Goal: Information Seeking & Learning: Learn about a topic

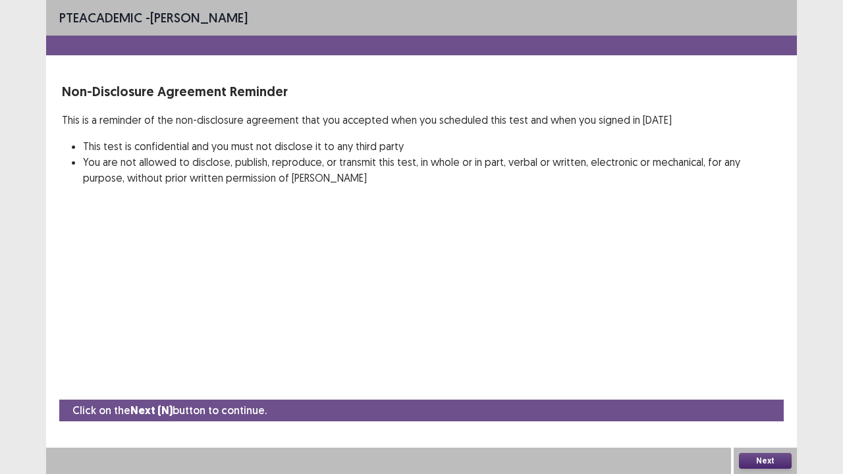
drag, startPoint x: 0, startPoint y: 0, endPoint x: 455, endPoint y: 384, distance: 595.3
click at [455, 362] on div "PTE academic - Mallika karki Non-Disclosure Agreement Reminder This is a remind…" at bounding box center [421, 237] width 751 height 474
click at [760, 362] on button "Next" at bounding box center [765, 461] width 53 height 16
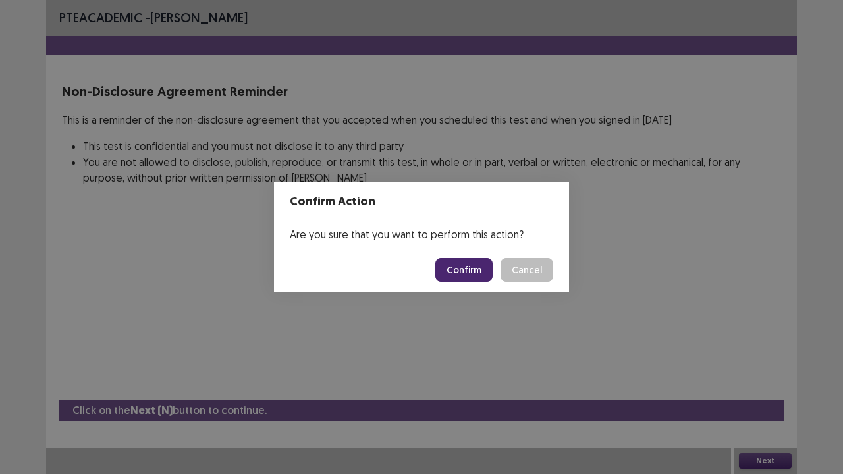
click at [467, 265] on button "Confirm" at bounding box center [463, 270] width 57 height 24
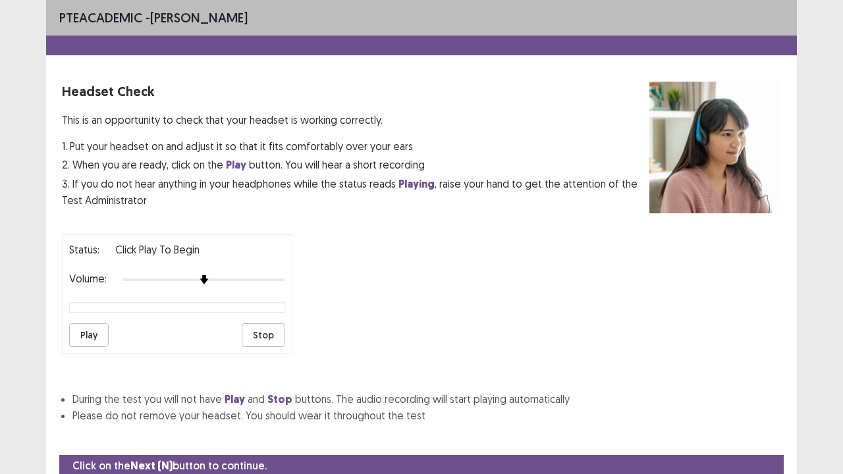
scroll to position [49, 0]
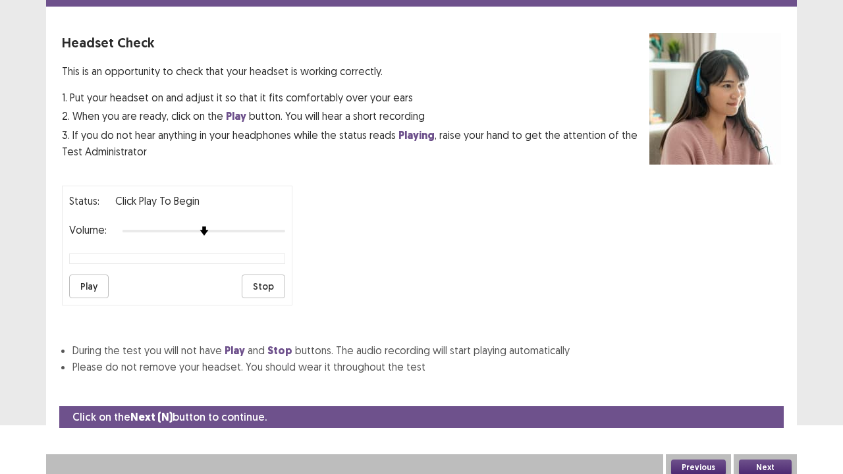
click at [87, 277] on button "Play" at bounding box center [89, 287] width 40 height 24
click at [764, 362] on button "Next" at bounding box center [765, 468] width 53 height 16
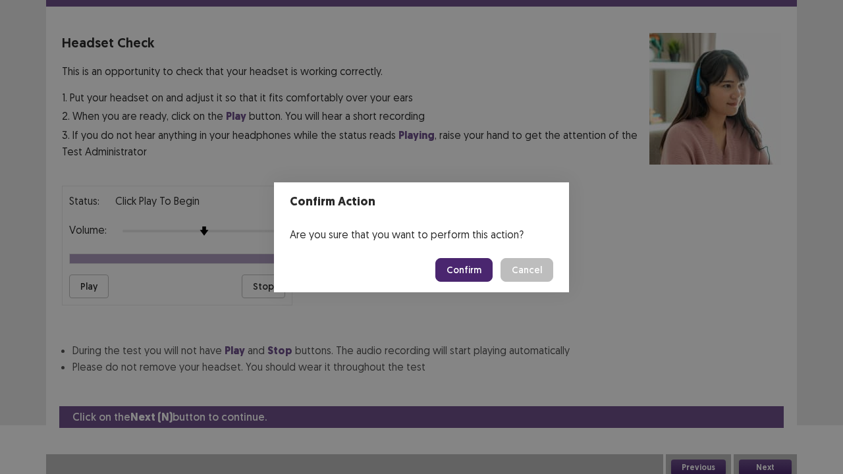
click at [463, 268] on button "Confirm" at bounding box center [463, 270] width 57 height 24
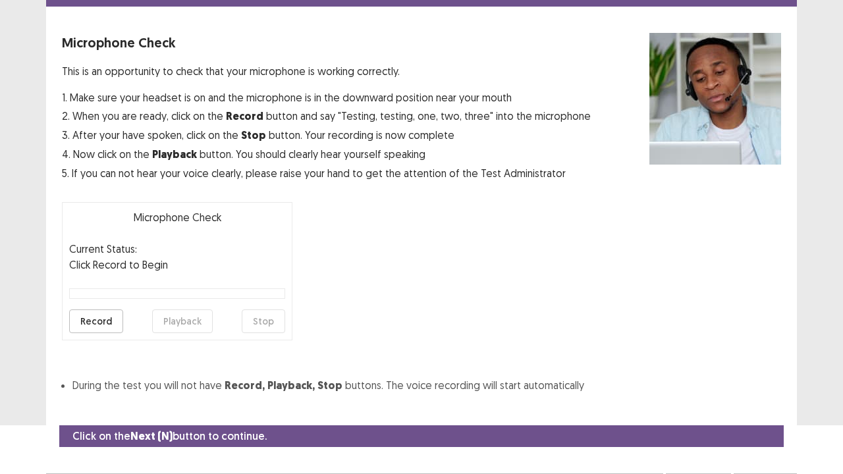
scroll to position [72, 0]
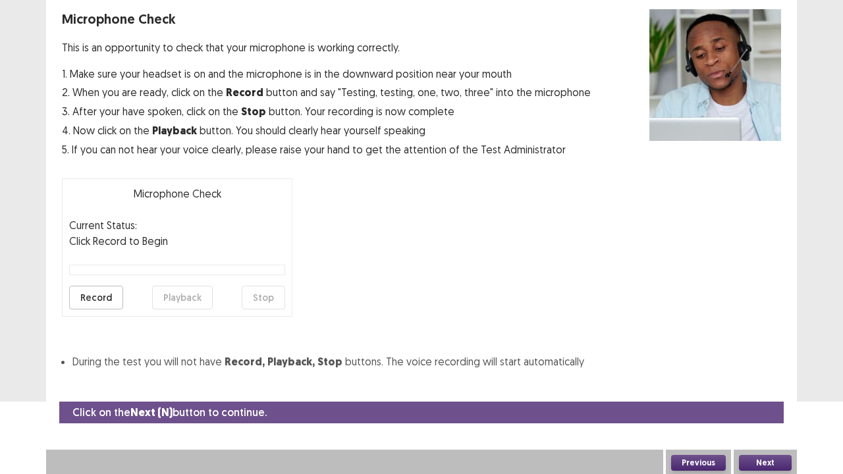
click at [87, 296] on button "Record" at bounding box center [96, 298] width 54 height 24
click at [274, 302] on button "Stop" at bounding box center [263, 298] width 43 height 24
click at [182, 292] on button "Playback" at bounding box center [182, 298] width 61 height 24
click at [767, 362] on button "Next" at bounding box center [765, 463] width 53 height 16
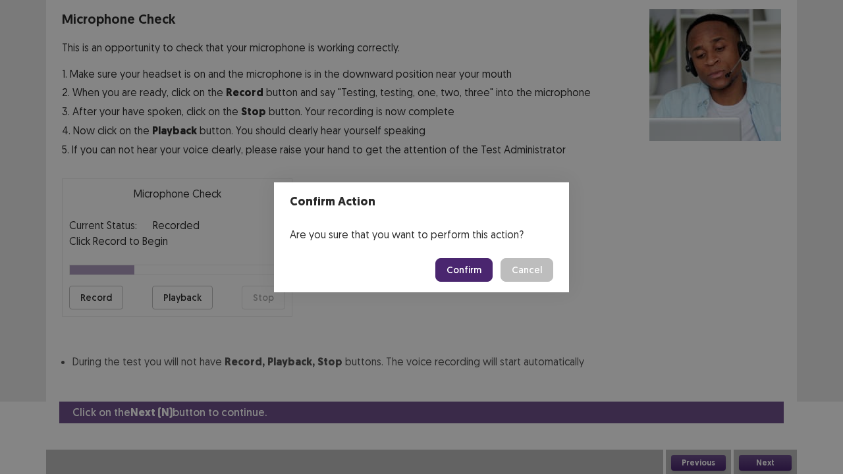
click at [464, 270] on button "Confirm" at bounding box center [463, 270] width 57 height 24
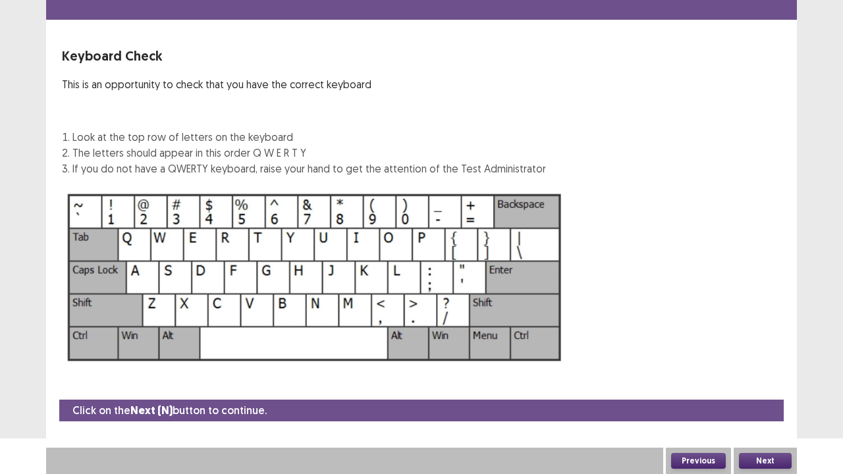
scroll to position [36, 0]
click at [768, 362] on button "Next" at bounding box center [765, 461] width 53 height 16
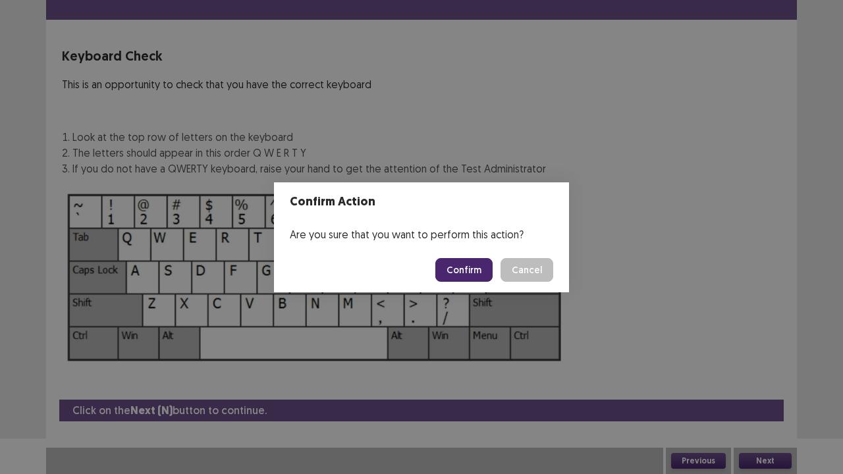
click at [468, 271] on button "Confirm" at bounding box center [463, 270] width 57 height 24
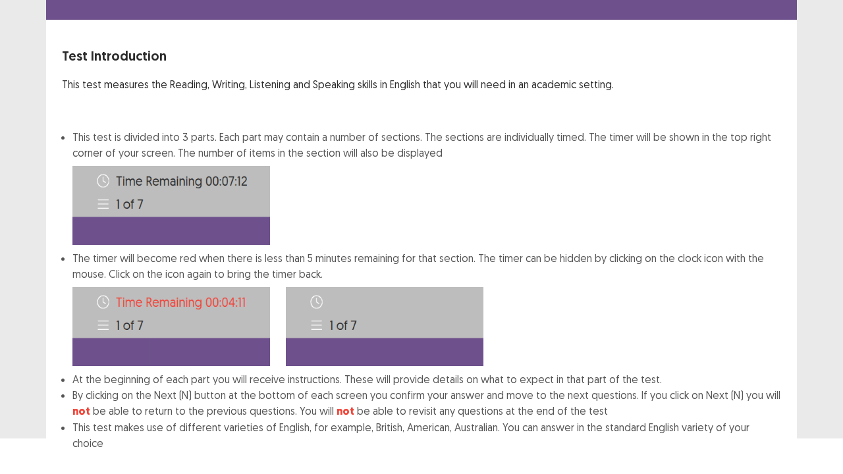
scroll to position [102, 0]
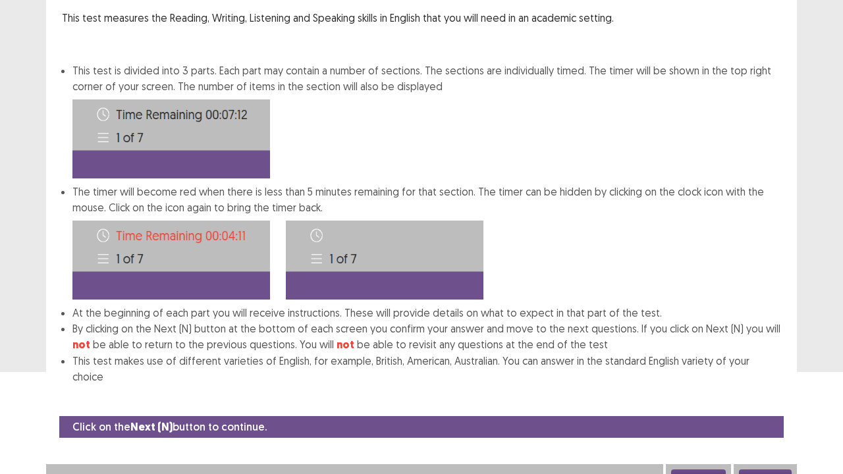
click at [776, 362] on button "Next" at bounding box center [765, 477] width 53 height 16
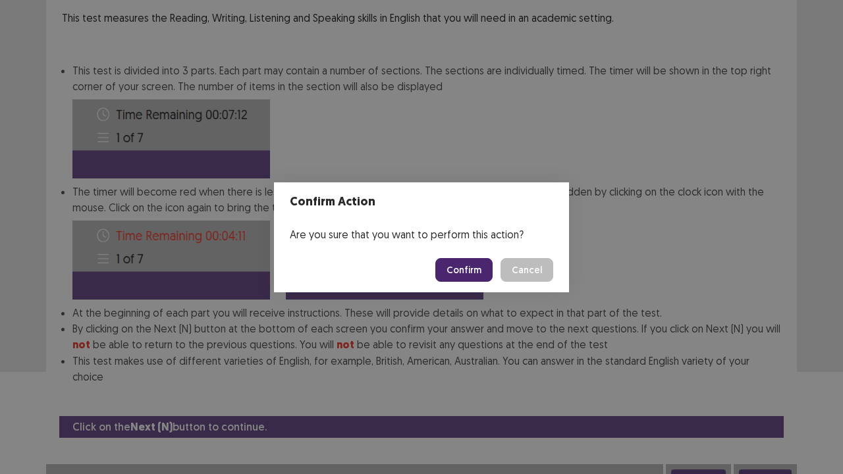
click at [469, 271] on button "Confirm" at bounding box center [463, 270] width 57 height 24
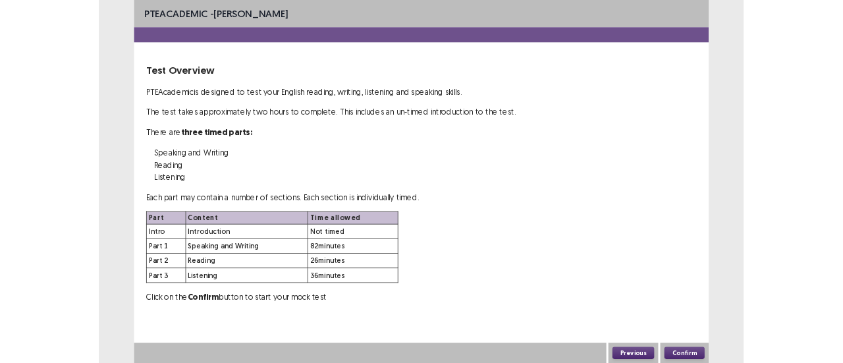
scroll to position [0, 0]
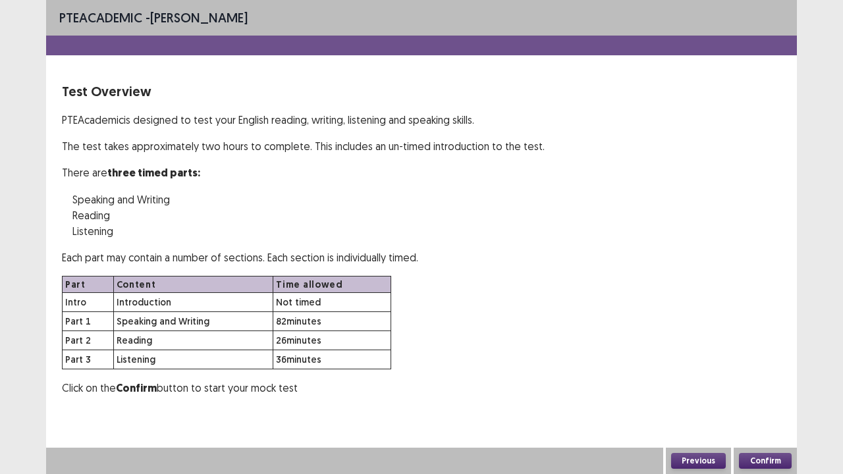
click at [770, 362] on button "Confirm" at bounding box center [765, 461] width 53 height 16
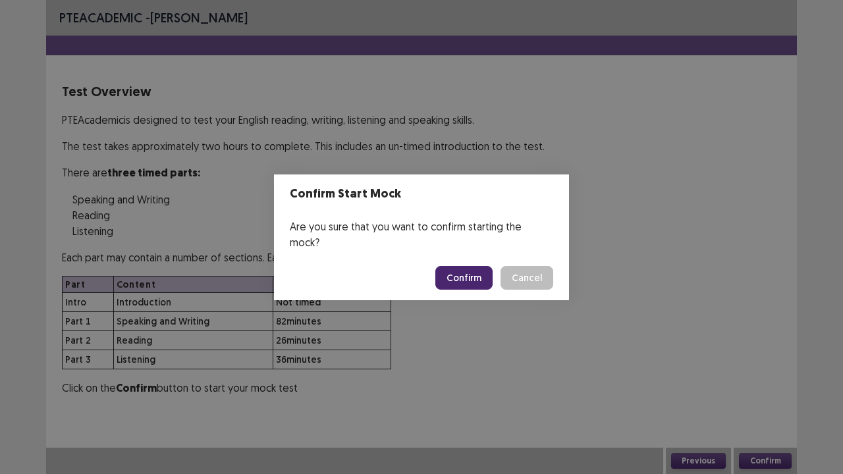
click at [477, 266] on button "Confirm" at bounding box center [463, 278] width 57 height 24
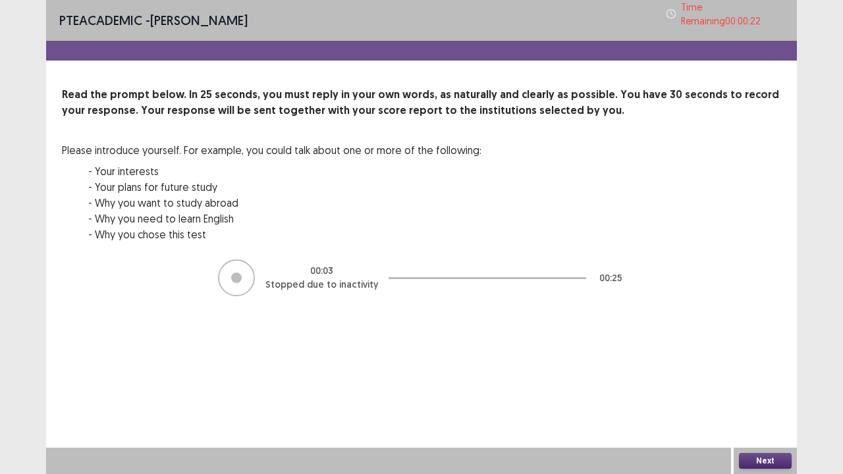
click at [780, 362] on button "Next" at bounding box center [765, 461] width 53 height 16
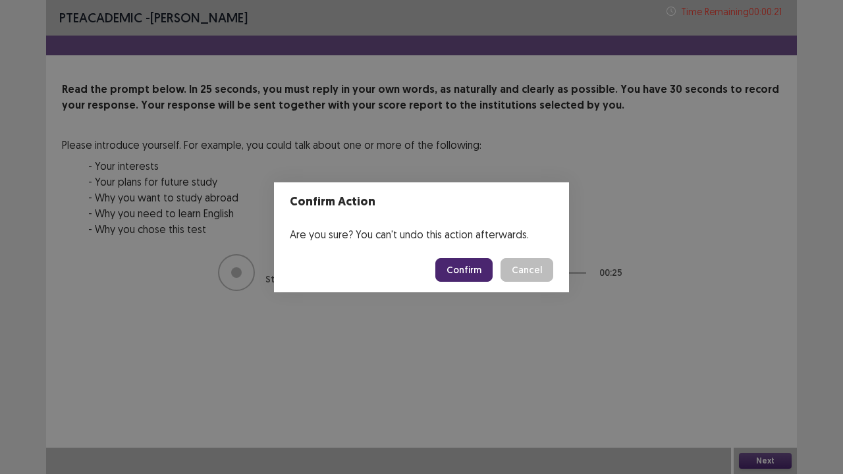
click at [474, 271] on button "Confirm" at bounding box center [463, 270] width 57 height 24
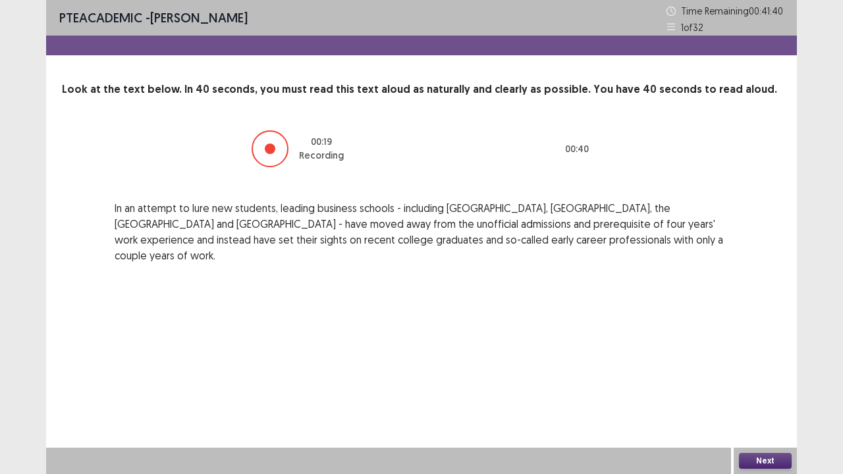
click at [749, 362] on button "Next" at bounding box center [765, 461] width 53 height 16
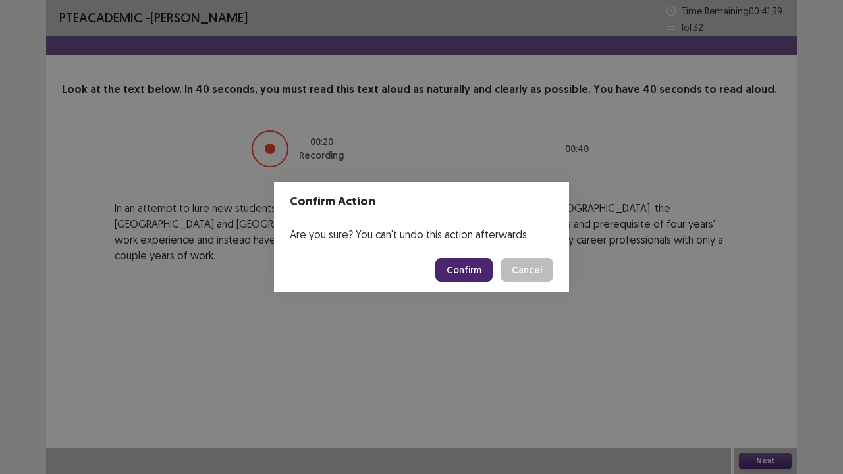
click at [472, 271] on button "Confirm" at bounding box center [463, 270] width 57 height 24
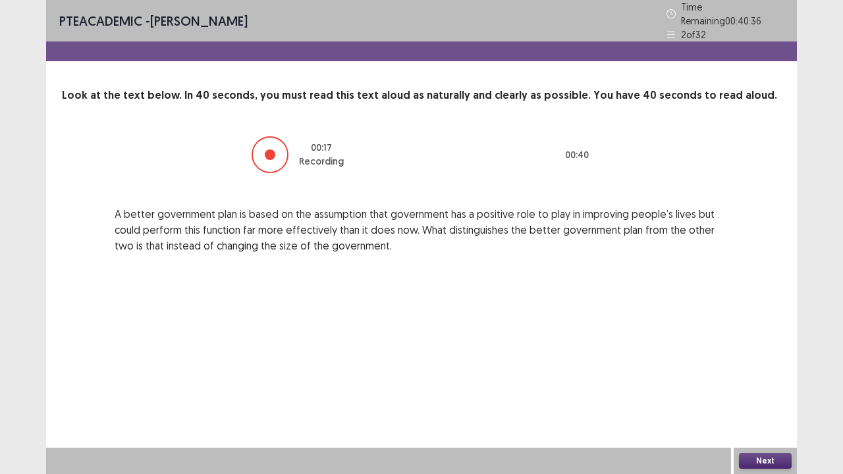
click at [769, 362] on button "Next" at bounding box center [765, 461] width 53 height 16
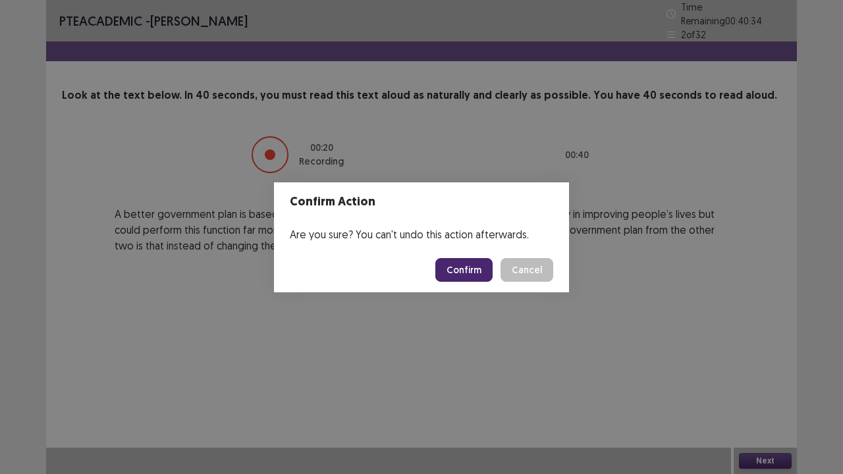
click at [462, 268] on button "Confirm" at bounding box center [463, 270] width 57 height 24
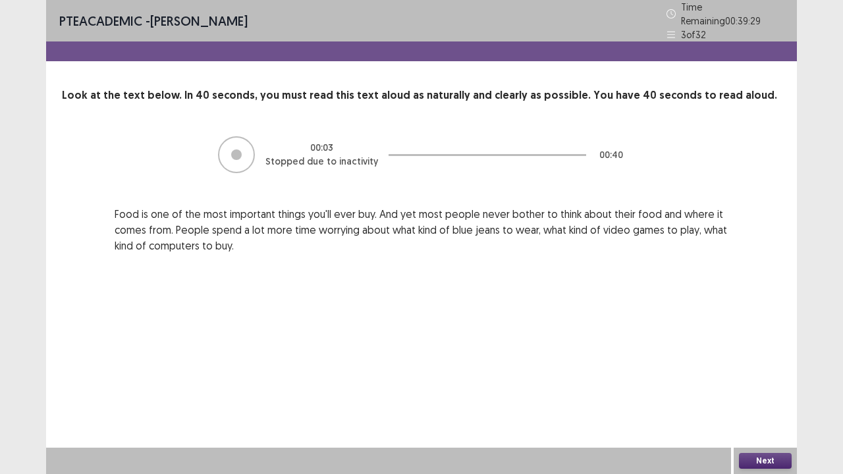
click at [756, 362] on button "Next" at bounding box center [765, 461] width 53 height 16
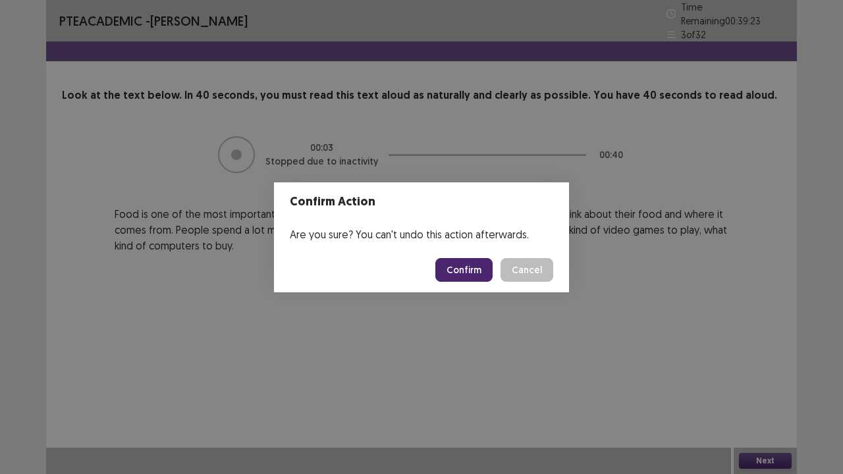
click at [473, 277] on button "Confirm" at bounding box center [463, 270] width 57 height 24
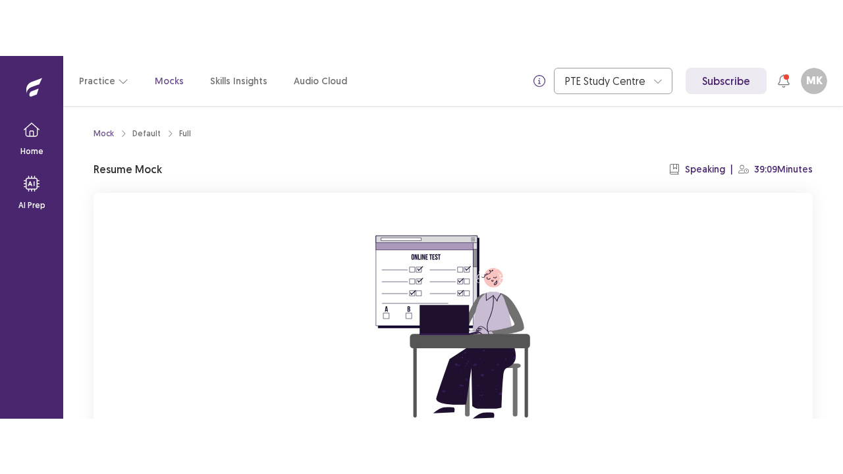
scroll to position [157, 0]
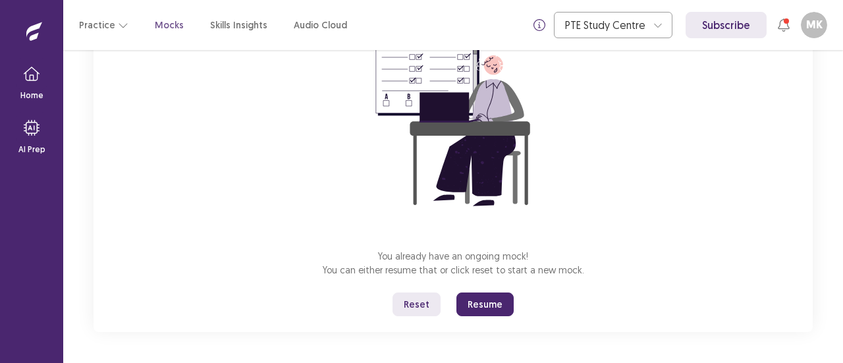
click at [417, 307] on button "Reset" at bounding box center [416, 304] width 48 height 24
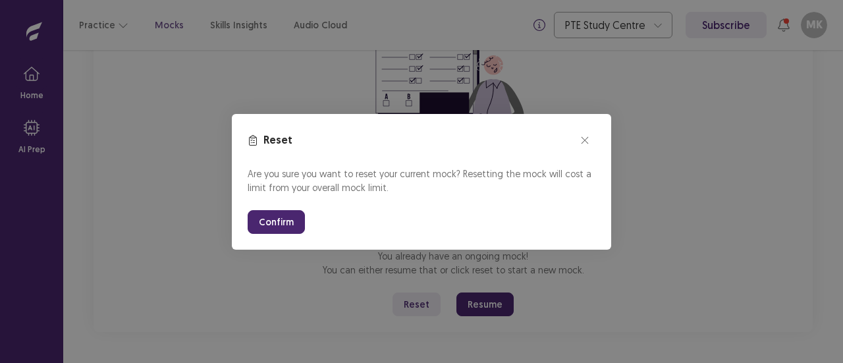
click at [269, 223] on button "Confirm" at bounding box center [276, 222] width 57 height 24
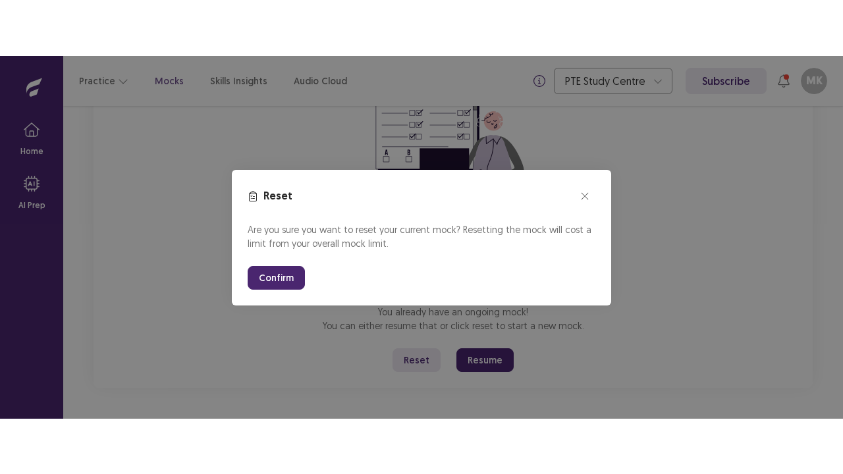
scroll to position [46, 0]
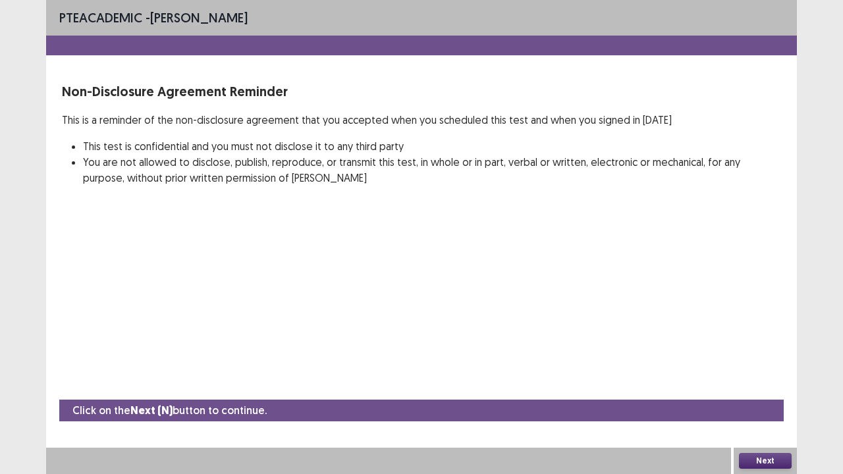
click at [770, 362] on button "Next" at bounding box center [765, 461] width 53 height 16
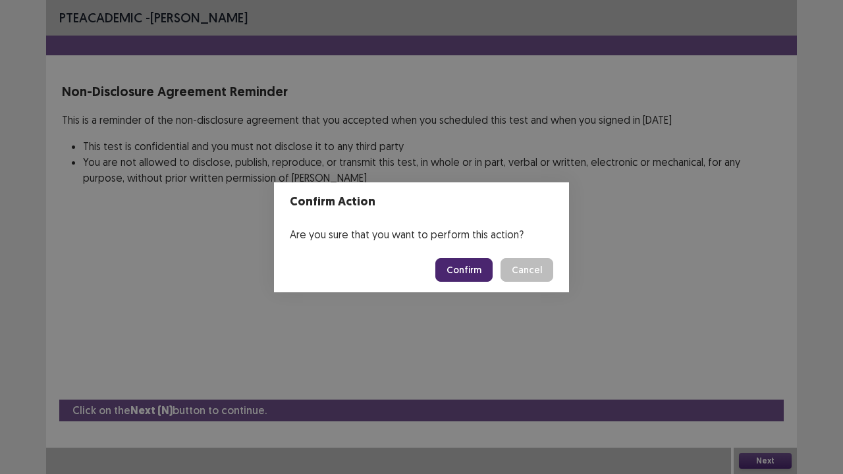
click at [465, 268] on button "Confirm" at bounding box center [463, 270] width 57 height 24
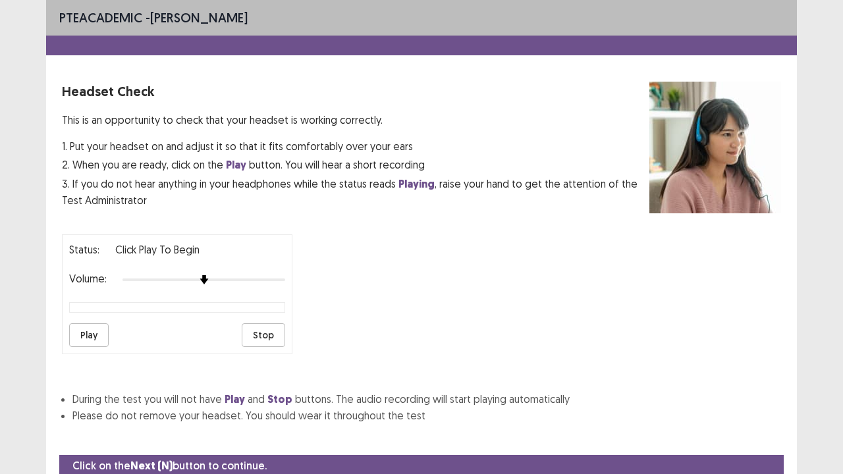
scroll to position [49, 0]
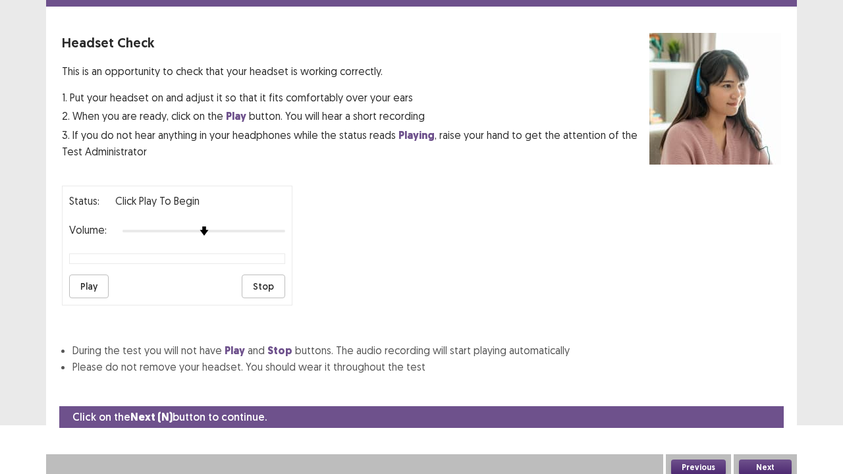
click at [755, 362] on button "Next" at bounding box center [765, 468] width 53 height 16
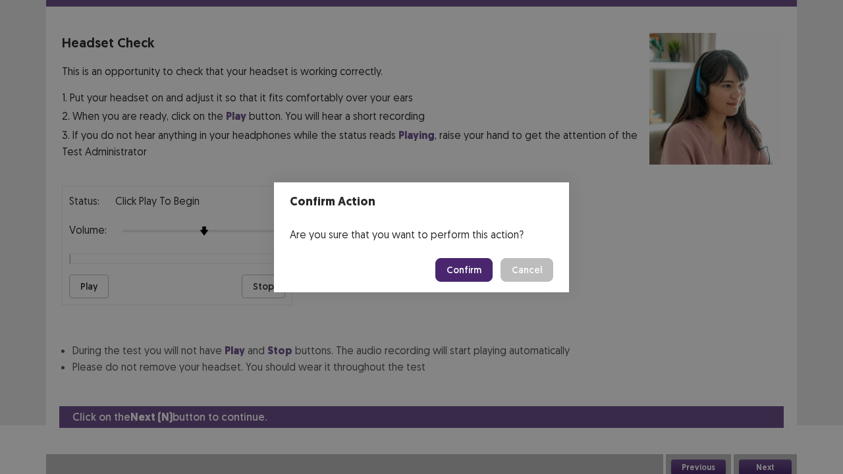
click at [457, 279] on button "Confirm" at bounding box center [463, 270] width 57 height 24
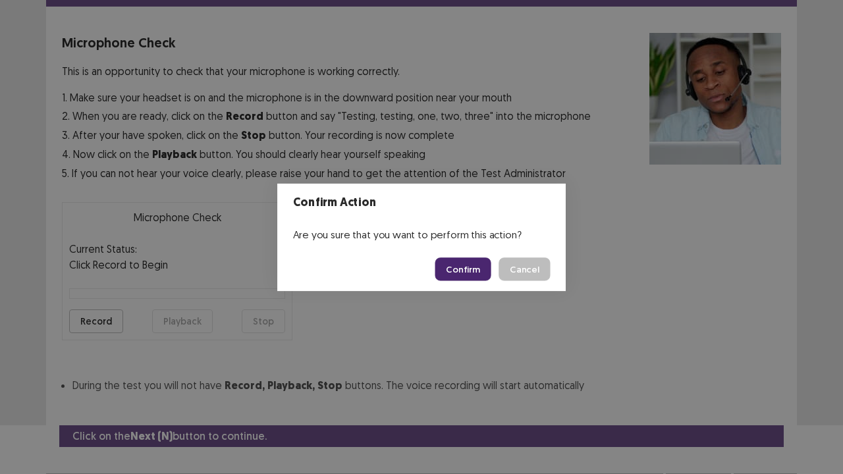
scroll to position [72, 0]
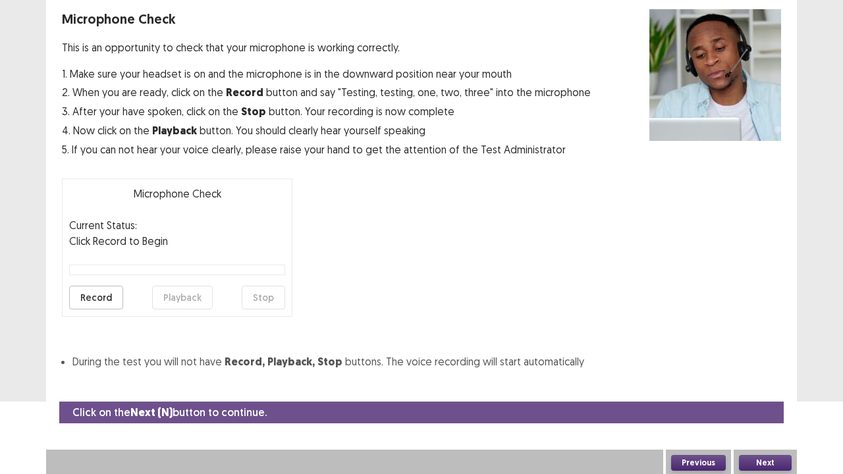
click at [764, 362] on button "Next" at bounding box center [765, 463] width 53 height 16
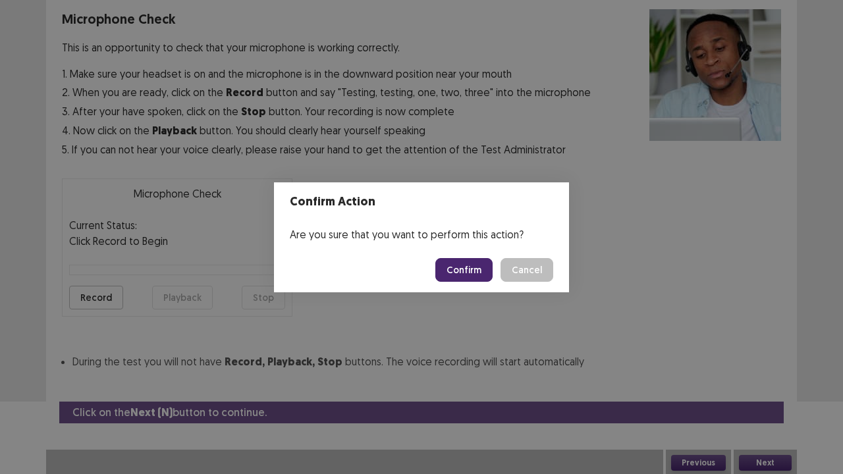
click at [471, 267] on button "Confirm" at bounding box center [463, 270] width 57 height 24
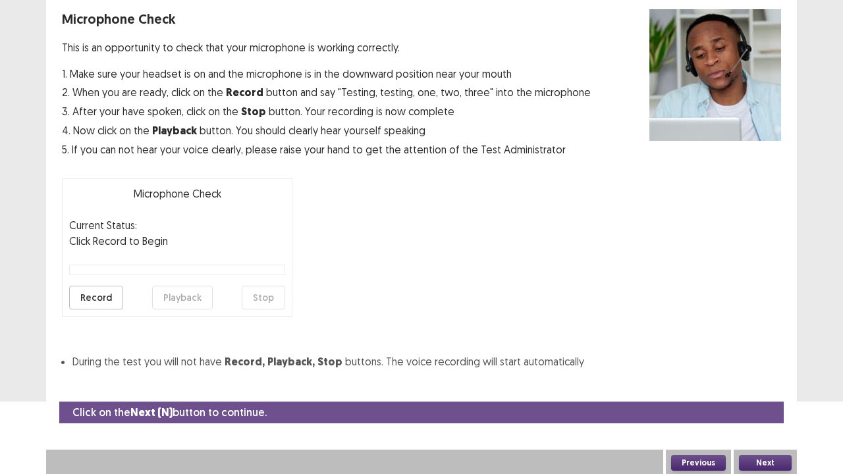
scroll to position [36, 0]
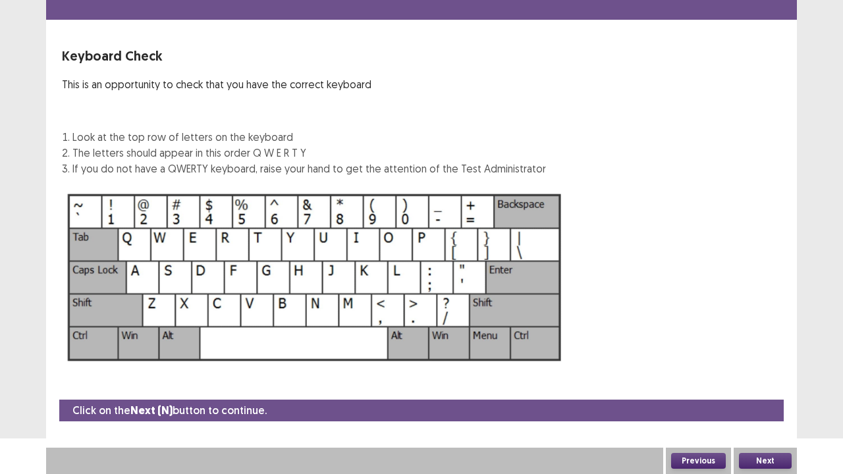
click at [769, 362] on button "Next" at bounding box center [765, 461] width 53 height 16
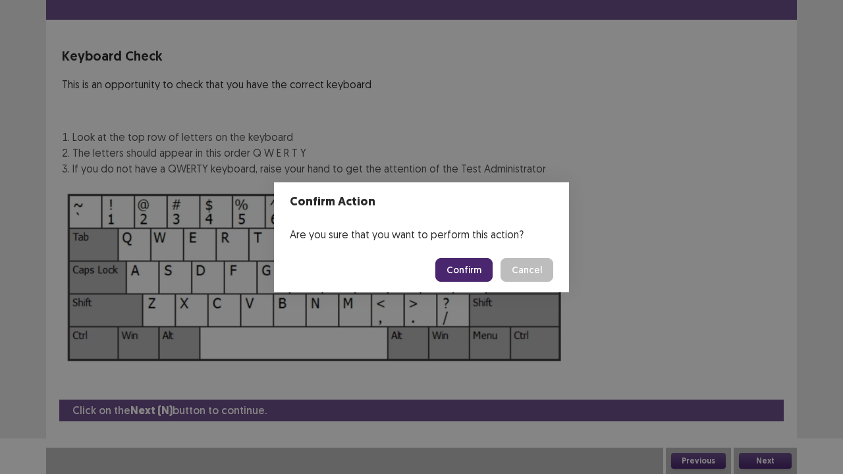
click at [457, 273] on button "Confirm" at bounding box center [463, 270] width 57 height 24
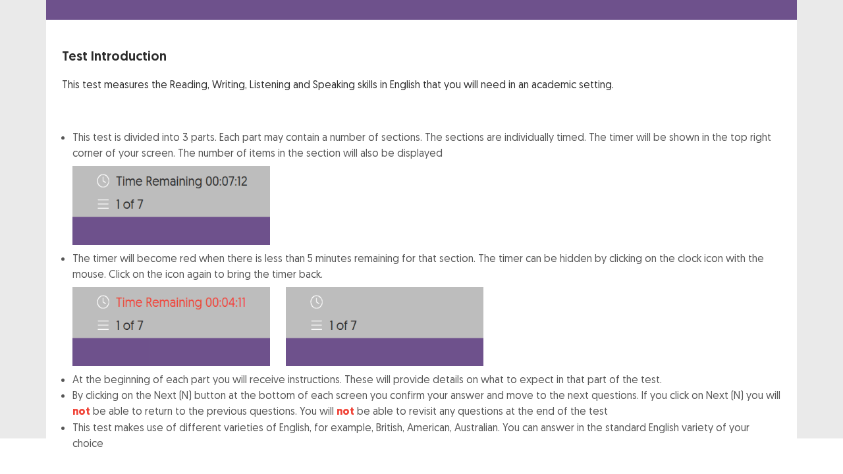
scroll to position [102, 0]
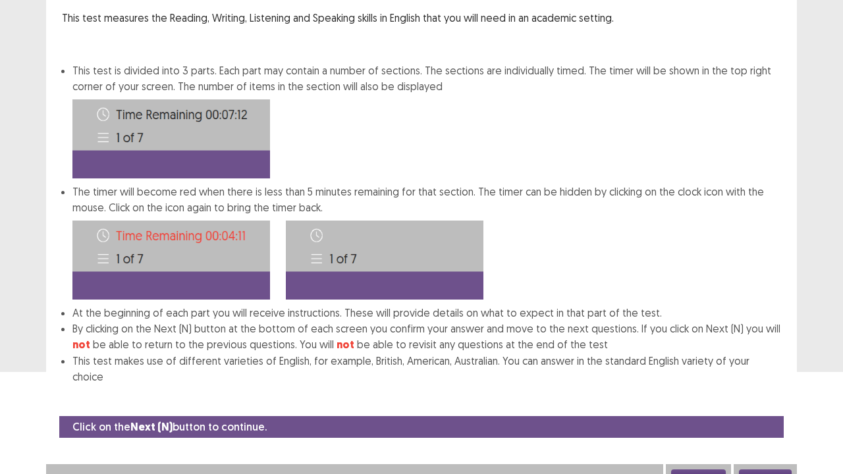
click at [755, 362] on button "Next" at bounding box center [765, 477] width 53 height 16
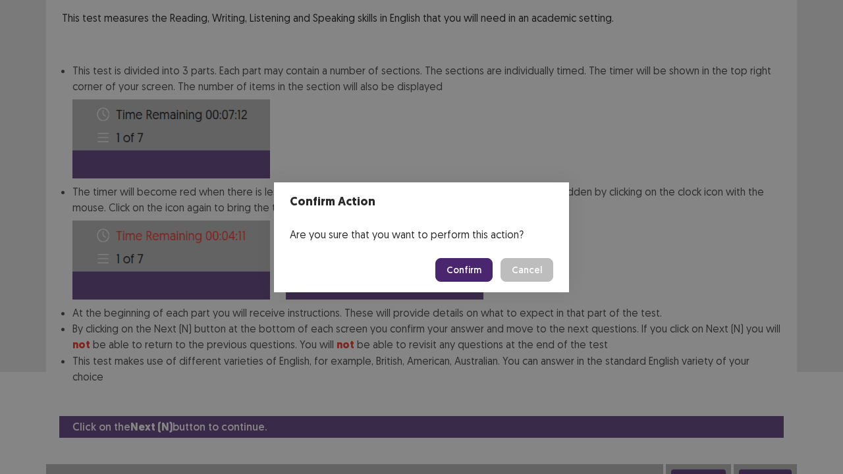
click at [456, 271] on button "Confirm" at bounding box center [463, 270] width 57 height 24
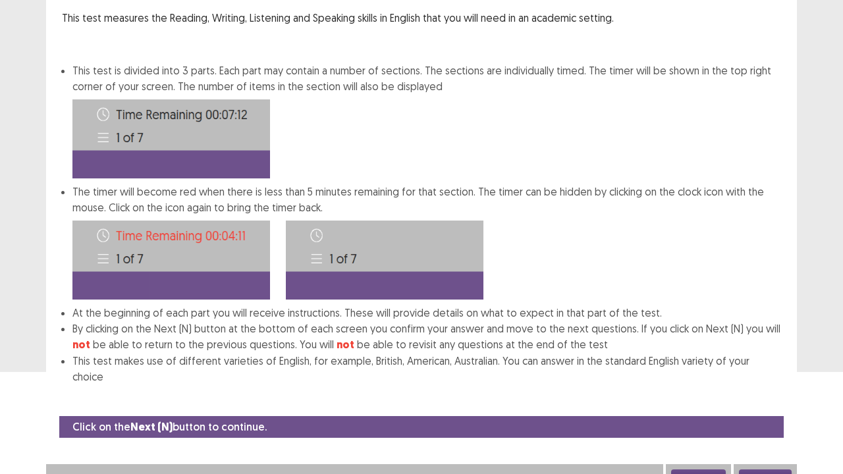
scroll to position [0, 0]
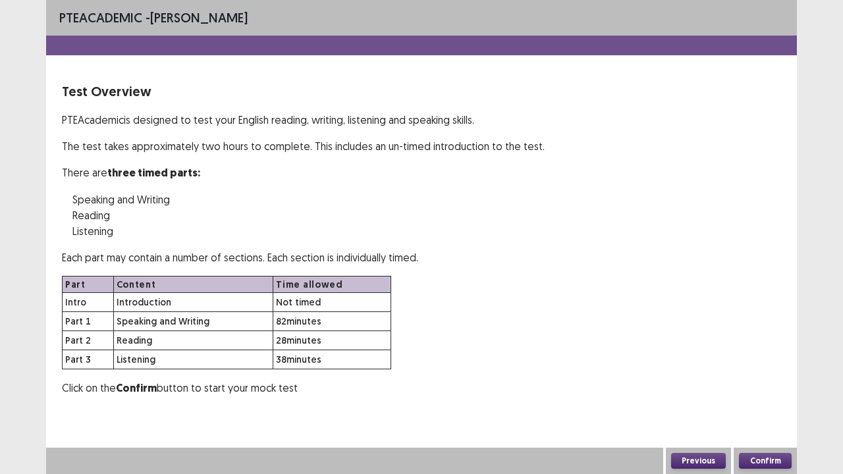
click at [755, 362] on button "Confirm" at bounding box center [765, 461] width 53 height 16
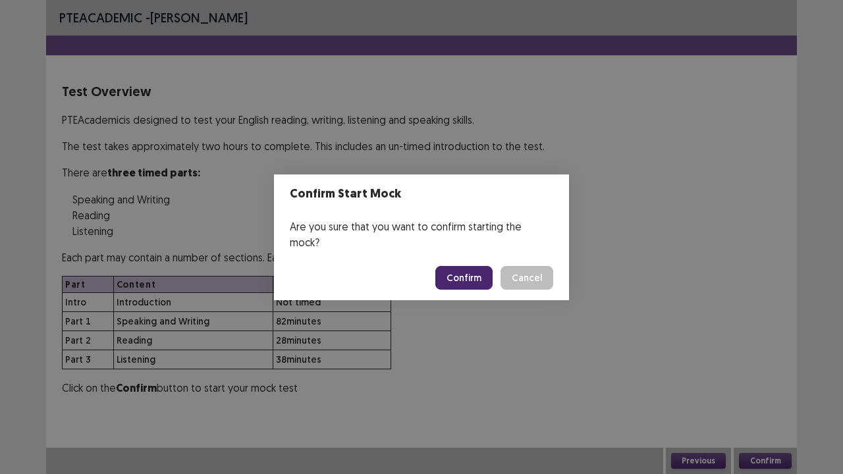
click at [498, 278] on div "Confirm Cancel" at bounding box center [494, 278] width 118 height 24
click at [471, 266] on button "Confirm" at bounding box center [463, 278] width 57 height 24
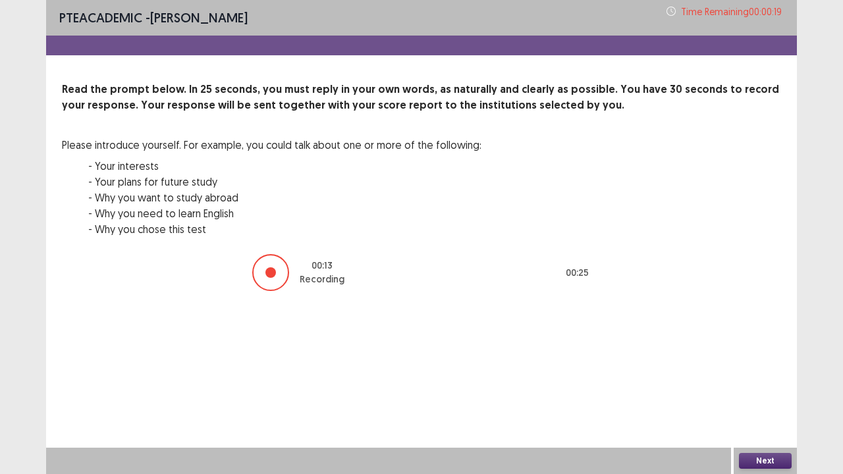
click at [779, 362] on button "Next" at bounding box center [765, 461] width 53 height 16
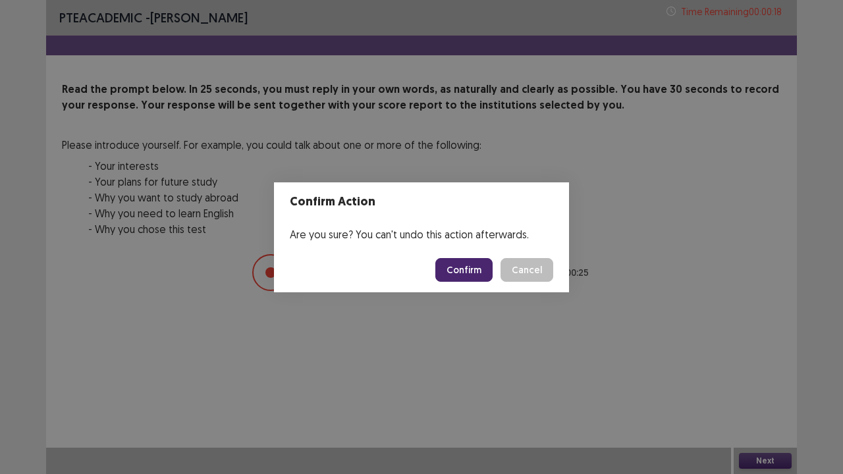
click at [456, 267] on button "Confirm" at bounding box center [463, 270] width 57 height 24
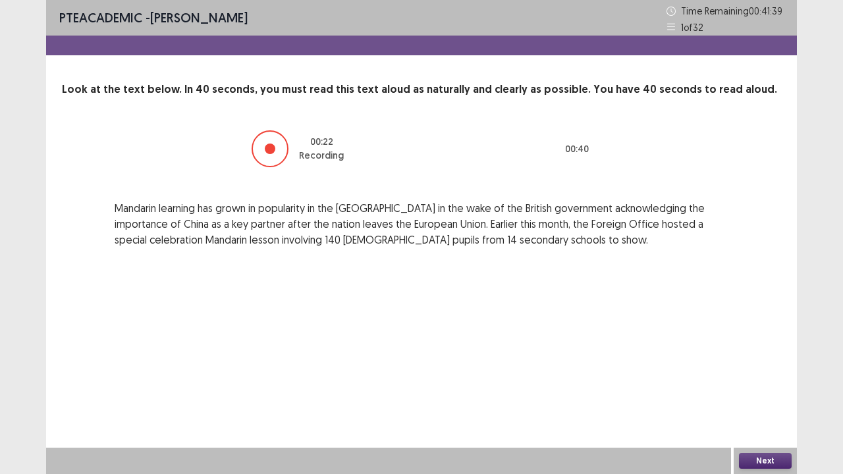
click at [759, 362] on button "Next" at bounding box center [765, 461] width 53 height 16
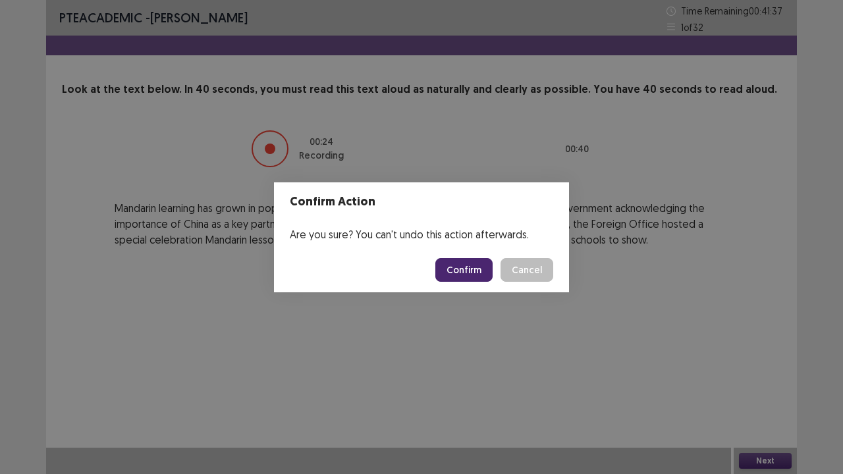
click at [458, 269] on button "Confirm" at bounding box center [463, 270] width 57 height 24
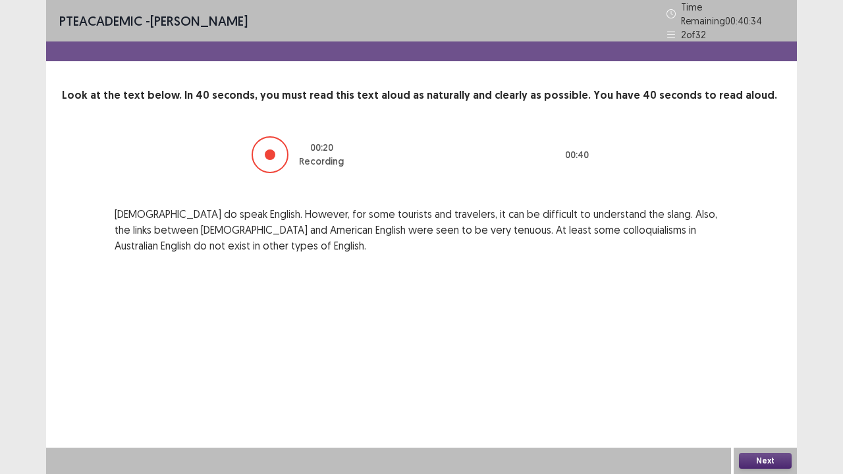
click at [747, 362] on button "Next" at bounding box center [765, 461] width 53 height 16
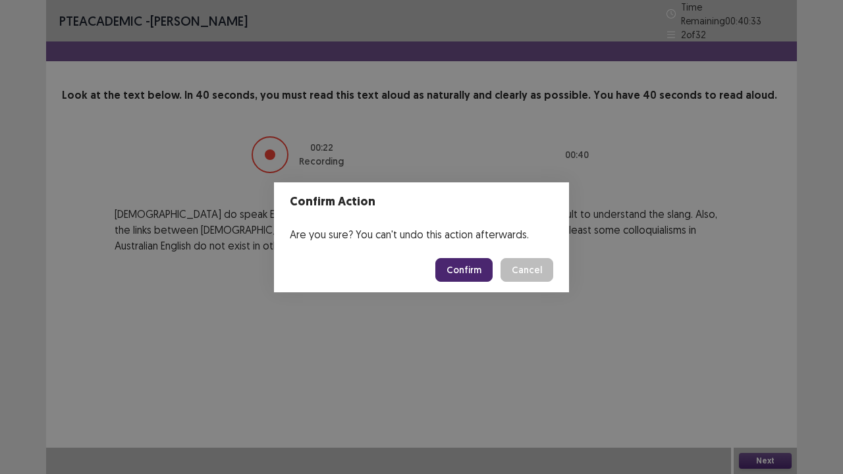
click at [473, 275] on button "Confirm" at bounding box center [463, 270] width 57 height 24
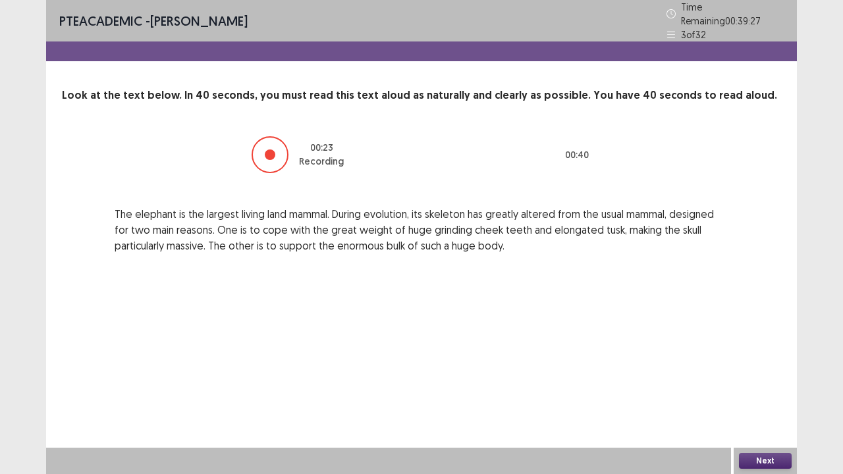
click at [762, 362] on button "Next" at bounding box center [765, 461] width 53 height 16
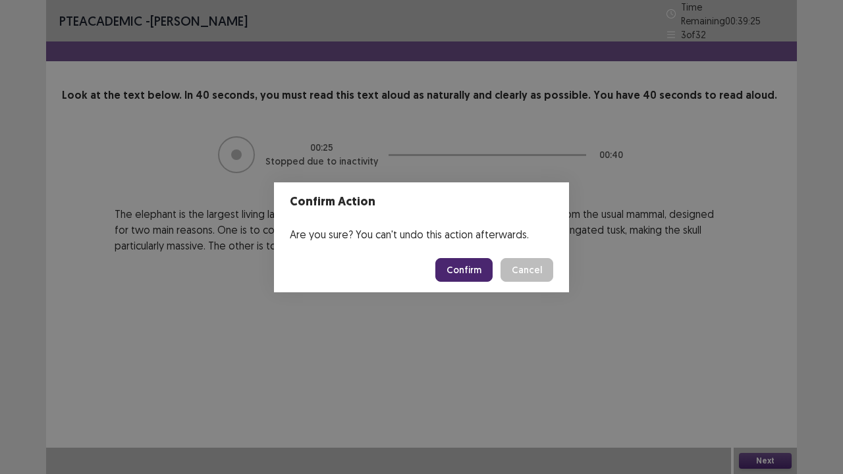
click at [466, 269] on button "Confirm" at bounding box center [463, 270] width 57 height 24
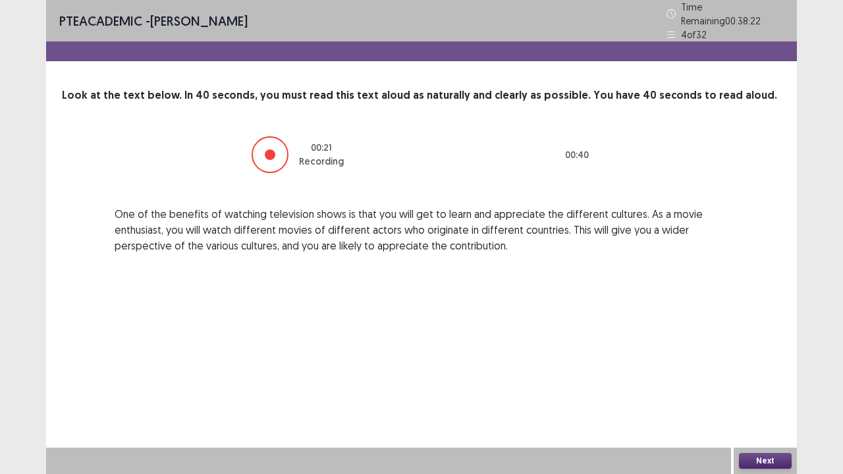
click at [753, 362] on button "Next" at bounding box center [765, 461] width 53 height 16
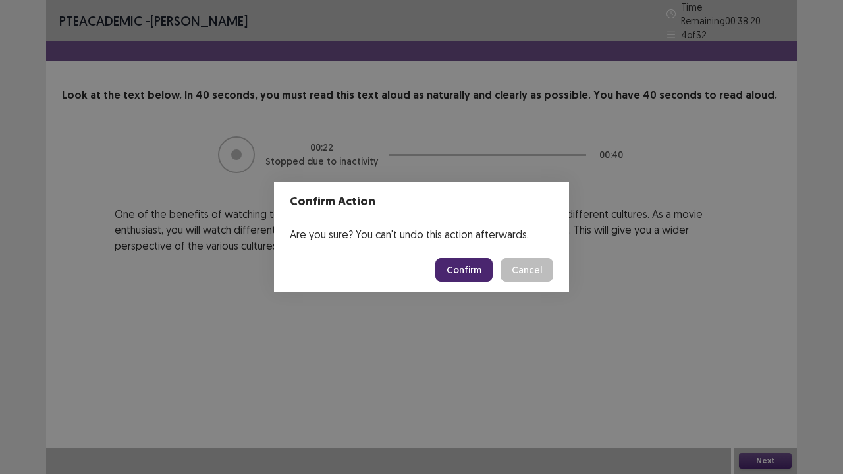
click at [466, 267] on button "Confirm" at bounding box center [463, 270] width 57 height 24
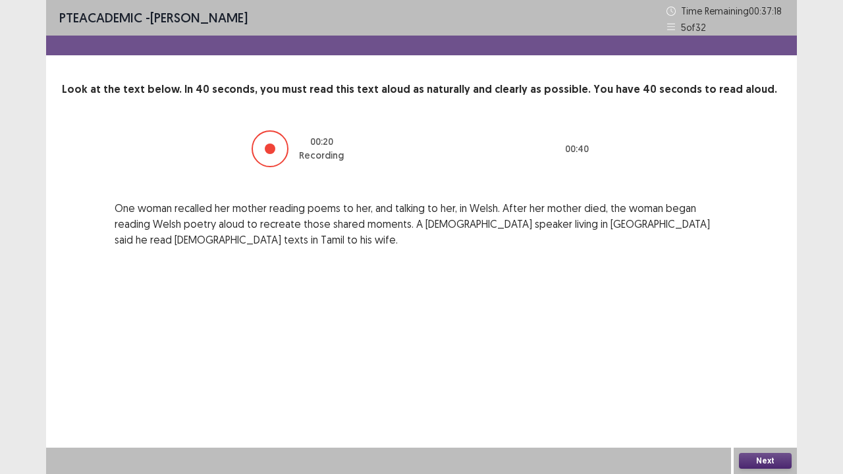
click at [751, 362] on button "Next" at bounding box center [765, 461] width 53 height 16
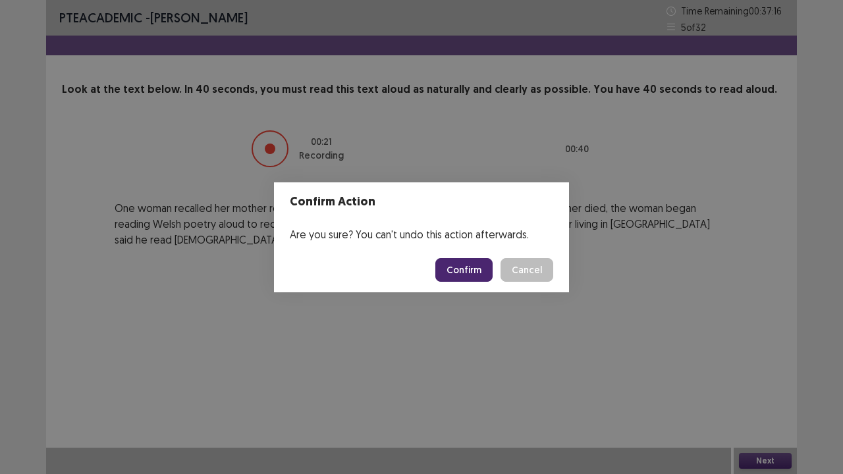
click at [464, 270] on button "Confirm" at bounding box center [463, 270] width 57 height 24
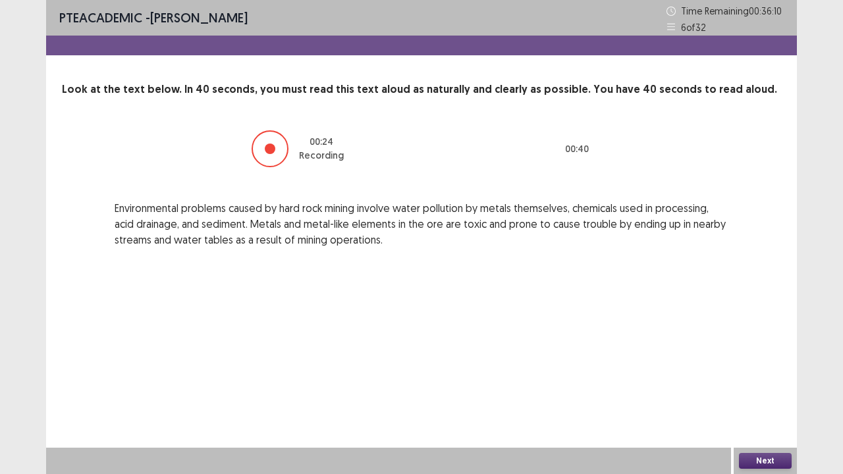
click at [763, 362] on button "Next" at bounding box center [765, 461] width 53 height 16
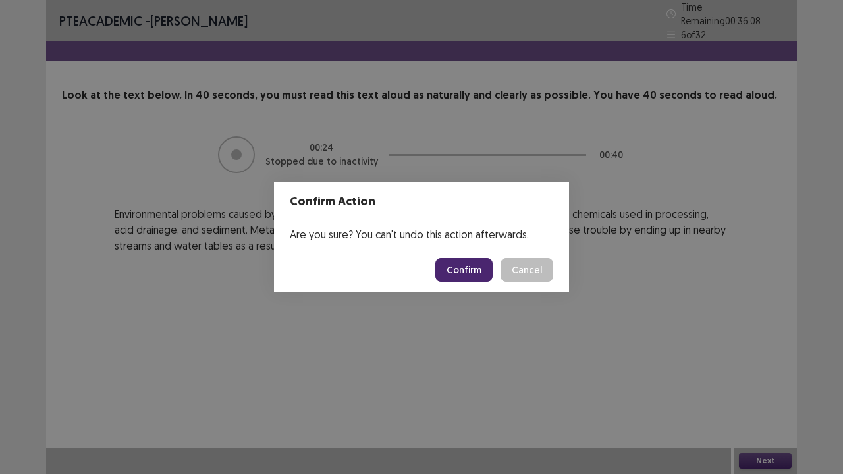
click at [464, 269] on button "Confirm" at bounding box center [463, 270] width 57 height 24
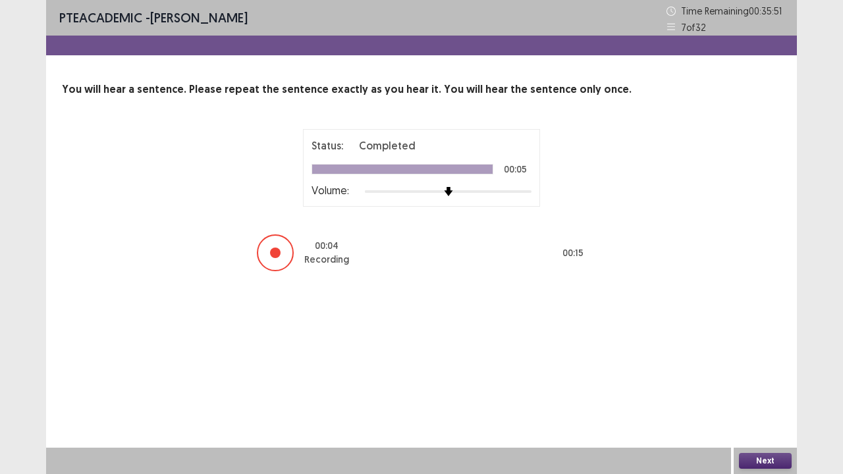
click at [764, 362] on button "Next" at bounding box center [765, 461] width 53 height 16
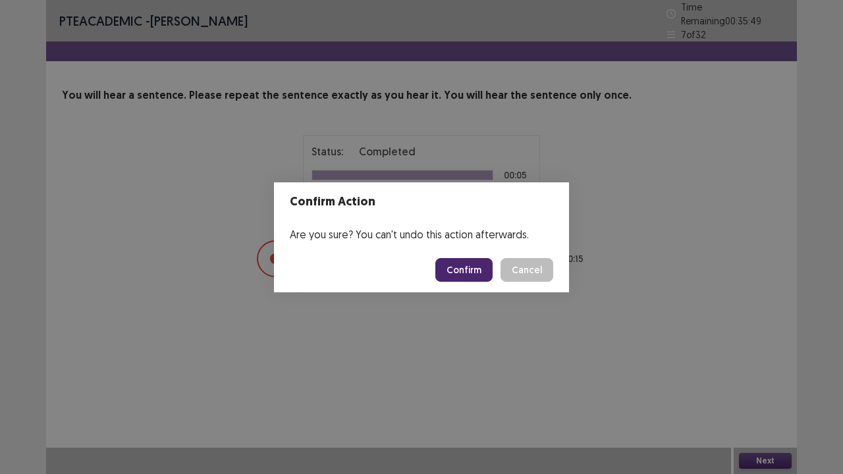
click at [479, 267] on button "Confirm" at bounding box center [463, 270] width 57 height 24
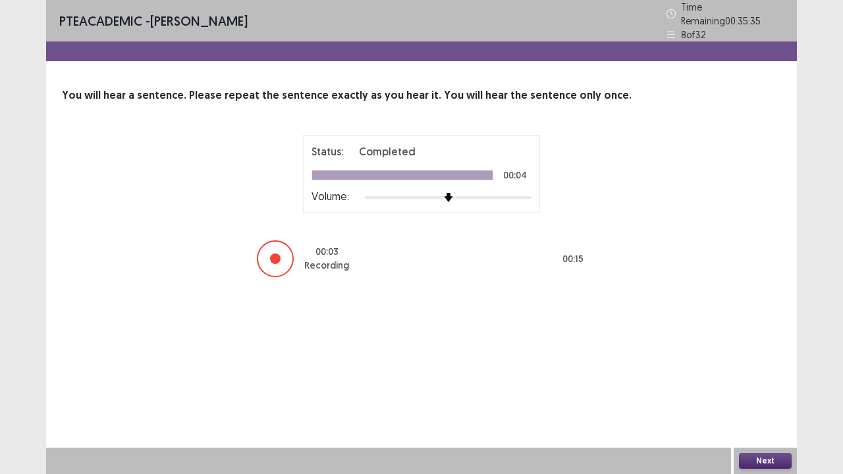
click at [764, 362] on button "Next" at bounding box center [765, 461] width 53 height 16
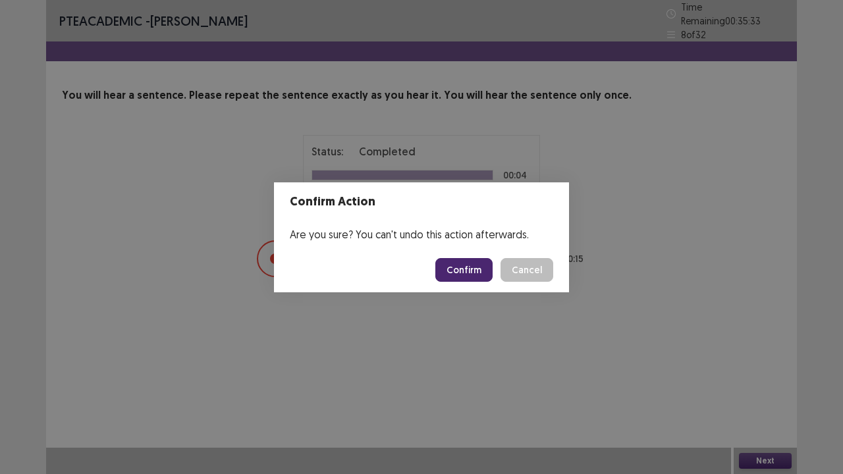
click at [461, 269] on button "Confirm" at bounding box center [463, 270] width 57 height 24
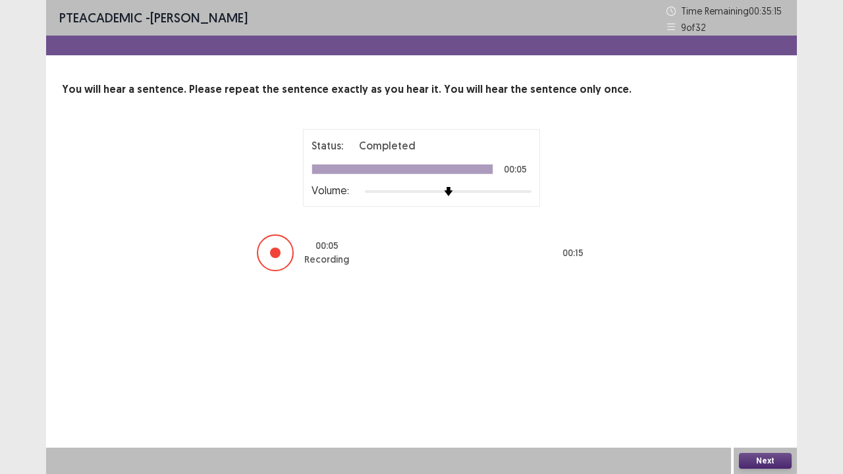
click at [765, 362] on button "Next" at bounding box center [765, 461] width 53 height 16
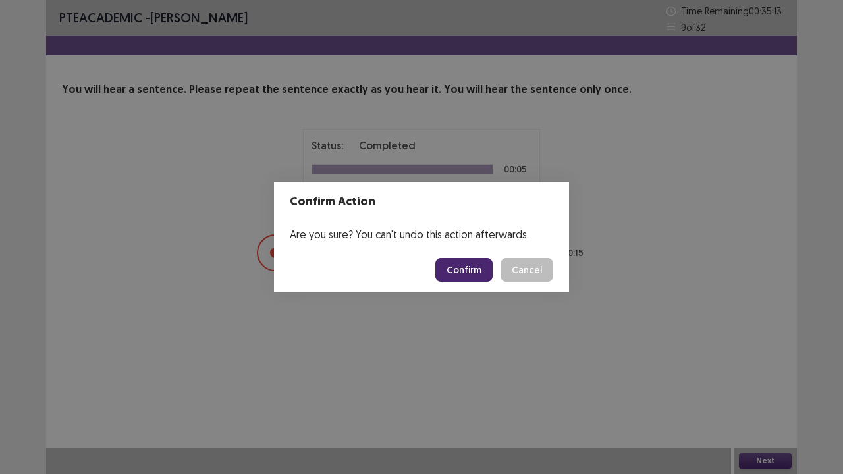
click at [462, 266] on button "Confirm" at bounding box center [463, 270] width 57 height 24
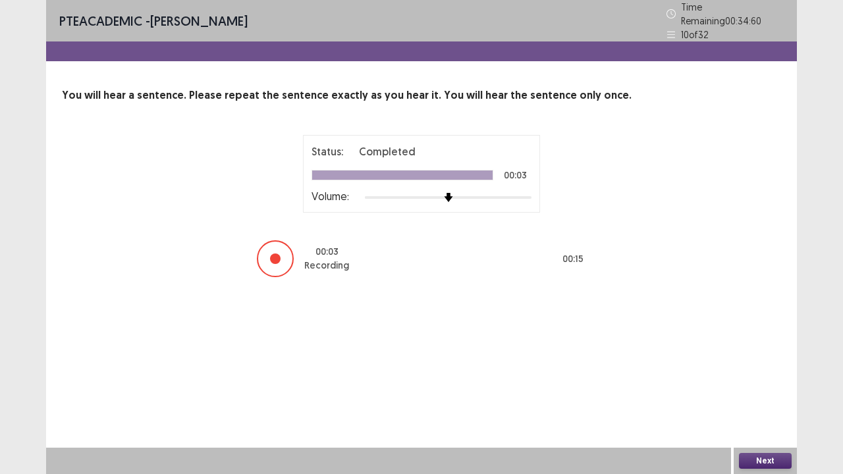
click at [756, 362] on button "Next" at bounding box center [765, 461] width 53 height 16
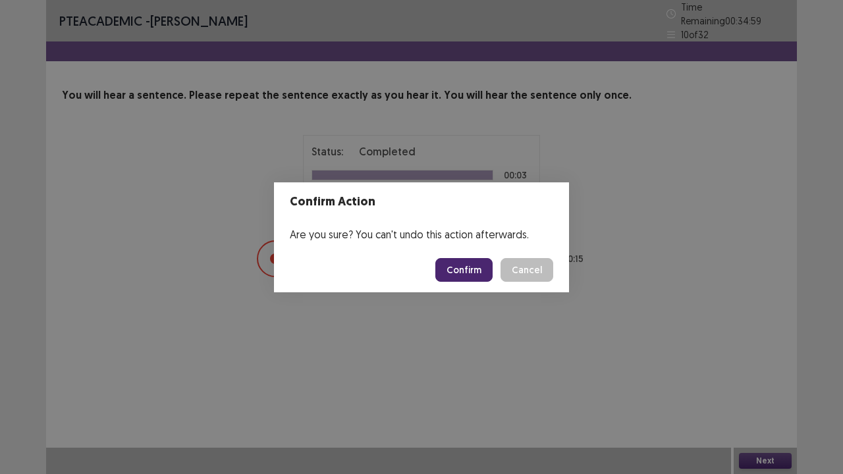
click at [469, 273] on button "Confirm" at bounding box center [463, 270] width 57 height 24
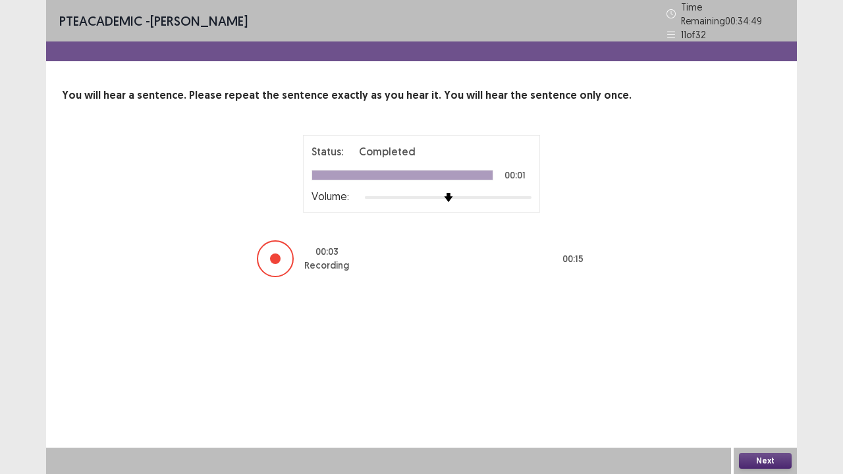
click at [764, 362] on button "Next" at bounding box center [765, 461] width 53 height 16
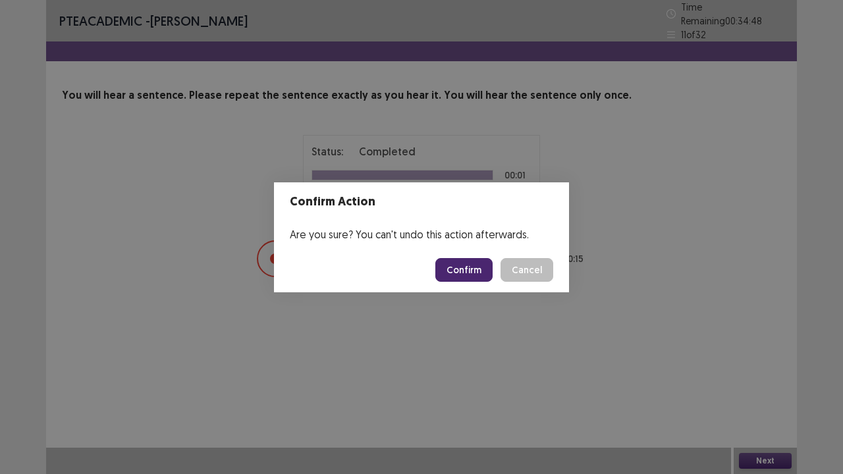
click at [461, 268] on button "Confirm" at bounding box center [463, 270] width 57 height 24
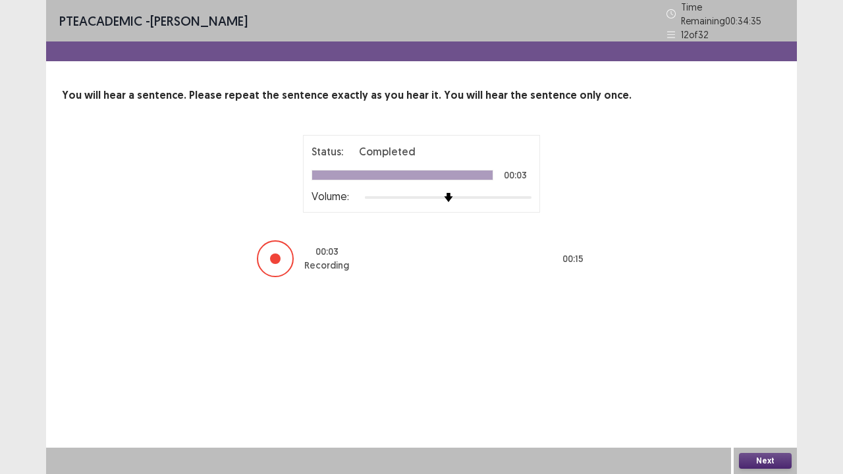
click at [772, 362] on button "Next" at bounding box center [765, 461] width 53 height 16
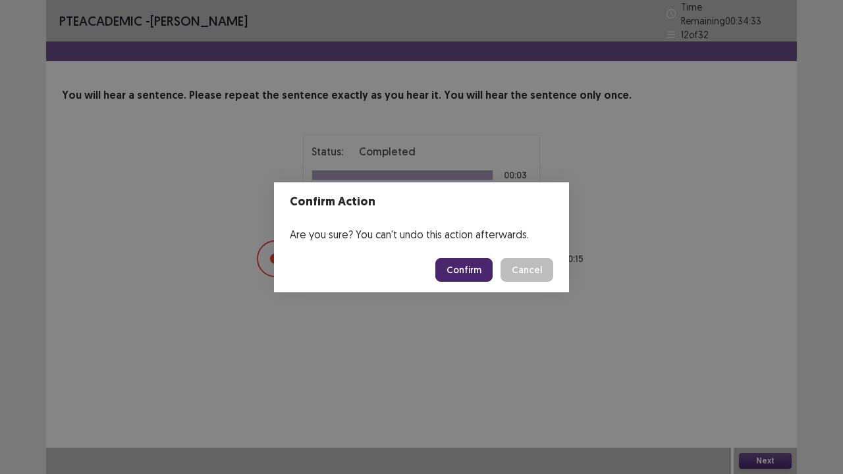
click at [479, 275] on button "Confirm" at bounding box center [463, 270] width 57 height 24
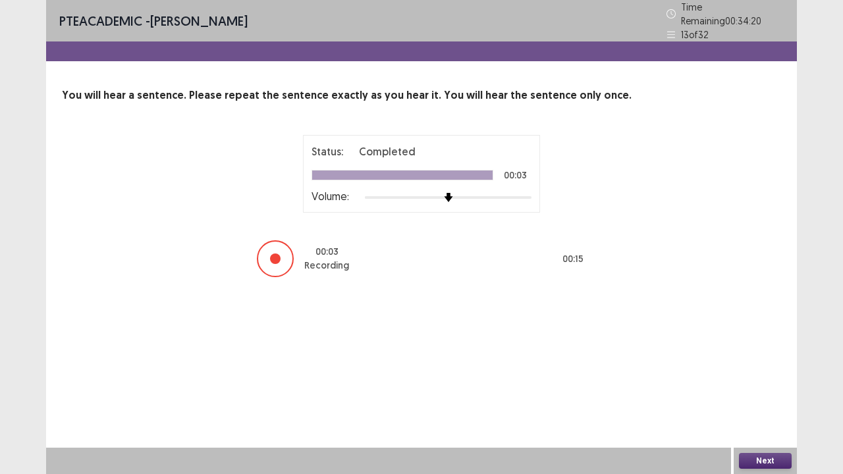
click at [765, 362] on button "Next" at bounding box center [765, 461] width 53 height 16
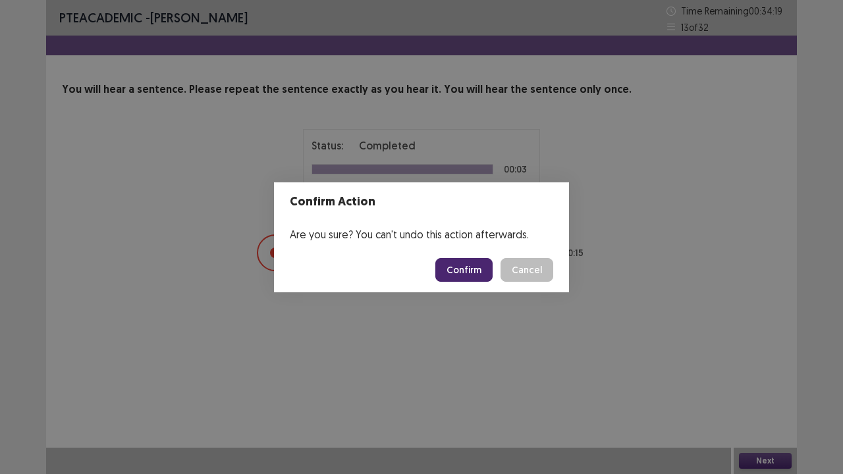
click at [469, 270] on button "Confirm" at bounding box center [463, 270] width 57 height 24
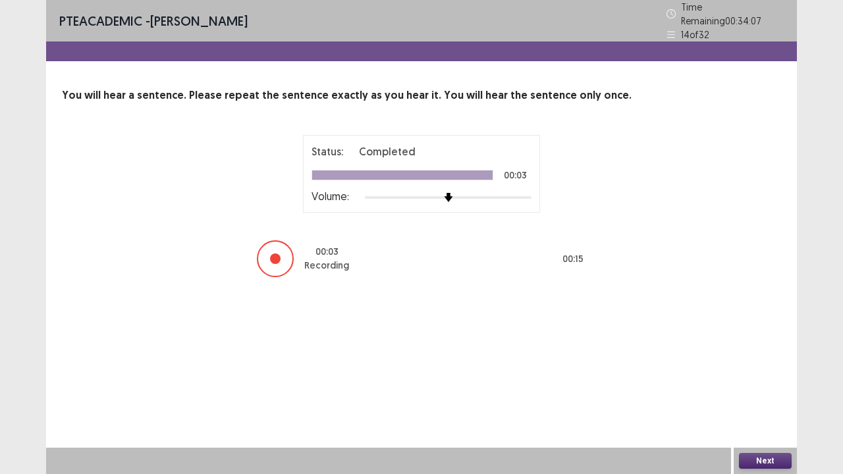
click at [760, 362] on button "Next" at bounding box center [765, 461] width 53 height 16
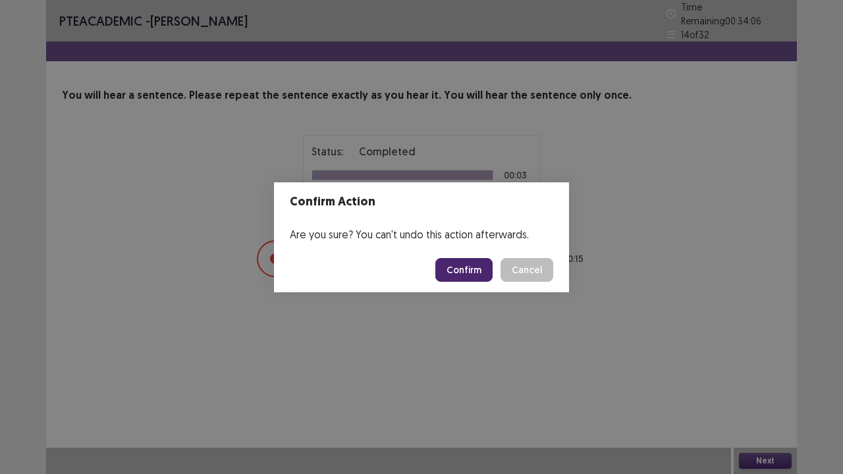
click at [469, 279] on button "Confirm" at bounding box center [463, 270] width 57 height 24
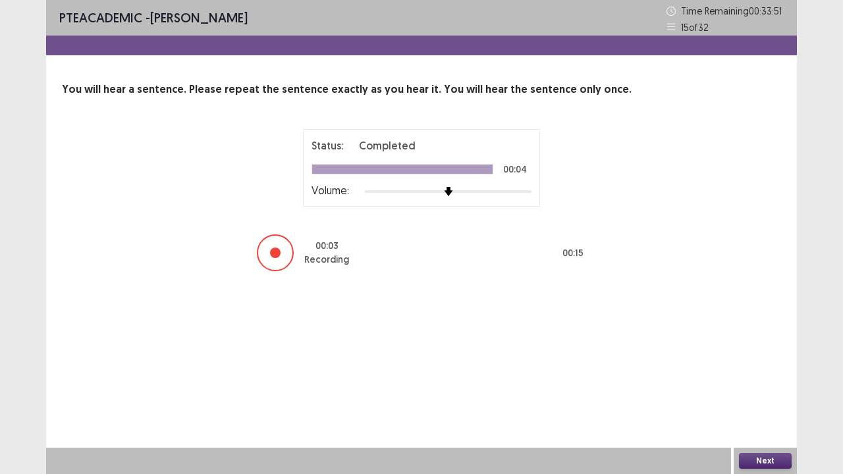
click at [757, 362] on button "Next" at bounding box center [765, 461] width 53 height 16
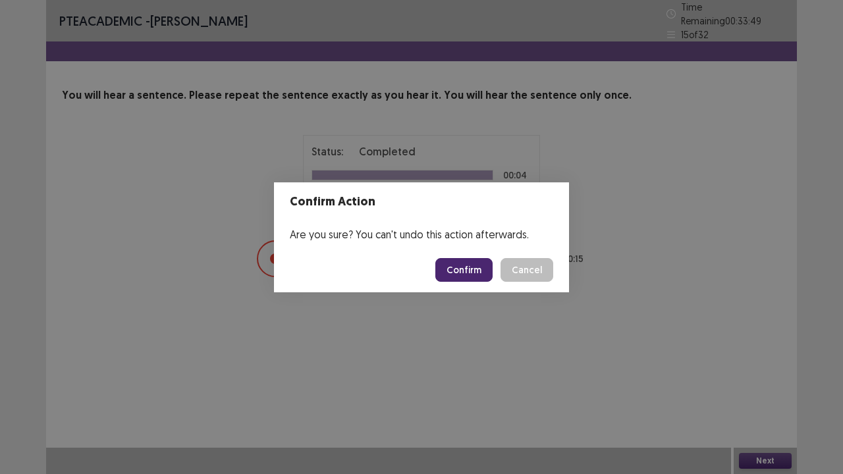
click at [471, 274] on button "Confirm" at bounding box center [463, 270] width 57 height 24
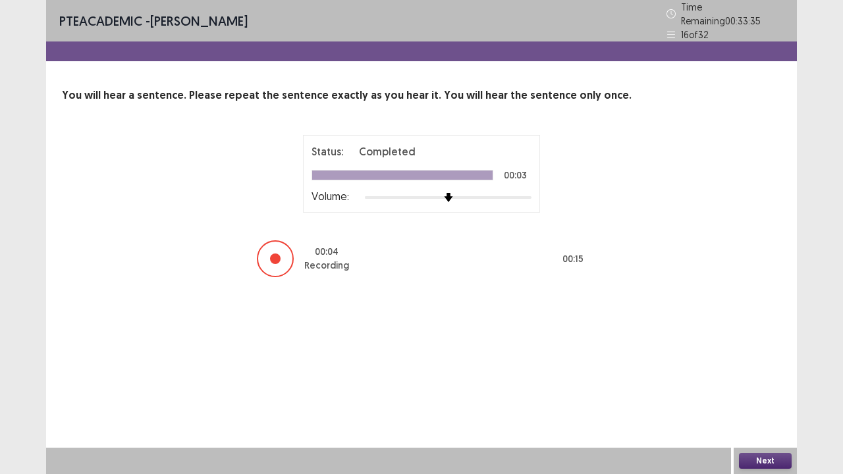
click at [768, 362] on div "Next" at bounding box center [764, 461] width 63 height 26
click at [762, 362] on button "Next" at bounding box center [765, 461] width 53 height 16
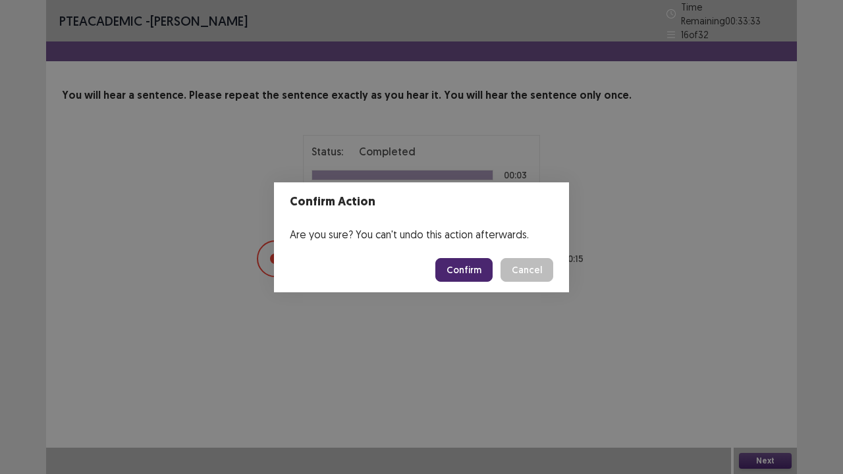
click at [477, 271] on button "Confirm" at bounding box center [463, 270] width 57 height 24
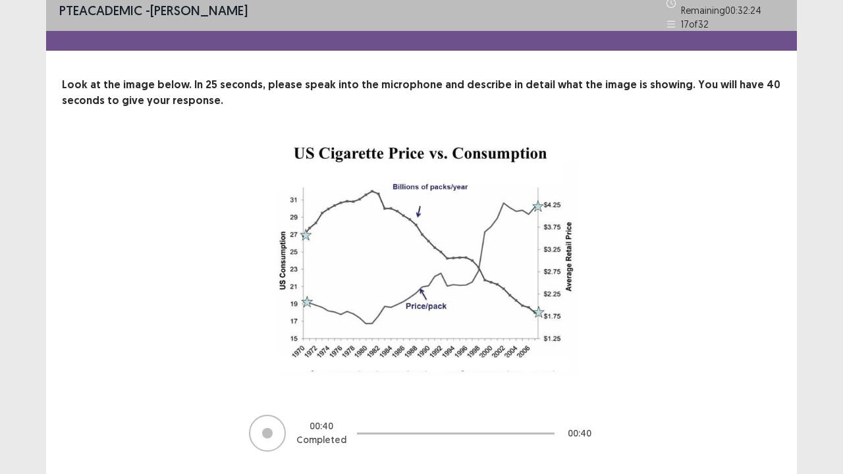
scroll to position [41, 0]
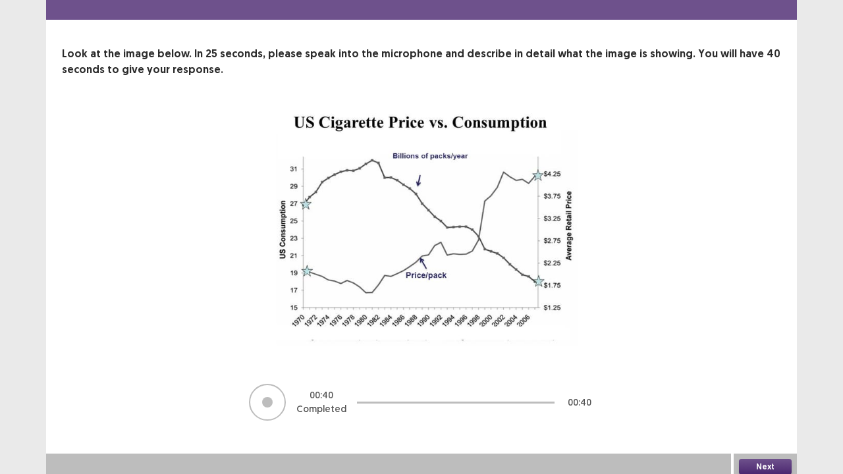
click at [758, 362] on button "Next" at bounding box center [765, 467] width 53 height 16
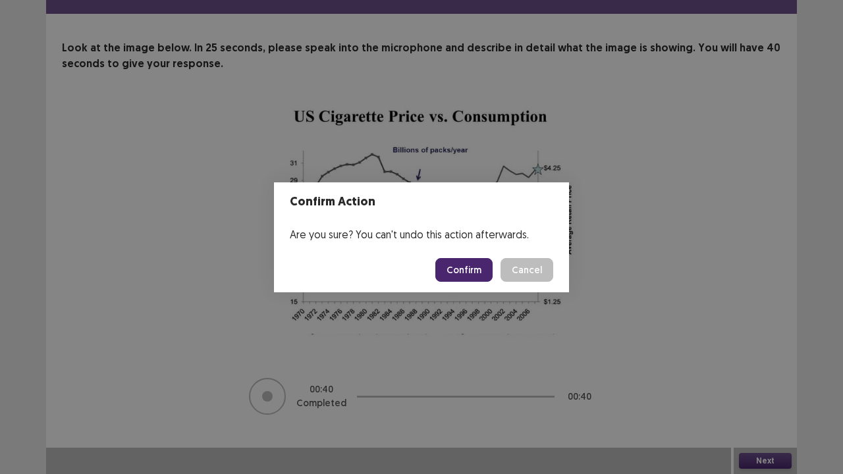
click at [460, 274] on button "Confirm" at bounding box center [463, 270] width 57 height 24
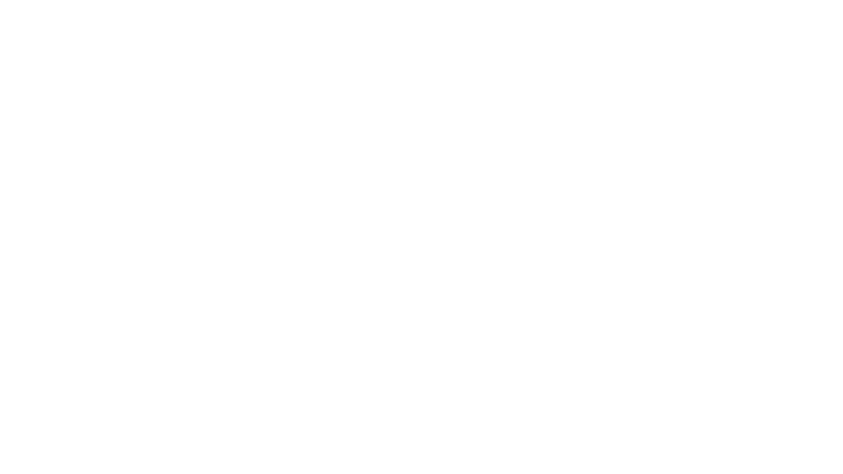
scroll to position [0, 0]
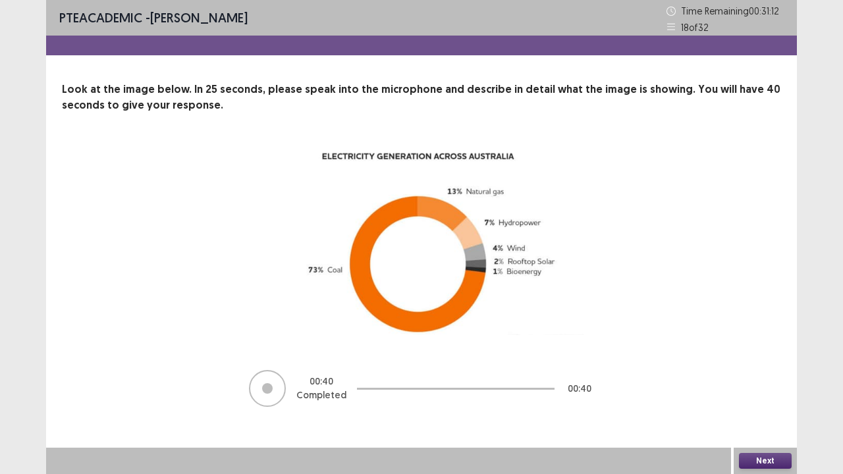
click at [747, 362] on button "Next" at bounding box center [765, 461] width 53 height 16
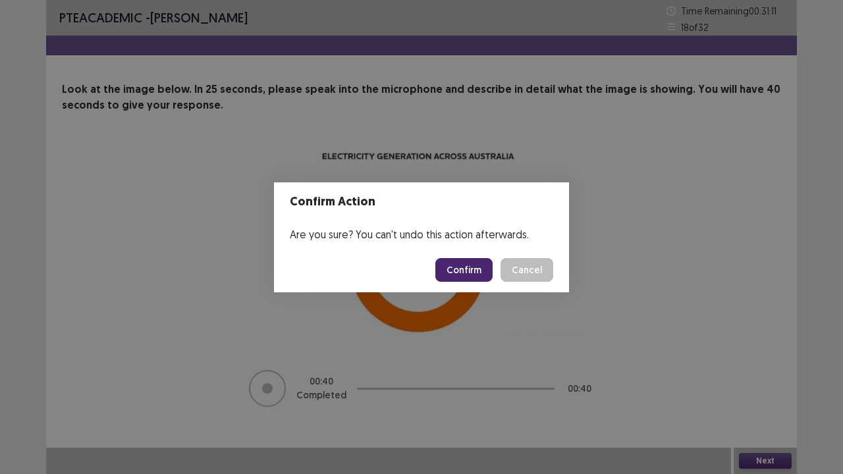
click at [467, 267] on button "Confirm" at bounding box center [463, 270] width 57 height 24
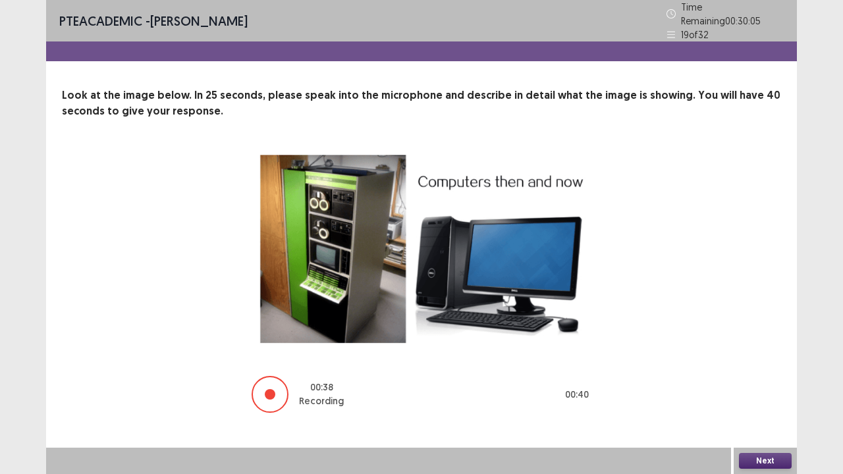
click at [764, 362] on button "Next" at bounding box center [765, 461] width 53 height 16
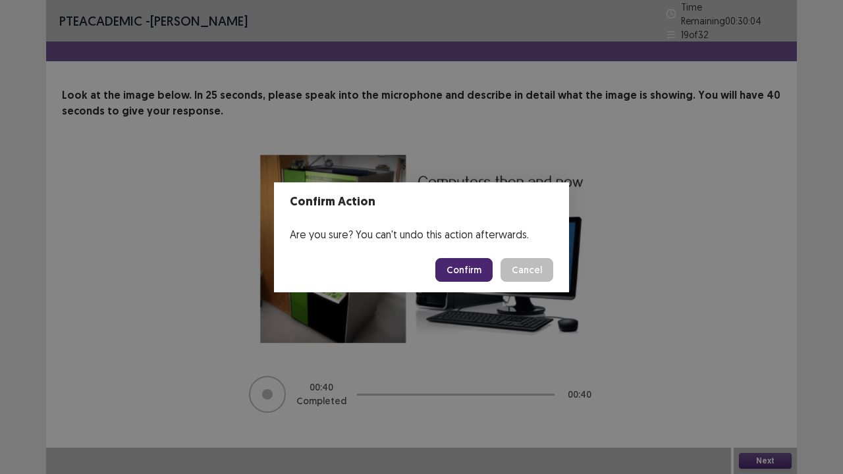
click at [467, 280] on button "Confirm" at bounding box center [463, 270] width 57 height 24
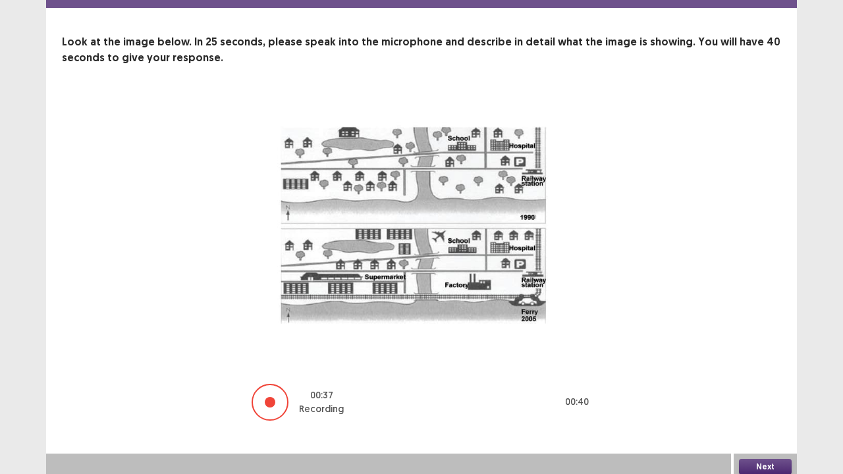
scroll to position [53, 0]
click at [758, 362] on button "Next" at bounding box center [765, 468] width 53 height 16
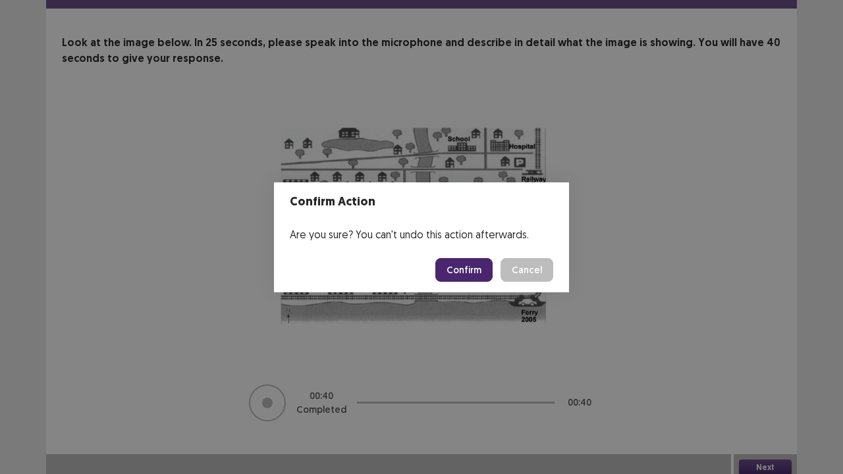
click at [461, 277] on button "Confirm" at bounding box center [463, 270] width 57 height 24
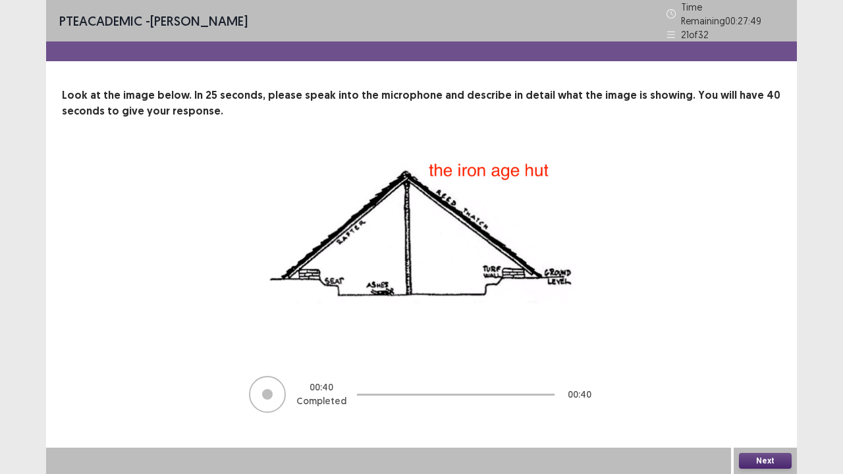
click at [765, 362] on button "Next" at bounding box center [765, 461] width 53 height 16
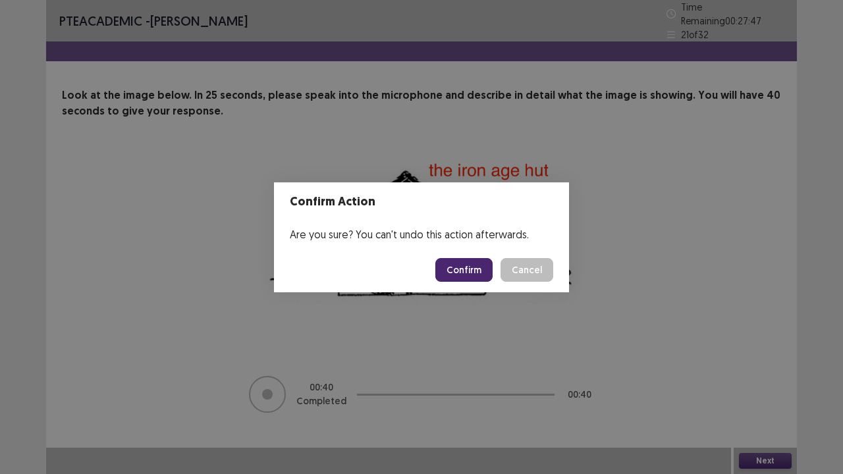
click at [471, 271] on button "Confirm" at bounding box center [463, 270] width 57 height 24
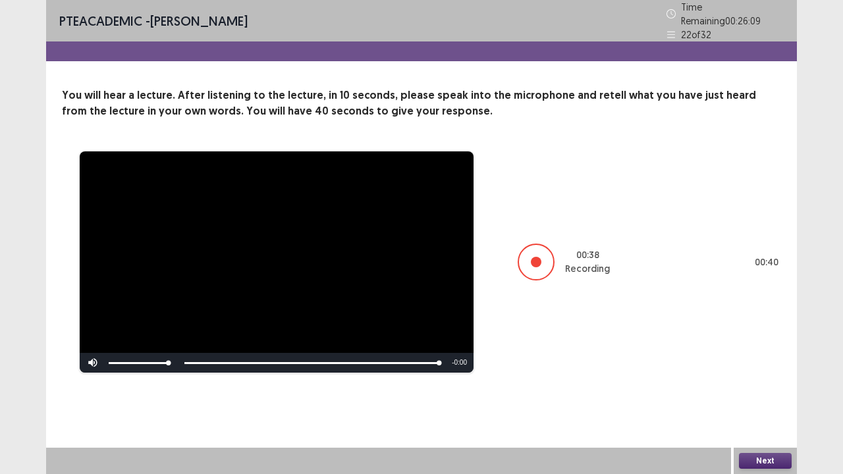
click at [761, 362] on button "Next" at bounding box center [765, 461] width 53 height 16
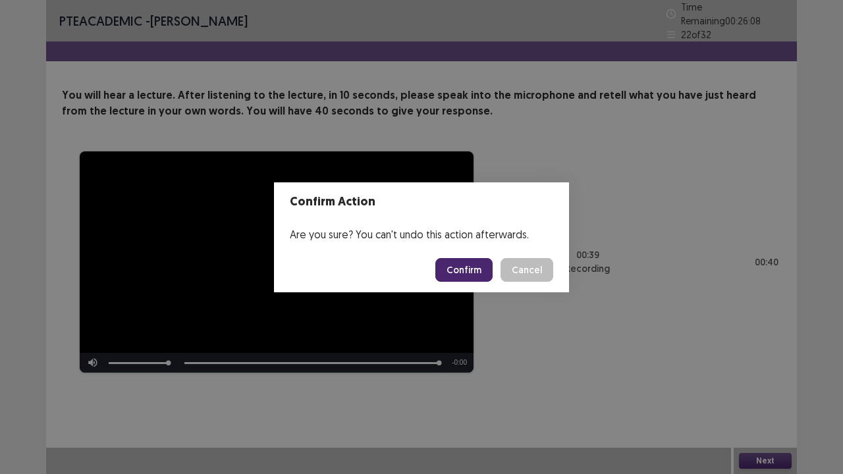
click at [475, 267] on button "Confirm" at bounding box center [463, 270] width 57 height 24
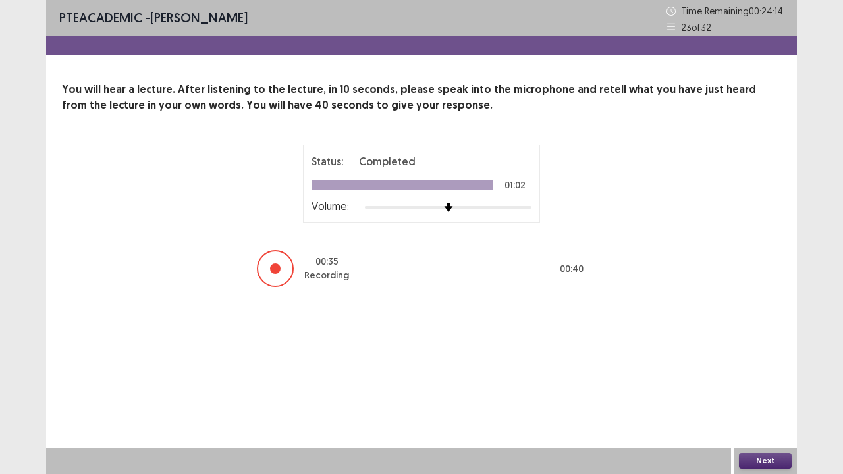
click at [751, 362] on button "Next" at bounding box center [765, 461] width 53 height 16
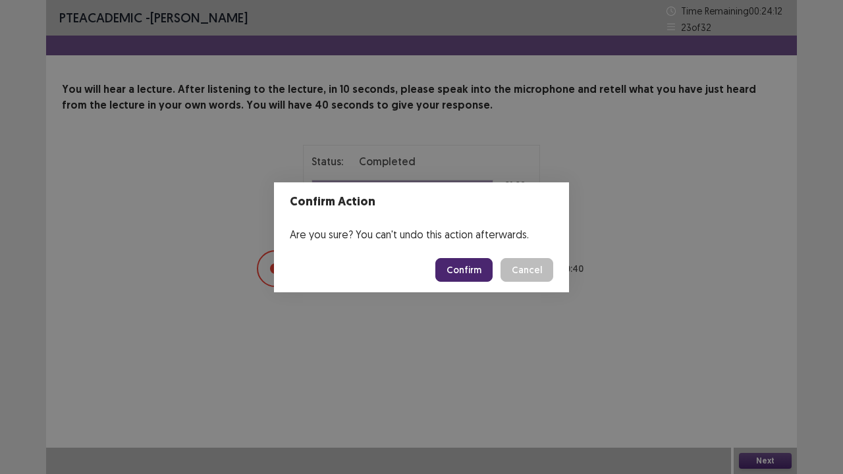
click at [482, 271] on button "Confirm" at bounding box center [463, 270] width 57 height 24
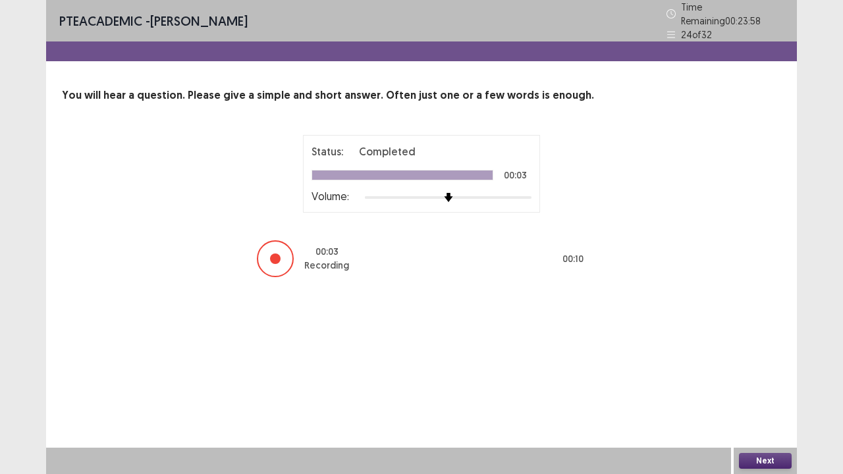
click at [755, 362] on button "Next" at bounding box center [765, 461] width 53 height 16
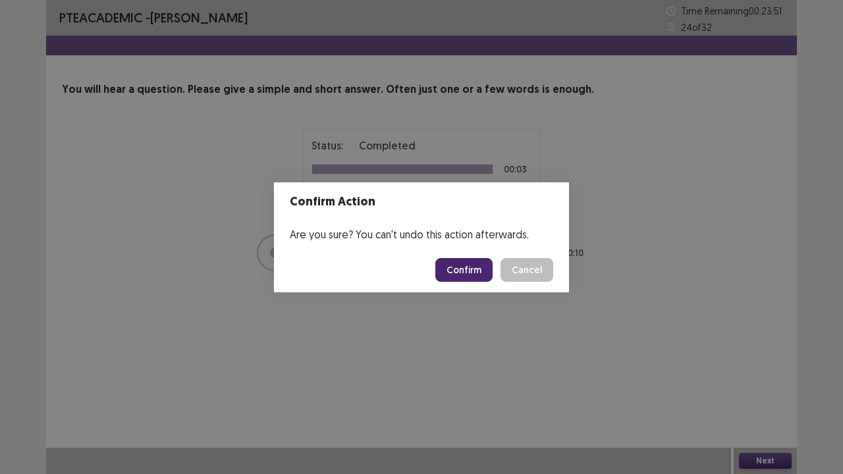
click at [471, 267] on button "Confirm" at bounding box center [463, 270] width 57 height 24
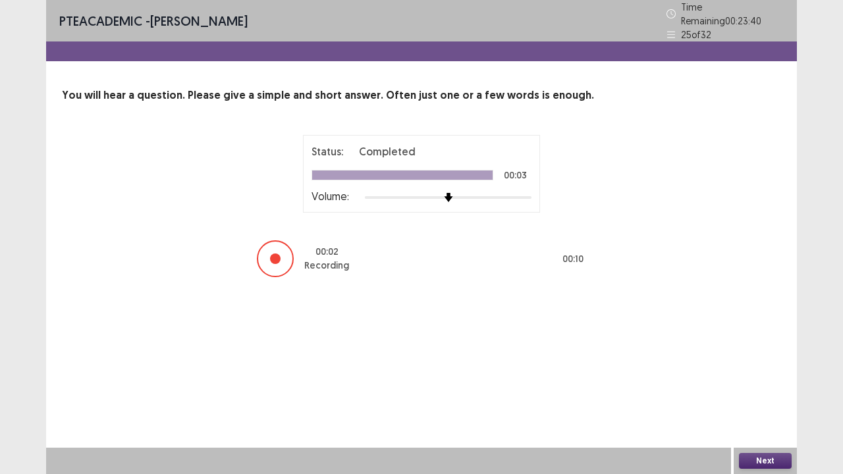
click at [766, 362] on button "Next" at bounding box center [765, 461] width 53 height 16
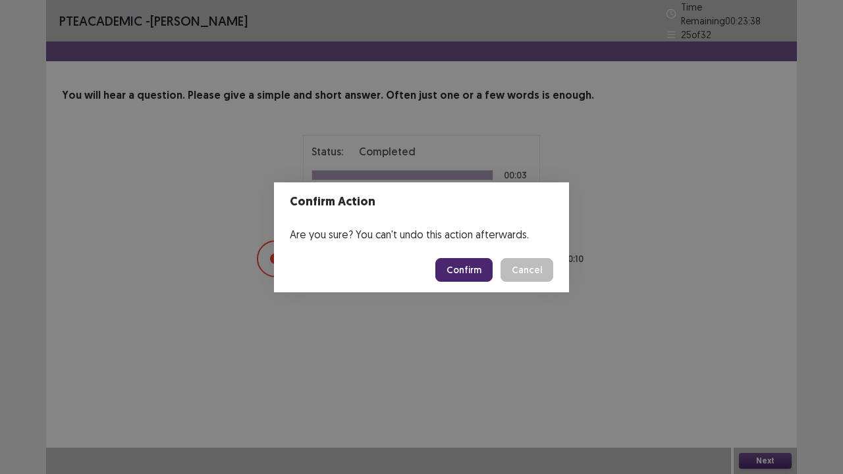
click at [454, 269] on button "Confirm" at bounding box center [463, 270] width 57 height 24
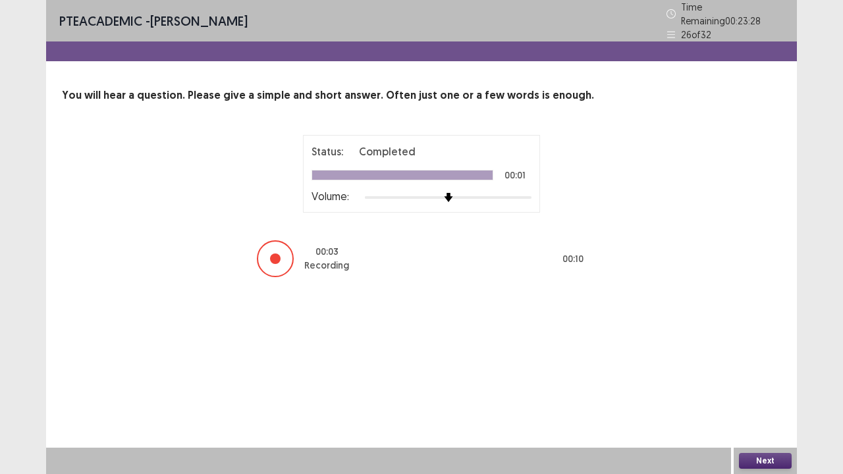
click at [755, 362] on button "Next" at bounding box center [765, 461] width 53 height 16
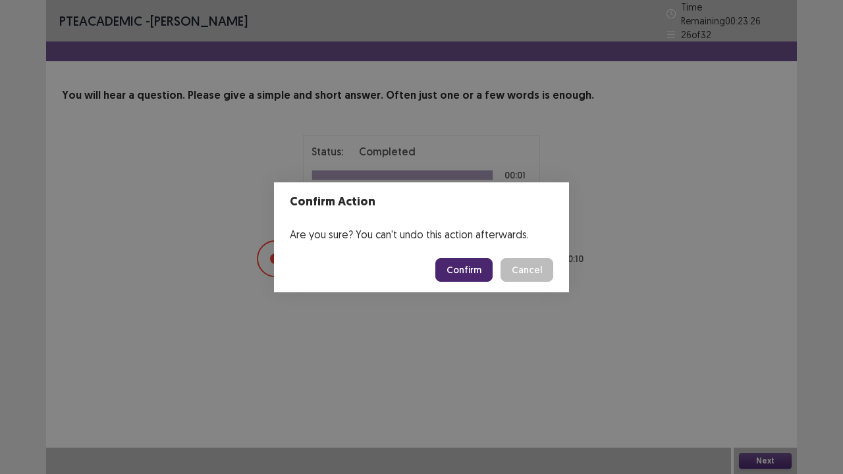
click at [464, 265] on button "Confirm" at bounding box center [463, 270] width 57 height 24
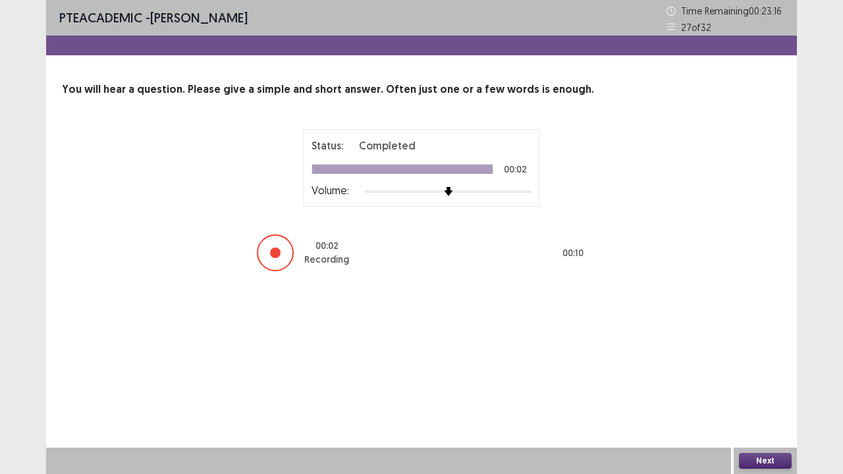
click at [760, 362] on button "Next" at bounding box center [765, 461] width 53 height 16
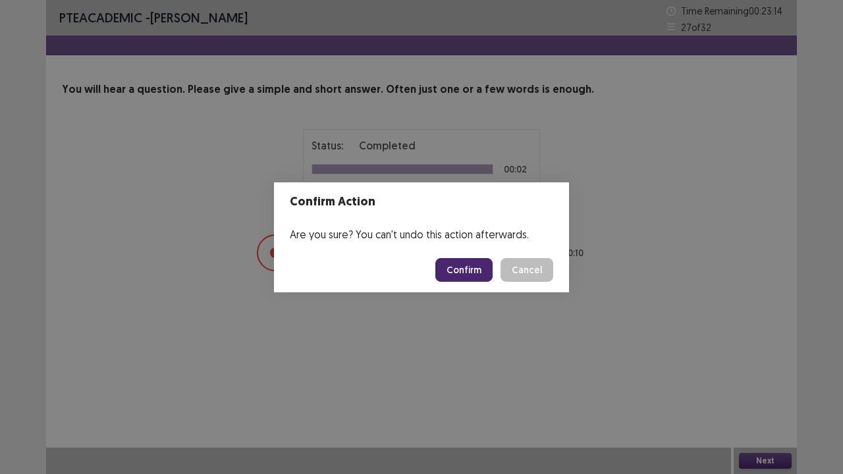
drag, startPoint x: 472, startPoint y: 252, endPoint x: 465, endPoint y: 266, distance: 15.6
click at [465, 266] on footer "Confirm Cancel" at bounding box center [421, 270] width 295 height 45
click at [465, 266] on button "Confirm" at bounding box center [463, 270] width 57 height 24
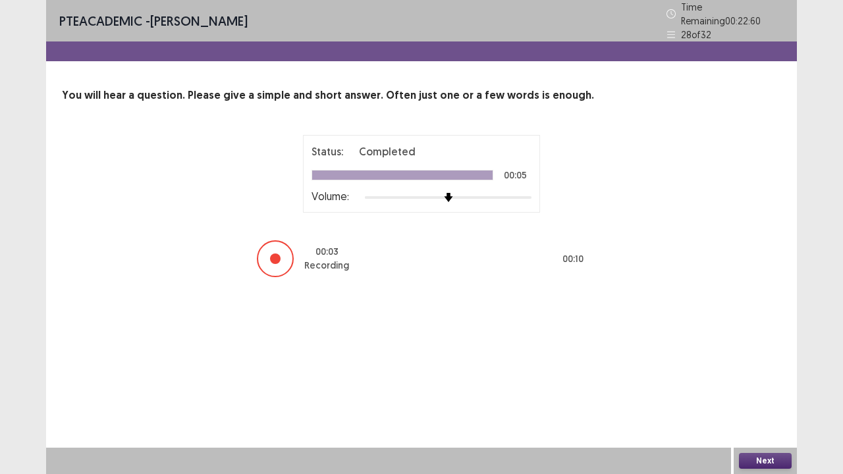
click at [751, 362] on button "Next" at bounding box center [765, 461] width 53 height 16
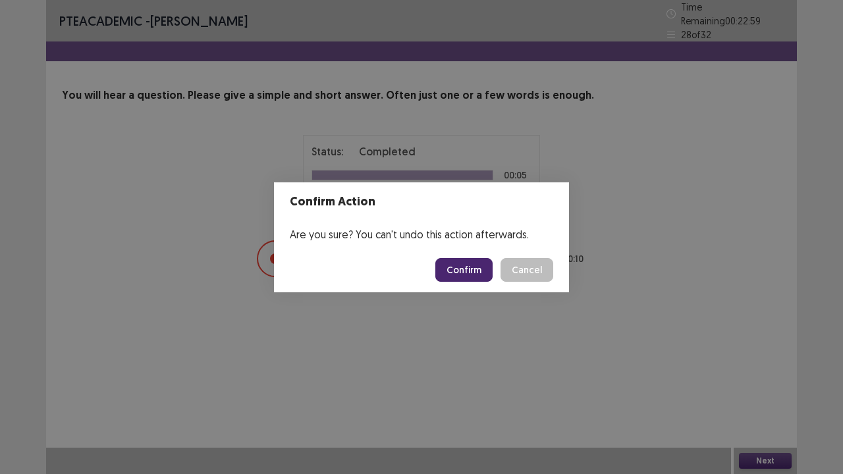
click at [447, 267] on button "Confirm" at bounding box center [463, 270] width 57 height 24
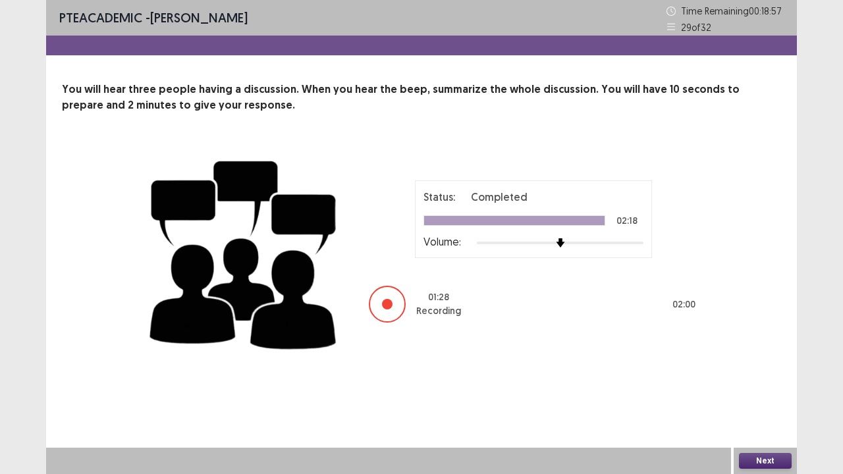
click at [770, 362] on button "Next" at bounding box center [765, 461] width 53 height 16
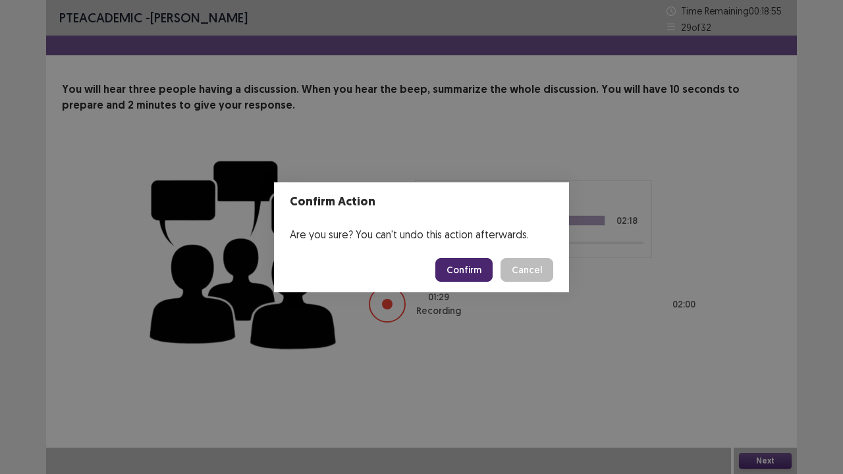
click at [487, 282] on footer "Confirm Cancel" at bounding box center [421, 270] width 295 height 45
click at [482, 275] on button "Confirm" at bounding box center [463, 270] width 57 height 24
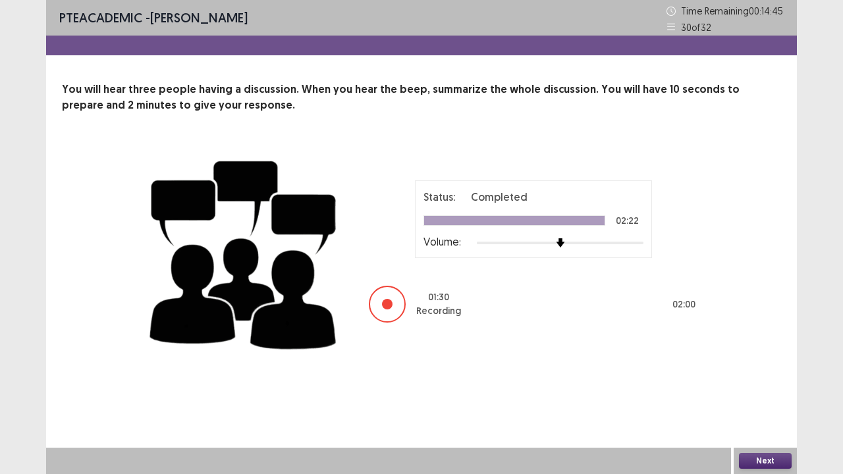
click at [752, 362] on button "Next" at bounding box center [765, 461] width 53 height 16
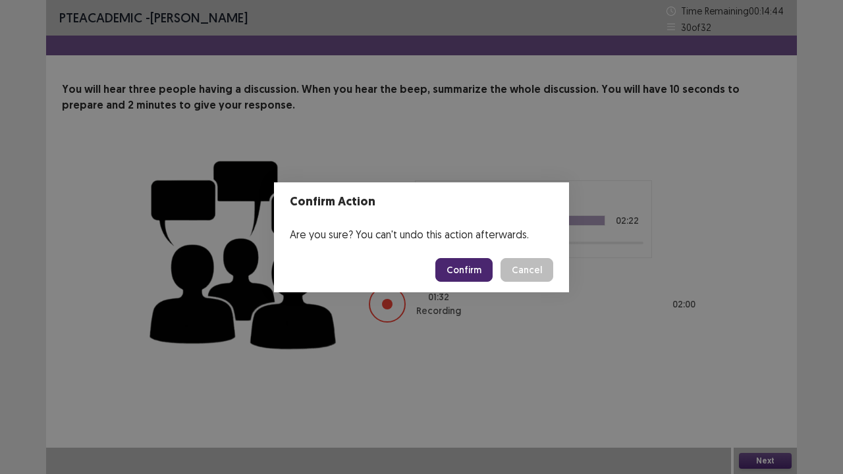
click at [460, 275] on button "Confirm" at bounding box center [463, 270] width 57 height 24
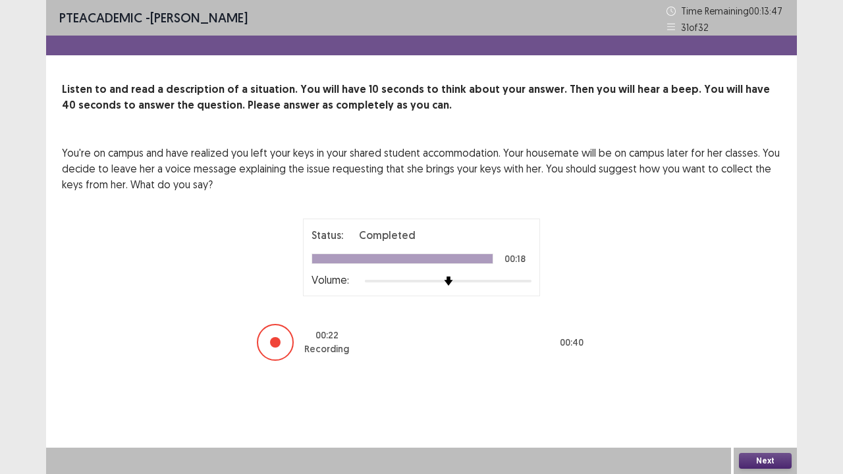
click at [772, 362] on button "Next" at bounding box center [765, 461] width 53 height 16
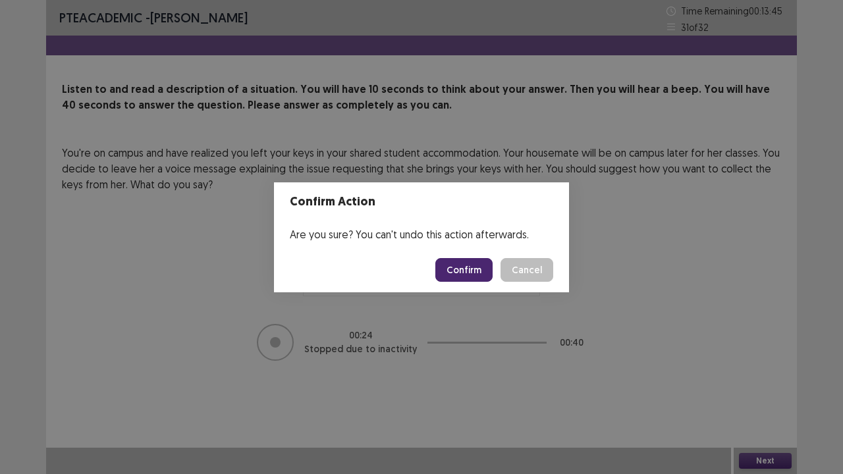
click at [446, 272] on button "Confirm" at bounding box center [463, 270] width 57 height 24
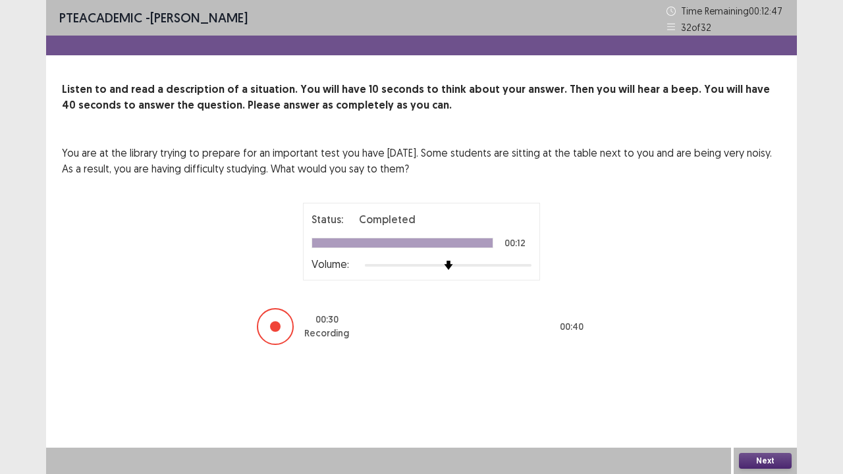
click at [755, 362] on button "Next" at bounding box center [765, 461] width 53 height 16
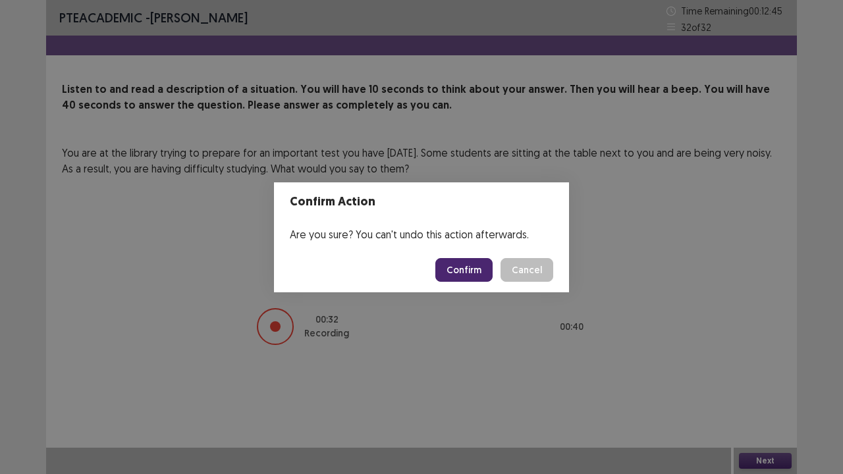
click at [461, 274] on button "Confirm" at bounding box center [463, 270] width 57 height 24
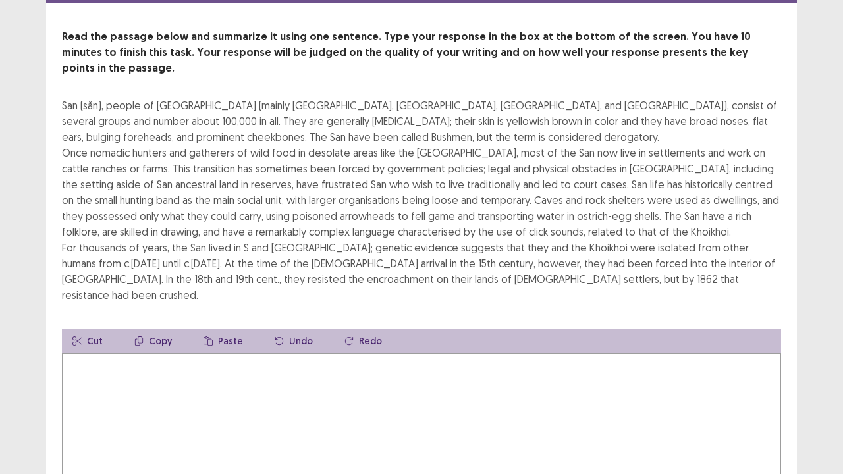
scroll to position [57, 0]
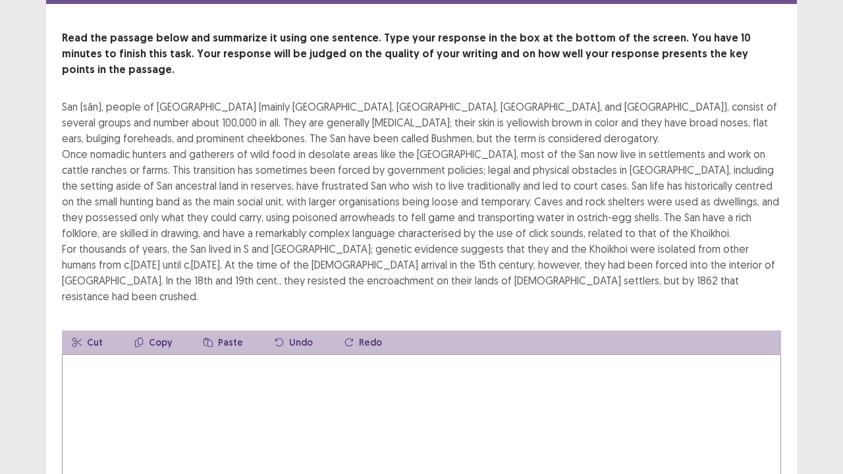
click at [190, 357] on textarea at bounding box center [421, 426] width 719 height 145
click at [371, 354] on textarea "**********" at bounding box center [421, 426] width 719 height 145
click at [407, 354] on textarea "**********" at bounding box center [421, 426] width 719 height 145
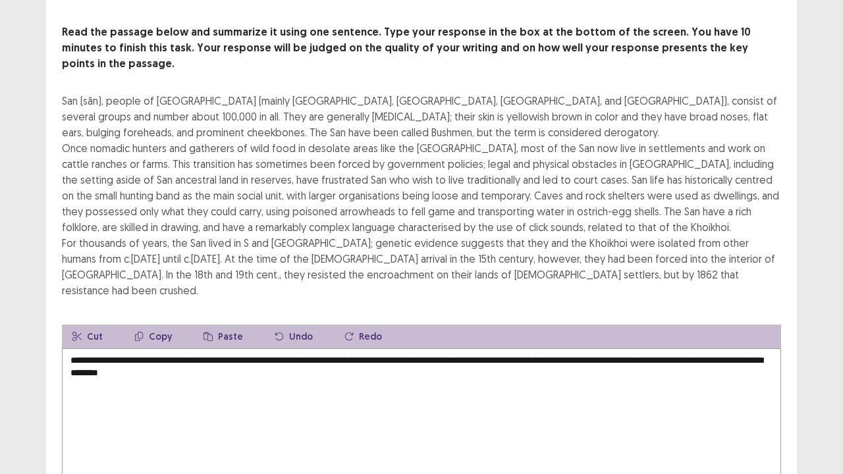
click at [278, 348] on textarea "**********" at bounding box center [421, 420] width 719 height 145
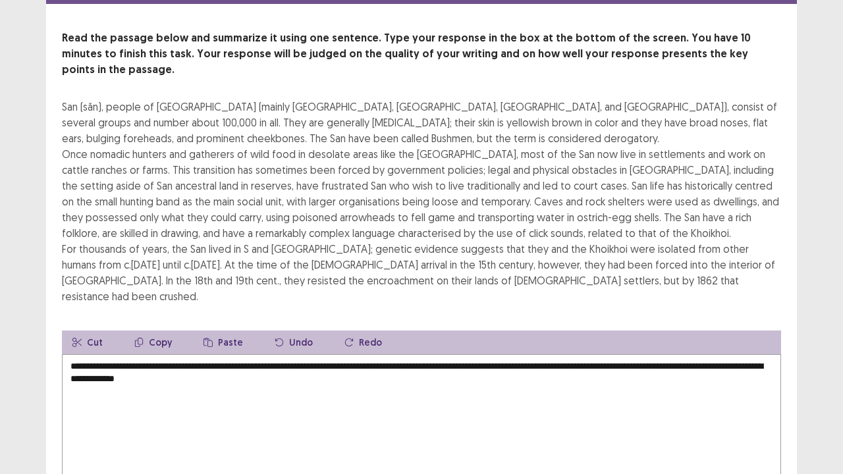
drag, startPoint x: 603, startPoint y: 324, endPoint x: 648, endPoint y: 327, distance: 44.8
click at [648, 354] on textarea "**********" at bounding box center [421, 426] width 719 height 145
click at [292, 331] on button "Undo" at bounding box center [293, 343] width 59 height 24
drag, startPoint x: 600, startPoint y: 333, endPoint x: 639, endPoint y: 332, distance: 38.9
click at [639, 354] on textarea "**********" at bounding box center [421, 426] width 719 height 145
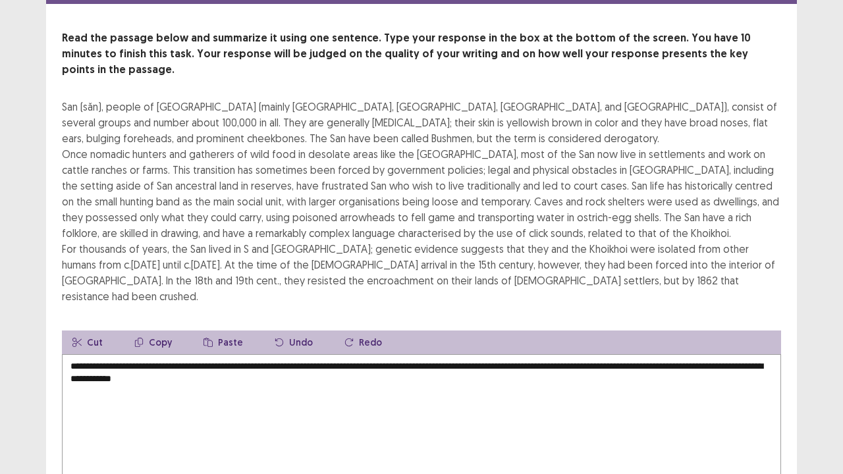
click at [597, 354] on textarea "**********" at bounding box center [421, 426] width 719 height 145
click at [595, 354] on textarea "**********" at bounding box center [421, 426] width 719 height 145
drag, startPoint x: 597, startPoint y: 329, endPoint x: 642, endPoint y: 331, distance: 44.8
click at [642, 354] on textarea "**********" at bounding box center [421, 426] width 719 height 145
click at [91, 331] on button "Cut" at bounding box center [87, 343] width 51 height 24
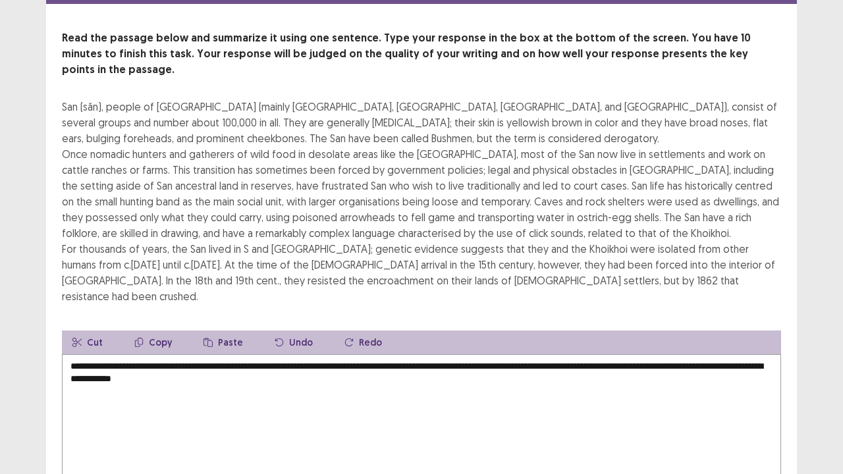
click at [601, 354] on textarea "**********" at bounding box center [421, 426] width 719 height 145
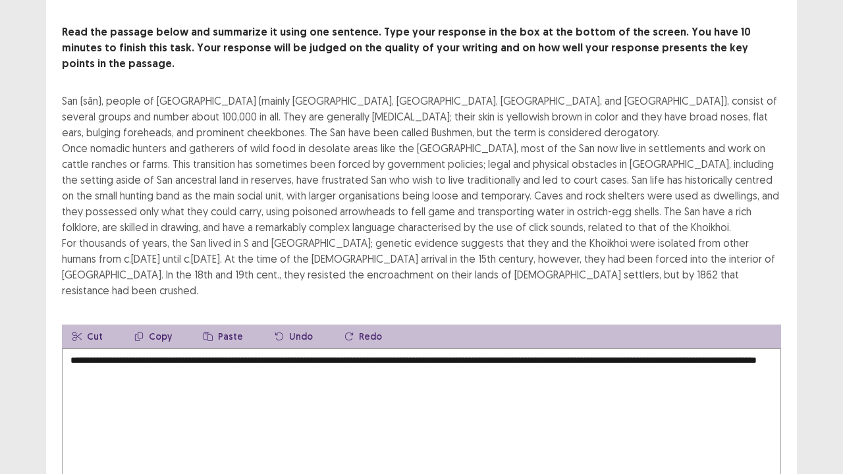
click at [675, 348] on textarea "**********" at bounding box center [421, 420] width 719 height 145
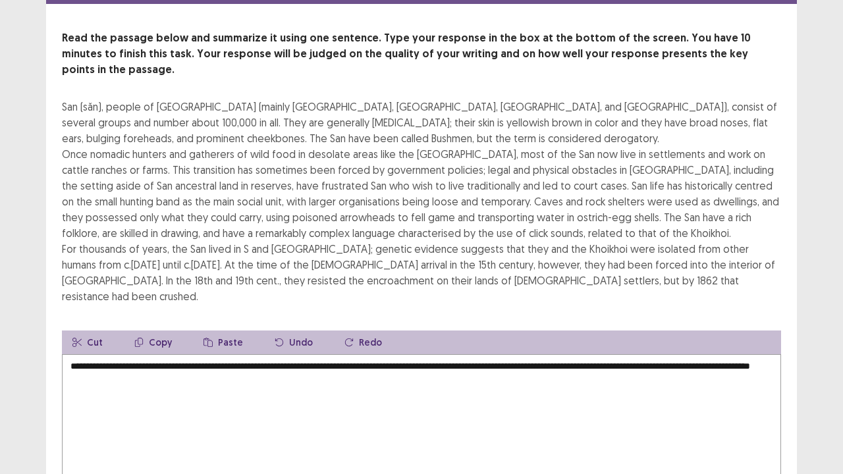
click at [169, 331] on button "Copy" at bounding box center [153, 343] width 59 height 24
click at [155, 331] on button "Copy" at bounding box center [153, 343] width 59 height 24
click at [219, 331] on button "Paste" at bounding box center [223, 343] width 61 height 24
click at [209, 338] on icon "button" at bounding box center [207, 342] width 9 height 9
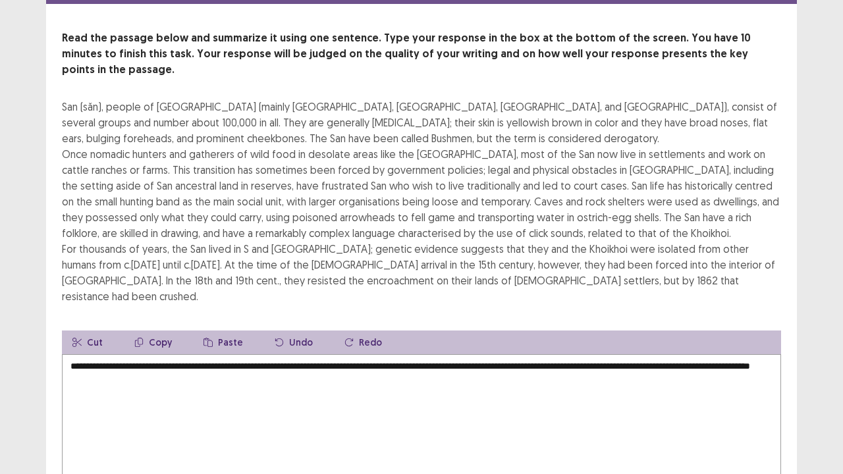
click at [668, 354] on textarea "**********" at bounding box center [421, 426] width 719 height 145
click at [686, 354] on textarea "**********" at bounding box center [421, 426] width 719 height 145
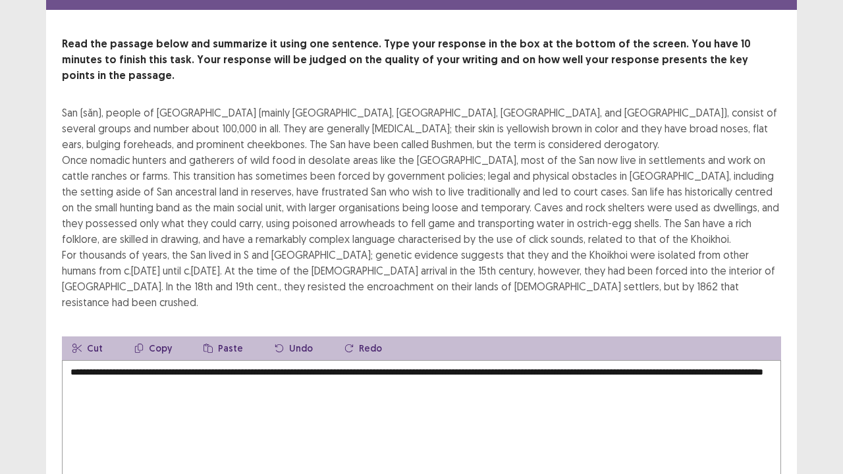
scroll to position [70, 0]
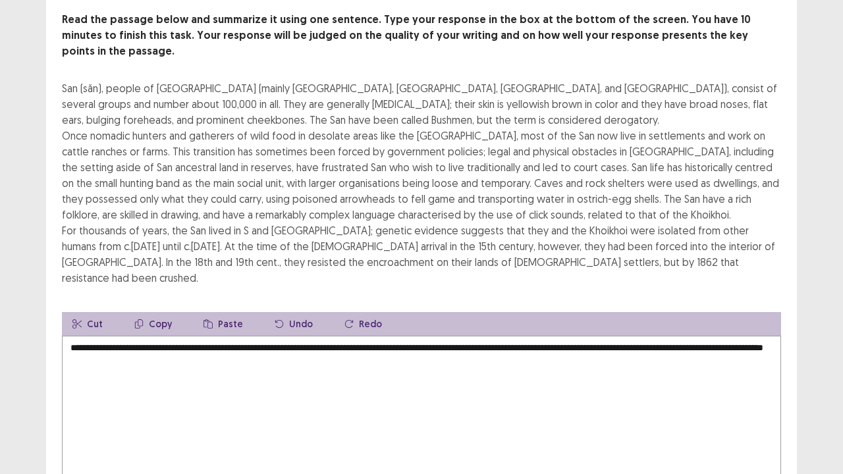
click at [277, 336] on textarea "**********" at bounding box center [421, 408] width 719 height 145
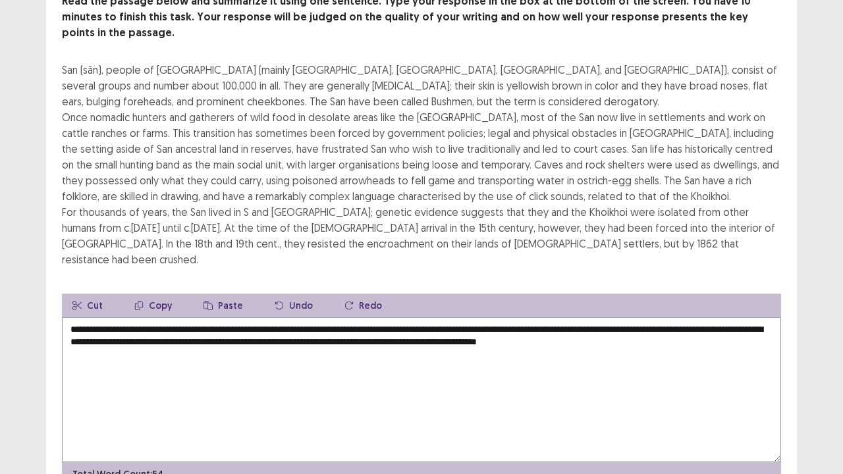
scroll to position [89, 0]
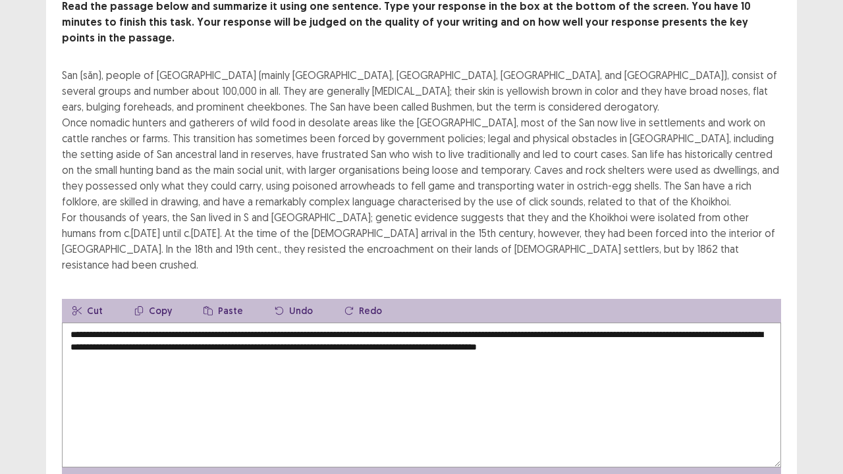
click at [115, 325] on textarea "**********" at bounding box center [421, 395] width 719 height 145
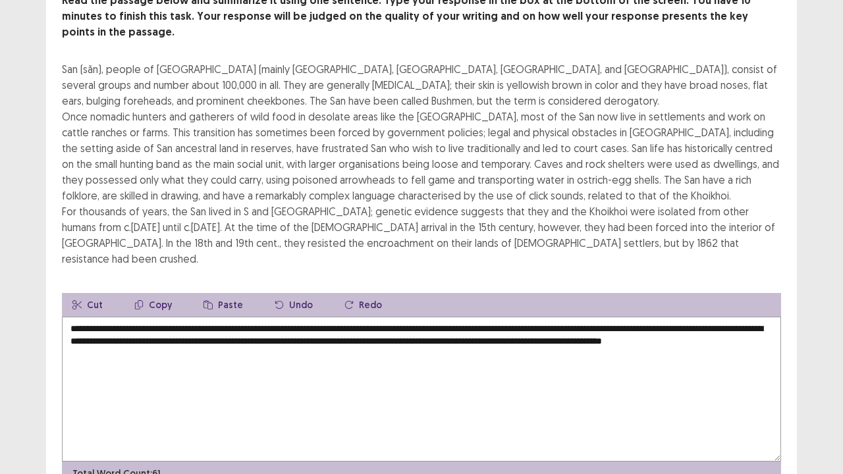
click at [146, 325] on textarea "**********" at bounding box center [421, 389] width 719 height 145
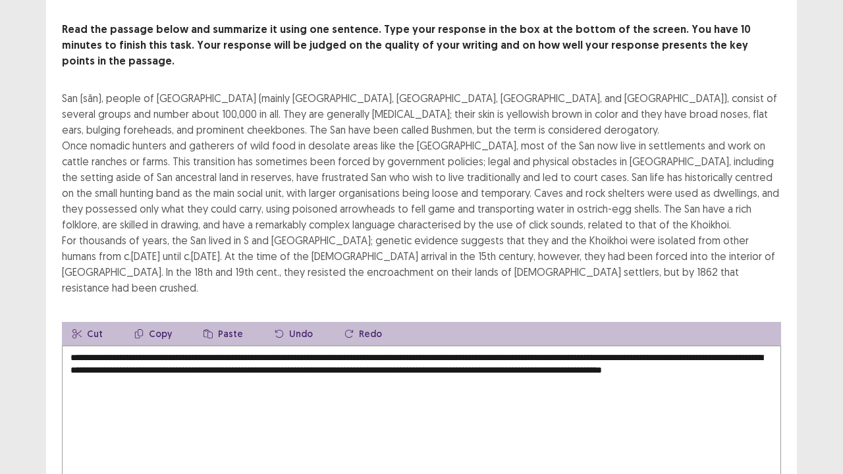
scroll to position [61, 0]
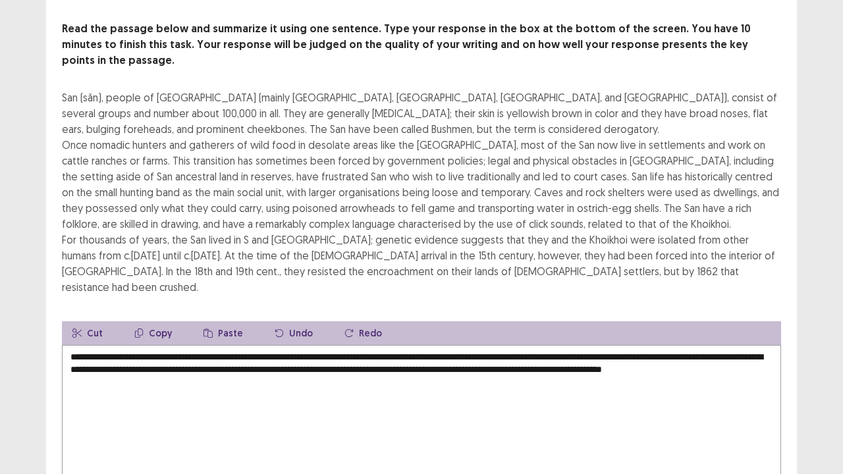
click at [299, 345] on textarea "**********" at bounding box center [421, 417] width 719 height 145
click at [413, 345] on textarea "**********" at bounding box center [421, 417] width 719 height 145
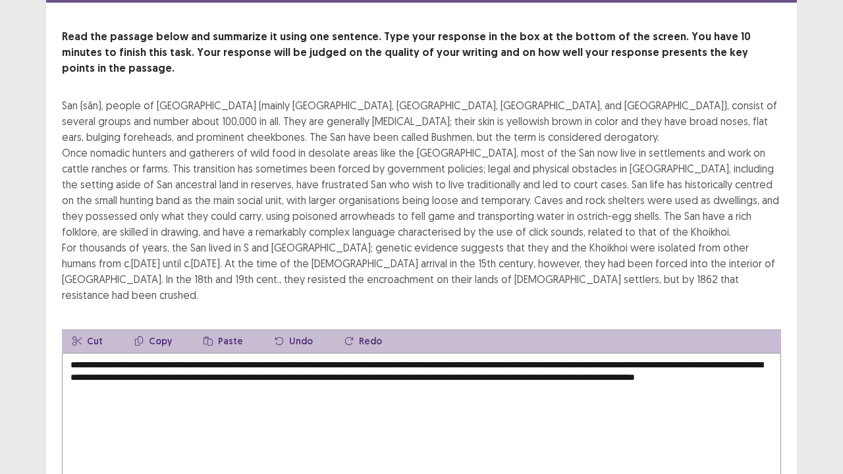
scroll to position [59, 0]
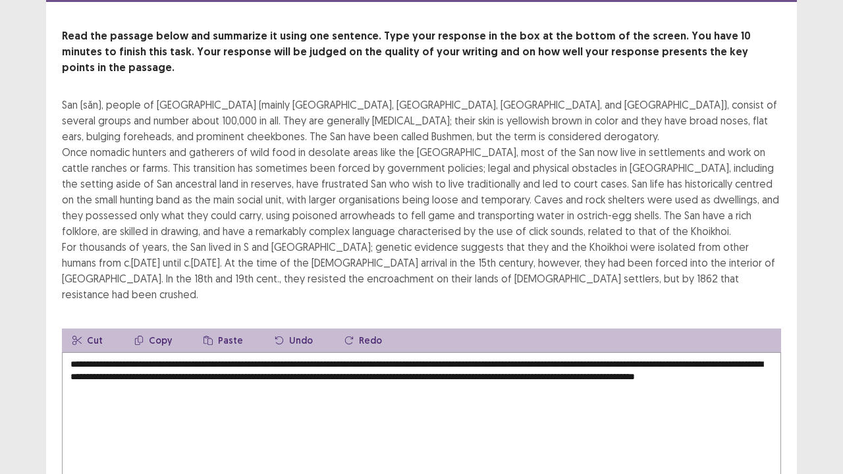
click at [146, 352] on textarea "**********" at bounding box center [421, 424] width 719 height 145
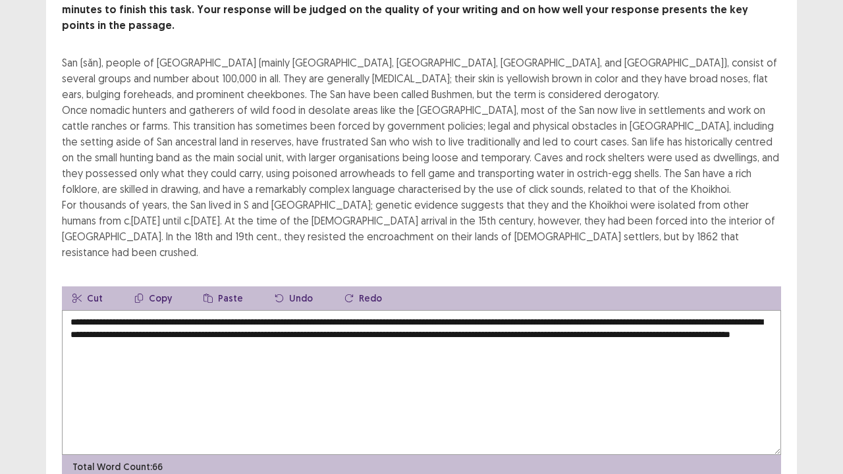
scroll to position [126, 0]
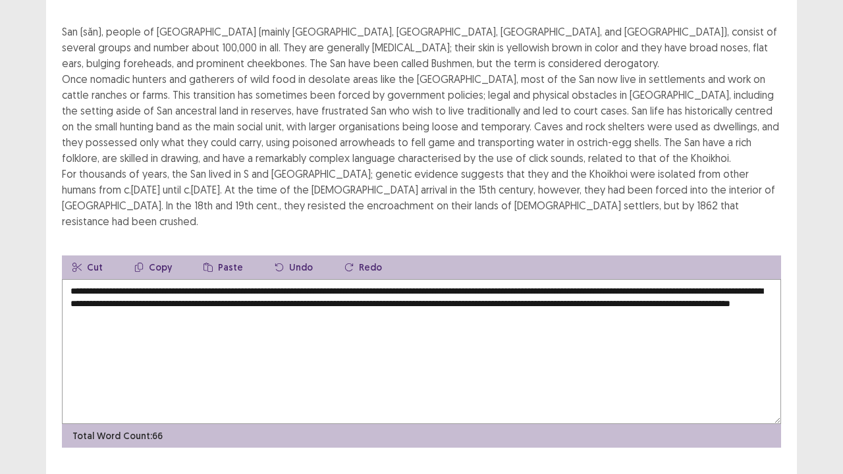
type textarea "**********"
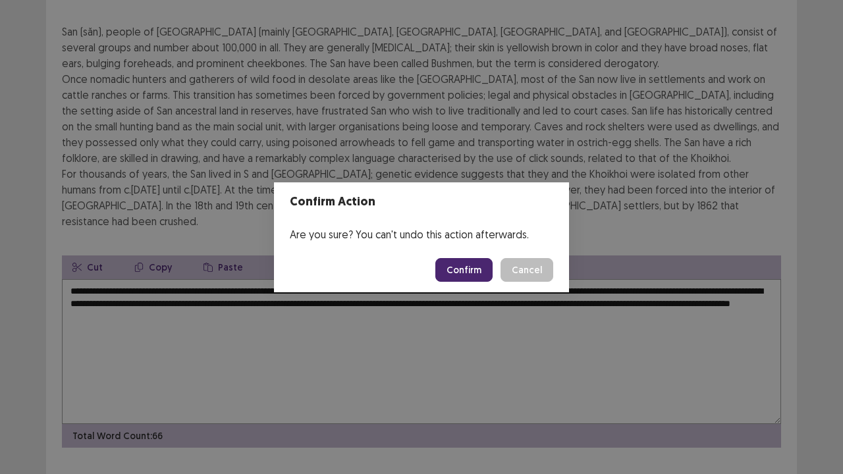
click at [474, 273] on button "Confirm" at bounding box center [463, 270] width 57 height 24
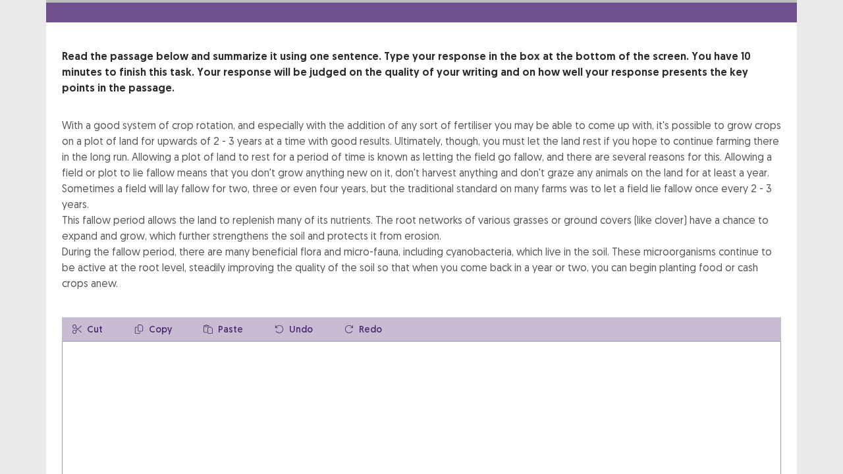
scroll to position [40, 0]
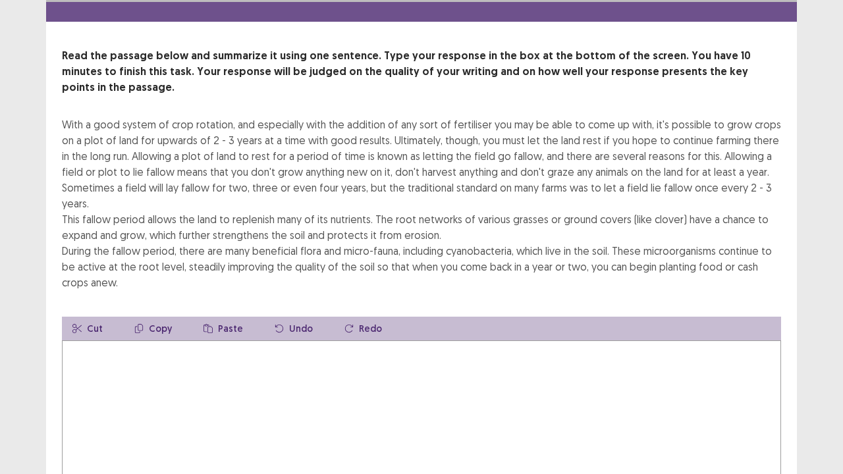
click at [114, 362] on textarea at bounding box center [421, 412] width 719 height 145
click at [142, 353] on textarea at bounding box center [421, 412] width 719 height 145
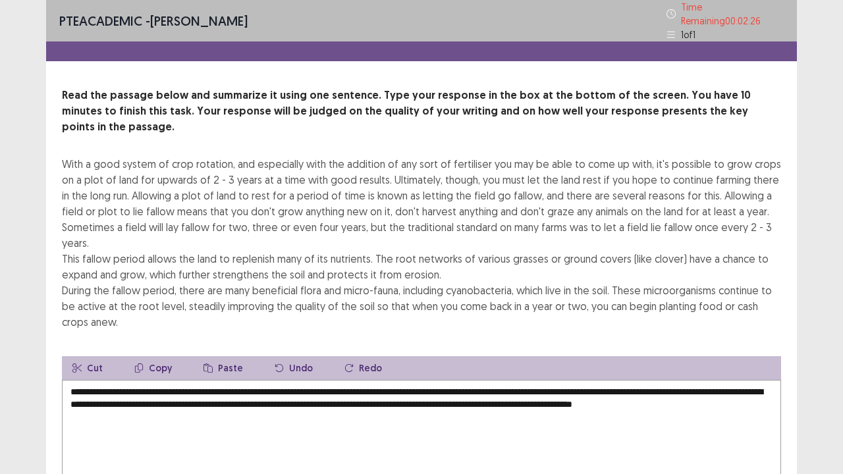
scroll to position [111, 0]
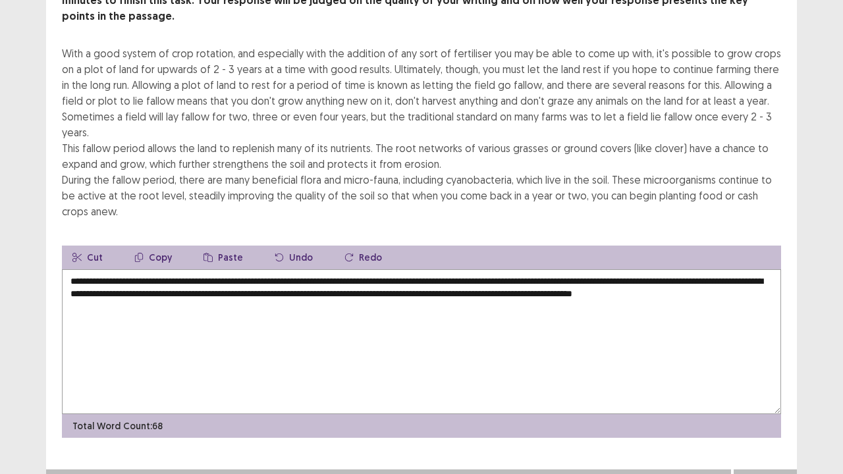
type textarea "**********"
click at [762, 362] on button "Next" at bounding box center [765, 483] width 53 height 16
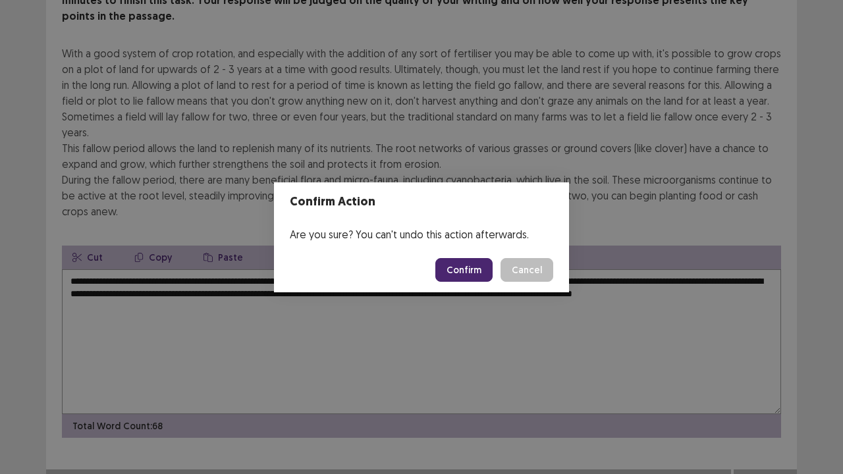
click at [455, 267] on button "Confirm" at bounding box center [463, 270] width 57 height 24
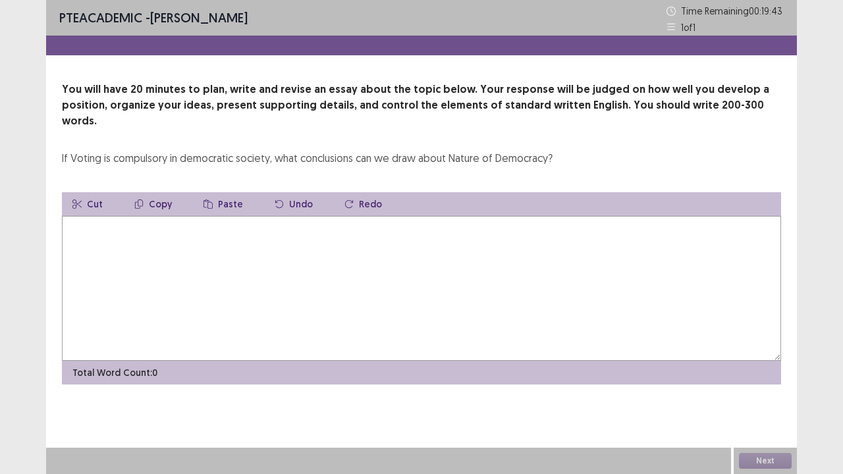
click at [135, 225] on textarea at bounding box center [421, 288] width 719 height 145
click at [142, 216] on textarea "**********" at bounding box center [421, 288] width 719 height 145
click at [320, 216] on textarea "**********" at bounding box center [421, 288] width 719 height 145
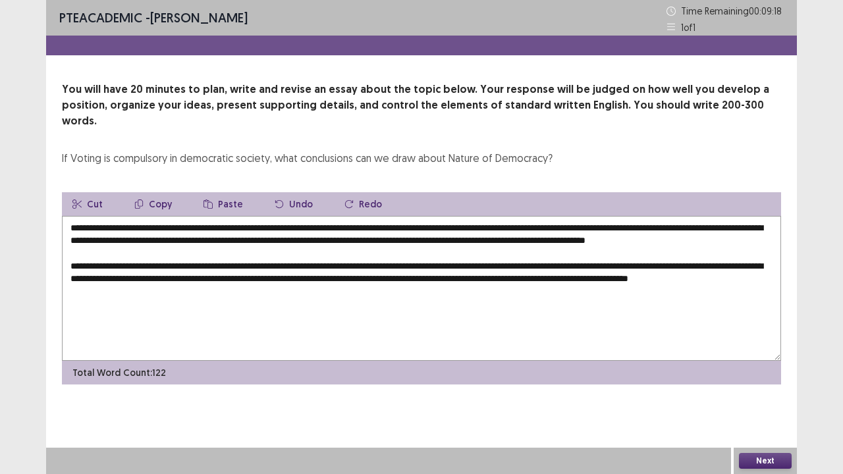
click at [747, 279] on textarea "**********" at bounding box center [421, 288] width 719 height 145
click at [755, 277] on textarea "**********" at bounding box center [421, 288] width 719 height 145
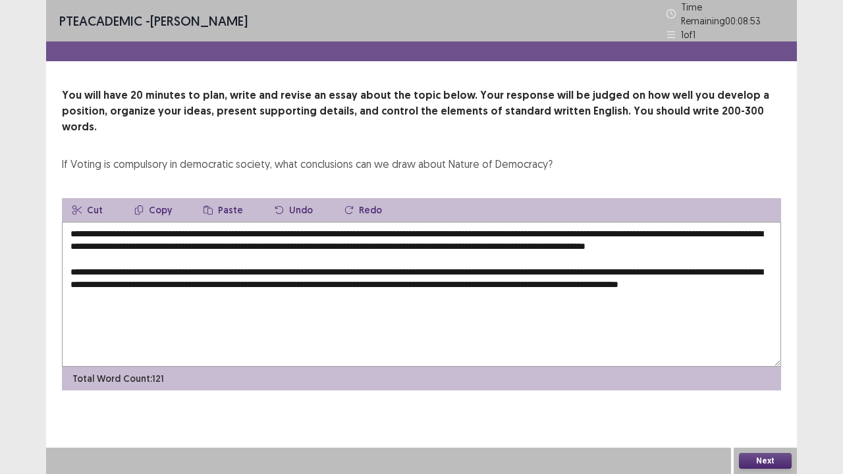
click at [218, 290] on textarea "**********" at bounding box center [421, 294] width 719 height 145
click at [514, 290] on textarea "**********" at bounding box center [421, 294] width 719 height 145
click at [543, 292] on textarea "**********" at bounding box center [421, 294] width 719 height 145
click at [582, 288] on textarea "**********" at bounding box center [421, 294] width 719 height 145
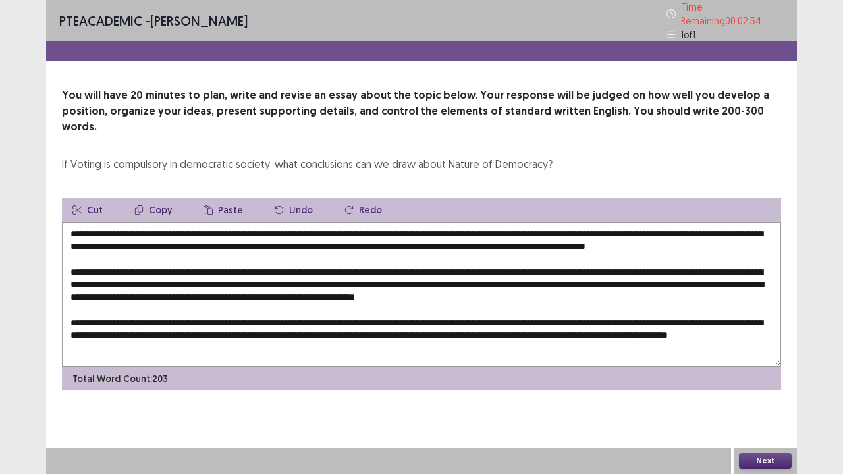
scroll to position [25, 0]
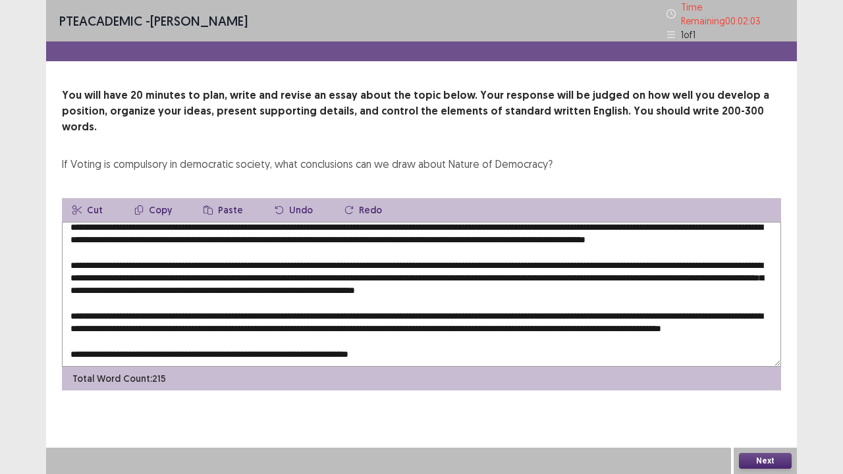
click at [371, 340] on textarea at bounding box center [421, 294] width 719 height 145
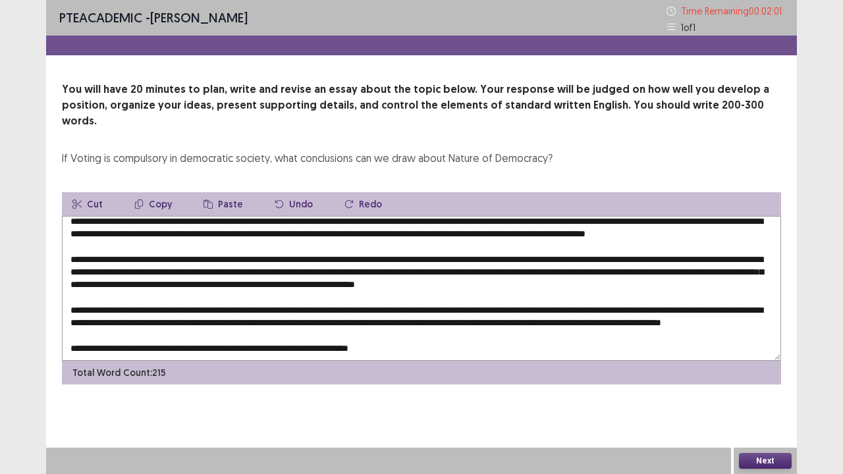
click at [428, 336] on textarea at bounding box center [421, 288] width 719 height 145
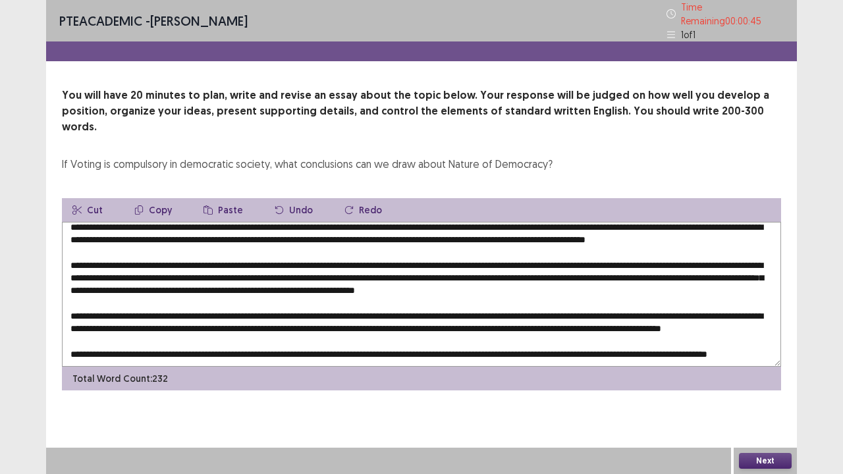
scroll to position [0, 0]
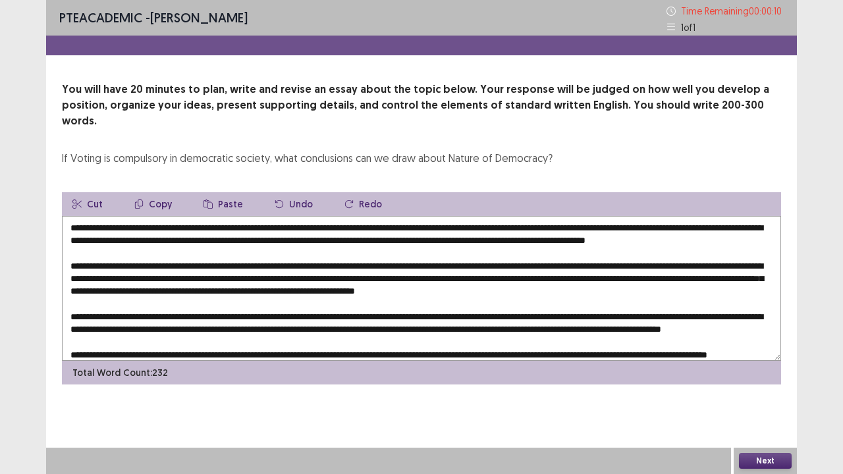
type textarea "**********"
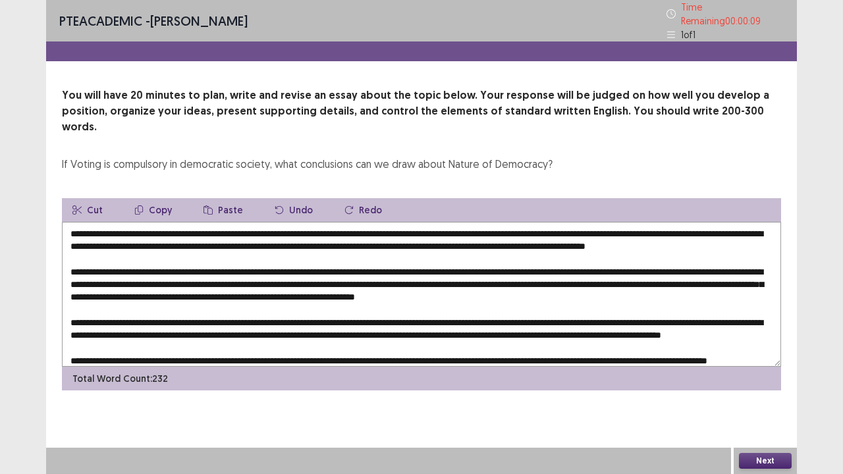
click at [768, 362] on div "Next" at bounding box center [764, 461] width 63 height 26
click at [766, 362] on button "Next" at bounding box center [765, 461] width 53 height 16
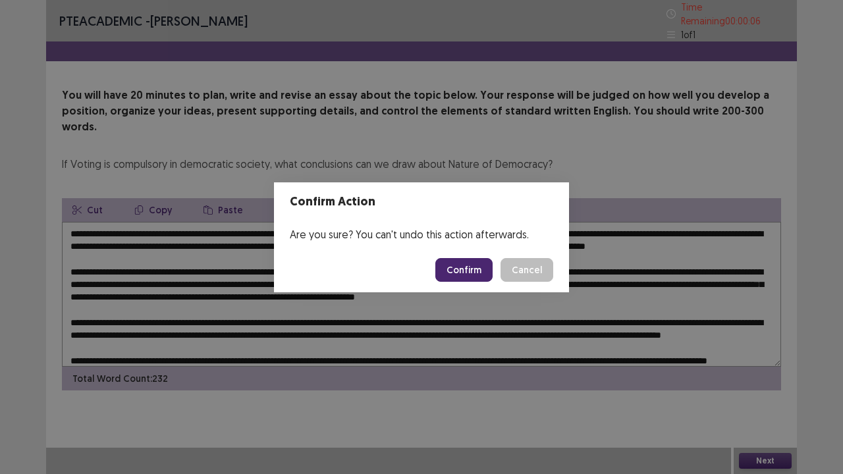
click at [472, 269] on button "Confirm" at bounding box center [463, 270] width 57 height 24
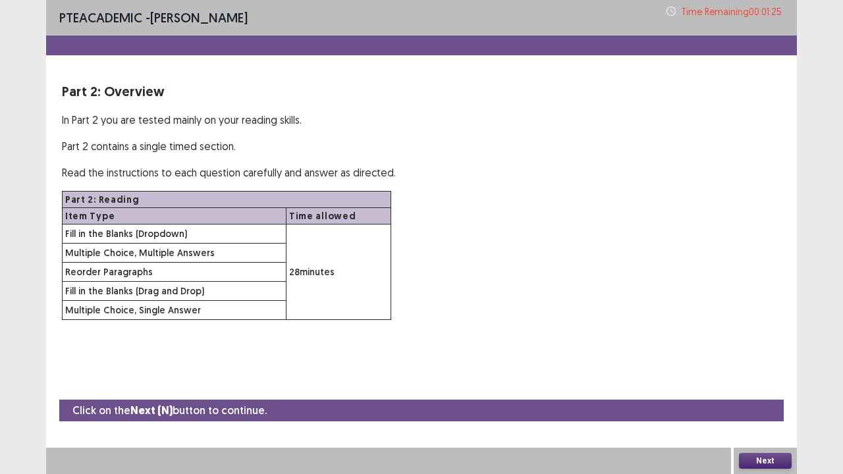
click at [756, 362] on button "Next" at bounding box center [765, 461] width 53 height 16
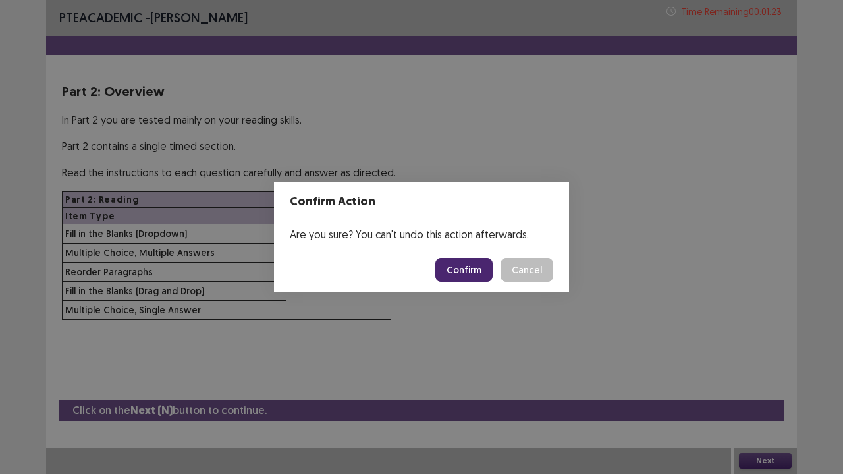
click at [464, 269] on button "Confirm" at bounding box center [463, 270] width 57 height 24
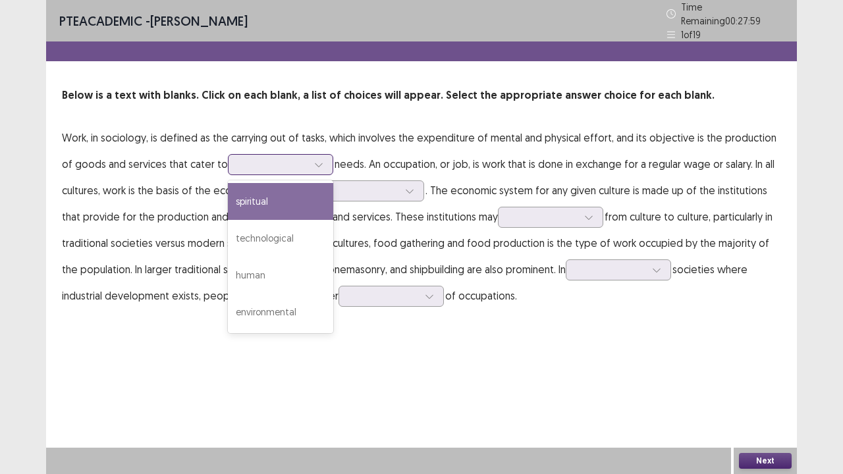
click at [313, 155] on div at bounding box center [319, 165] width 20 height 20
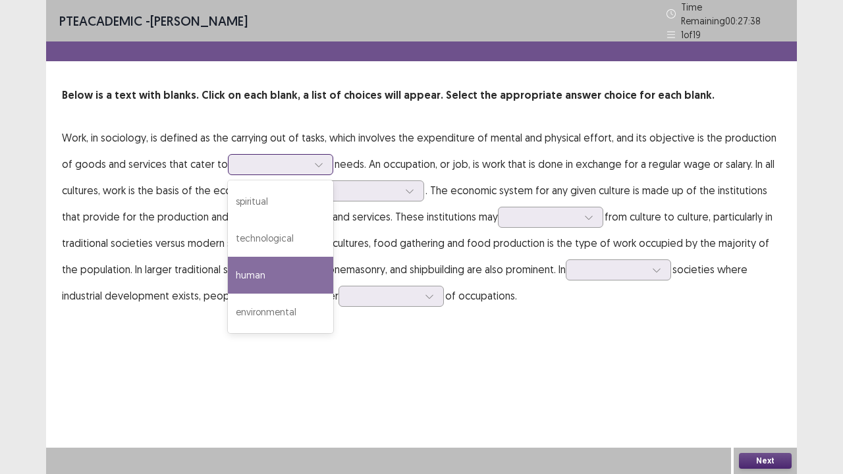
click at [302, 274] on div "human" at bounding box center [280, 275] width 105 height 37
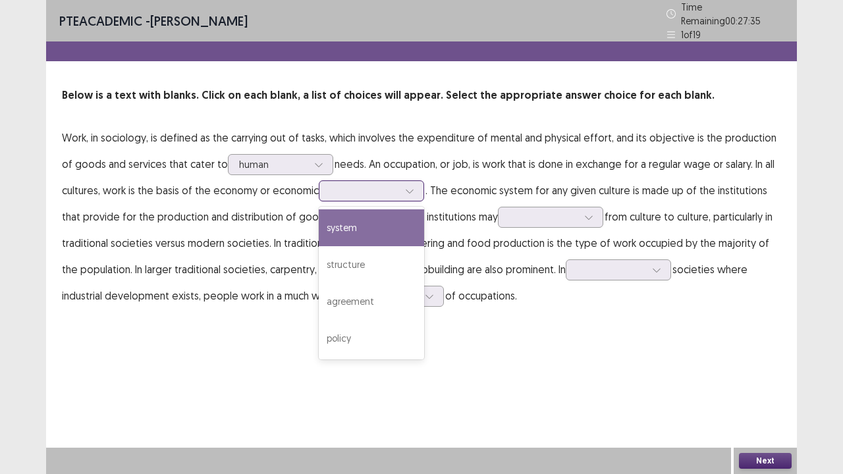
click at [424, 187] on div at bounding box center [371, 190] width 105 height 21
click at [406, 218] on div "system" at bounding box center [371, 227] width 105 height 37
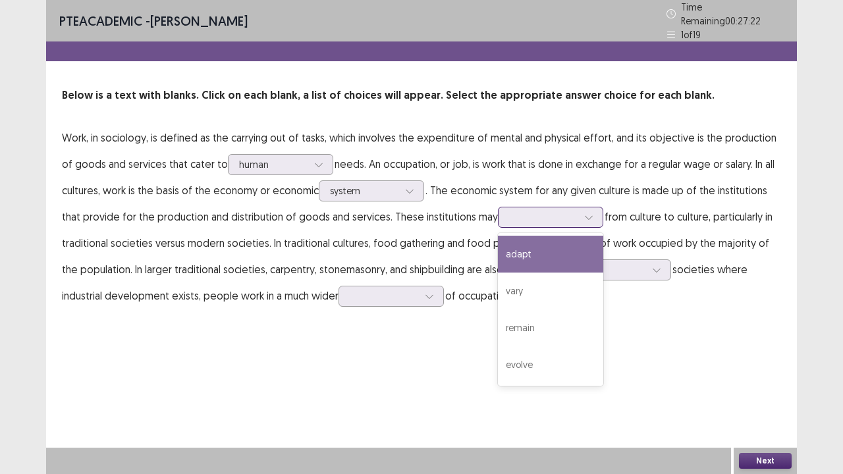
click at [596, 207] on div at bounding box center [589, 217] width 20 height 20
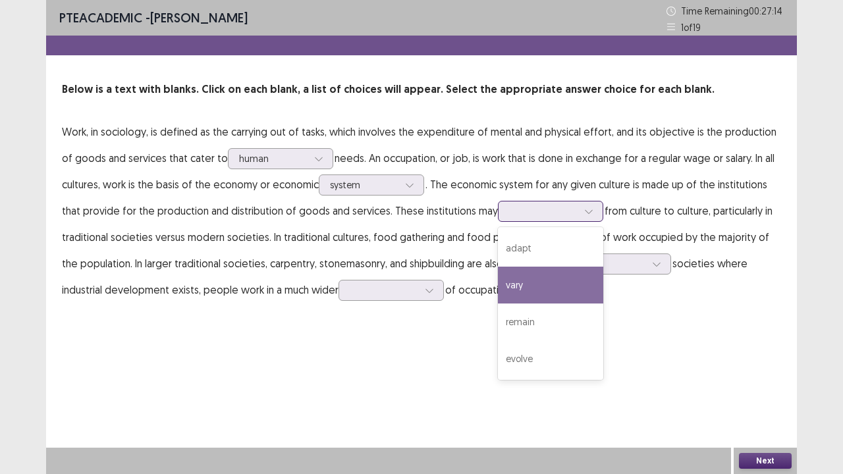
click at [560, 282] on div "vary" at bounding box center [550, 285] width 105 height 37
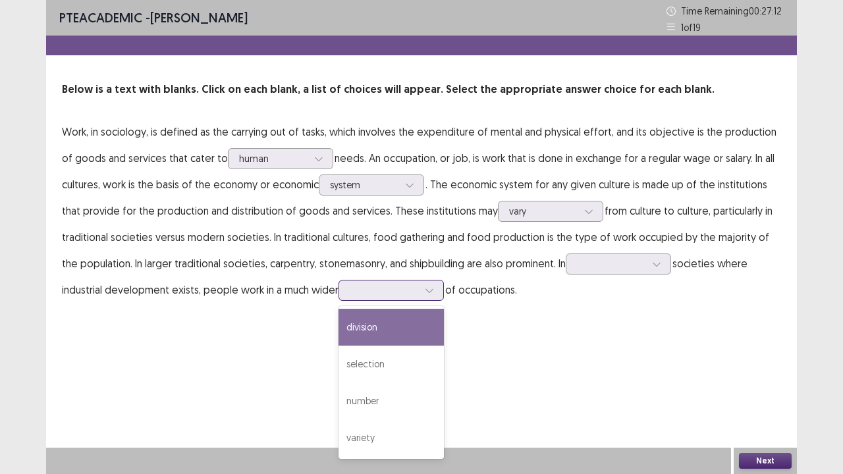
click at [419, 285] on div at bounding box center [429, 290] width 20 height 20
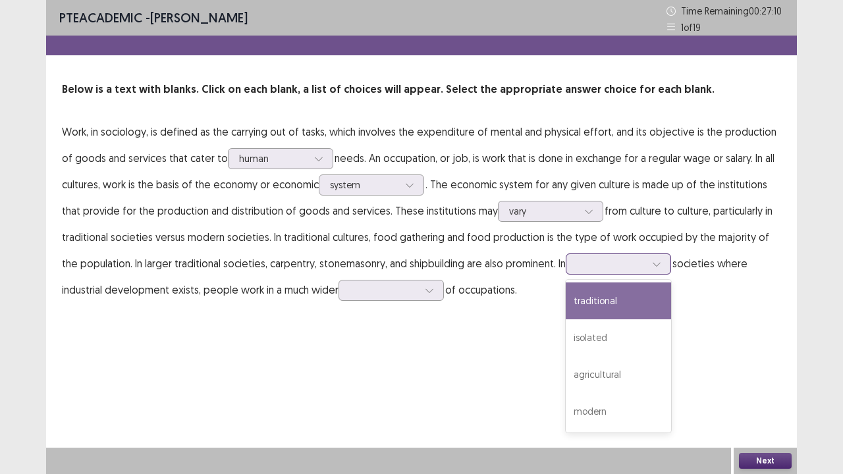
click at [652, 263] on div at bounding box center [657, 264] width 20 height 20
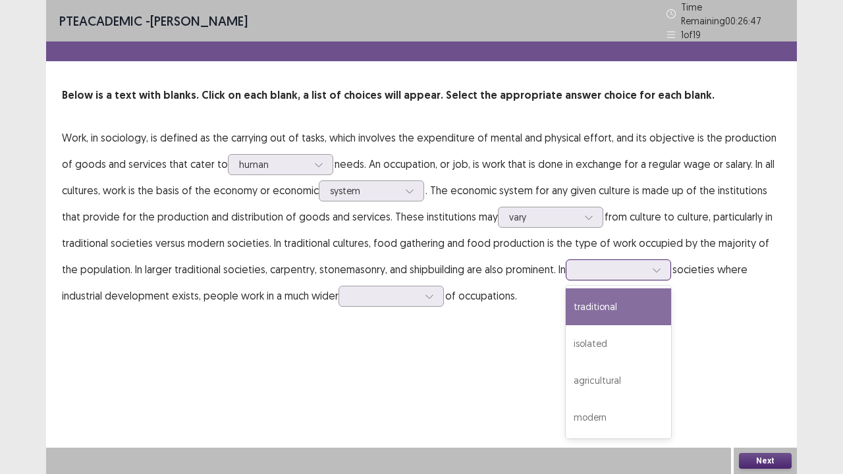
click at [631, 306] on div "traditional" at bounding box center [618, 306] width 105 height 37
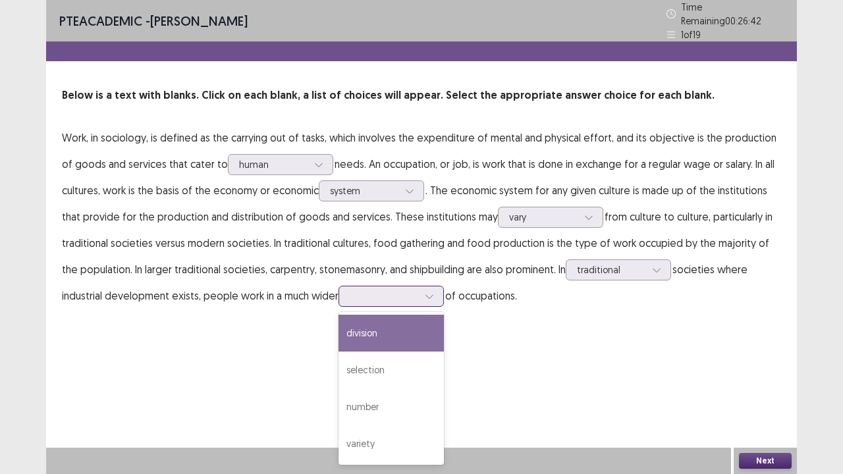
click at [403, 290] on div at bounding box center [390, 296] width 105 height 21
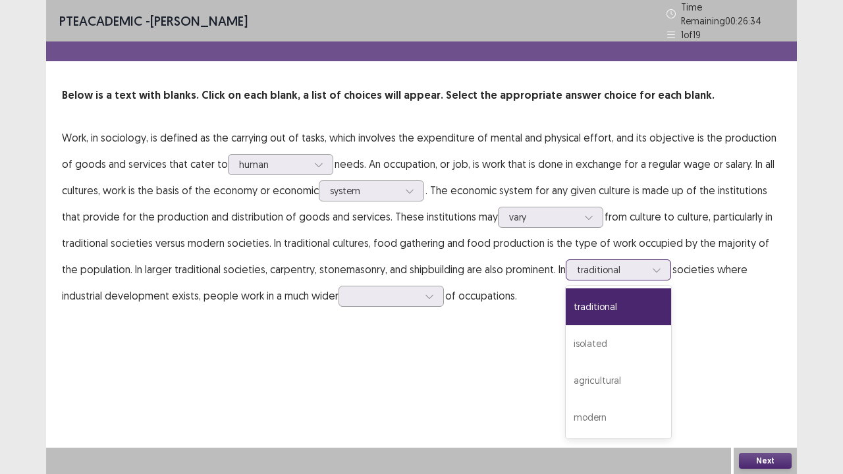
click at [647, 268] on div at bounding box center [657, 270] width 20 height 20
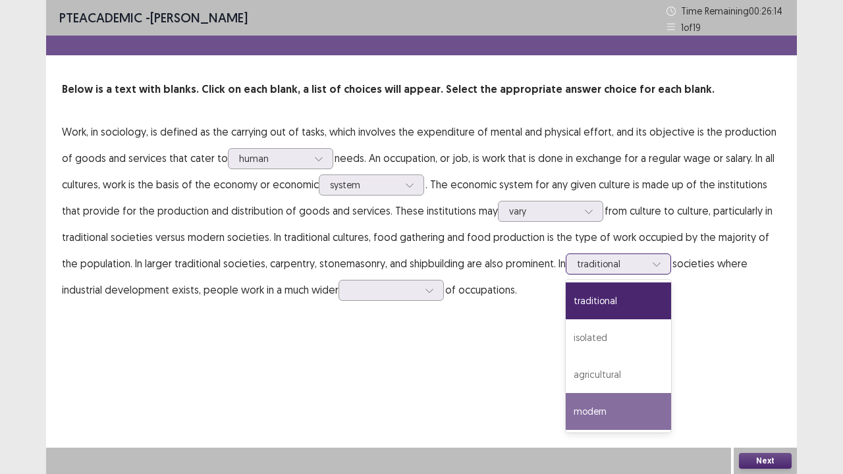
click at [604, 362] on div "modern" at bounding box center [618, 411] width 105 height 37
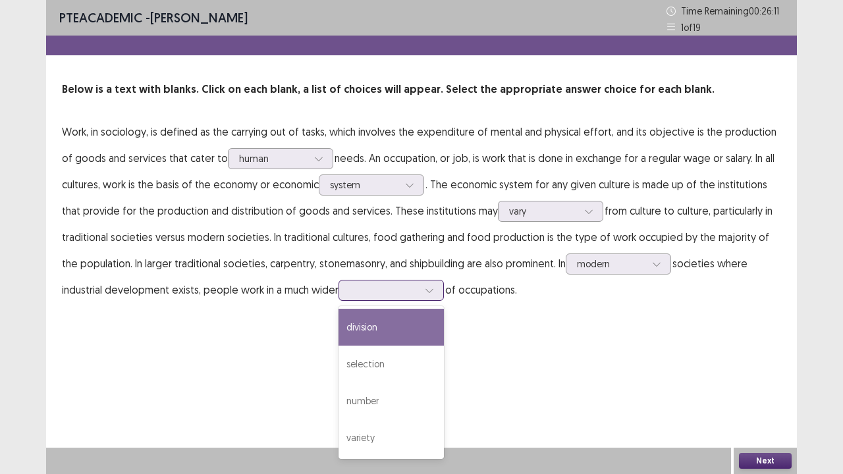
click at [419, 290] on div at bounding box center [429, 290] width 20 height 20
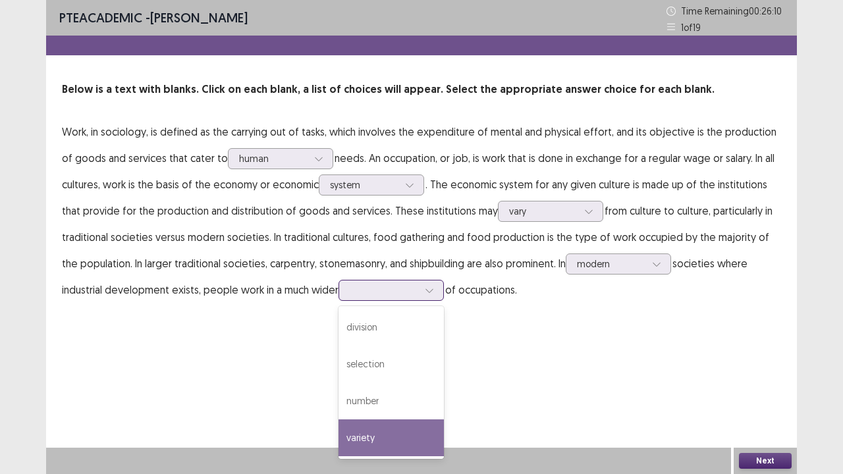
click at [362, 362] on div "variety" at bounding box center [390, 437] width 105 height 37
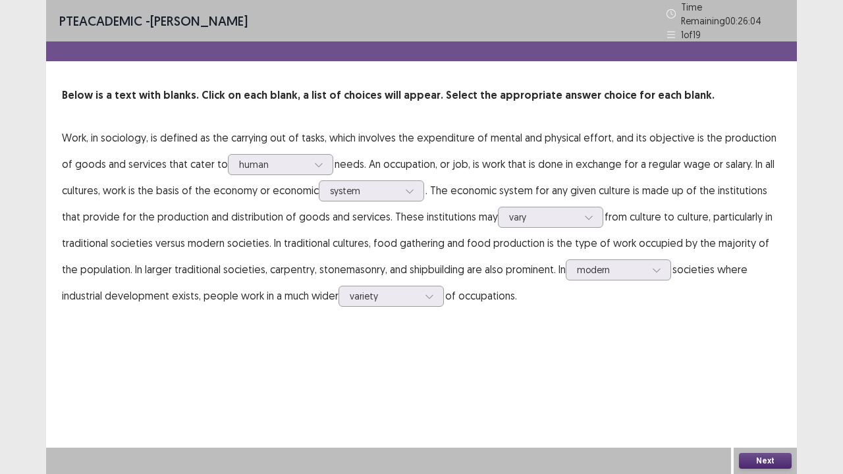
click at [770, 362] on button "Next" at bounding box center [765, 461] width 53 height 16
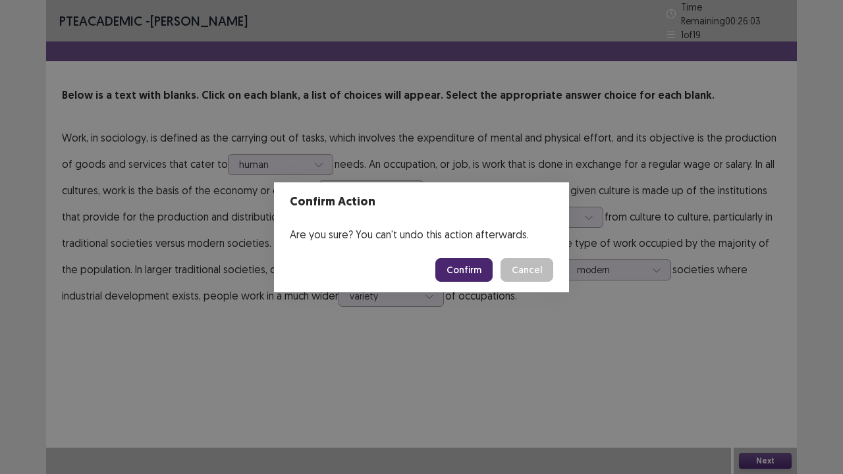
click at [465, 272] on button "Confirm" at bounding box center [463, 270] width 57 height 24
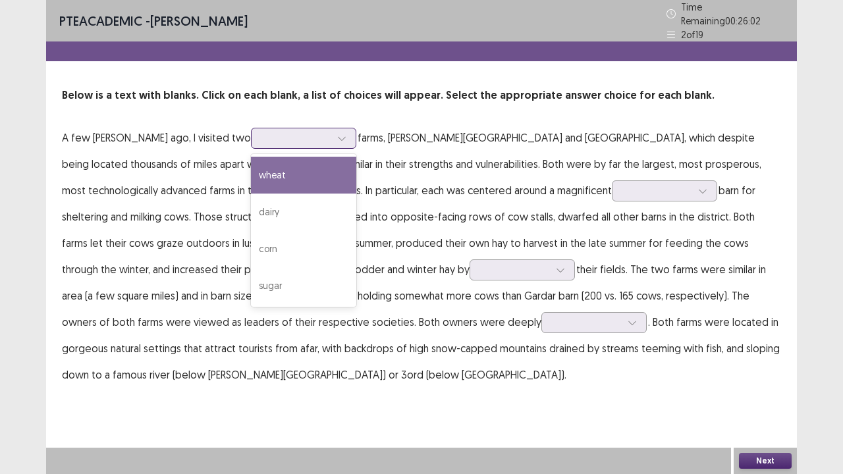
click at [332, 129] on div at bounding box center [342, 138] width 20 height 20
click at [309, 170] on div "wheat" at bounding box center [303, 175] width 105 height 37
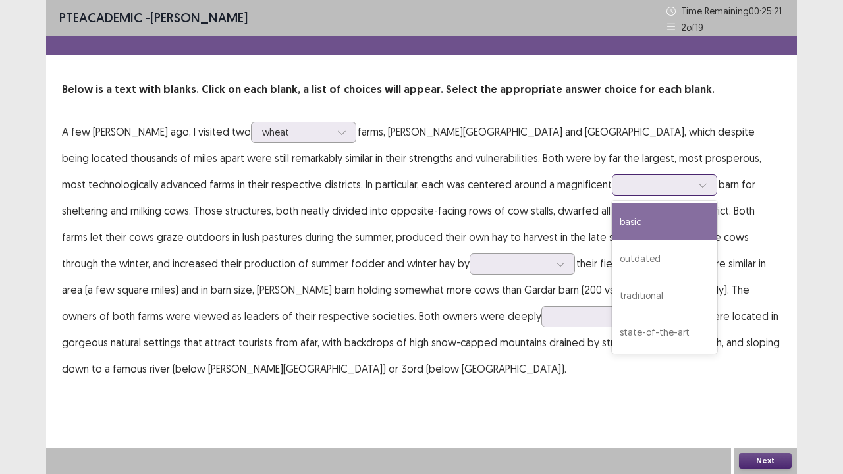
click at [698, 184] on icon at bounding box center [702, 184] width 9 height 9
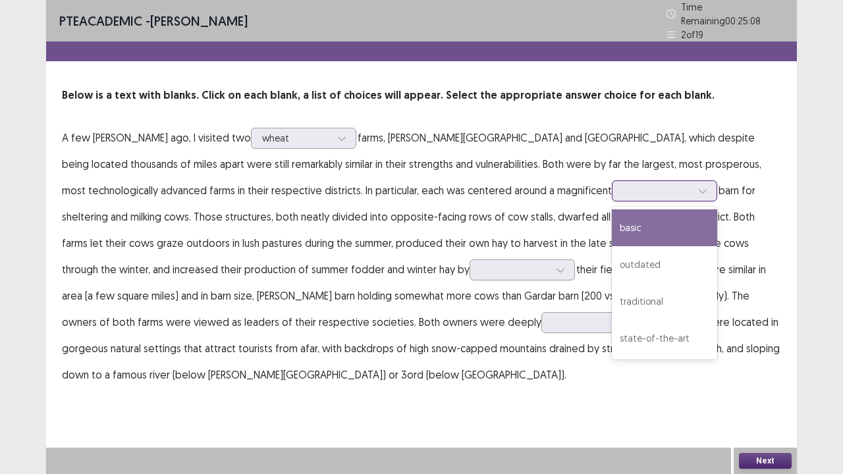
click at [612, 228] on div "basic" at bounding box center [664, 227] width 105 height 37
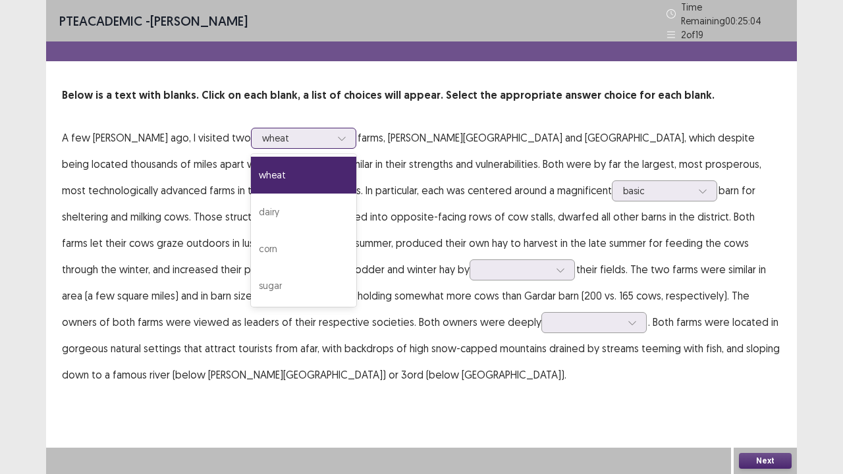
click at [332, 132] on div at bounding box center [342, 138] width 20 height 20
click at [281, 205] on div "dairy" at bounding box center [303, 212] width 105 height 37
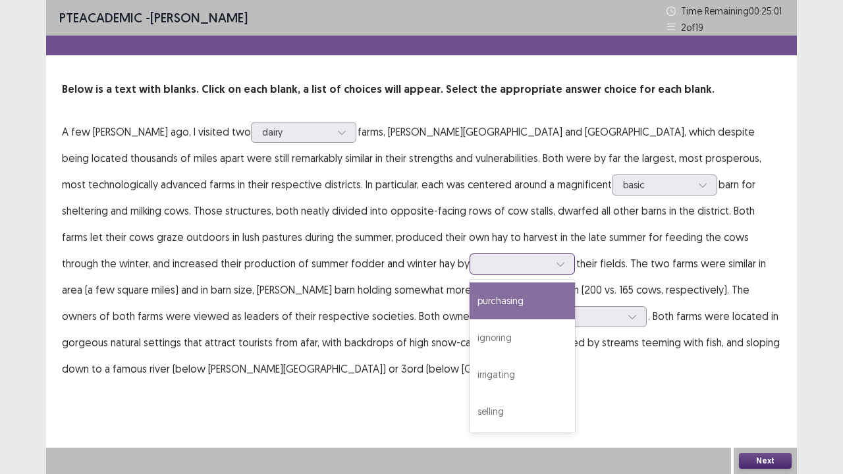
click at [556, 264] on icon at bounding box center [560, 263] width 9 height 9
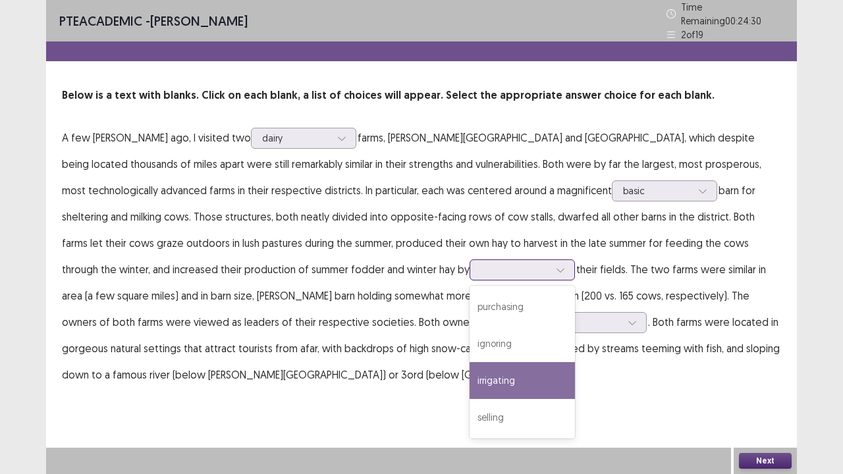
click at [469, 362] on div "irrigating" at bounding box center [521, 380] width 105 height 37
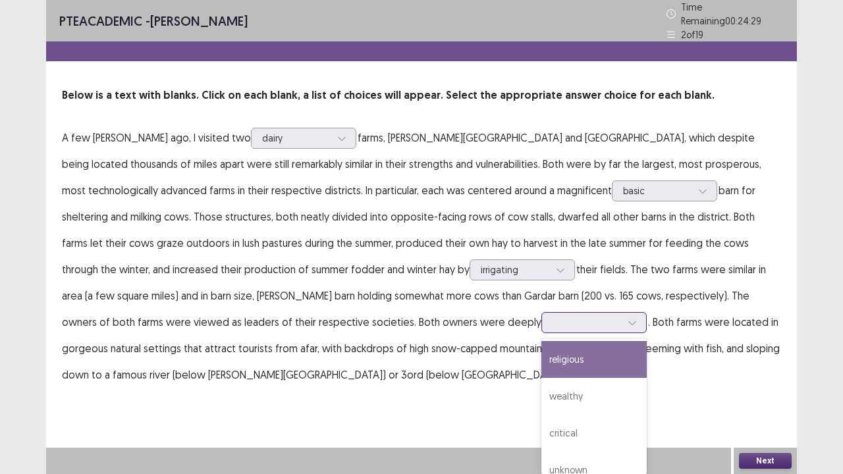
click at [622, 319] on div at bounding box center [632, 323] width 20 height 20
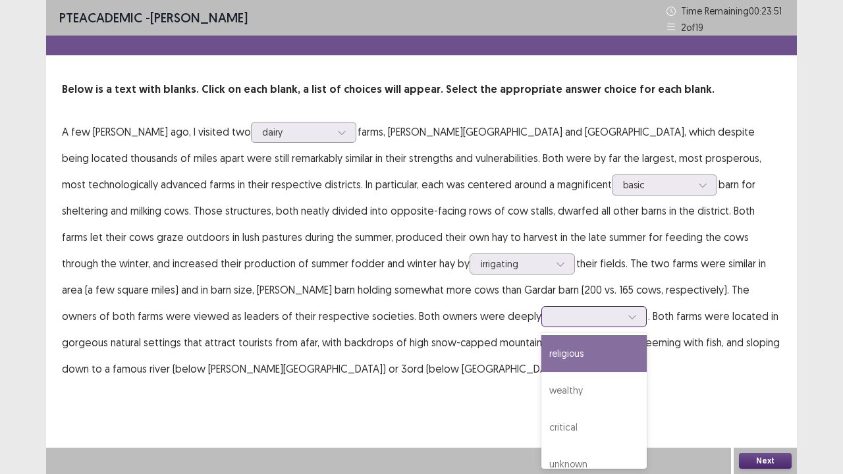
click at [541, 362] on div "religious" at bounding box center [593, 353] width 105 height 37
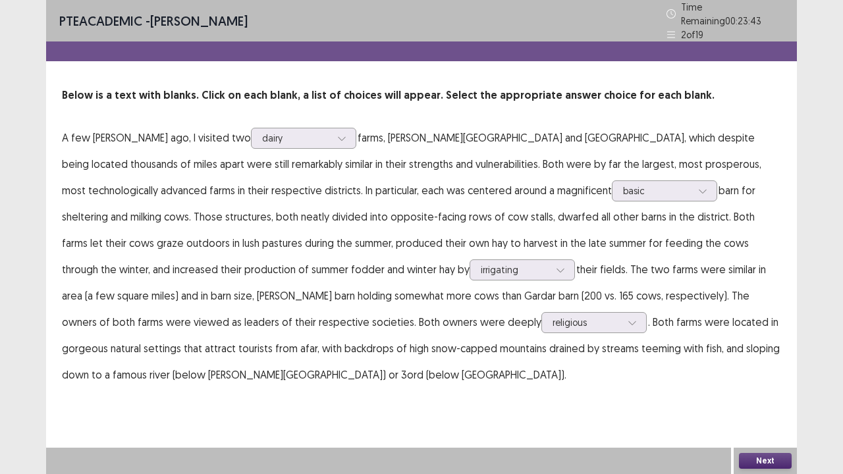
click at [757, 362] on button "Next" at bounding box center [765, 461] width 53 height 16
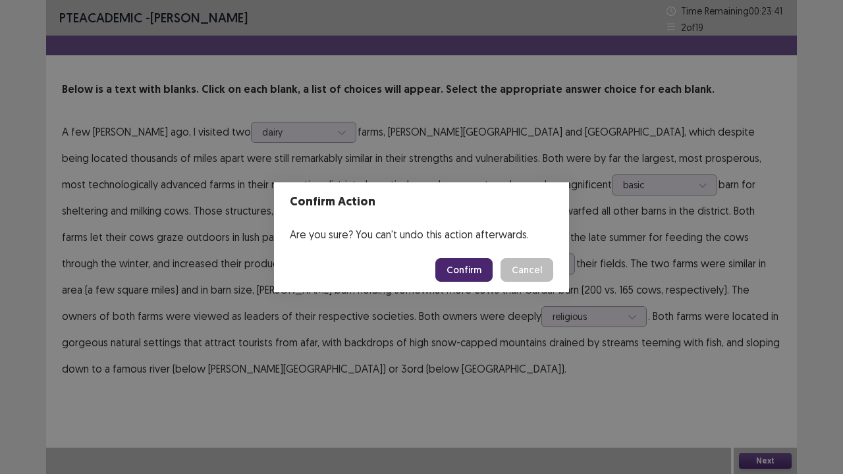
click at [482, 270] on button "Confirm" at bounding box center [463, 270] width 57 height 24
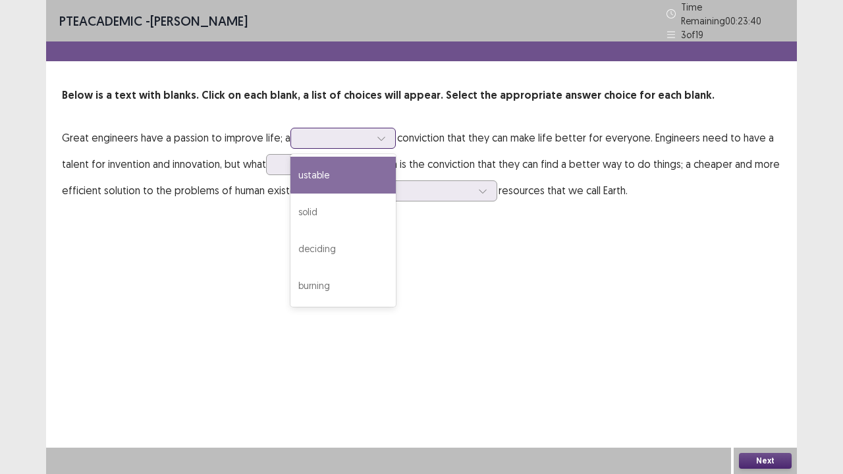
click at [383, 134] on icon at bounding box center [381, 138] width 9 height 9
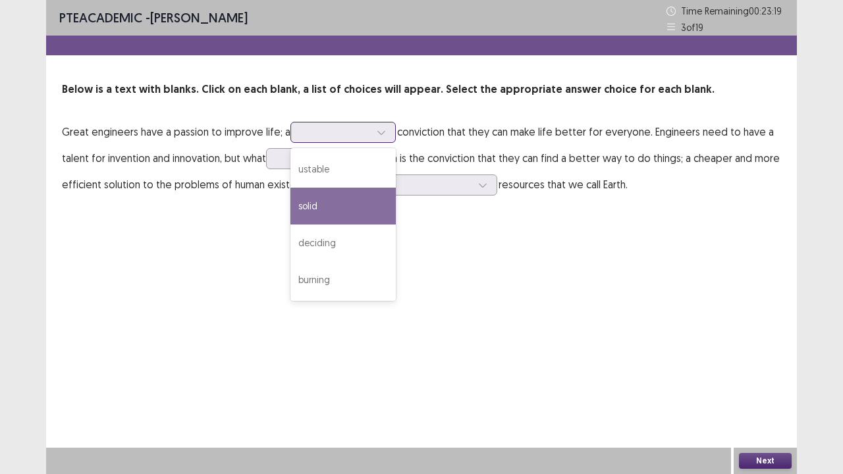
click at [358, 204] on div "solid" at bounding box center [342, 206] width 105 height 37
click at [380, 125] on div at bounding box center [381, 132] width 20 height 20
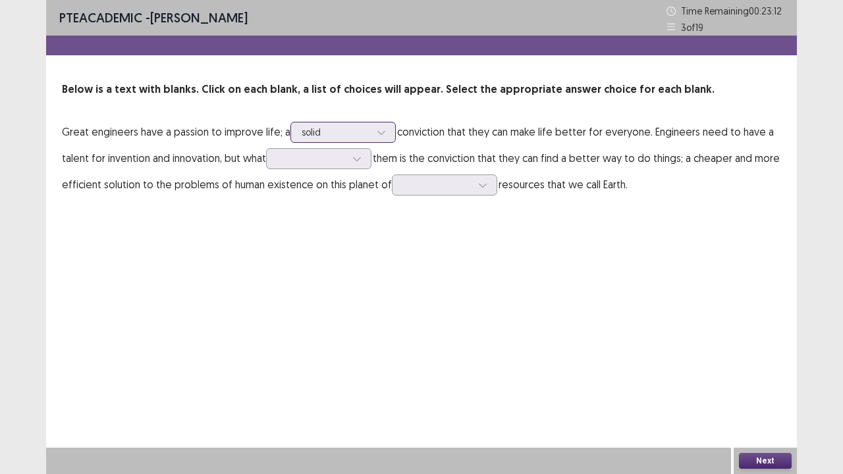
click at [380, 125] on div at bounding box center [381, 132] width 20 height 20
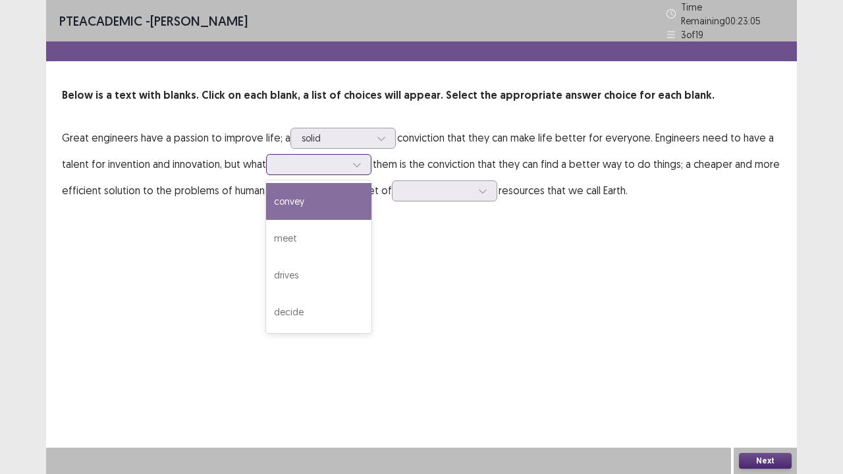
click at [358, 163] on div at bounding box center [357, 165] width 20 height 20
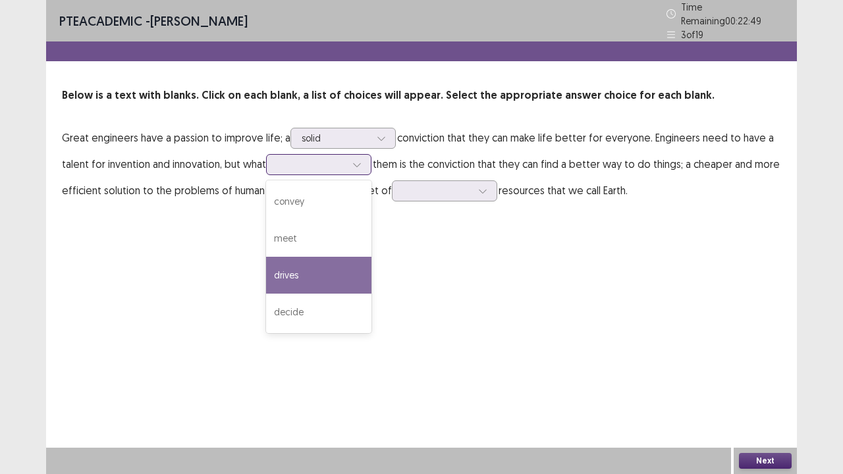
click at [316, 280] on div "drives" at bounding box center [318, 275] width 105 height 37
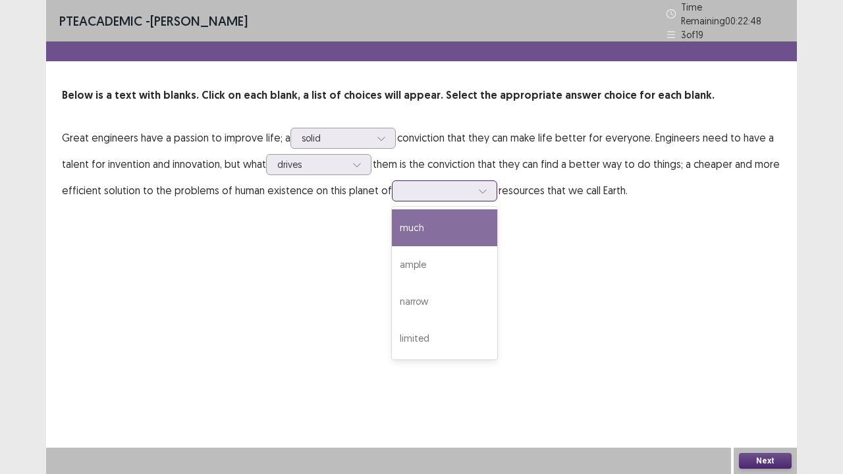
click at [481, 186] on icon at bounding box center [482, 190] width 9 height 9
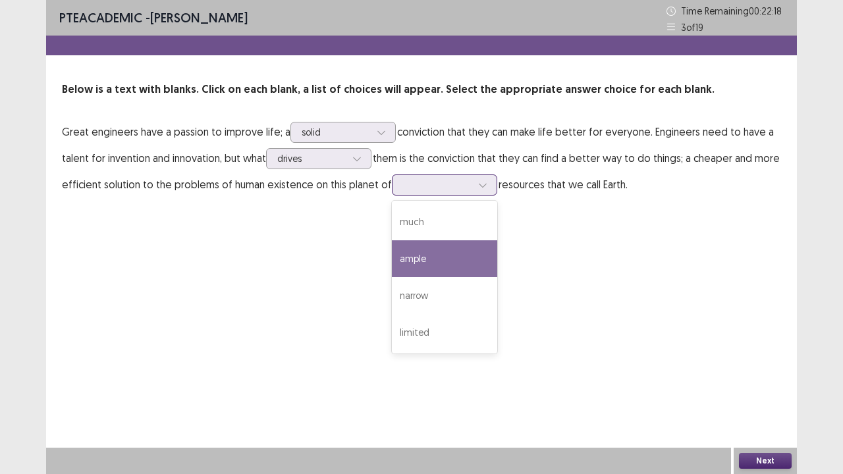
click at [449, 255] on div "ample" at bounding box center [444, 258] width 105 height 37
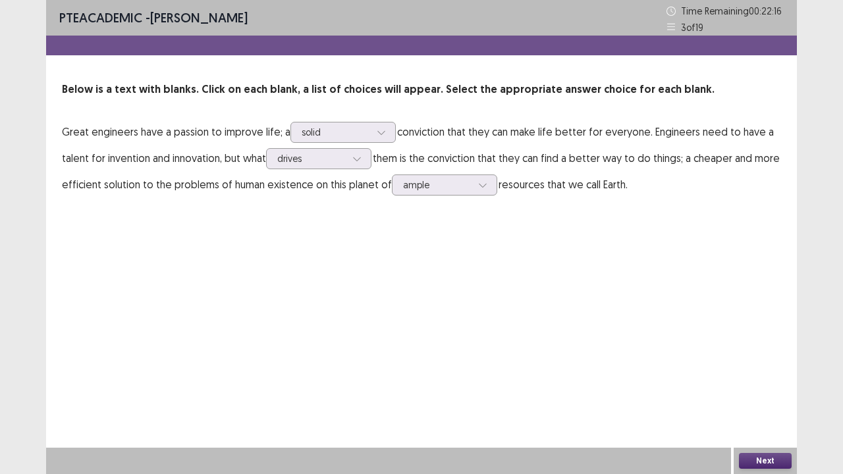
click at [756, 362] on button "Next" at bounding box center [765, 461] width 53 height 16
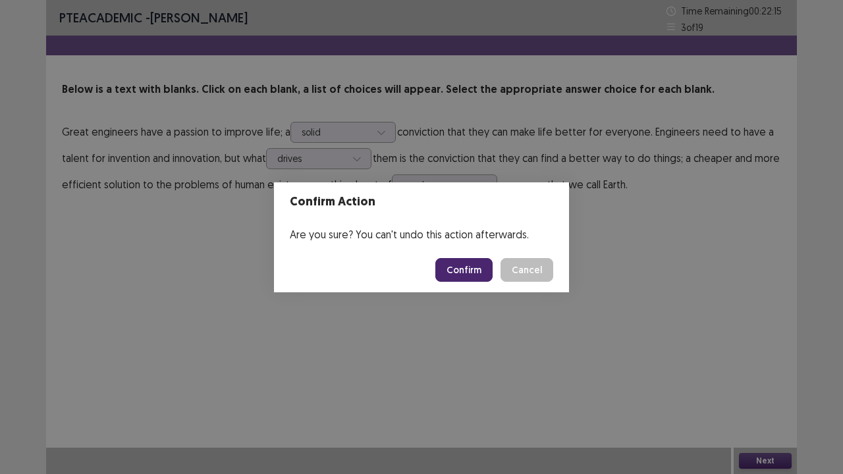
click at [471, 269] on button "Confirm" at bounding box center [463, 270] width 57 height 24
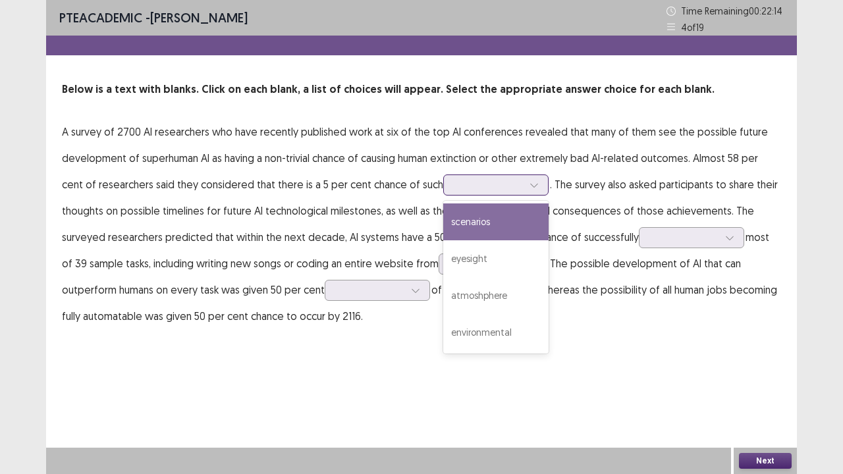
click at [529, 180] on icon at bounding box center [533, 184] width 9 height 9
click at [524, 221] on div "scenarios" at bounding box center [495, 221] width 105 height 37
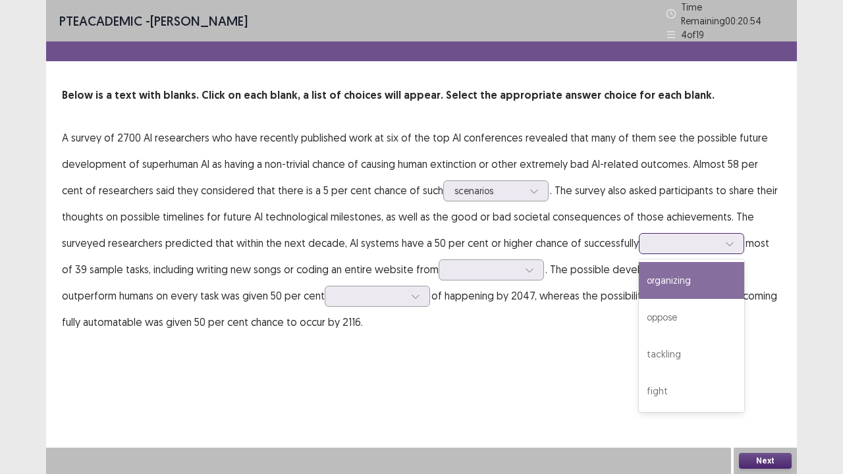
click at [710, 240] on div at bounding box center [684, 243] width 68 height 13
click at [699, 279] on div "organizing" at bounding box center [691, 280] width 105 height 37
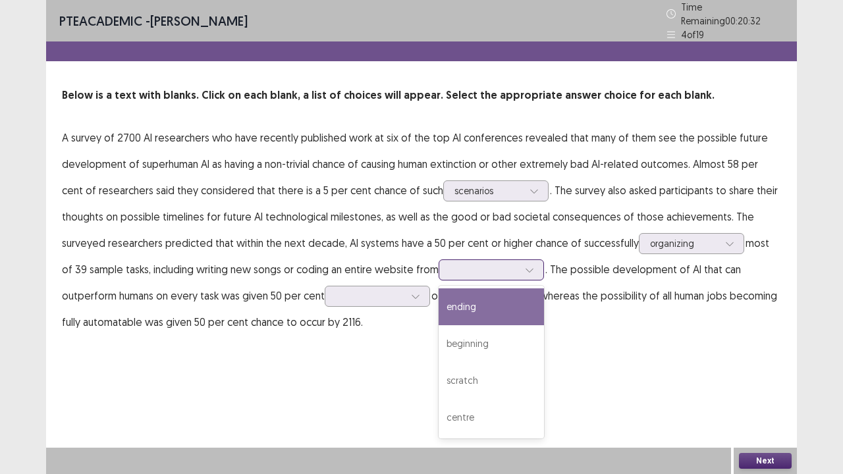
click at [529, 265] on div at bounding box center [529, 270] width 20 height 20
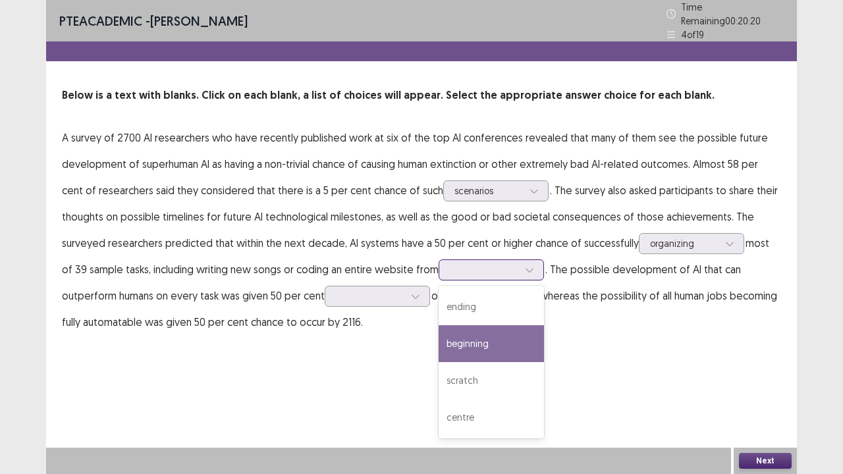
click at [503, 336] on div "beginning" at bounding box center [491, 343] width 105 height 37
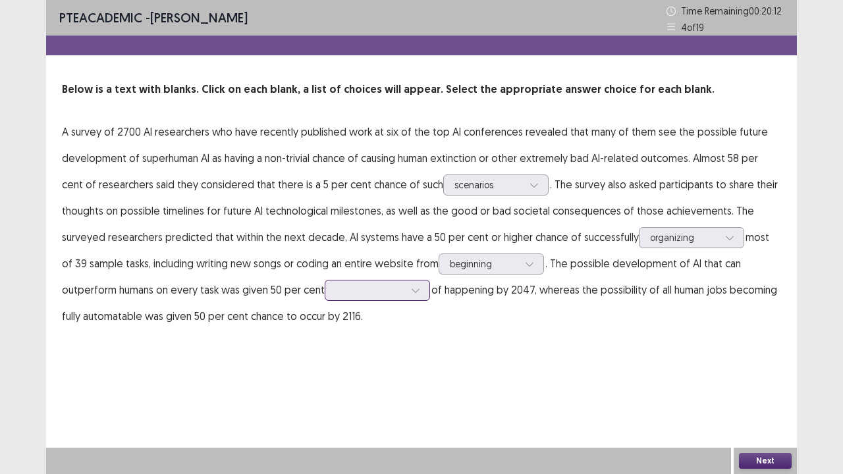
click at [417, 290] on icon at bounding box center [415, 290] width 9 height 9
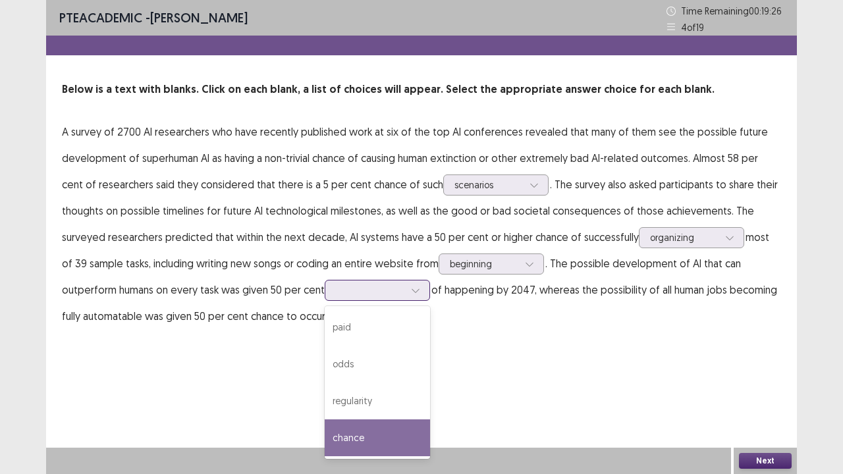
click at [370, 362] on div "chance" at bounding box center [377, 437] width 105 height 37
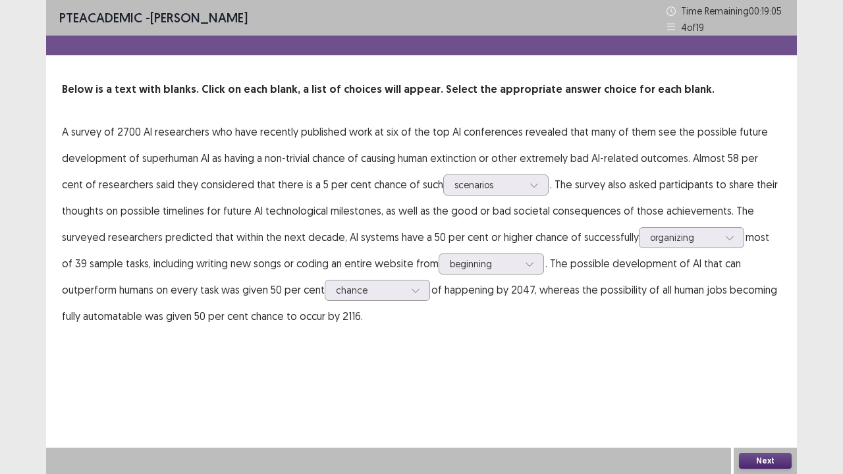
click at [753, 362] on button "Next" at bounding box center [765, 461] width 53 height 16
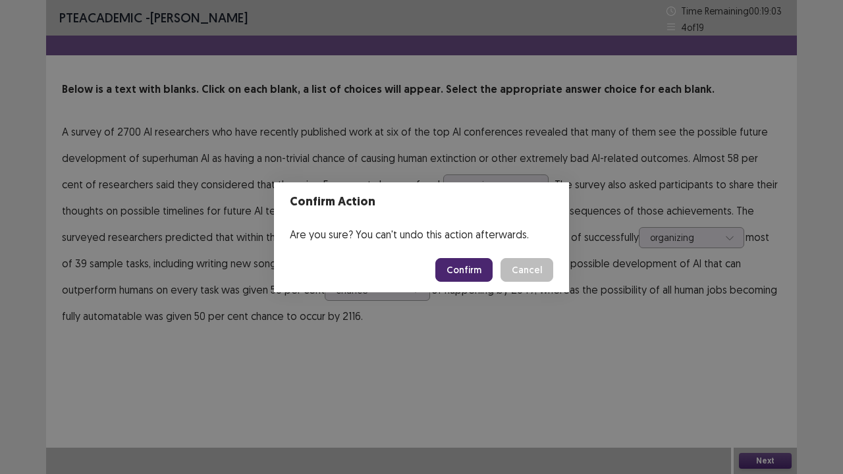
click at [469, 270] on button "Confirm" at bounding box center [463, 270] width 57 height 24
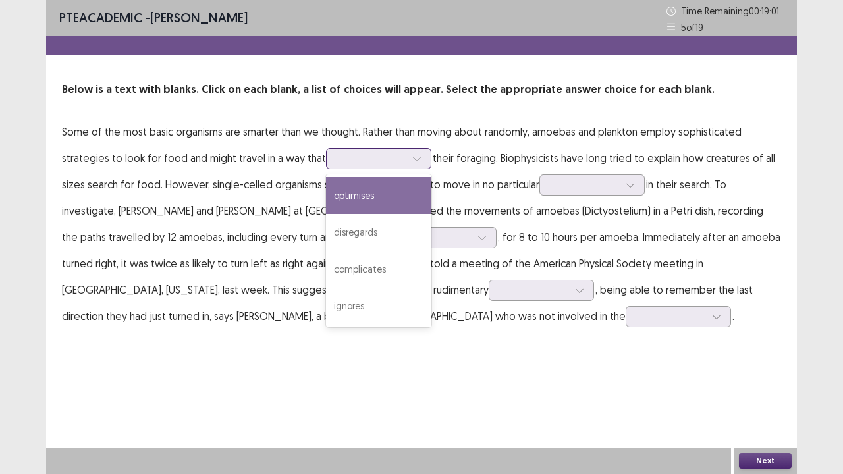
click at [409, 163] on div at bounding box center [417, 159] width 20 height 20
click at [396, 194] on div "optimises" at bounding box center [378, 195] width 105 height 37
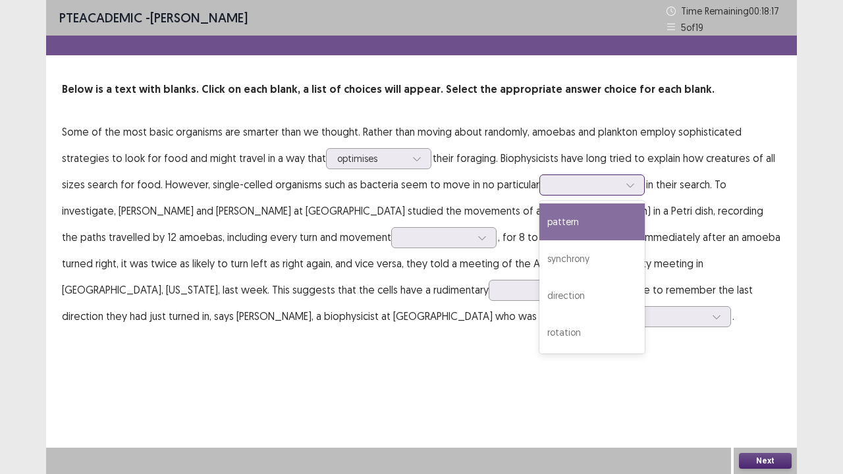
click at [593, 191] on div at bounding box center [584, 184] width 68 height 13
click at [583, 223] on div "pattern" at bounding box center [591, 221] width 105 height 37
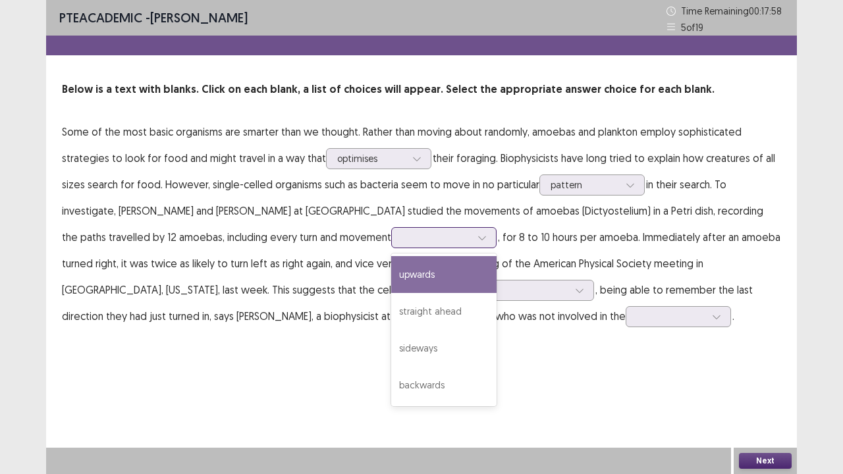
click at [477, 234] on icon at bounding box center [481, 237] width 9 height 9
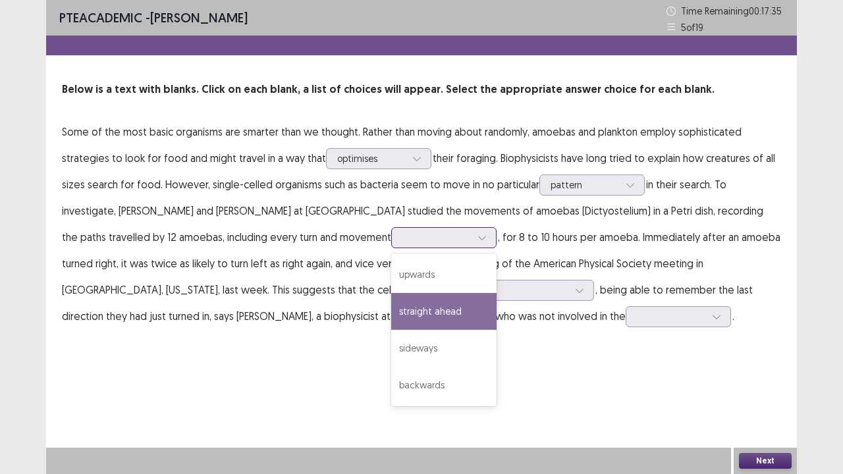
click at [391, 307] on div "straight ahead" at bounding box center [443, 311] width 105 height 37
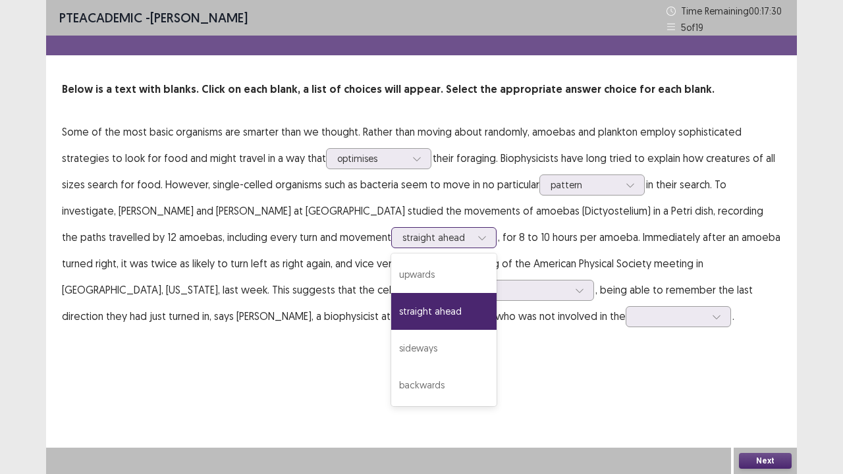
click at [477, 240] on icon at bounding box center [481, 237] width 9 height 9
click at [391, 348] on div "sideways" at bounding box center [443, 348] width 105 height 37
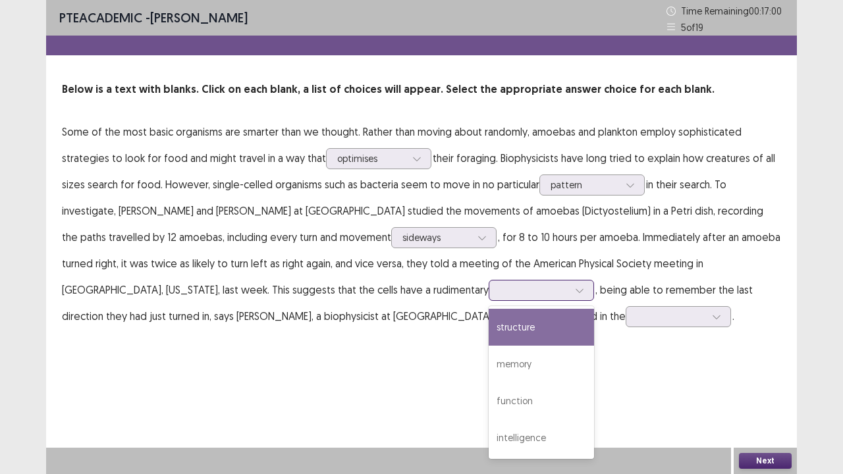
click at [575, 287] on icon at bounding box center [579, 290] width 9 height 9
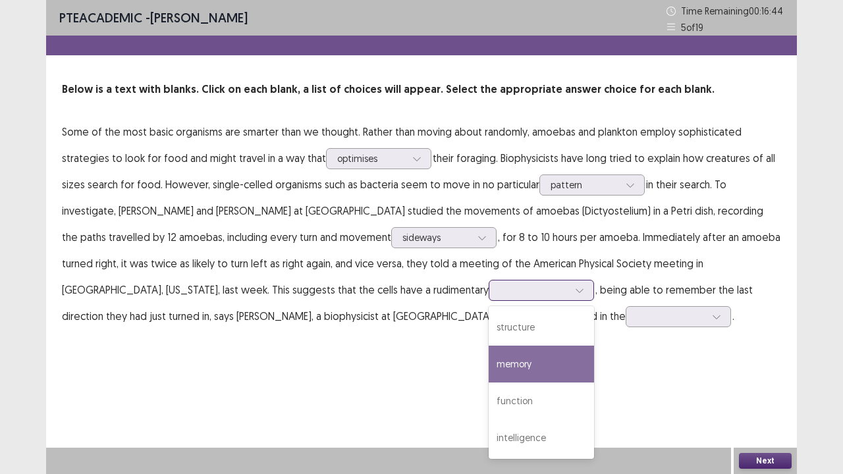
click at [489, 362] on div "memory" at bounding box center [541, 364] width 105 height 37
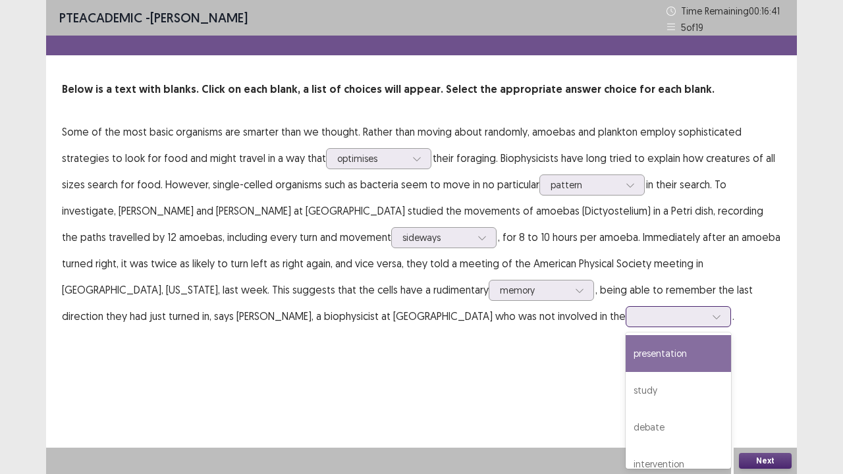
click at [712, 314] on icon at bounding box center [716, 316] width 9 height 9
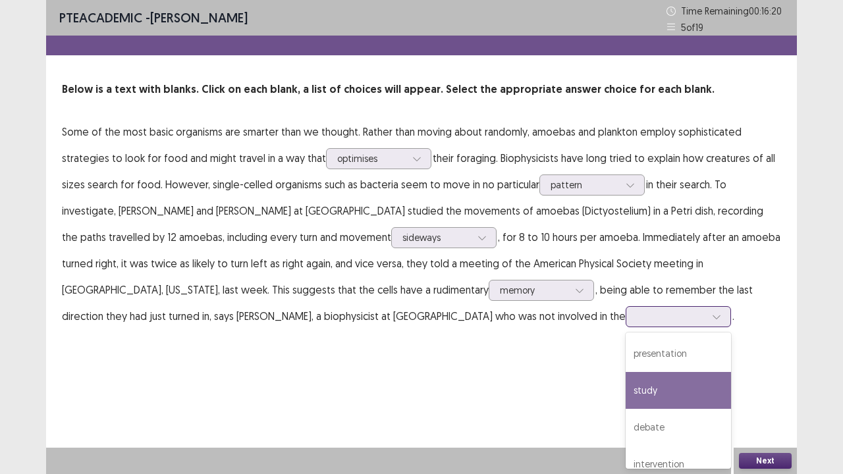
click at [625, 362] on div "study" at bounding box center [677, 390] width 105 height 37
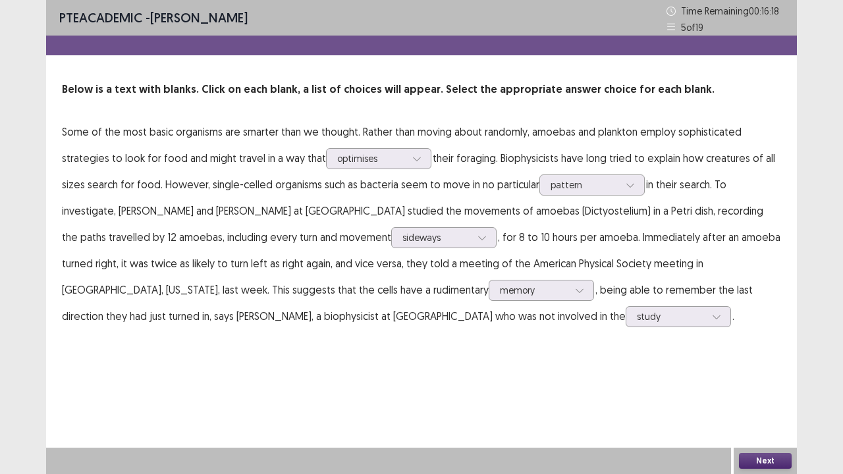
click at [768, 362] on button "Next" at bounding box center [765, 461] width 53 height 16
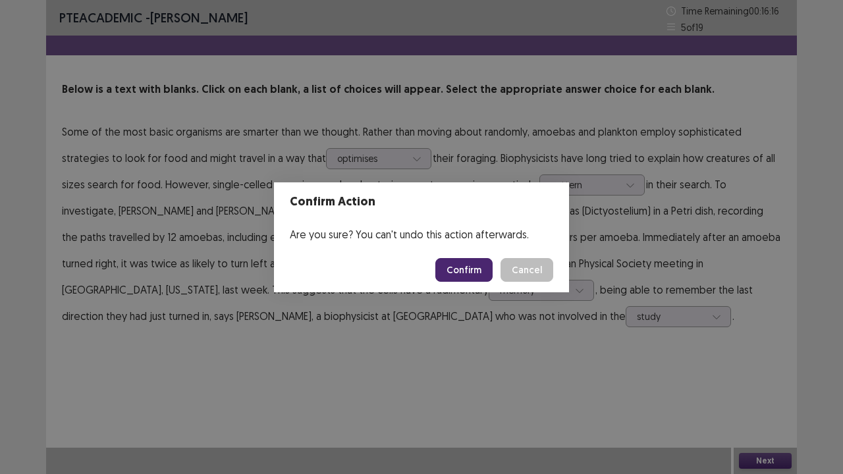
click at [528, 274] on button "Cancel" at bounding box center [526, 270] width 53 height 24
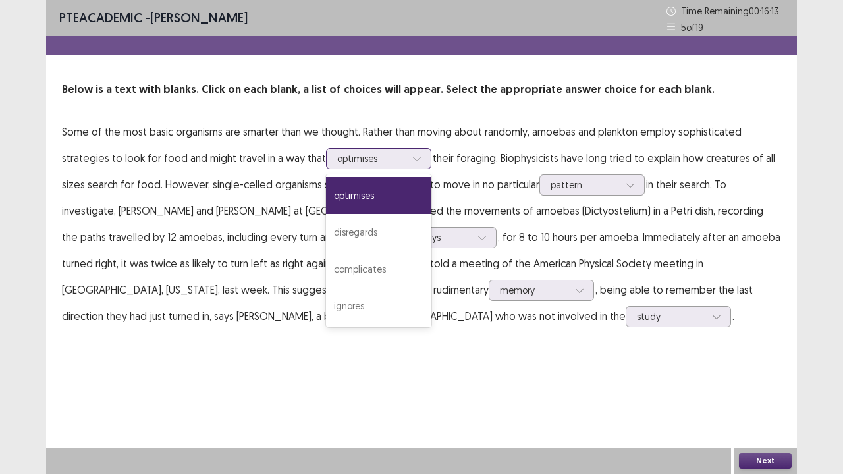
click at [422, 158] on div at bounding box center [417, 159] width 20 height 20
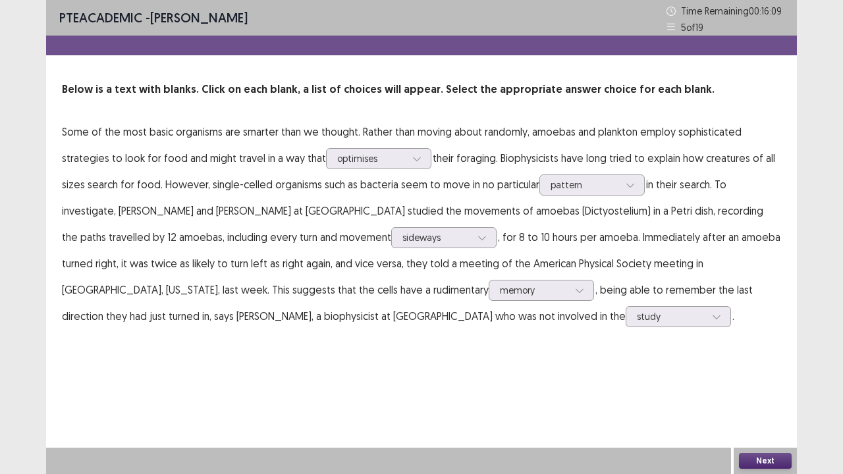
click at [755, 362] on button "Next" at bounding box center [765, 461] width 53 height 16
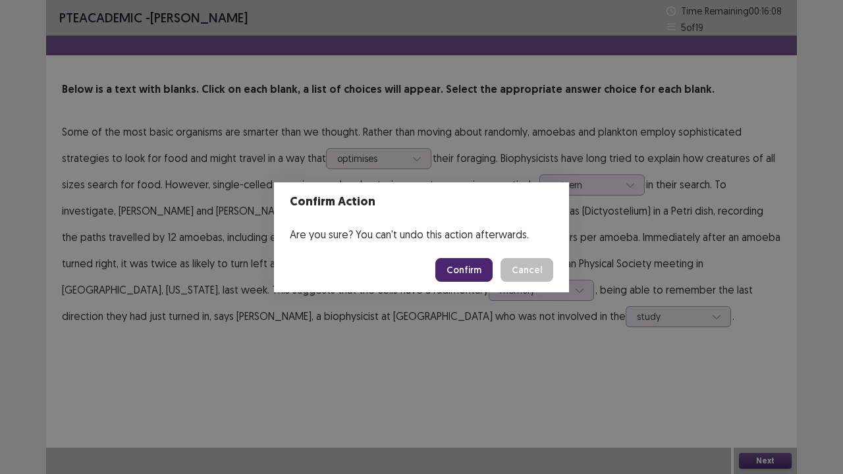
click at [465, 265] on button "Confirm" at bounding box center [463, 270] width 57 height 24
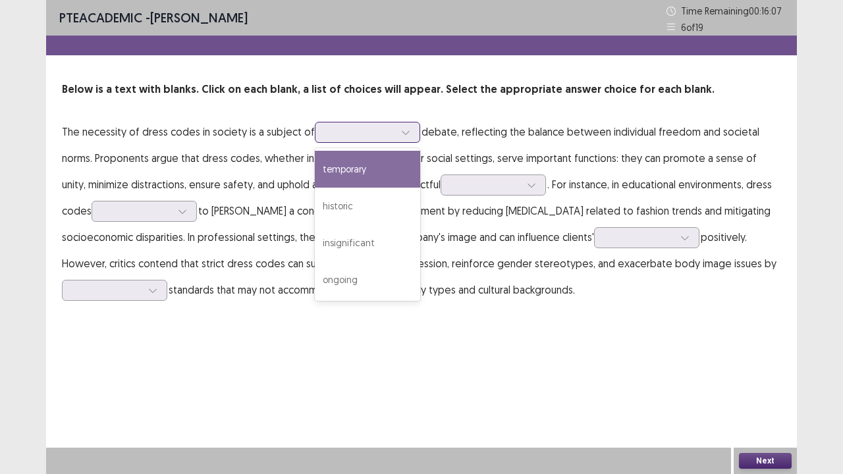
click at [406, 129] on icon at bounding box center [405, 132] width 9 height 9
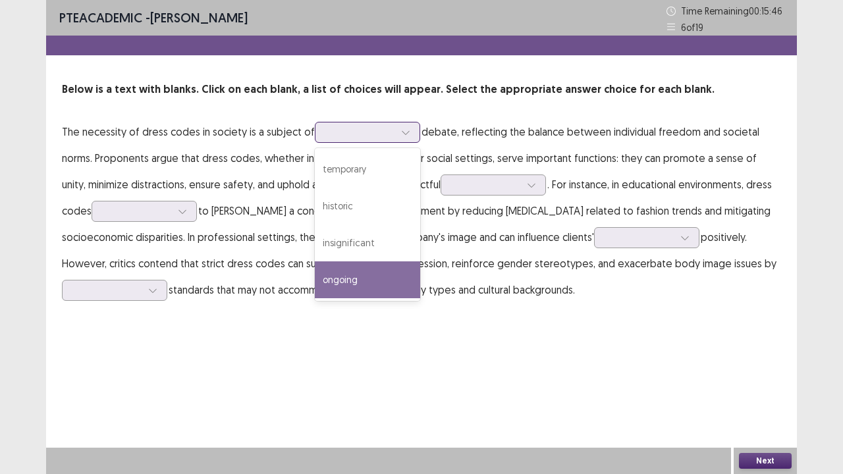
click at [378, 277] on div "ongoing" at bounding box center [367, 279] width 105 height 37
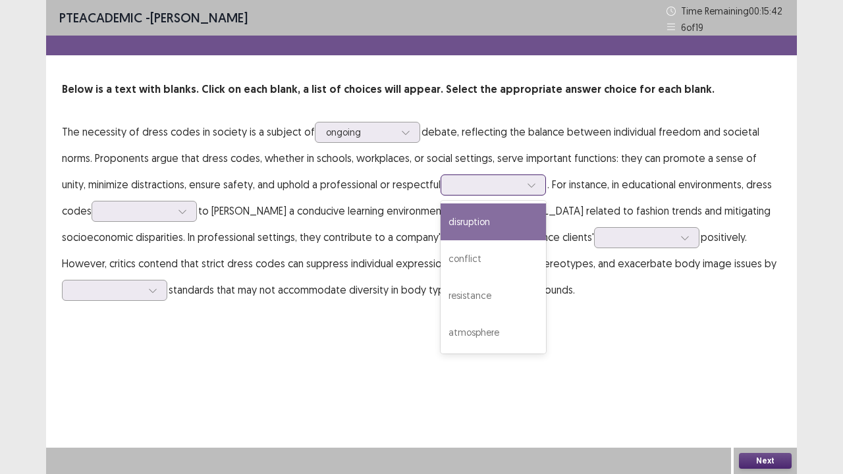
click at [521, 182] on div at bounding box center [531, 185] width 20 height 20
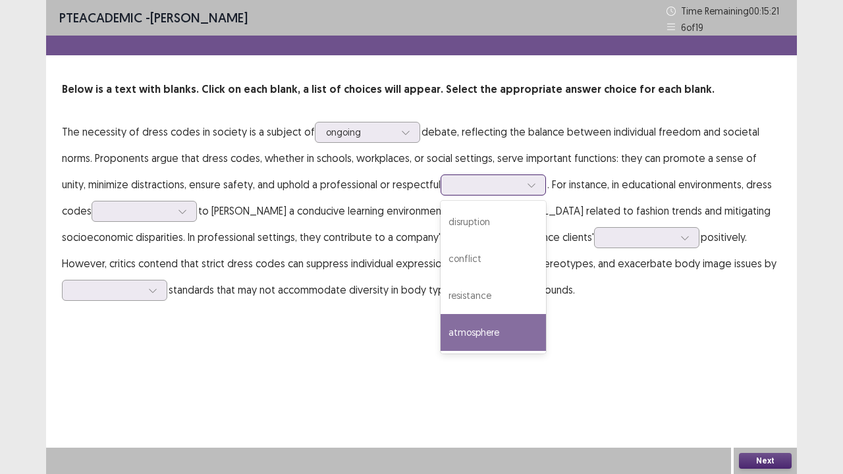
click at [472, 328] on div "atmosphere" at bounding box center [492, 332] width 105 height 37
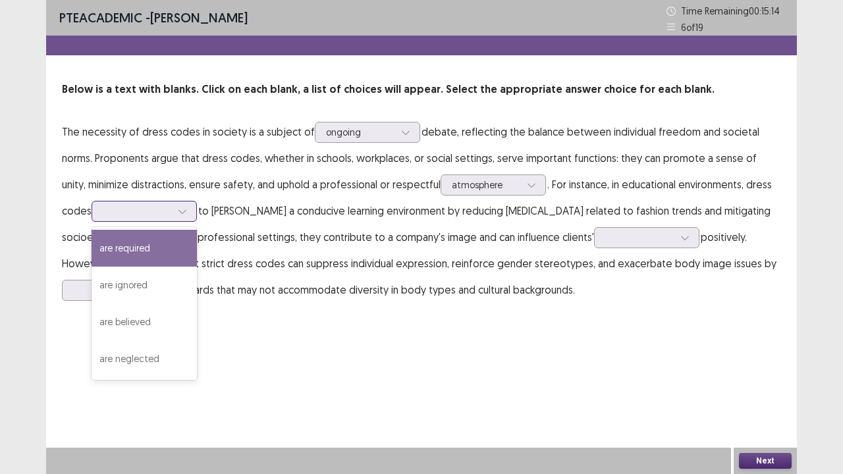
click at [178, 209] on icon at bounding box center [182, 211] width 9 height 9
click at [141, 249] on div "are required" at bounding box center [144, 248] width 105 height 37
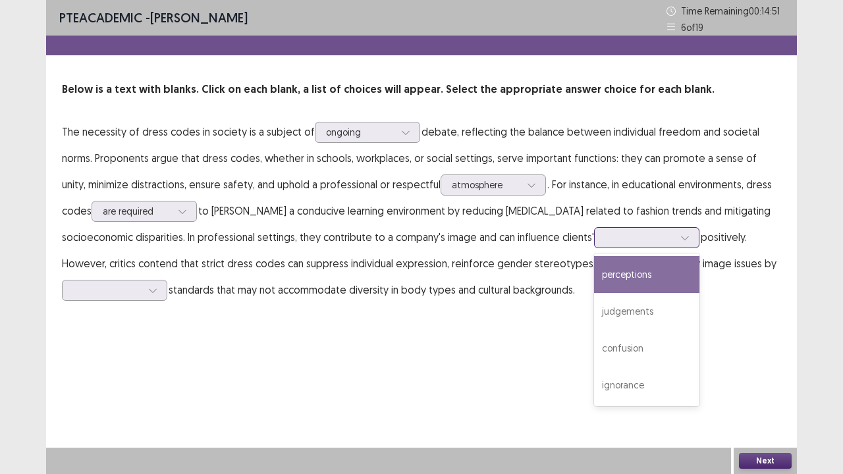
click at [675, 230] on div at bounding box center [685, 238] width 20 height 20
click at [594, 279] on div "perceptions" at bounding box center [646, 274] width 105 height 37
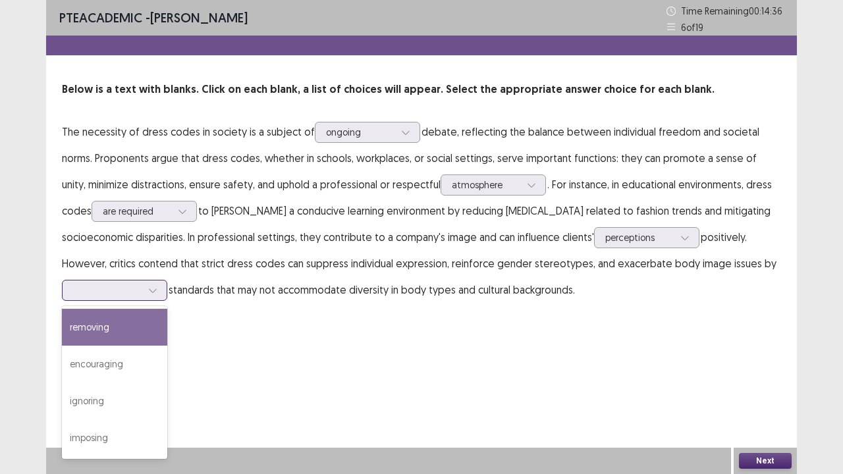
click at [162, 284] on div at bounding box center [153, 290] width 20 height 20
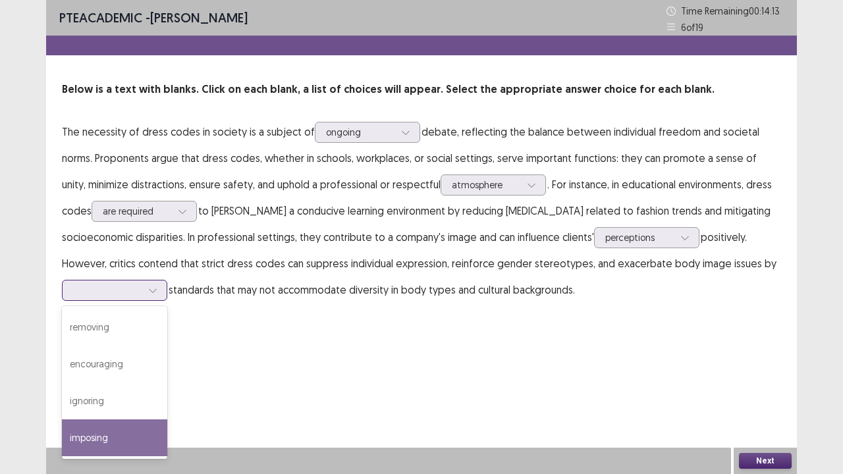
click at [115, 362] on div "imposing" at bounding box center [114, 437] width 105 height 37
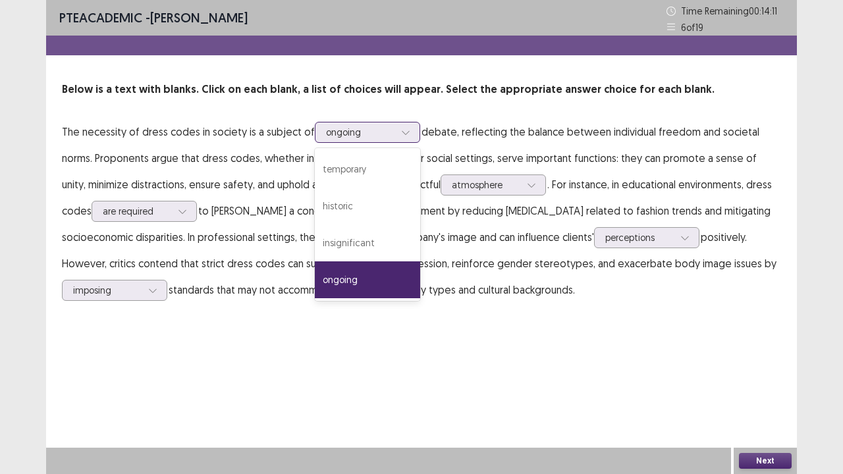
click at [396, 128] on div at bounding box center [406, 132] width 20 height 20
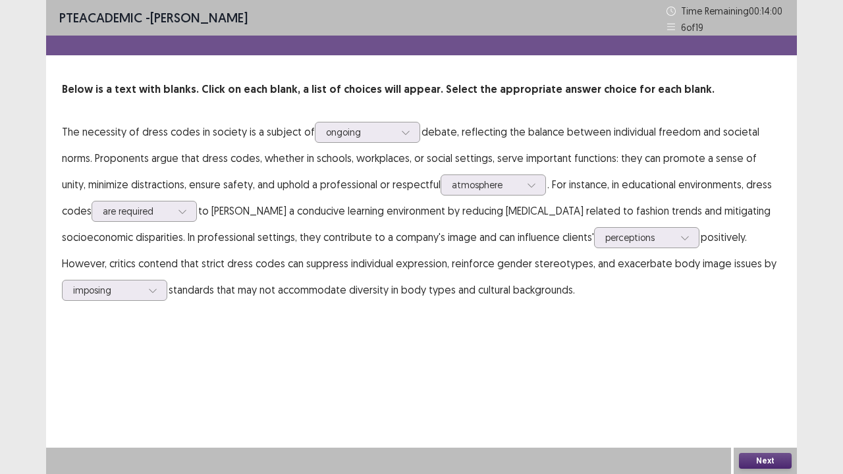
click at [391, 333] on div "PTE academic - [PERSON_NAME] Time Remaining 00 : 14 : 00 6 of 19 Below is a tex…" at bounding box center [421, 237] width 751 height 474
click at [761, 362] on button "Next" at bounding box center [765, 461] width 53 height 16
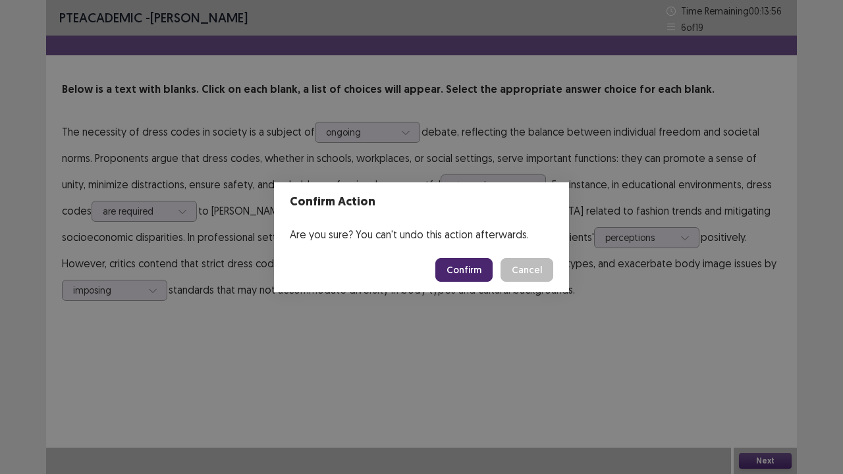
click at [479, 274] on button "Confirm" at bounding box center [463, 270] width 57 height 24
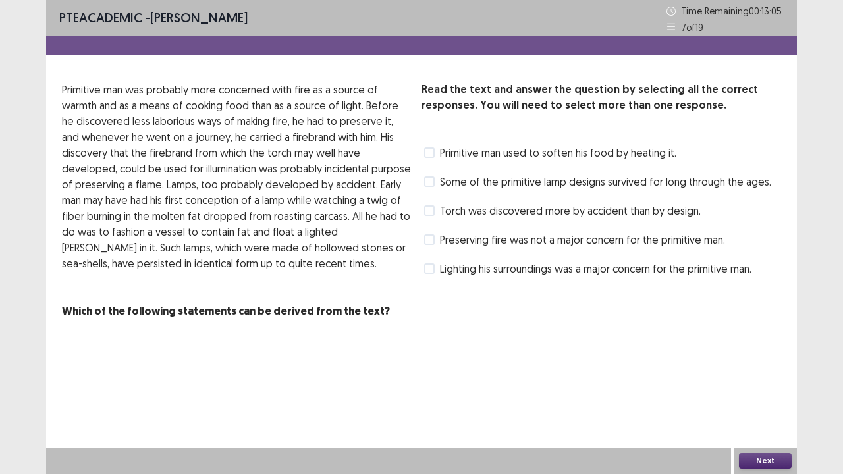
click at [441, 207] on span "Torch was discovered more by accident than by design." at bounding box center [570, 211] width 261 height 16
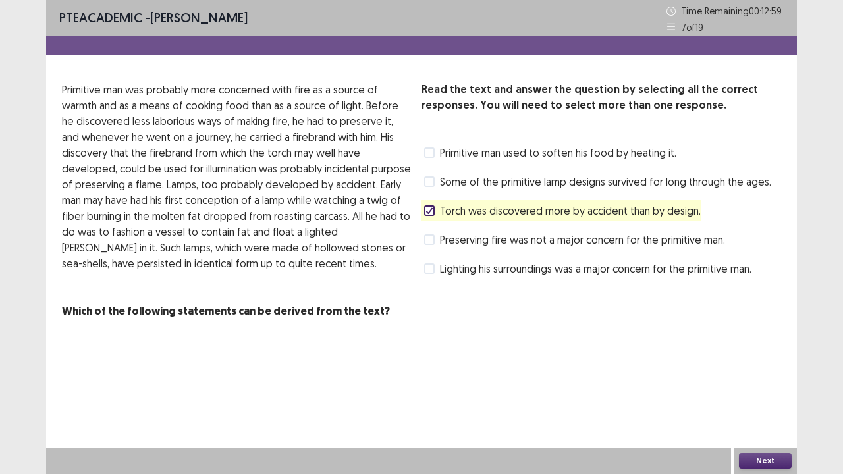
click at [454, 157] on span "Primitive man used to soften his food by heating it." at bounding box center [558, 153] width 236 height 16
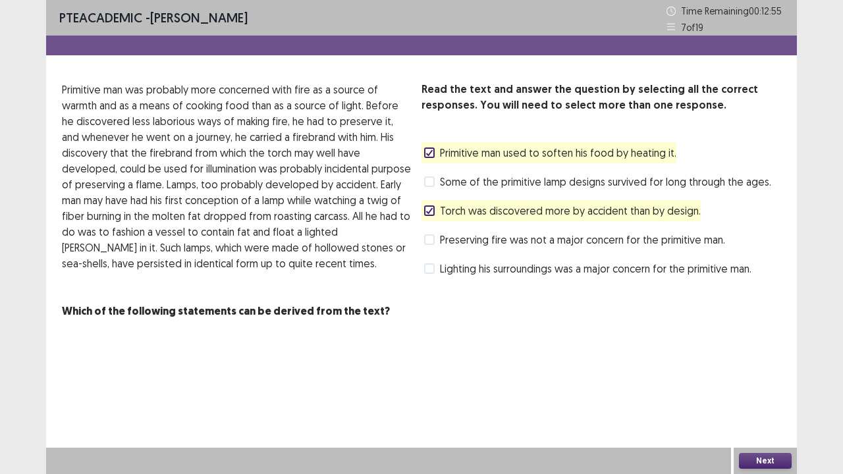
click at [457, 146] on span "Primitive man used to soften his food by heating it." at bounding box center [558, 153] width 236 height 16
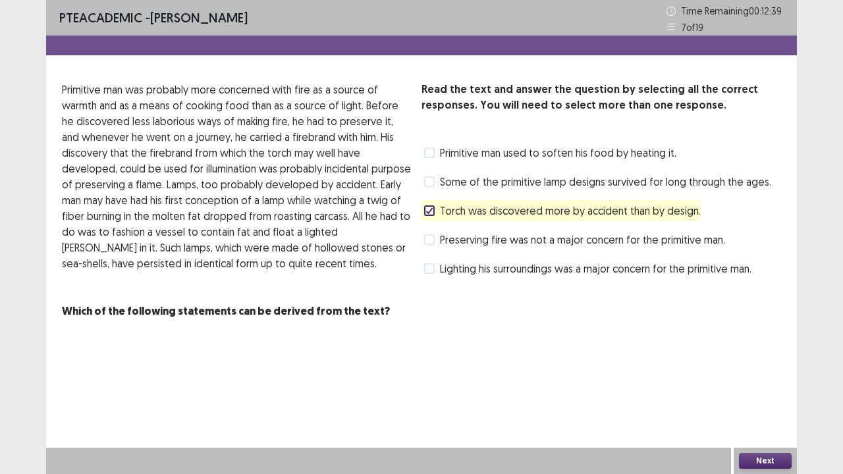
click at [535, 160] on span "Primitive man used to soften his food by heating it." at bounding box center [558, 153] width 236 height 16
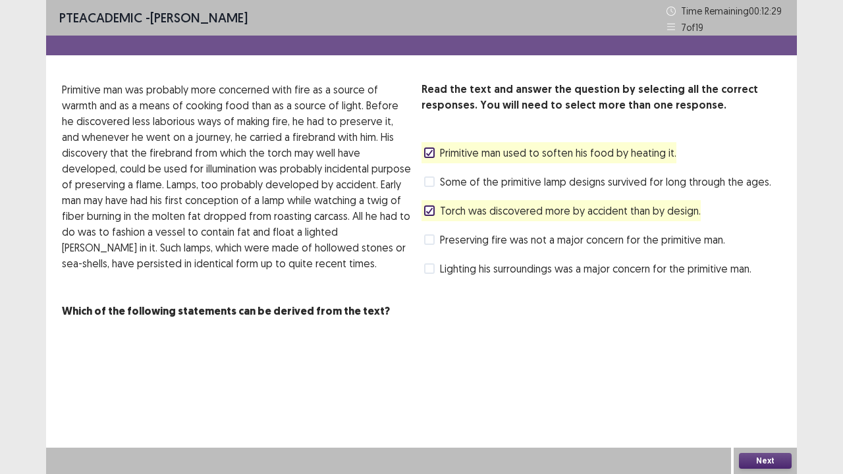
click at [768, 362] on button "Next" at bounding box center [765, 461] width 53 height 16
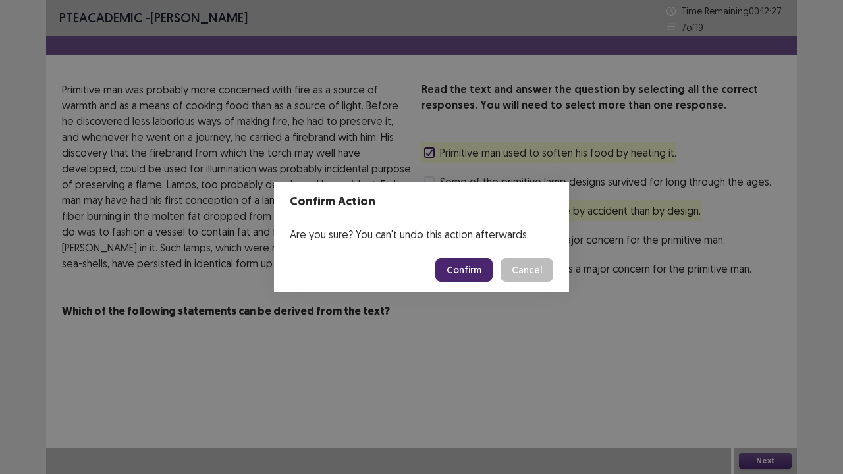
click at [477, 267] on button "Confirm" at bounding box center [463, 270] width 57 height 24
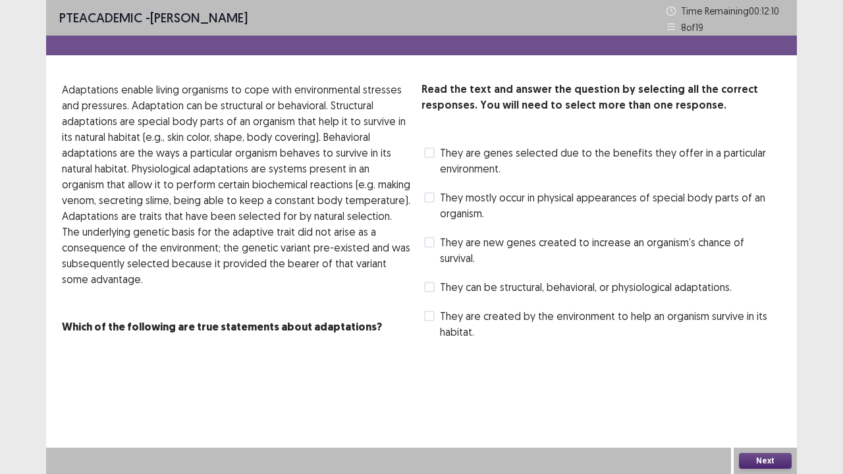
click at [439, 279] on label "They can be structural, behavioral, or physiological adaptations." at bounding box center [577, 287] width 307 height 16
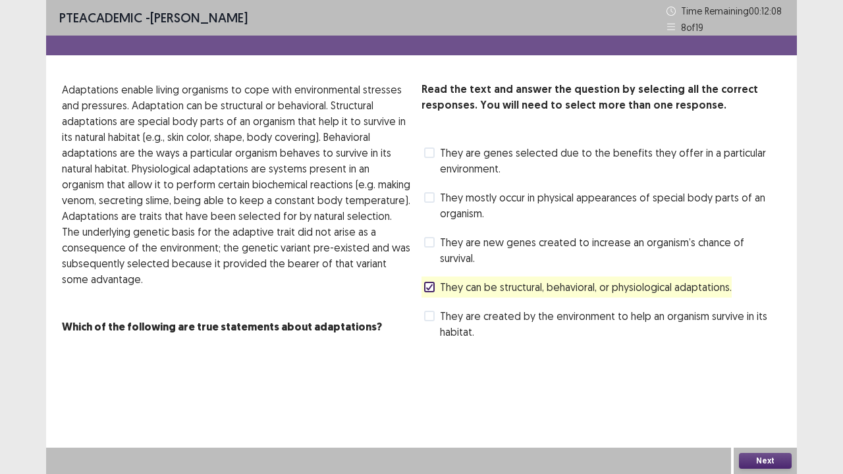
click at [760, 362] on button "Next" at bounding box center [765, 461] width 53 height 16
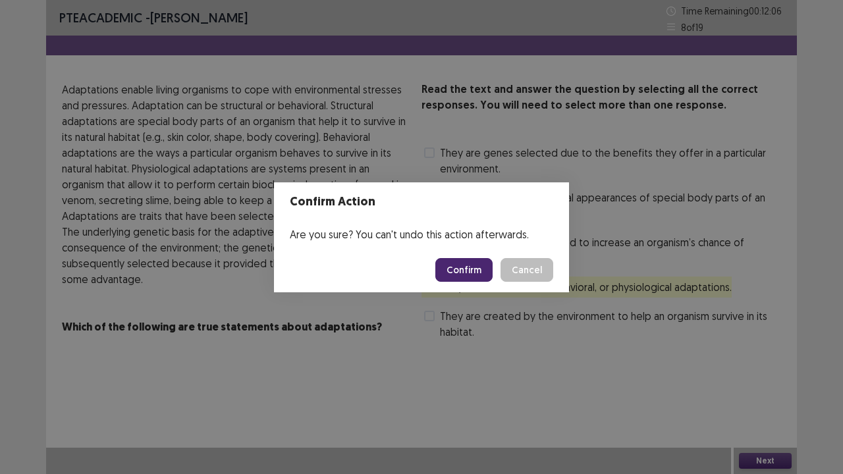
click at [467, 297] on div "Confirm Action Are you sure? You can't undo this action afterwards. Confirm Can…" at bounding box center [421, 237] width 843 height 474
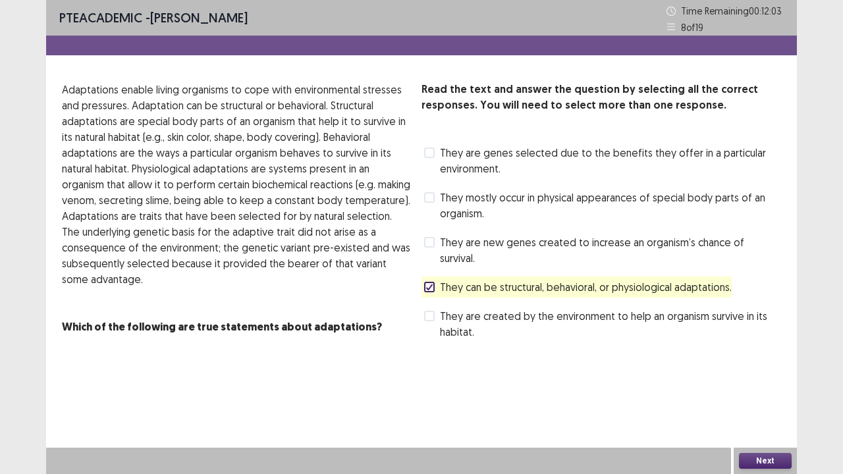
click at [760, 362] on button "Next" at bounding box center [765, 461] width 53 height 16
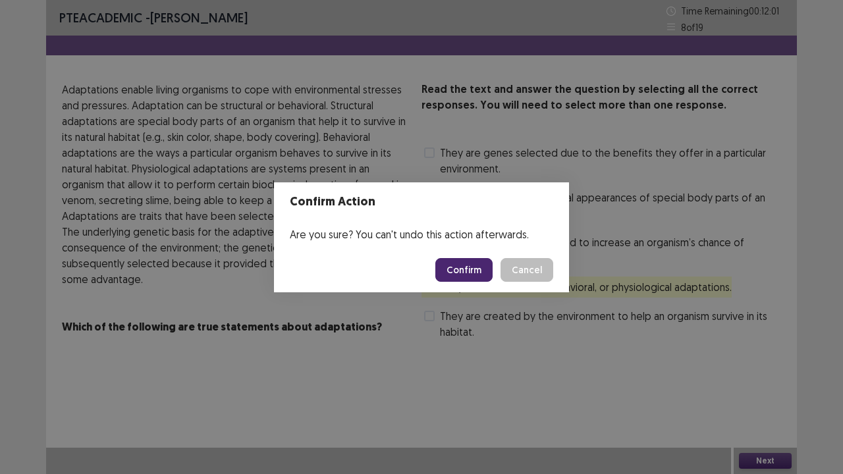
click at [471, 265] on button "Confirm" at bounding box center [463, 270] width 57 height 24
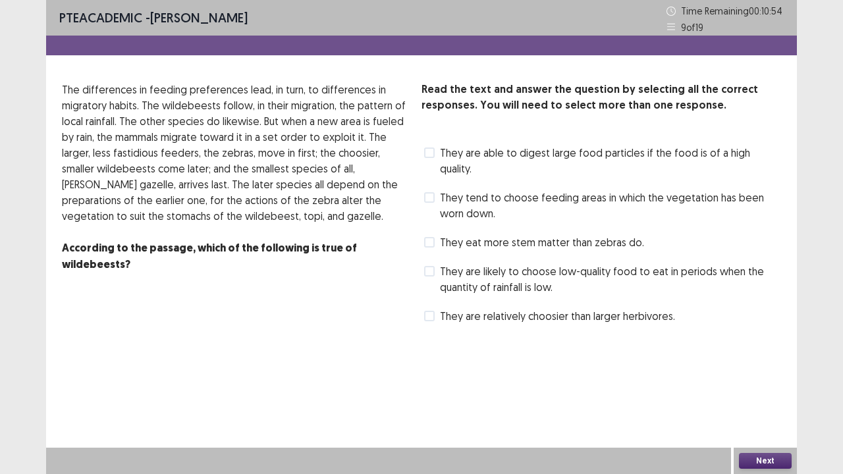
click at [437, 308] on label "They are relatively choosier than larger herbivores." at bounding box center [549, 316] width 251 height 16
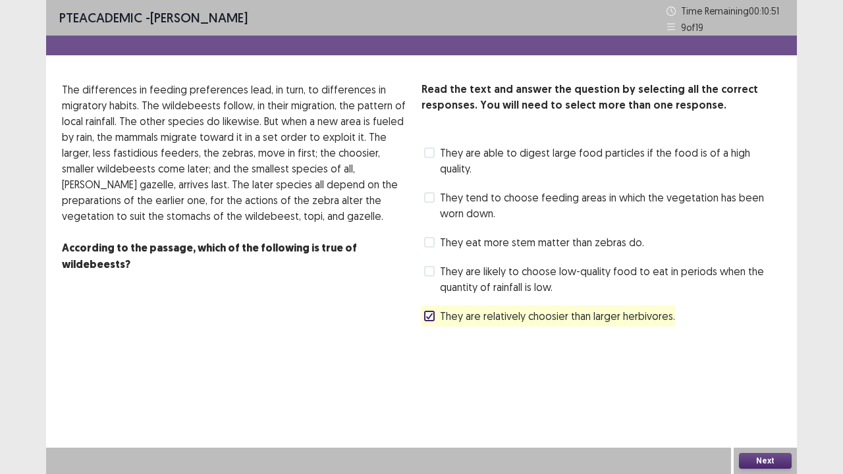
click at [437, 308] on label "They are relatively choosier than larger herbivores." at bounding box center [549, 316] width 251 height 16
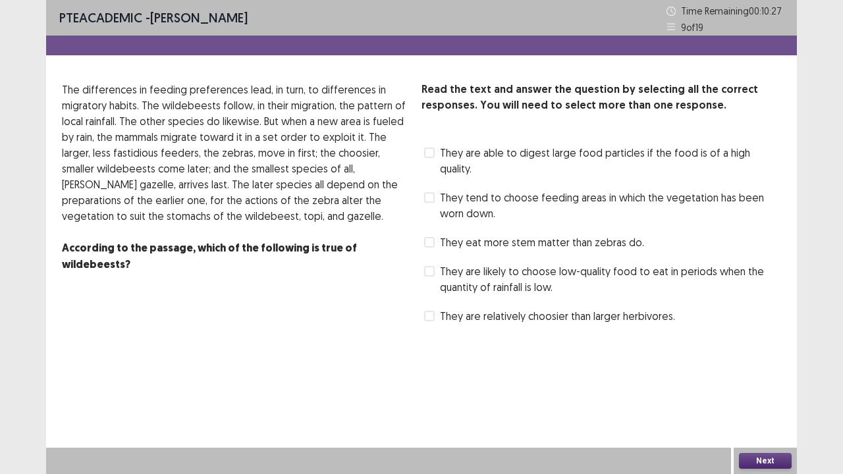
click at [448, 190] on span "They tend to choose feeding areas in which the vegetation has been worn down." at bounding box center [610, 206] width 341 height 32
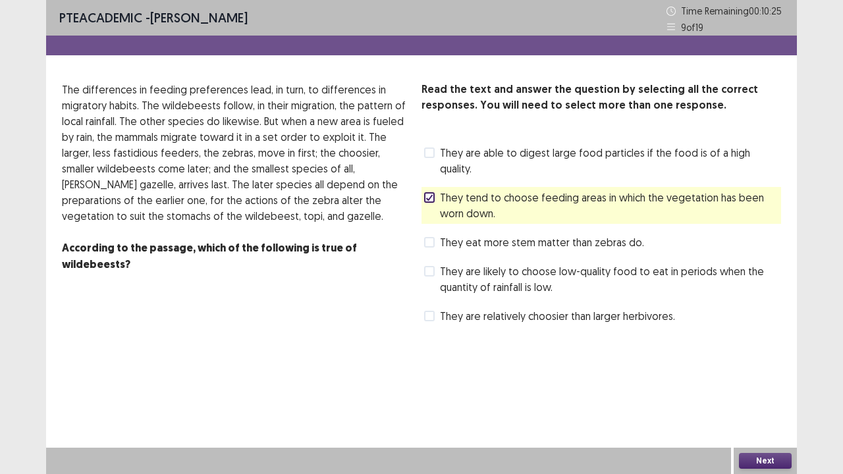
click at [757, 362] on button "Next" at bounding box center [765, 461] width 53 height 16
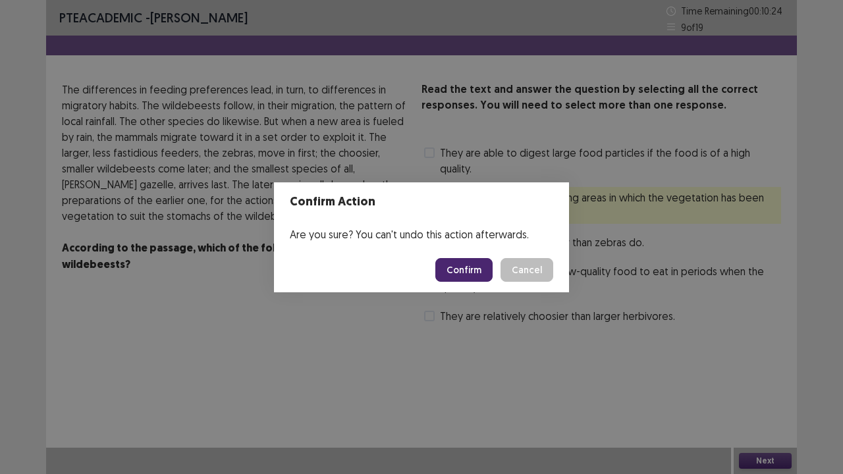
click at [458, 260] on button "Confirm" at bounding box center [463, 270] width 57 height 24
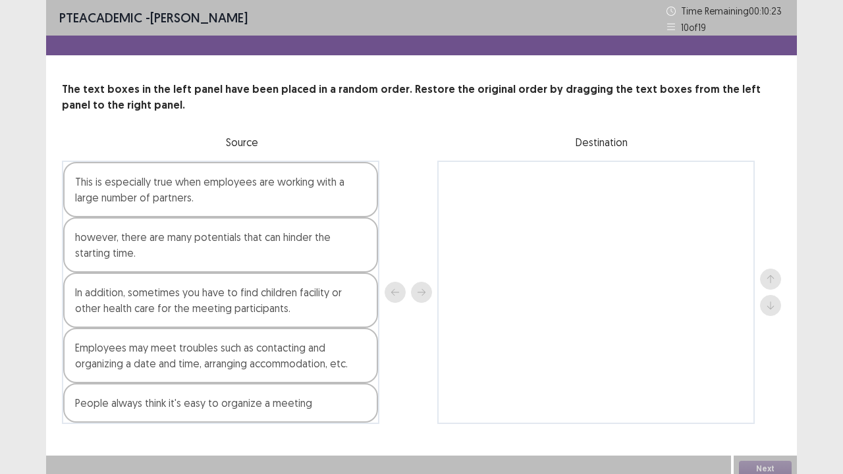
scroll to position [8, 0]
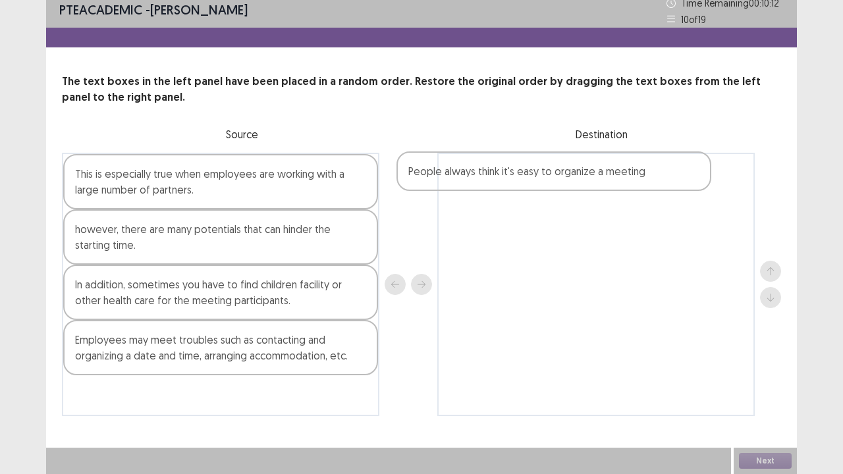
drag, startPoint x: 203, startPoint y: 408, endPoint x: 543, endPoint y: 176, distance: 410.9
click at [543, 176] on div "This is especially true when employees are working with a large number of partn…" at bounding box center [421, 284] width 719 height 263
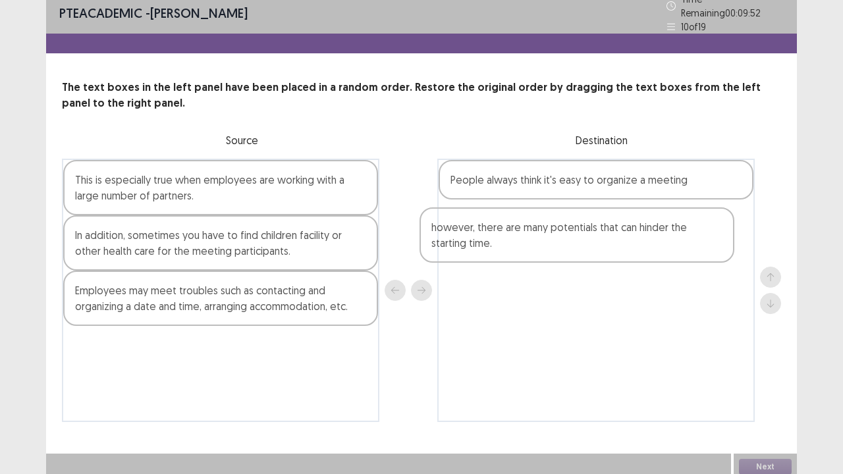
drag, startPoint x: 204, startPoint y: 253, endPoint x: 577, endPoint y: 243, distance: 372.8
click at [577, 243] on div "This is especially true when employees are working with a large number of partn…" at bounding box center [421, 290] width 719 height 263
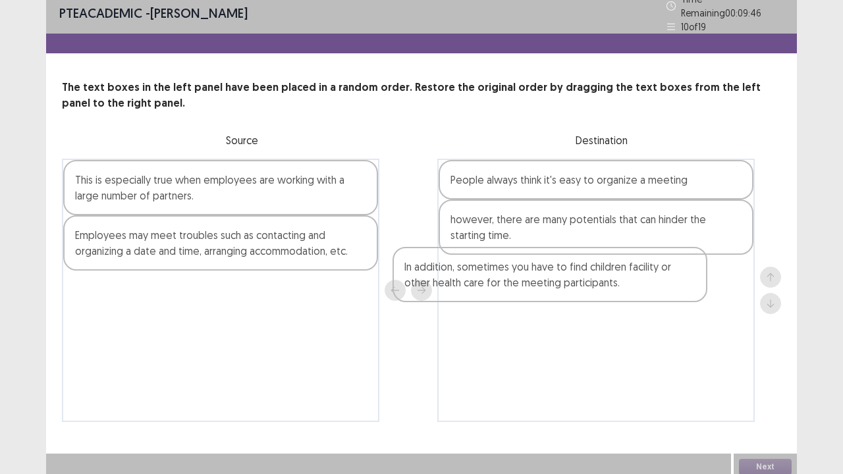
drag, startPoint x: 196, startPoint y: 247, endPoint x: 566, endPoint y: 279, distance: 371.4
click at [566, 279] on div "This is especially true when employees are working with a large number of partn…" at bounding box center [421, 290] width 719 height 263
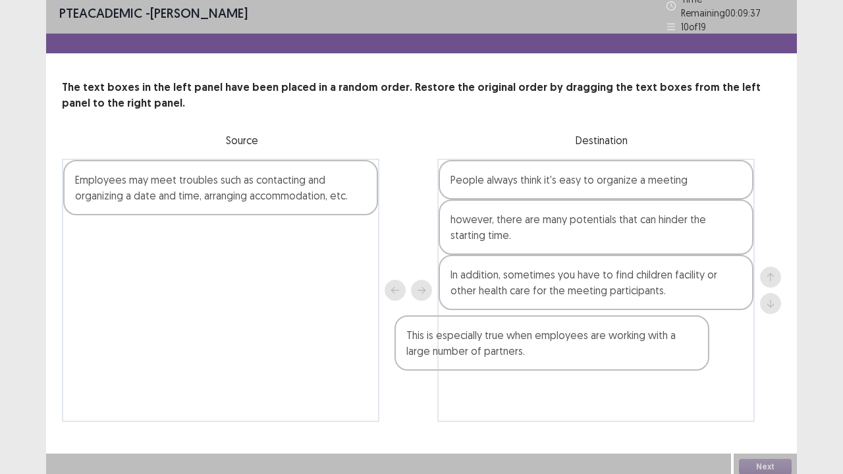
drag, startPoint x: 311, startPoint y: 190, endPoint x: 661, endPoint y: 342, distance: 381.6
click at [661, 342] on div "This is especially true when employees are working with a large number of partn…" at bounding box center [421, 290] width 719 height 263
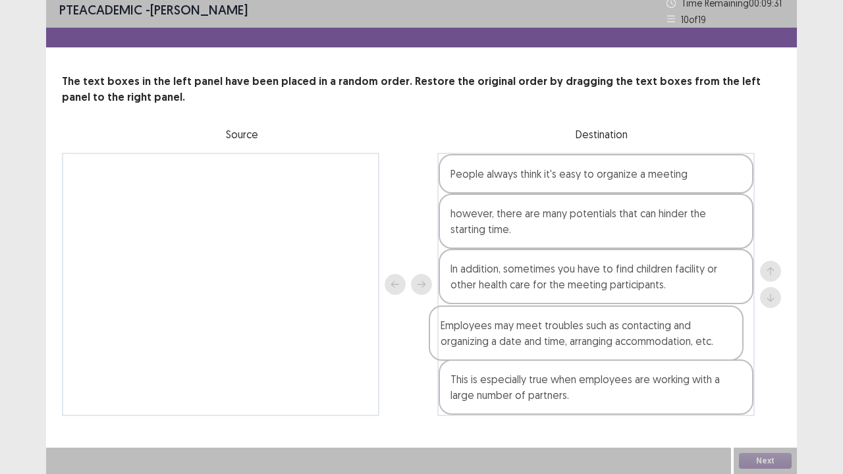
drag, startPoint x: 207, startPoint y: 194, endPoint x: 579, endPoint y: 347, distance: 402.8
click at [579, 347] on div "Employees may meet troubles such as contacting and organizing a date and time, …" at bounding box center [421, 284] width 719 height 263
click at [763, 362] on button "Next" at bounding box center [765, 461] width 53 height 16
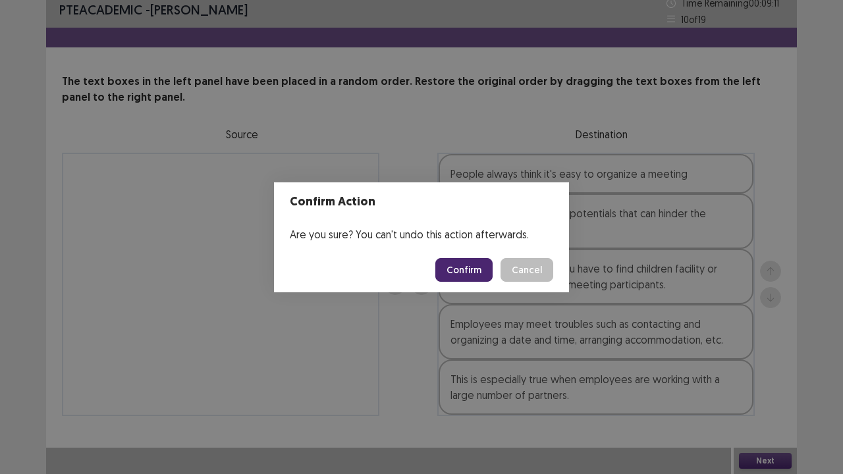
click at [473, 270] on button "Confirm" at bounding box center [463, 270] width 57 height 24
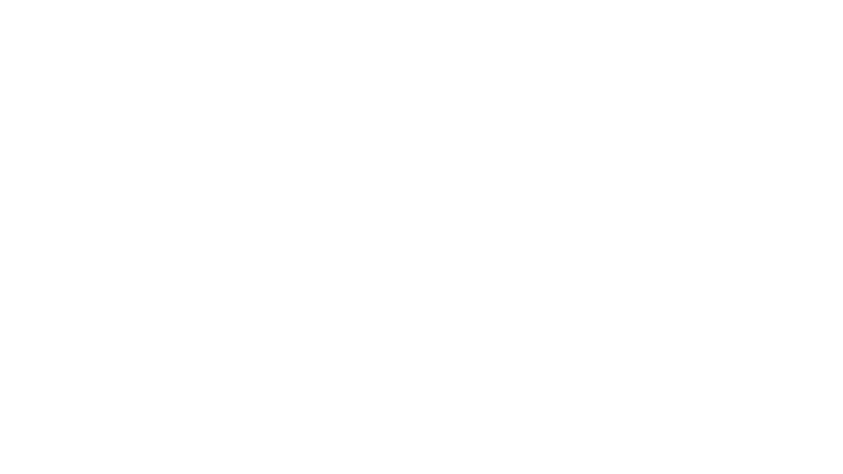
scroll to position [0, 0]
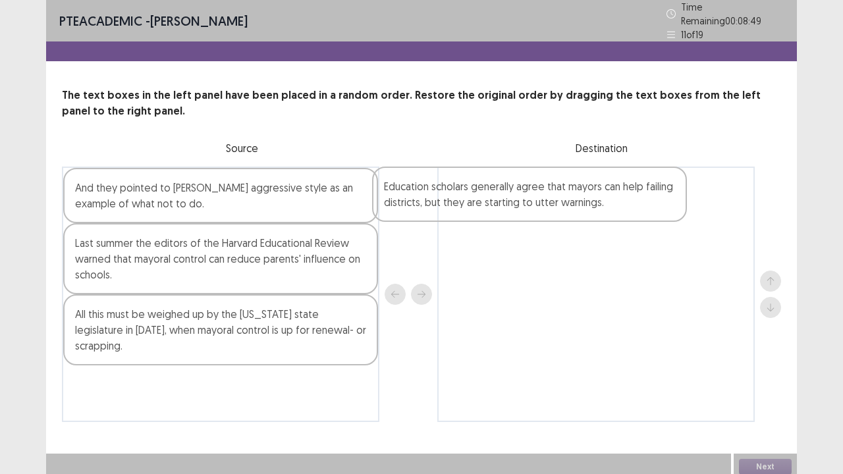
drag, startPoint x: 226, startPoint y: 267, endPoint x: 547, endPoint y: 213, distance: 325.2
click at [547, 213] on div "And they pointed to [PERSON_NAME] aggressive style as an example of what not to…" at bounding box center [421, 294] width 719 height 255
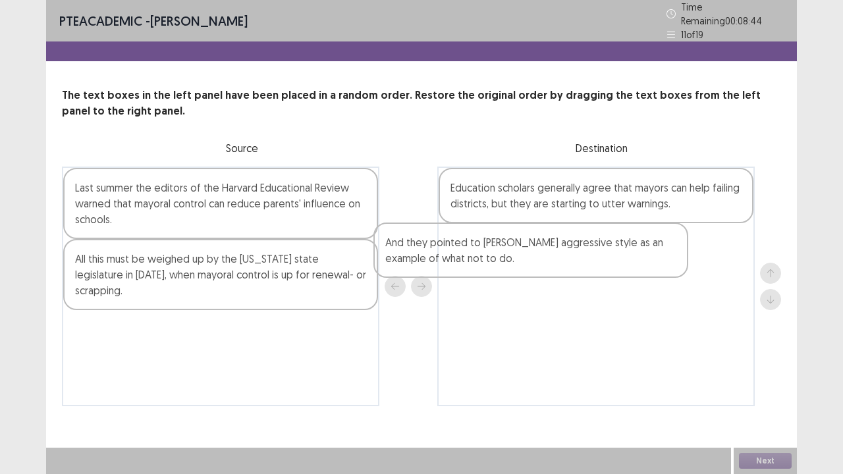
drag, startPoint x: 283, startPoint y: 193, endPoint x: 622, endPoint y: 252, distance: 344.2
click at [622, 252] on div "And they pointed to [PERSON_NAME] aggressive style as an example of what not to…" at bounding box center [421, 287] width 719 height 240
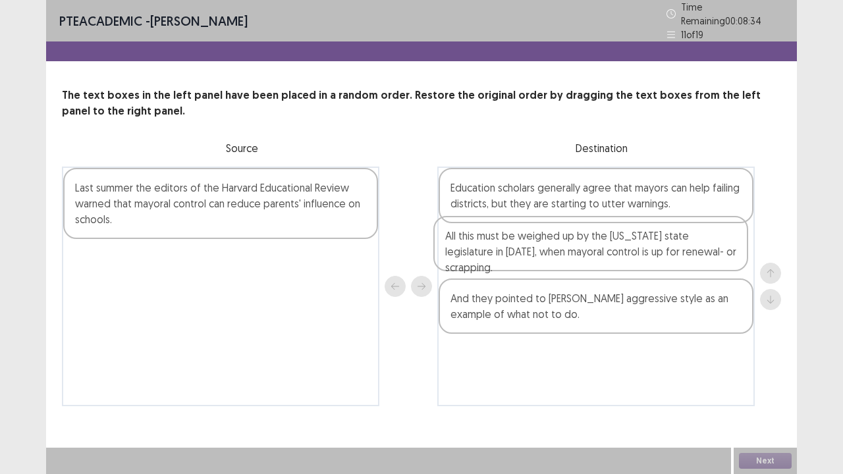
drag, startPoint x: 277, startPoint y: 270, endPoint x: 653, endPoint y: 253, distance: 377.0
click at [653, 253] on div "Last summer the editors of the Harvard Educational Review warned that mayoral c…" at bounding box center [421, 287] width 719 height 240
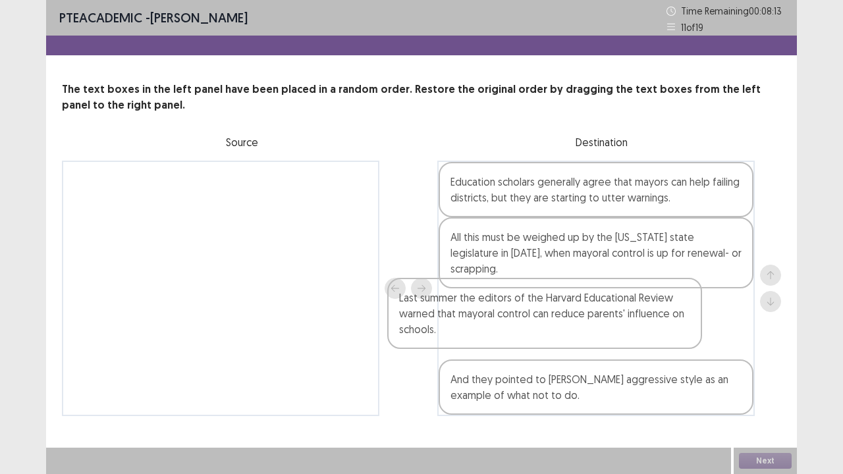
drag, startPoint x: 298, startPoint y: 204, endPoint x: 625, endPoint y: 323, distance: 348.9
click at [625, 323] on div "Last summer the editors of the Harvard Educational Review warned that mayoral c…" at bounding box center [421, 288] width 719 height 255
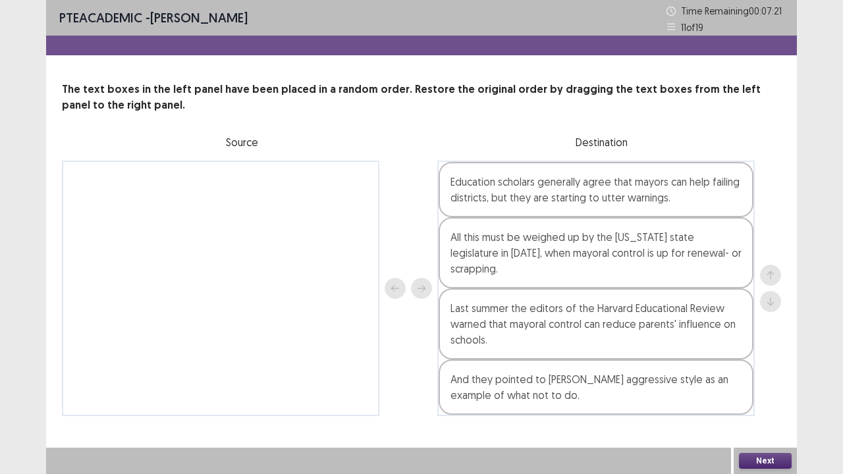
click at [764, 362] on button "Next" at bounding box center [765, 461] width 53 height 16
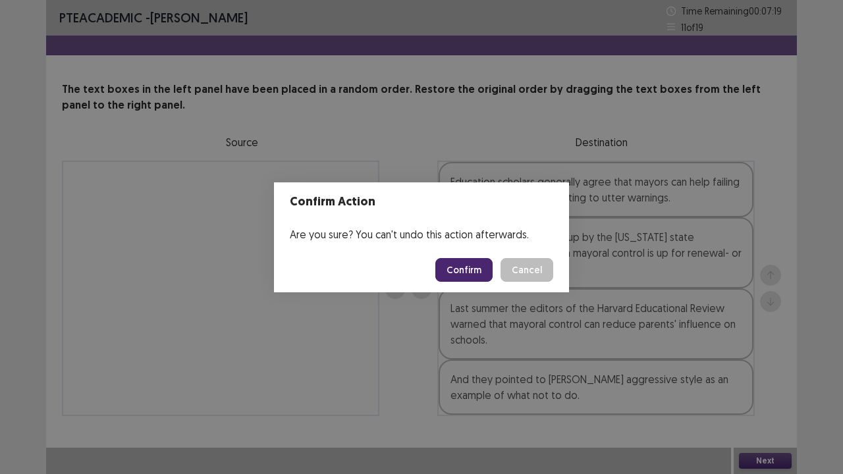
click at [452, 267] on button "Confirm" at bounding box center [463, 270] width 57 height 24
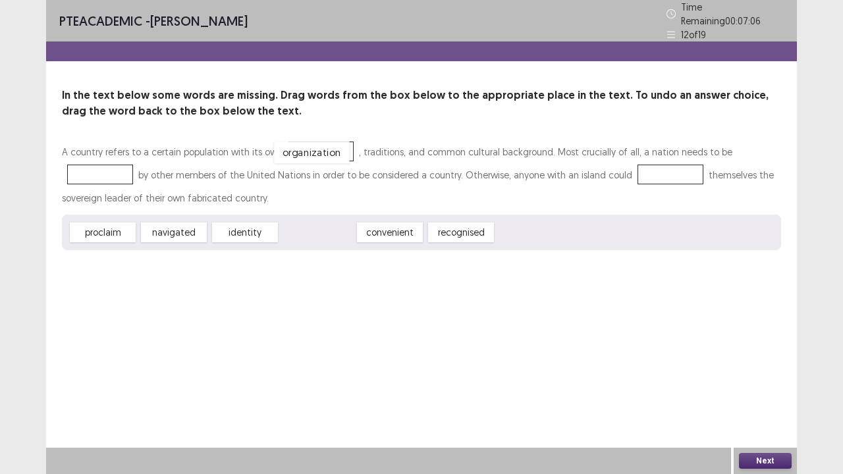
drag, startPoint x: 323, startPoint y: 225, endPoint x: 316, endPoint y: 142, distance: 83.3
drag, startPoint x: 391, startPoint y: 225, endPoint x: 109, endPoint y: 174, distance: 286.3
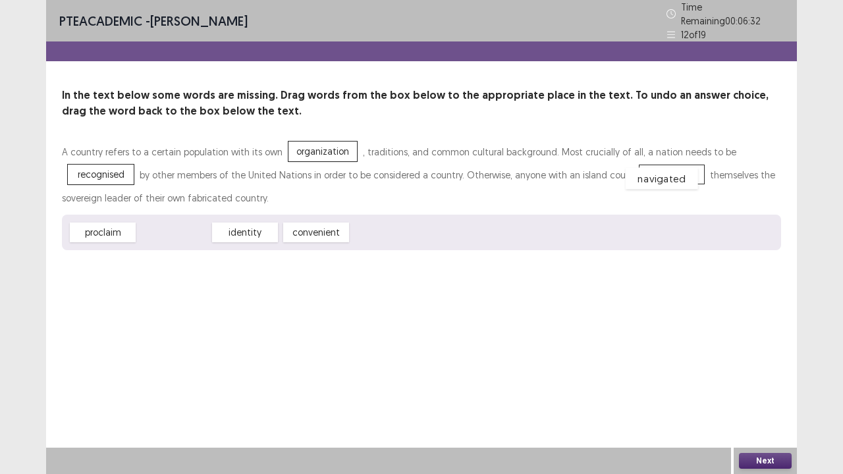
drag, startPoint x: 175, startPoint y: 230, endPoint x: 678, endPoint y: 175, distance: 506.1
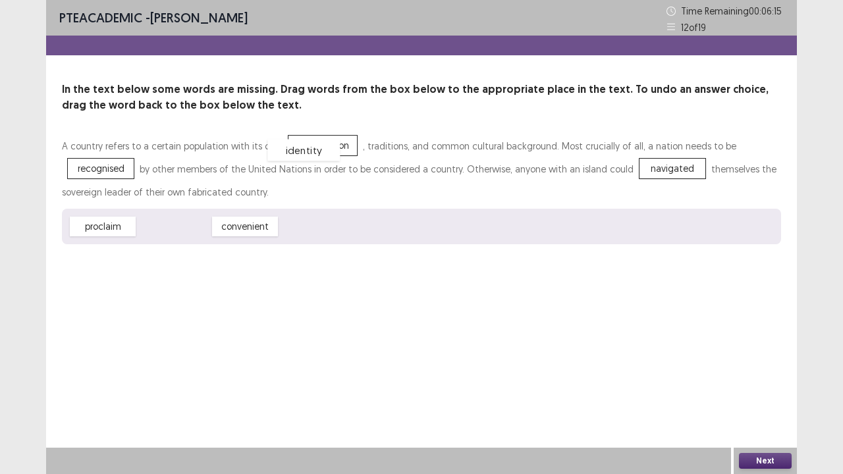
drag, startPoint x: 191, startPoint y: 228, endPoint x: 331, endPoint y: 137, distance: 166.6
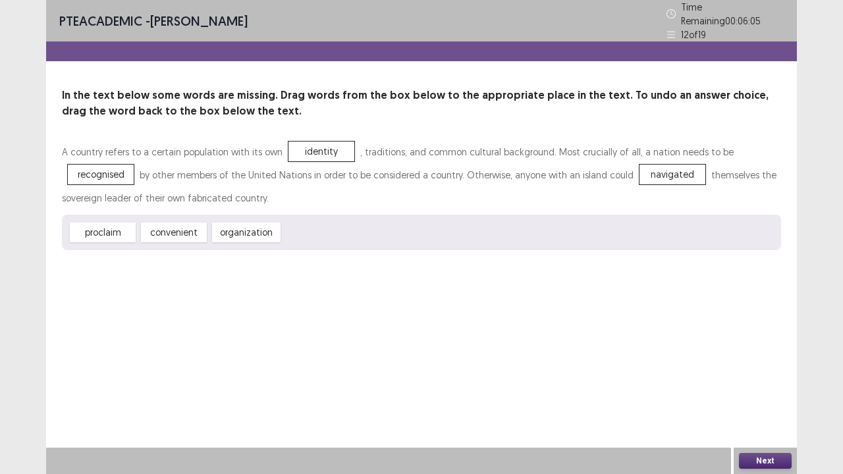
click at [761, 362] on button "Next" at bounding box center [765, 461] width 53 height 16
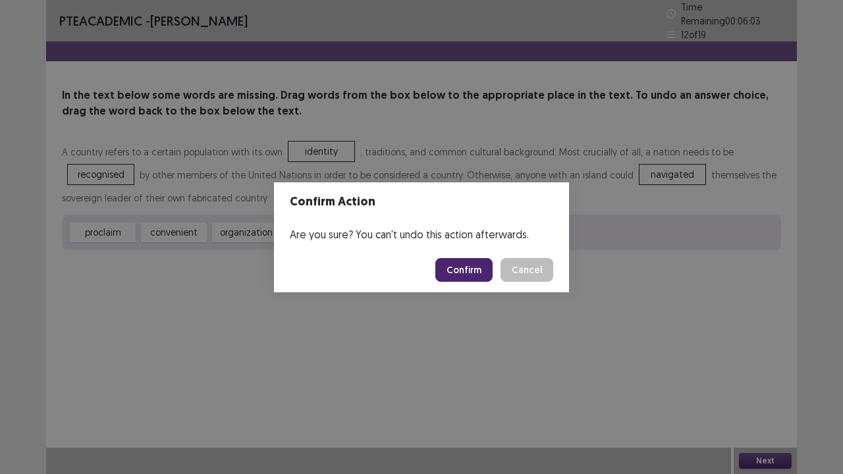
click at [465, 277] on button "Confirm" at bounding box center [463, 270] width 57 height 24
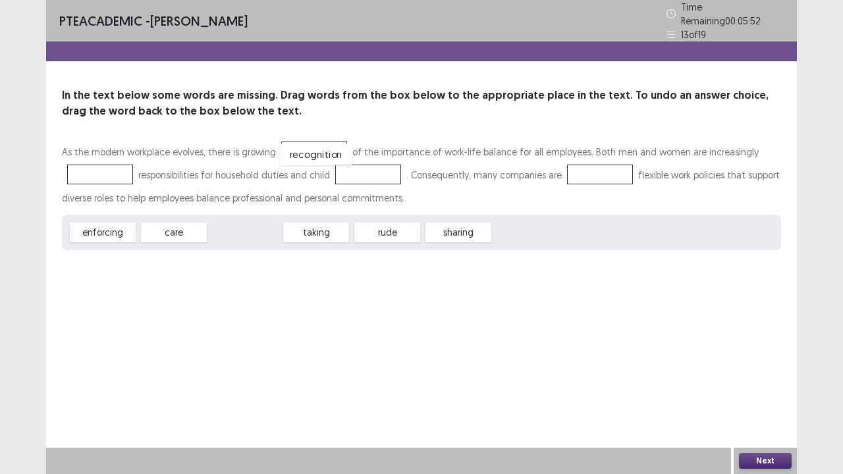
drag, startPoint x: 250, startPoint y: 229, endPoint x: 321, endPoint y: 151, distance: 105.8
drag, startPoint x: 236, startPoint y: 228, endPoint x: 113, endPoint y: 169, distance: 136.4
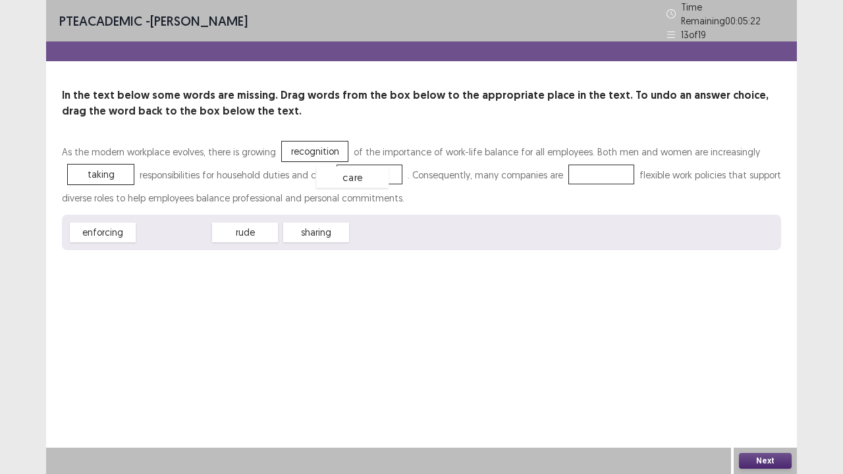
drag, startPoint x: 178, startPoint y: 232, endPoint x: 374, endPoint y: 171, distance: 204.9
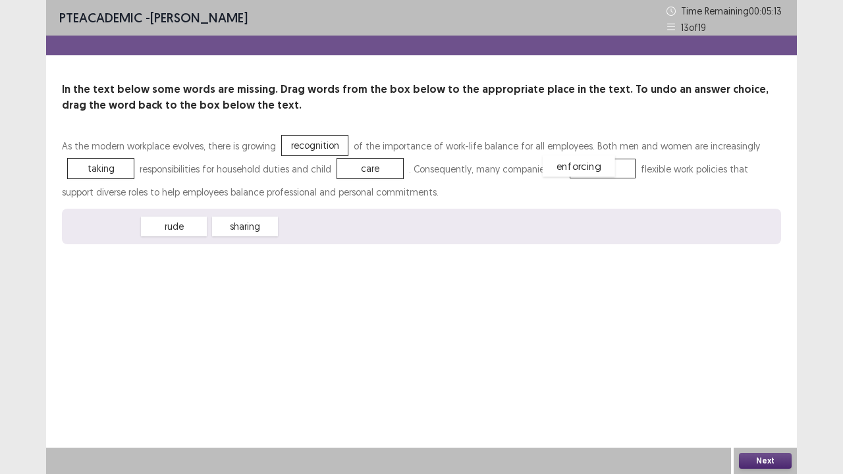
drag, startPoint x: 97, startPoint y: 226, endPoint x: 603, endPoint y: 173, distance: 508.5
click at [753, 362] on button "Next" at bounding box center [765, 461] width 53 height 16
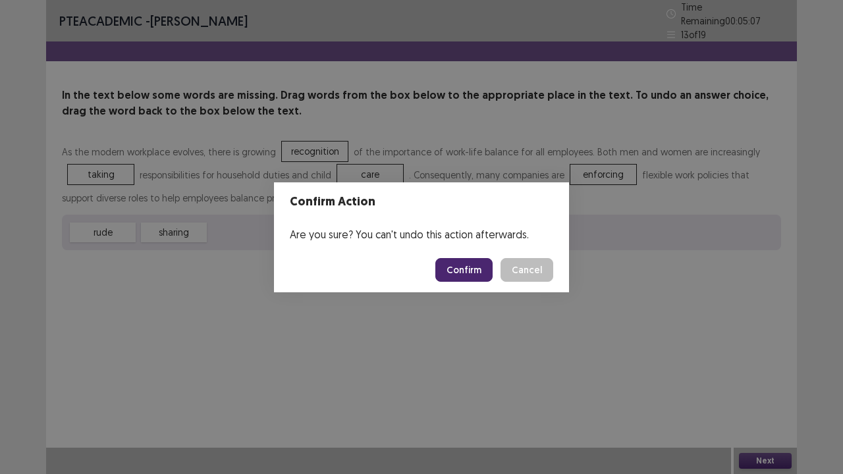
click at [450, 269] on button "Confirm" at bounding box center [463, 270] width 57 height 24
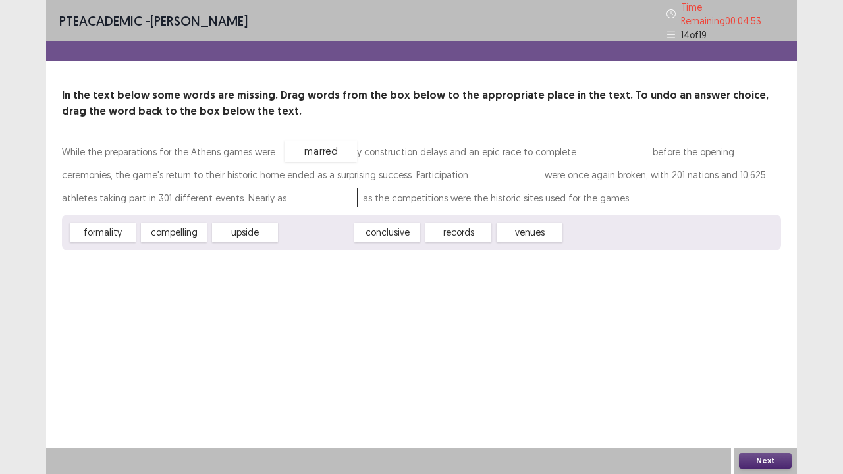
drag, startPoint x: 321, startPoint y: 225, endPoint x: 326, endPoint y: 147, distance: 78.5
drag, startPoint x: 107, startPoint y: 232, endPoint x: 633, endPoint y: 145, distance: 533.2
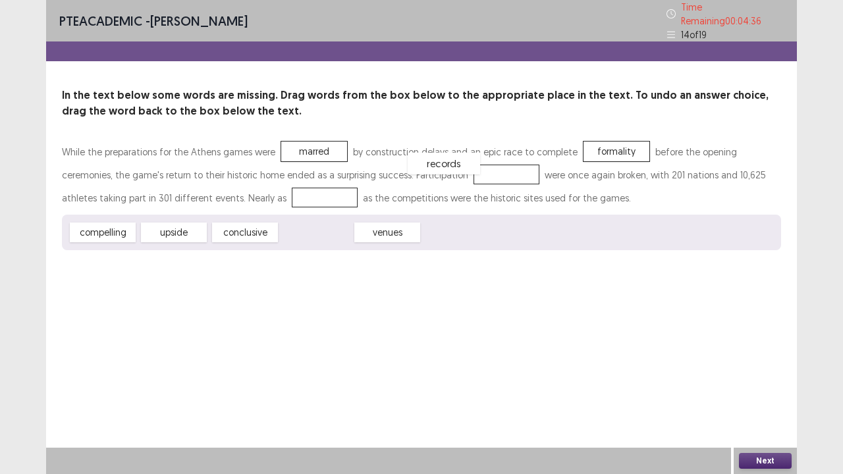
drag, startPoint x: 317, startPoint y: 223, endPoint x: 439, endPoint y: 161, distance: 136.6
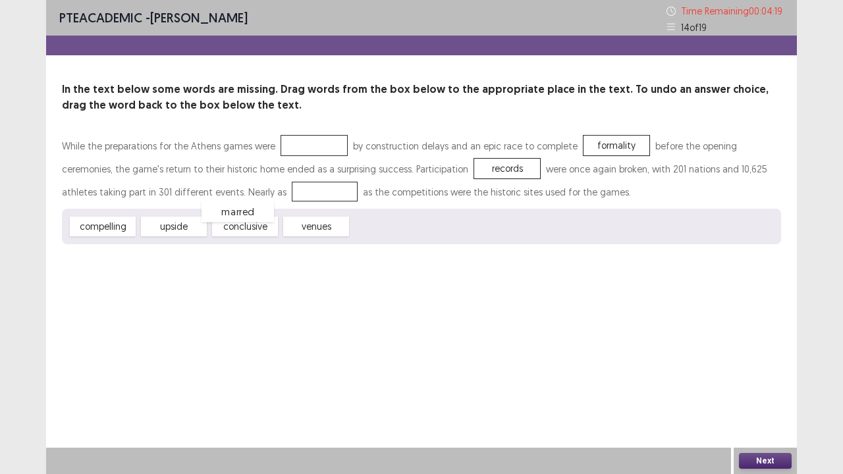
drag, startPoint x: 315, startPoint y: 142, endPoint x: 242, endPoint y: 198, distance: 91.5
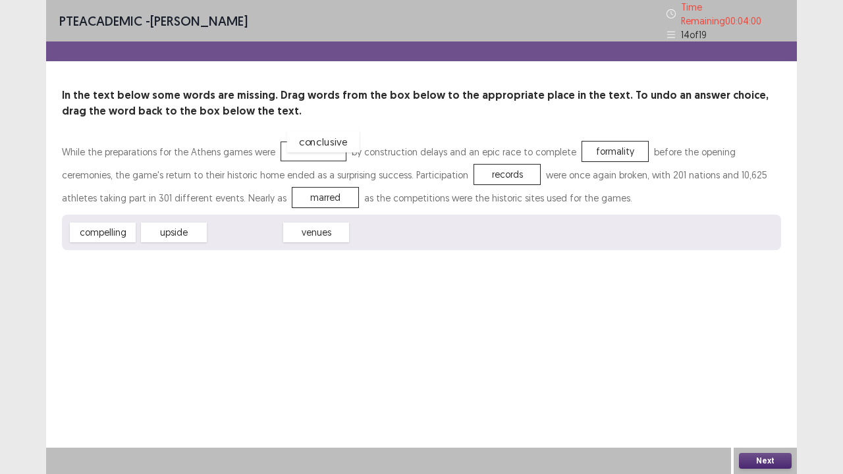
drag, startPoint x: 244, startPoint y: 226, endPoint x: 315, endPoint y: 153, distance: 102.4
click at [762, 362] on button "Next" at bounding box center [765, 461] width 53 height 16
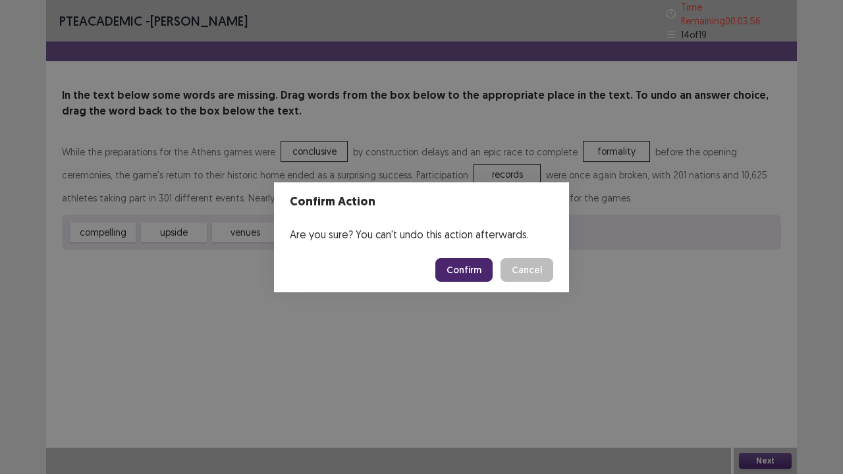
click at [459, 274] on button "Confirm" at bounding box center [463, 270] width 57 height 24
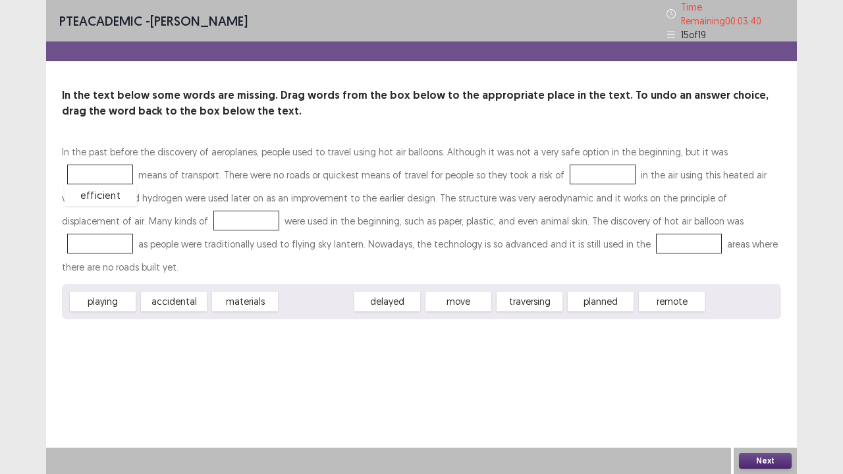
drag, startPoint x: 320, startPoint y: 273, endPoint x: 105, endPoint y: 167, distance: 240.0
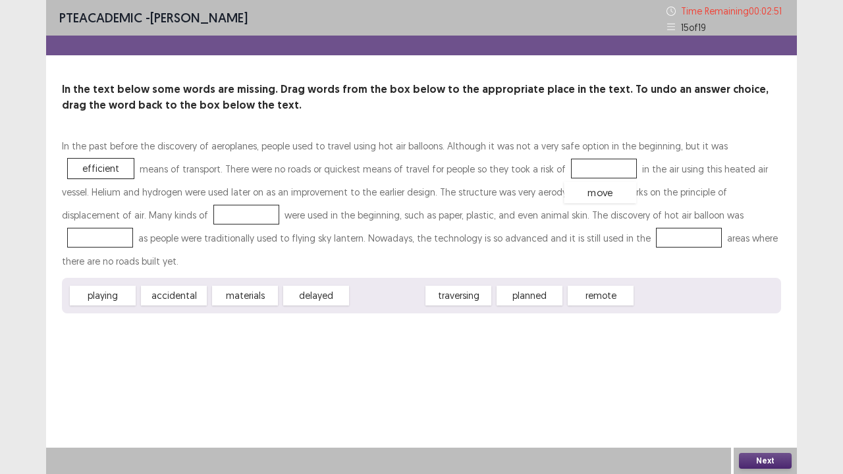
drag, startPoint x: 383, startPoint y: 269, endPoint x: 595, endPoint y: 166, distance: 236.5
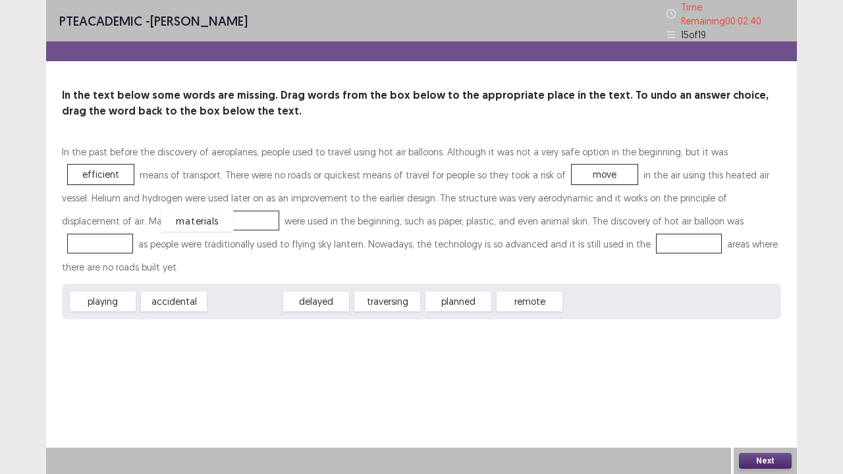
drag, startPoint x: 248, startPoint y: 292, endPoint x: 197, endPoint y: 211, distance: 95.3
drag, startPoint x: 398, startPoint y: 294, endPoint x: 713, endPoint y: 209, distance: 326.4
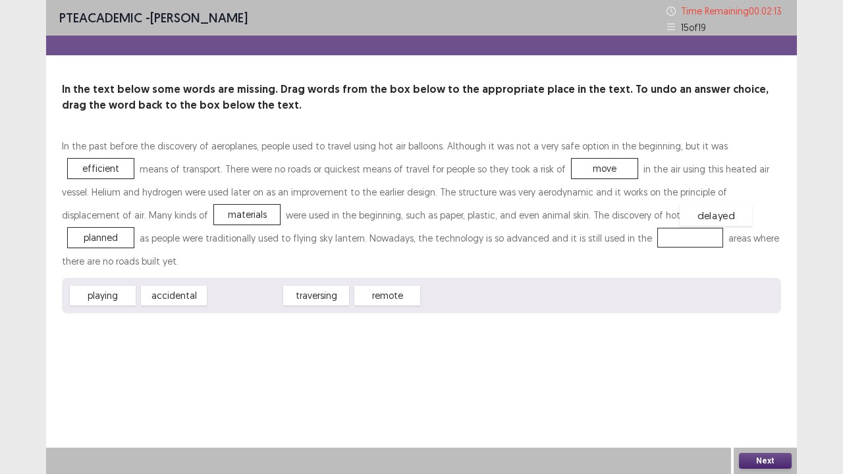
drag, startPoint x: 245, startPoint y: 295, endPoint x: 722, endPoint y: 215, distance: 483.4
drag, startPoint x: 313, startPoint y: 294, endPoint x: 598, endPoint y: 234, distance: 290.7
click at [753, 362] on button "Next" at bounding box center [765, 461] width 53 height 16
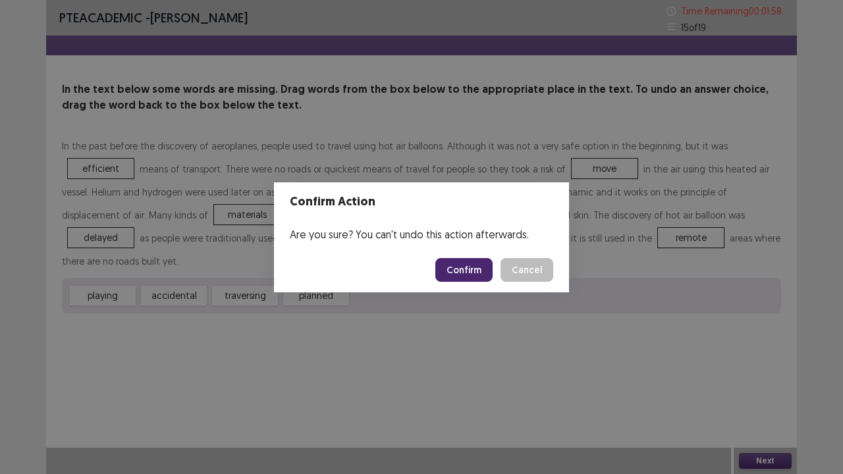
click at [469, 272] on button "Confirm" at bounding box center [463, 270] width 57 height 24
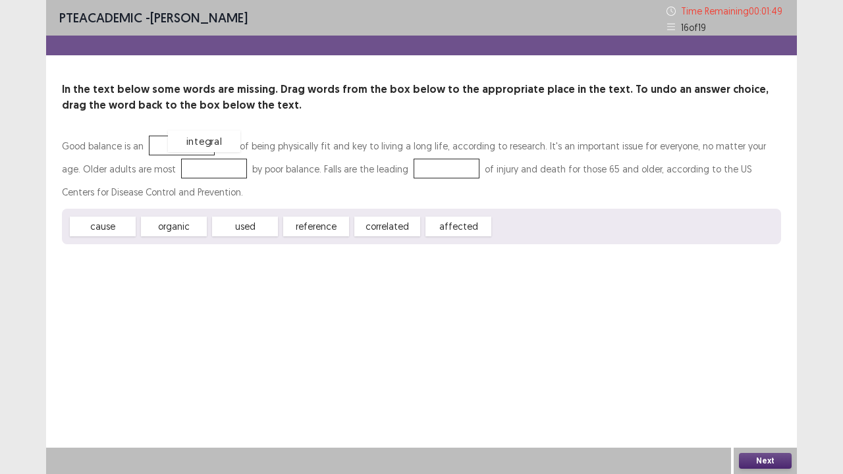
drag, startPoint x: 527, startPoint y: 229, endPoint x: 199, endPoint y: 145, distance: 339.2
drag, startPoint x: 460, startPoint y: 226, endPoint x: 195, endPoint y: 169, distance: 270.7
drag, startPoint x: 120, startPoint y: 226, endPoint x: 456, endPoint y: 165, distance: 341.3
click at [747, 362] on button "Next" at bounding box center [765, 461] width 53 height 16
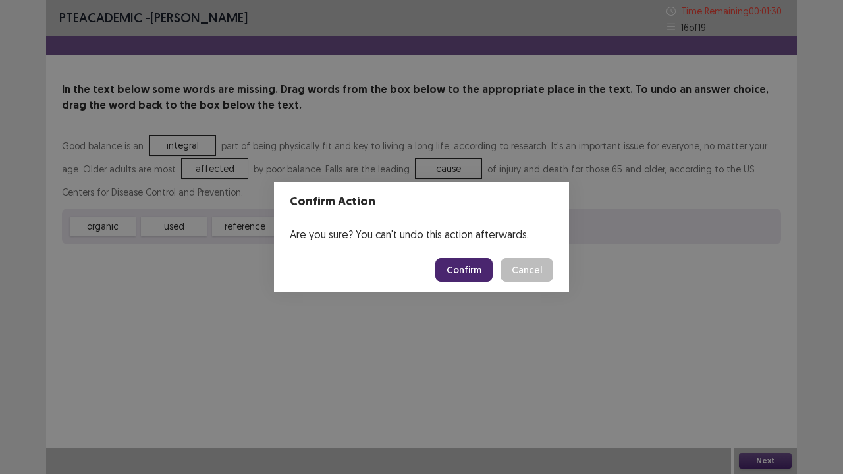
click at [472, 271] on button "Confirm" at bounding box center [463, 270] width 57 height 24
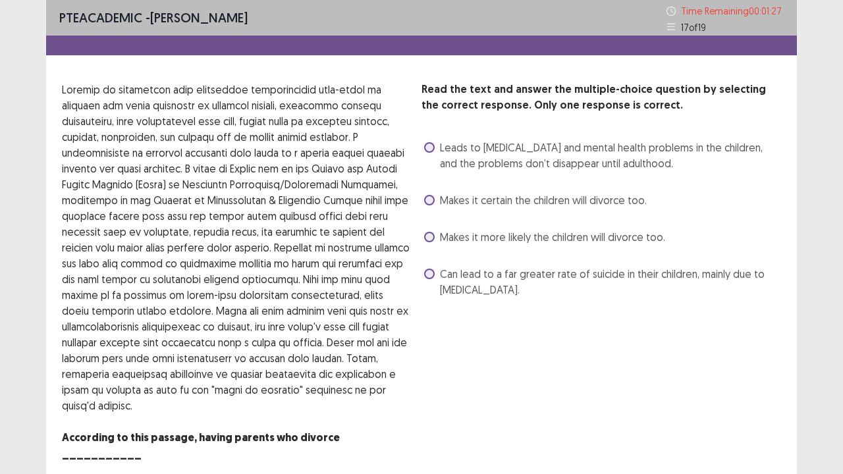
click at [433, 146] on span at bounding box center [429, 147] width 11 height 11
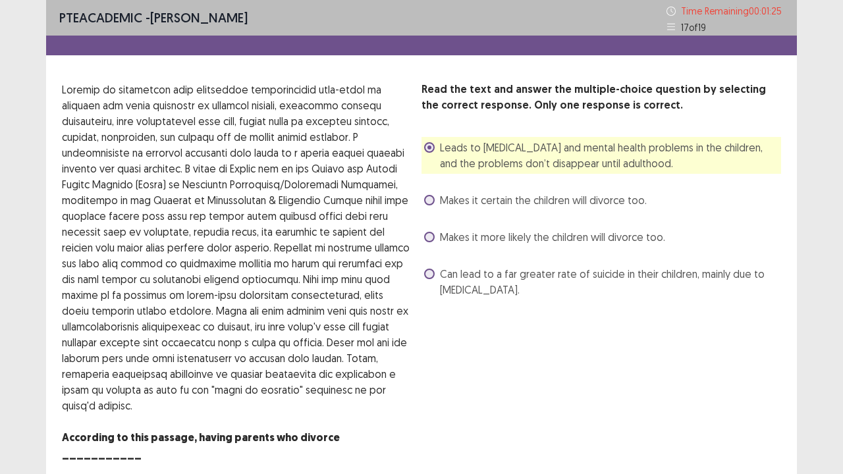
scroll to position [29, 0]
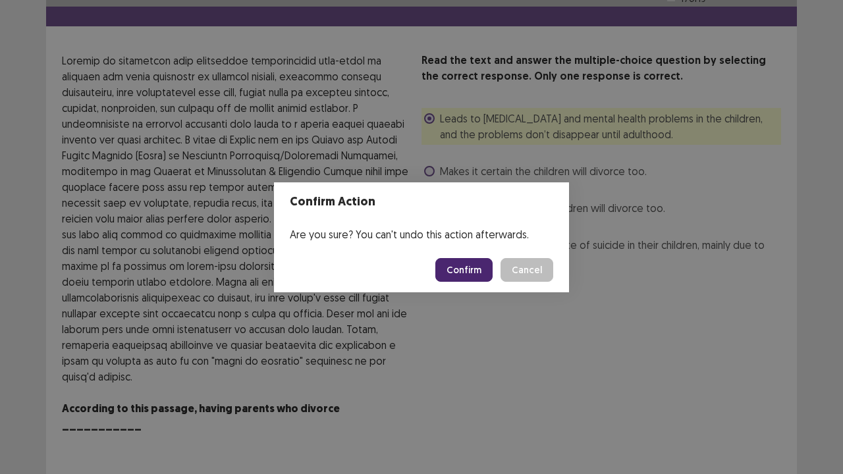
click at [487, 265] on button "Confirm" at bounding box center [463, 270] width 57 height 24
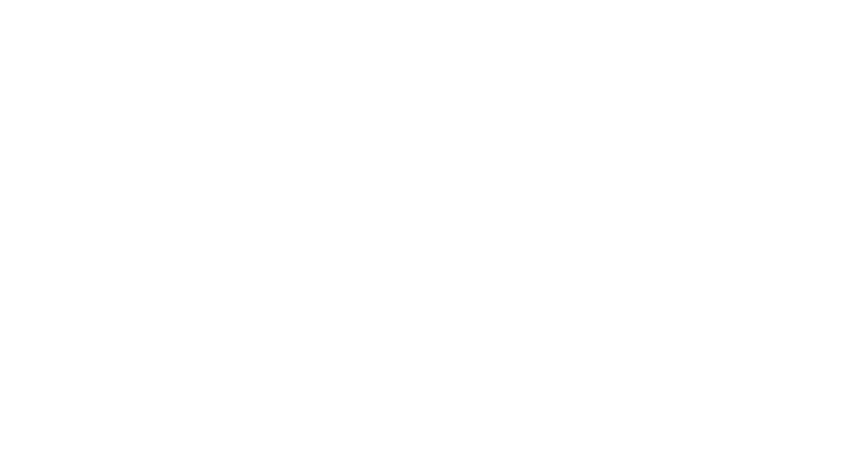
scroll to position [0, 0]
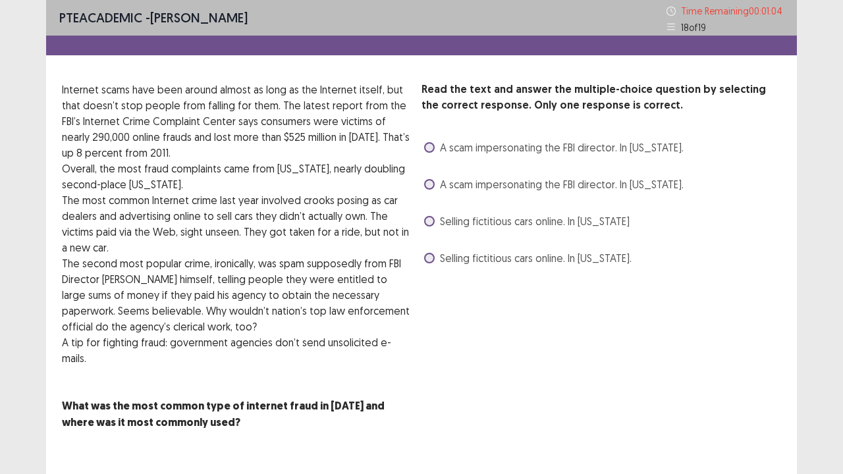
click at [426, 182] on span at bounding box center [429, 184] width 11 height 11
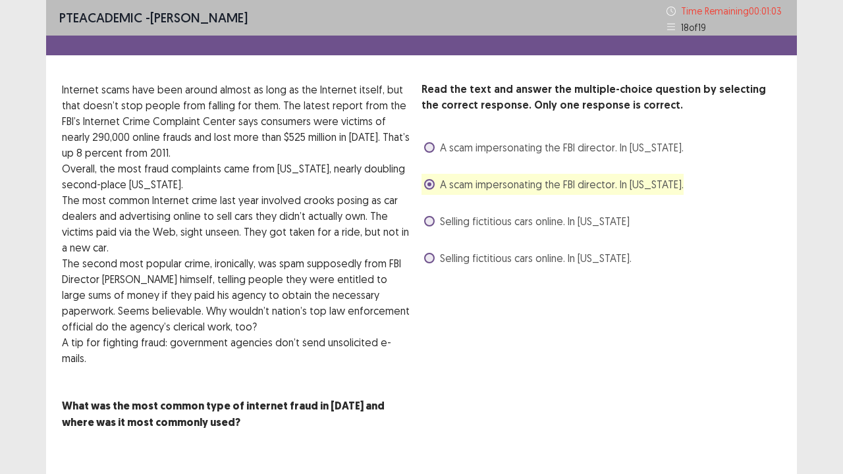
scroll to position [30, 0]
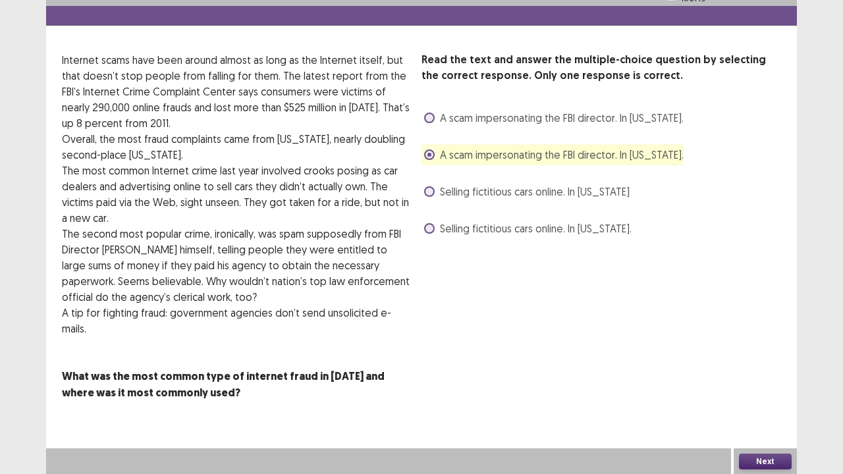
click at [768, 362] on button "Next" at bounding box center [765, 462] width 53 height 16
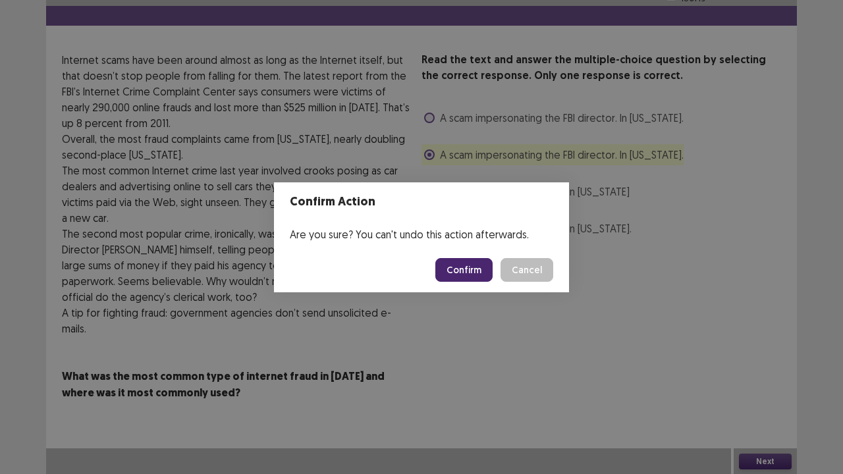
click at [477, 267] on button "Confirm" at bounding box center [463, 270] width 57 height 24
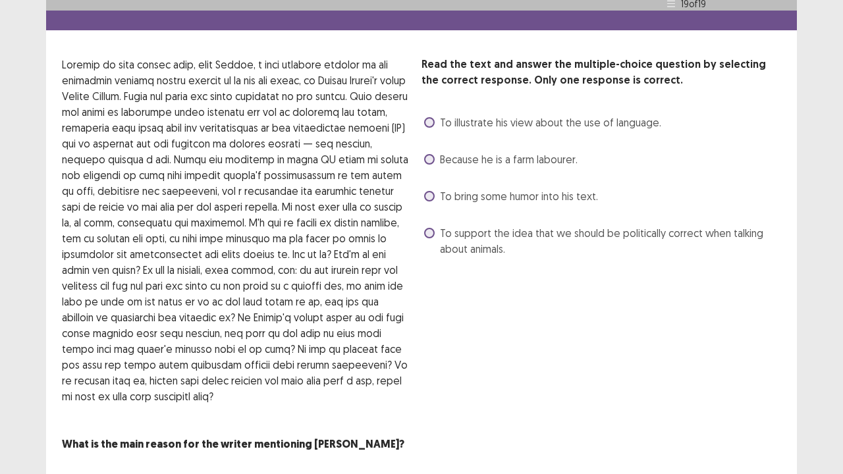
scroll to position [32, 0]
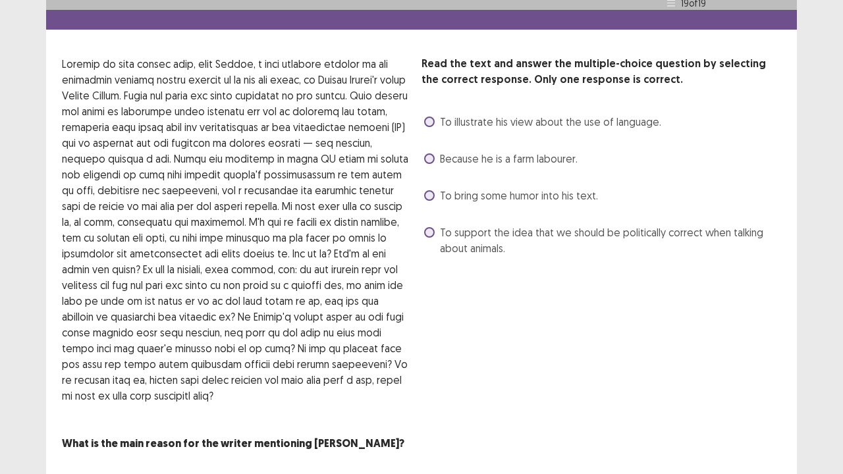
click at [433, 231] on label "To support the idea that we should be politically correct when talking about an…" at bounding box center [602, 241] width 357 height 32
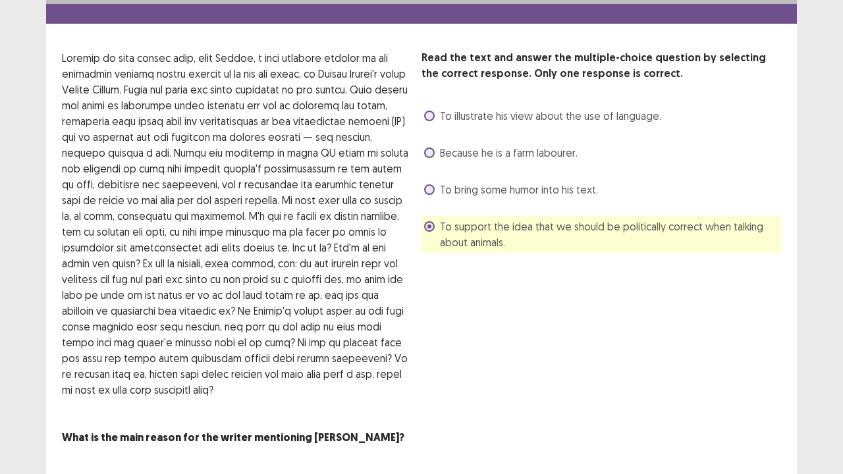
scroll to position [76, 0]
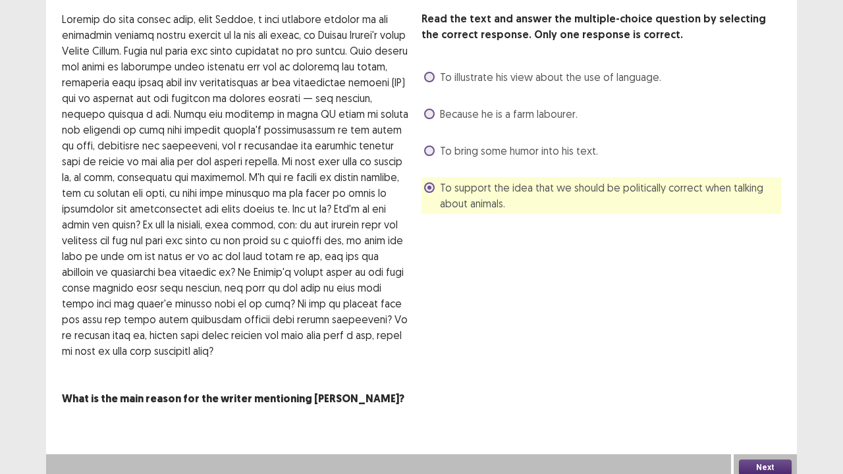
click at [762, 362] on button "Next" at bounding box center [765, 468] width 53 height 16
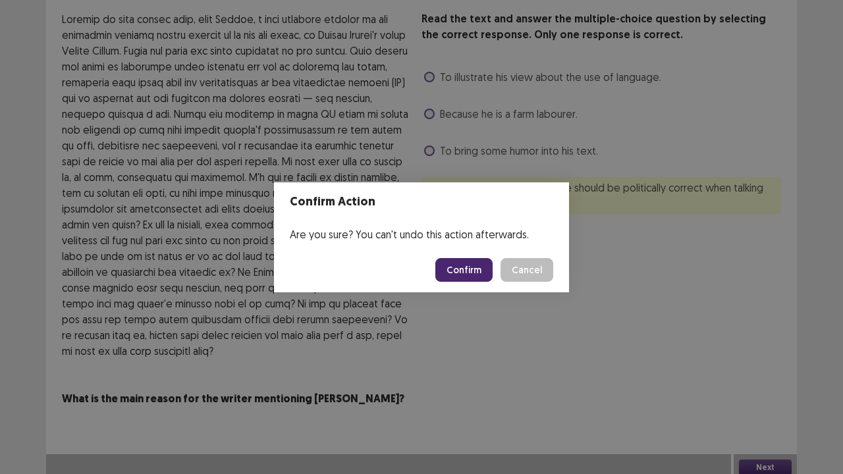
scroll to position [83, 0]
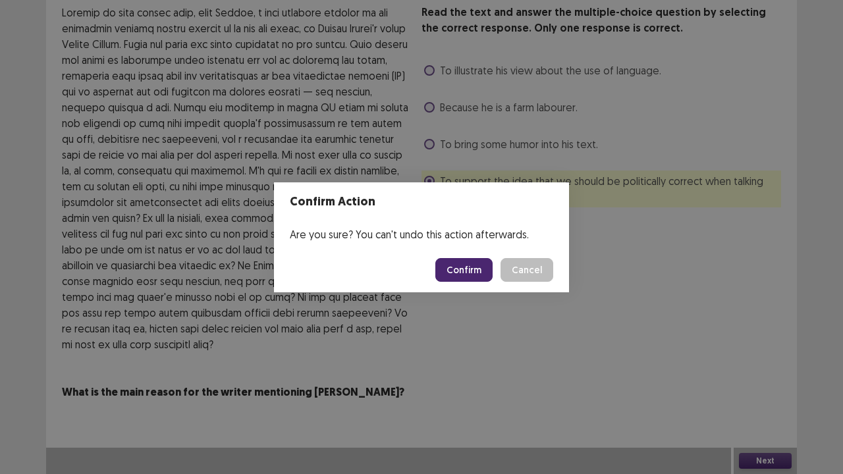
click at [476, 272] on button "Confirm" at bounding box center [463, 270] width 57 height 24
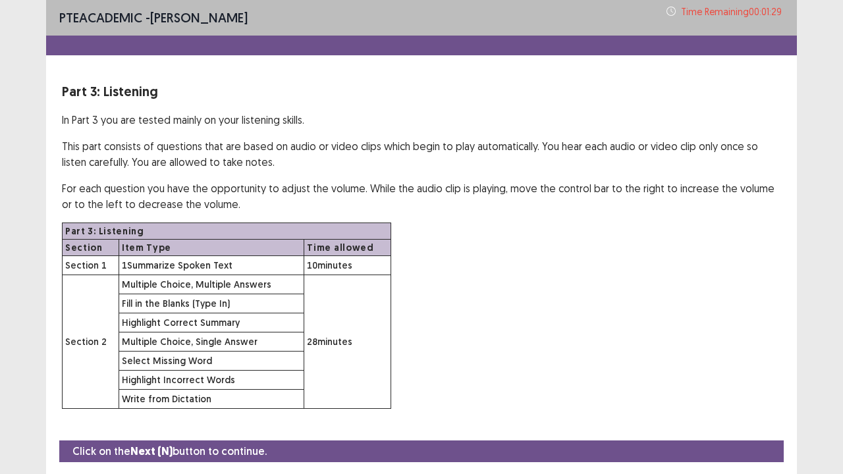
scroll to position [38, 0]
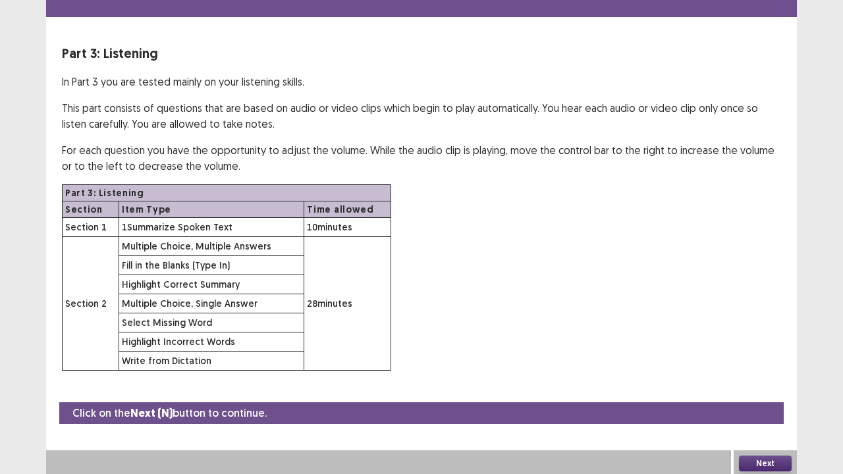
click at [757, 362] on button "Next" at bounding box center [765, 464] width 53 height 16
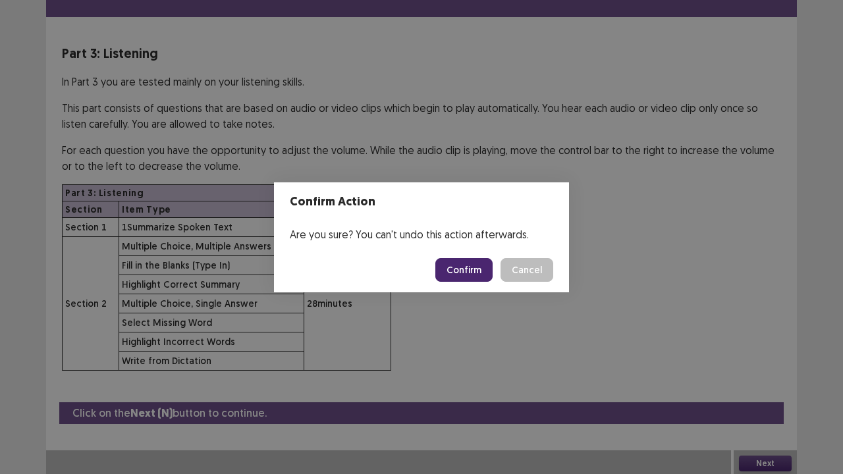
click at [462, 265] on button "Confirm" at bounding box center [463, 270] width 57 height 24
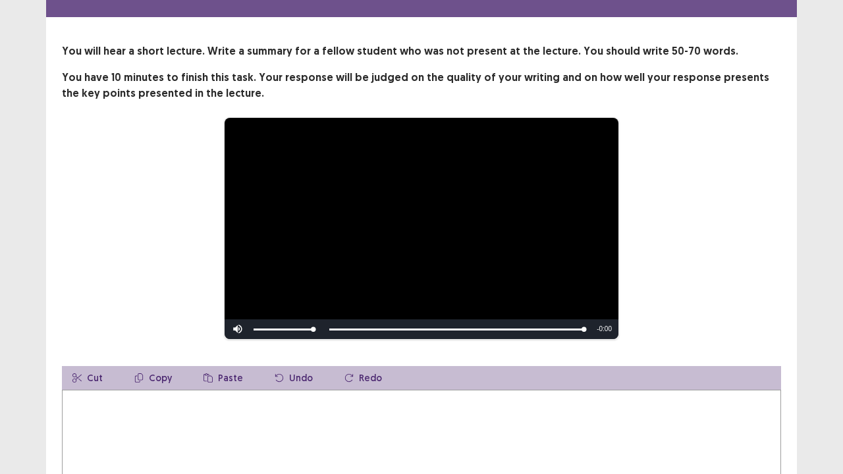
click at [178, 362] on textarea at bounding box center [421, 462] width 719 height 145
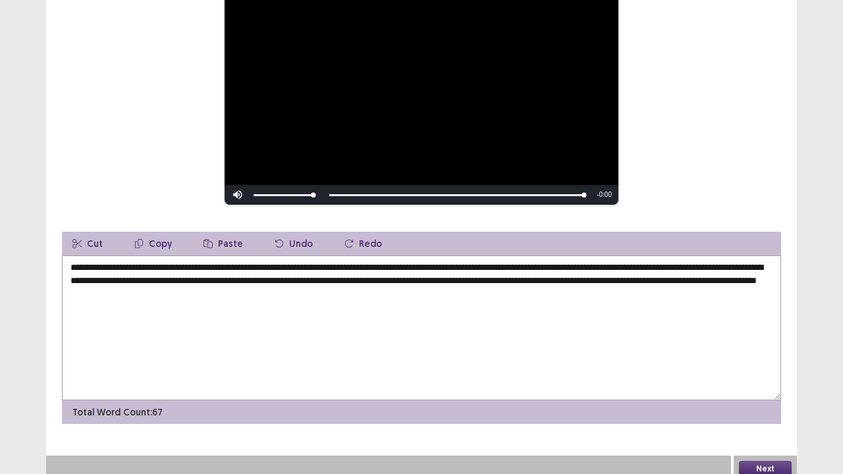
scroll to position [173, 0]
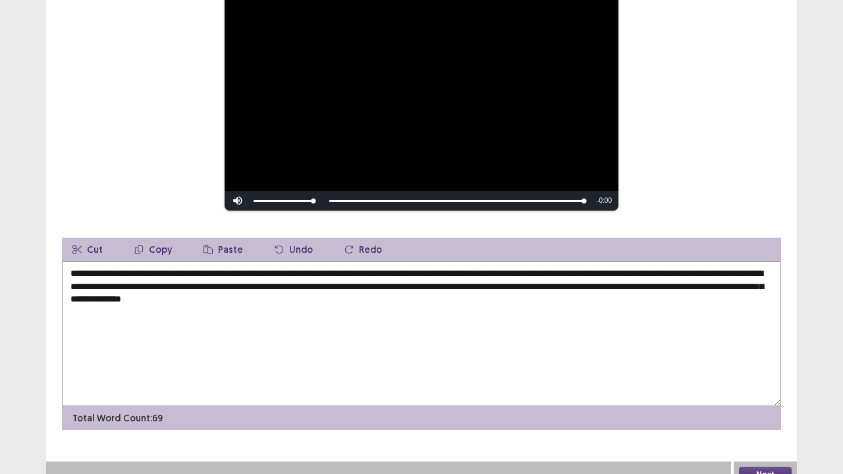
click at [460, 267] on textarea "**********" at bounding box center [421, 333] width 719 height 145
click at [683, 269] on textarea "**********" at bounding box center [421, 333] width 719 height 145
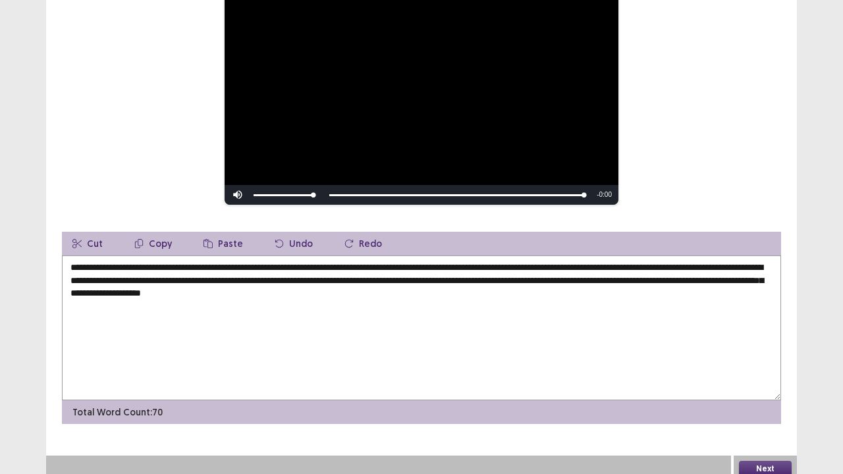
click at [118, 278] on textarea "**********" at bounding box center [421, 327] width 719 height 145
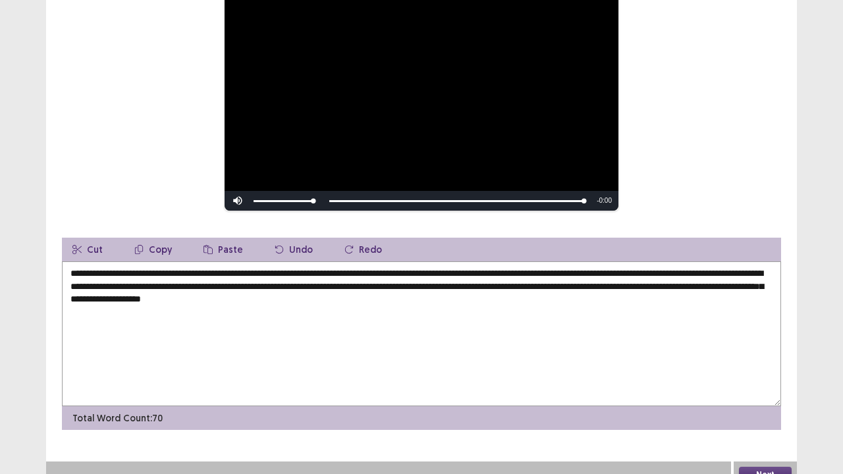
click at [111, 278] on textarea "**********" at bounding box center [421, 333] width 719 height 145
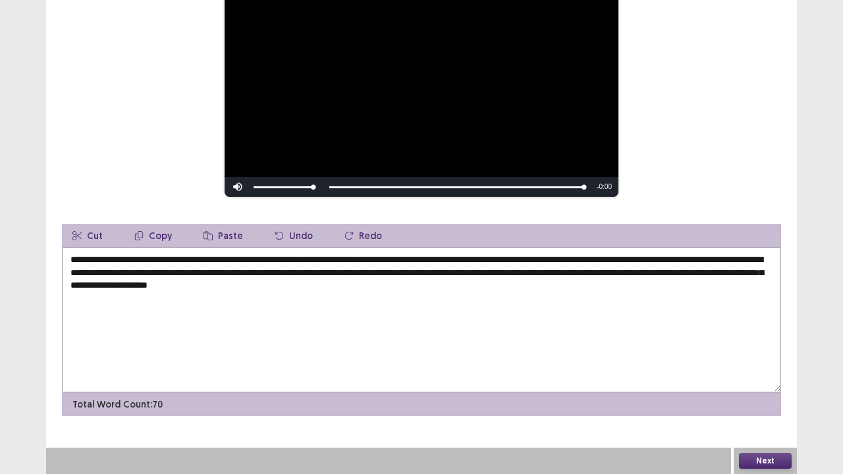
click at [175, 286] on textarea "**********" at bounding box center [421, 320] width 719 height 145
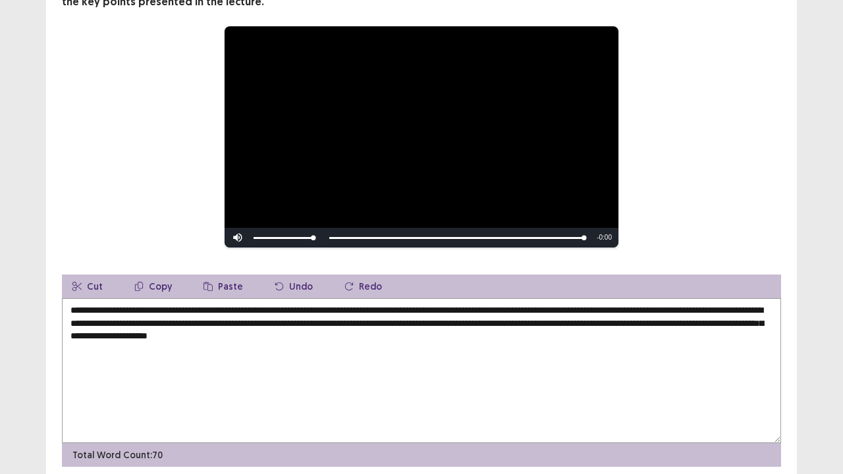
scroll to position [142, 0]
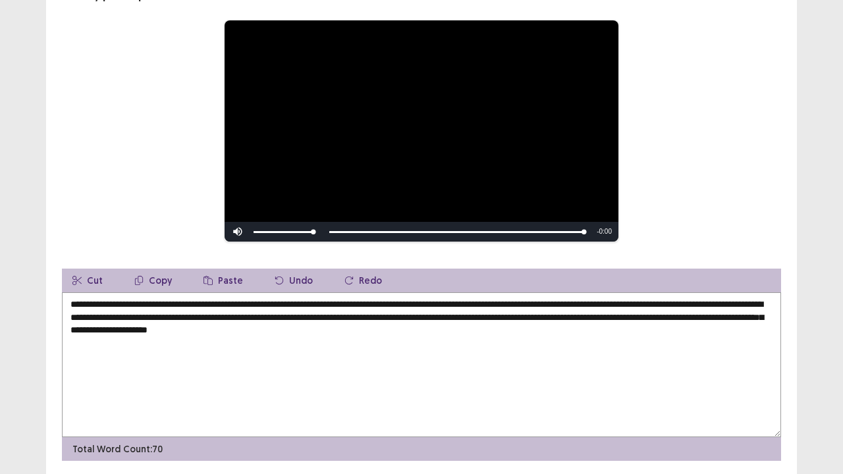
click at [533, 311] on textarea "**********" at bounding box center [421, 364] width 719 height 145
click at [511, 311] on textarea "**********" at bounding box center [421, 364] width 719 height 145
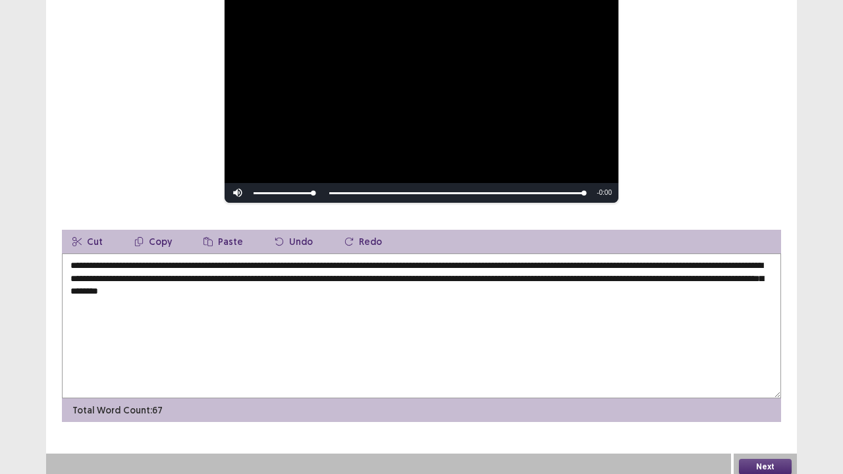
type textarea "**********"
click at [773, 362] on button "Next" at bounding box center [765, 467] width 53 height 16
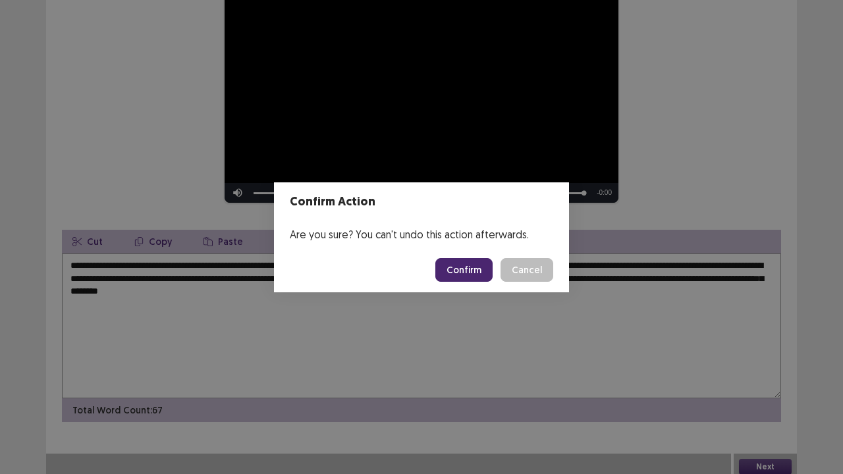
click at [464, 270] on button "Confirm" at bounding box center [463, 270] width 57 height 24
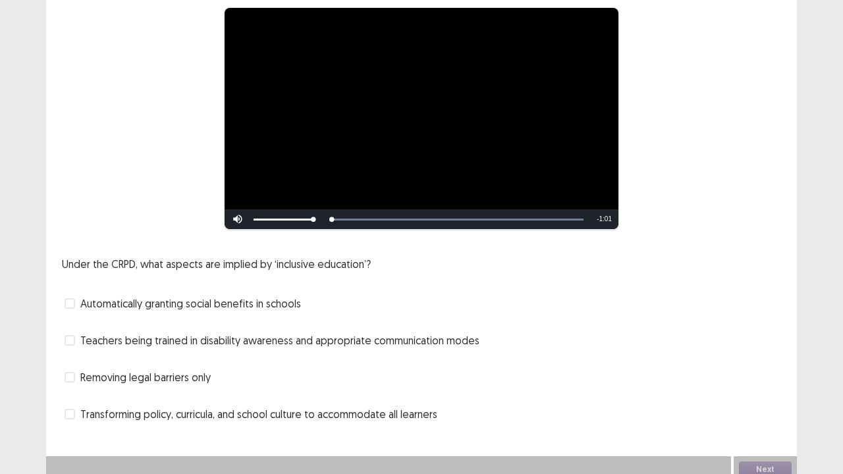
scroll to position [120, 0]
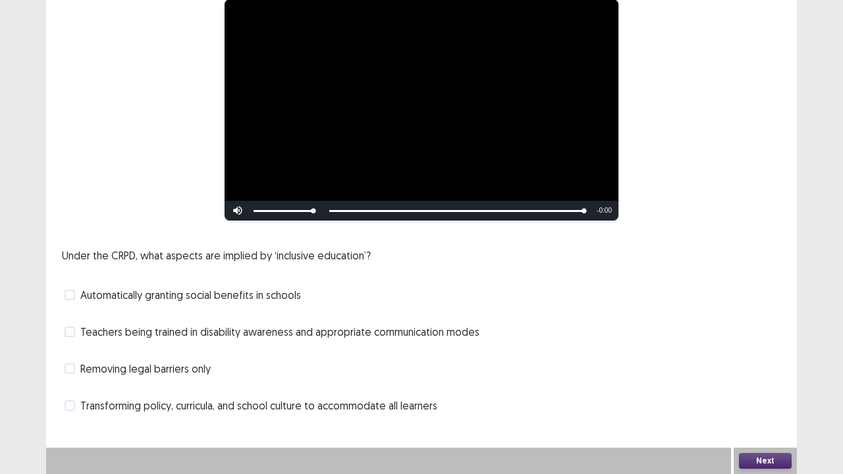
click at [86, 336] on span "Teachers being trained in disability awareness and appropriate communication mo…" at bounding box center [279, 332] width 399 height 16
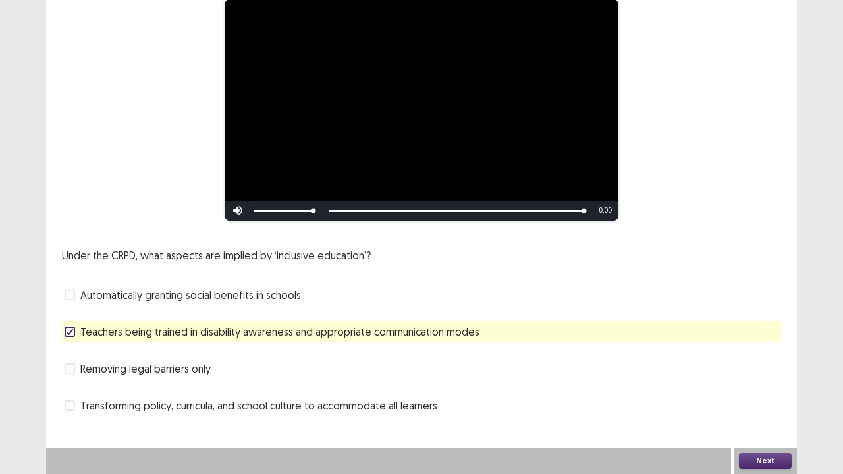
click at [768, 362] on button "Next" at bounding box center [765, 461] width 53 height 16
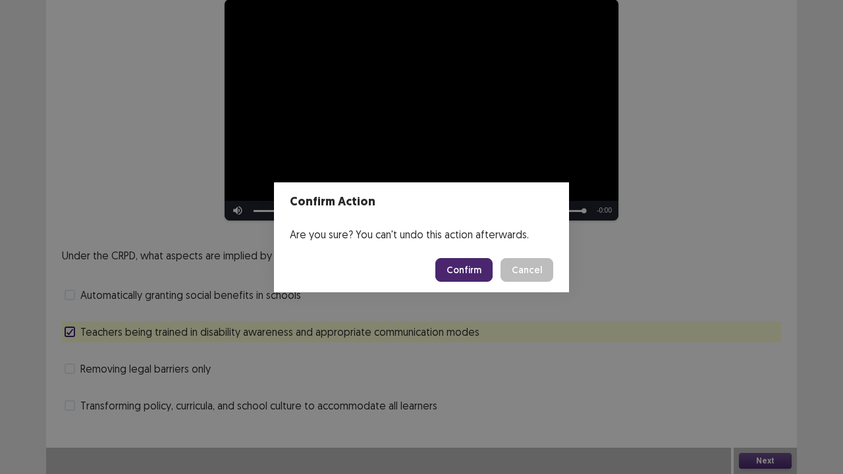
click at [456, 267] on button "Confirm" at bounding box center [463, 270] width 57 height 24
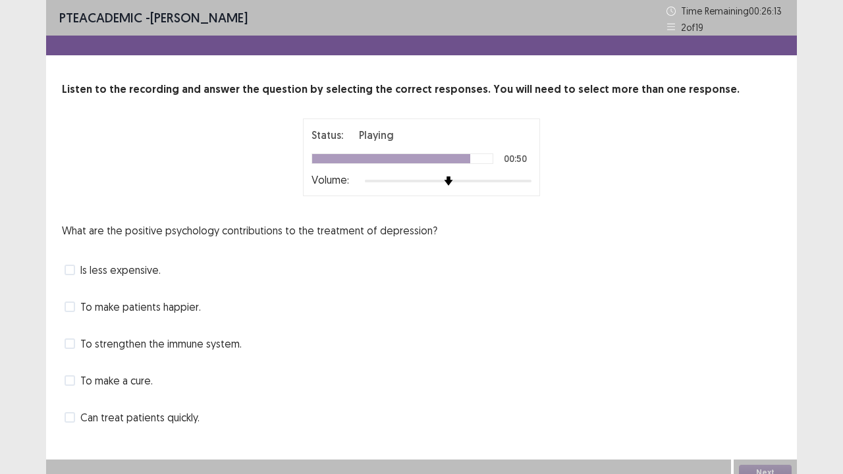
click at [72, 307] on span at bounding box center [70, 307] width 11 height 11
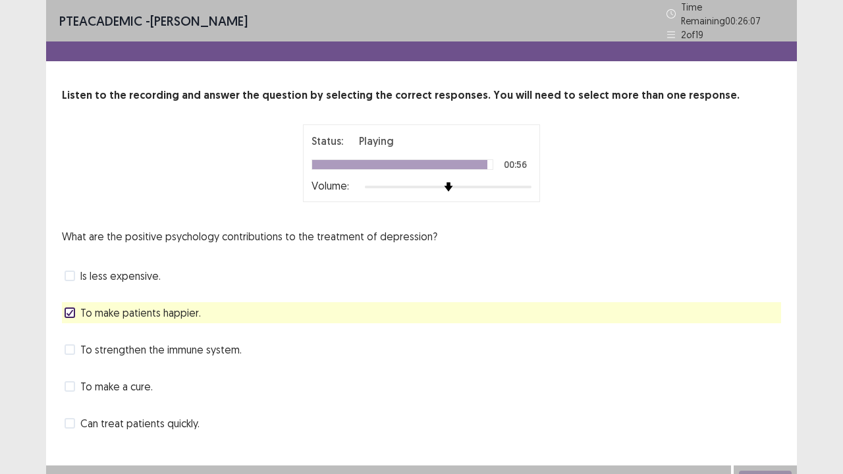
click at [72, 344] on span at bounding box center [70, 349] width 11 height 11
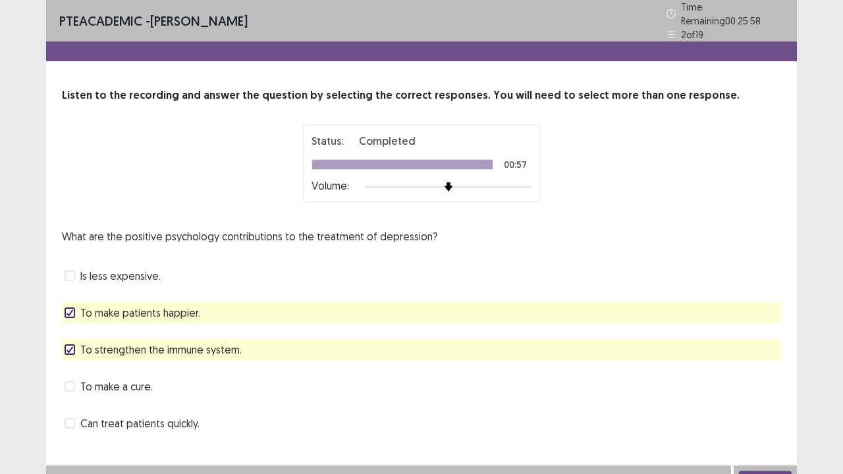
scroll to position [11, 0]
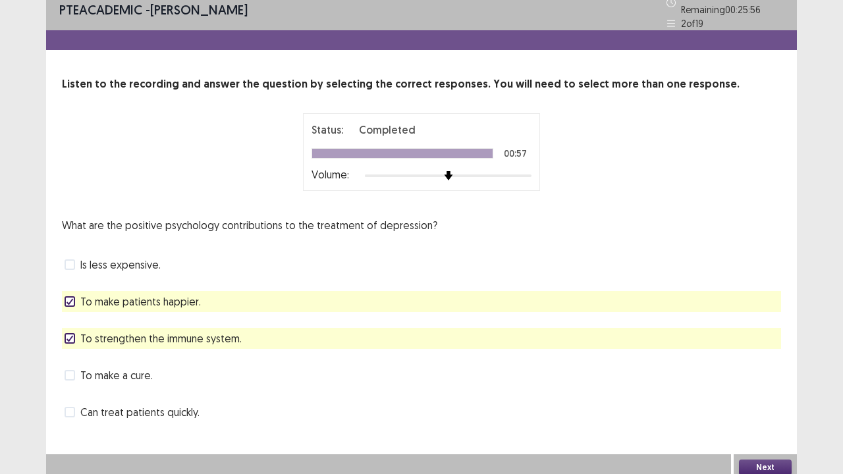
click at [758, 362] on button "Next" at bounding box center [765, 468] width 53 height 16
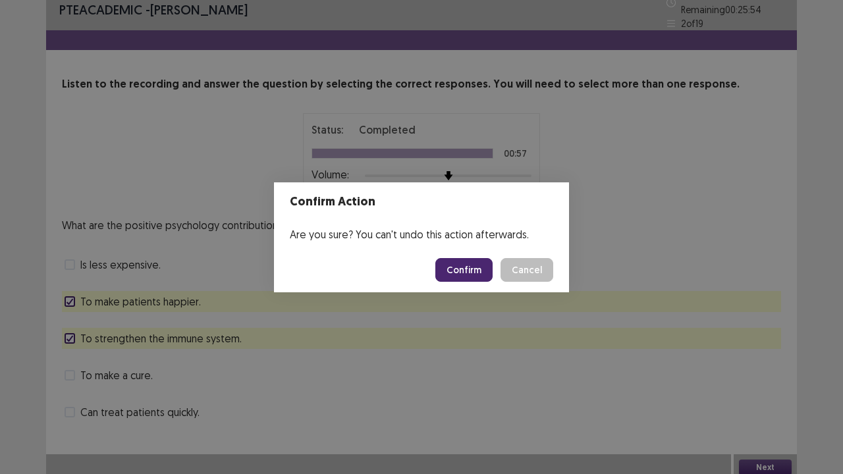
click at [478, 266] on button "Confirm" at bounding box center [463, 270] width 57 height 24
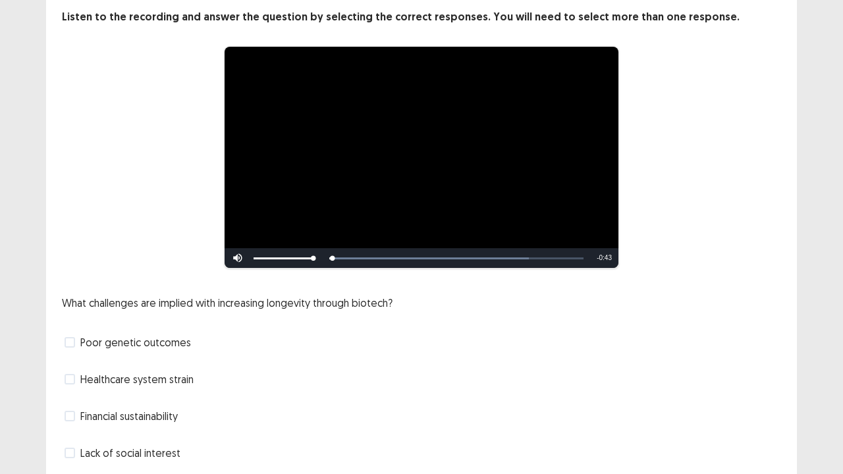
scroll to position [120, 0]
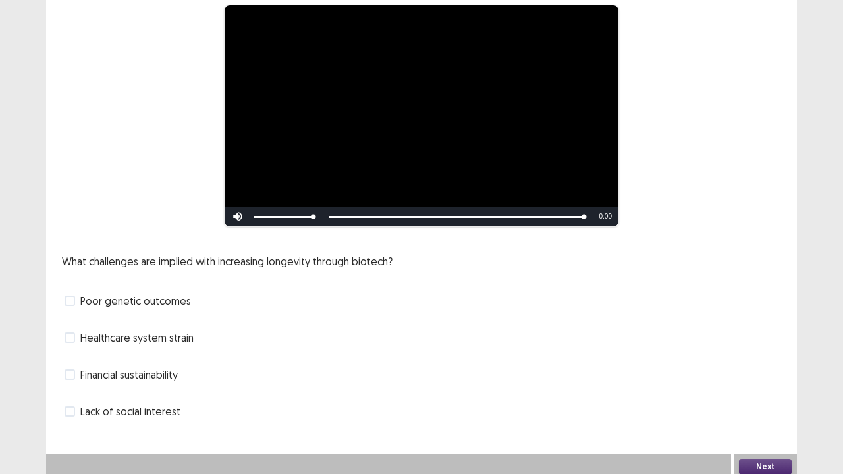
click at [74, 362] on span at bounding box center [70, 374] width 11 height 11
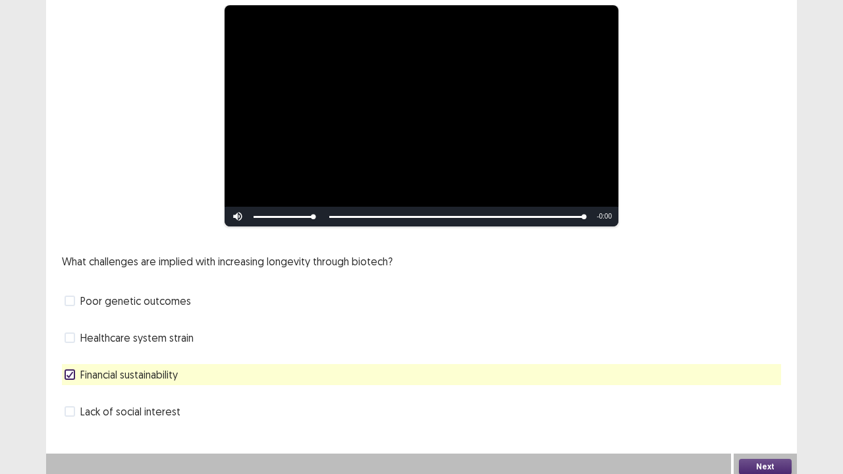
click at [78, 331] on label "Healthcare system strain" at bounding box center [129, 338] width 129 height 16
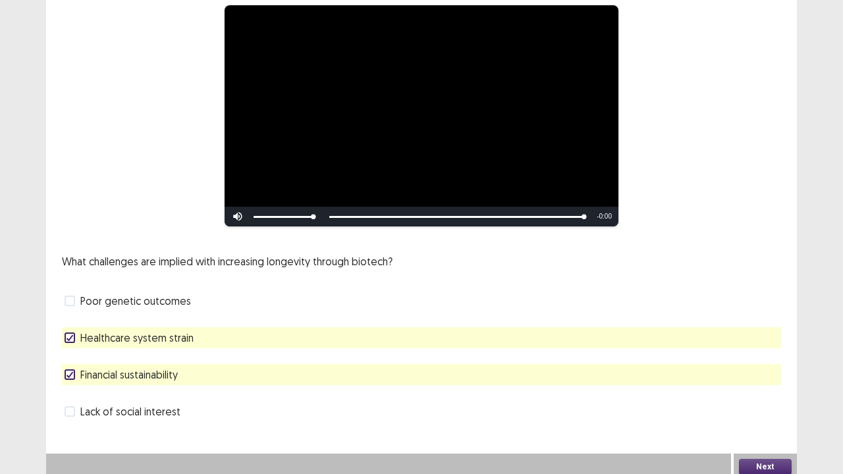
click at [760, 362] on button "Next" at bounding box center [765, 467] width 53 height 16
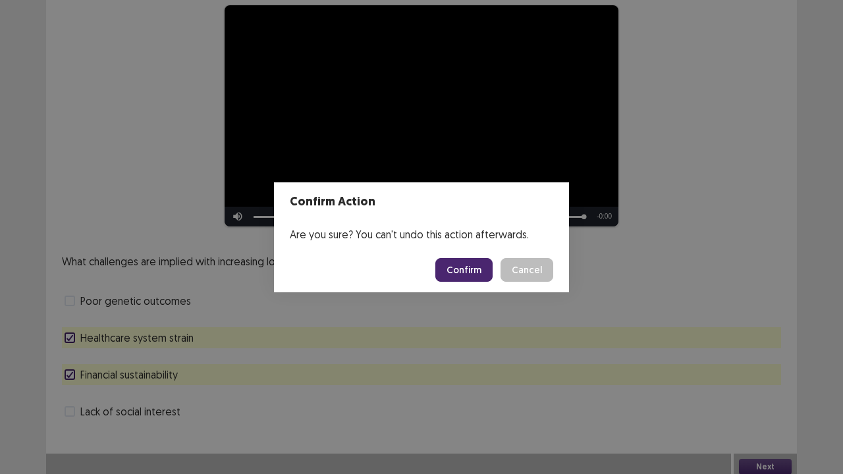
click at [476, 275] on button "Confirm" at bounding box center [463, 270] width 57 height 24
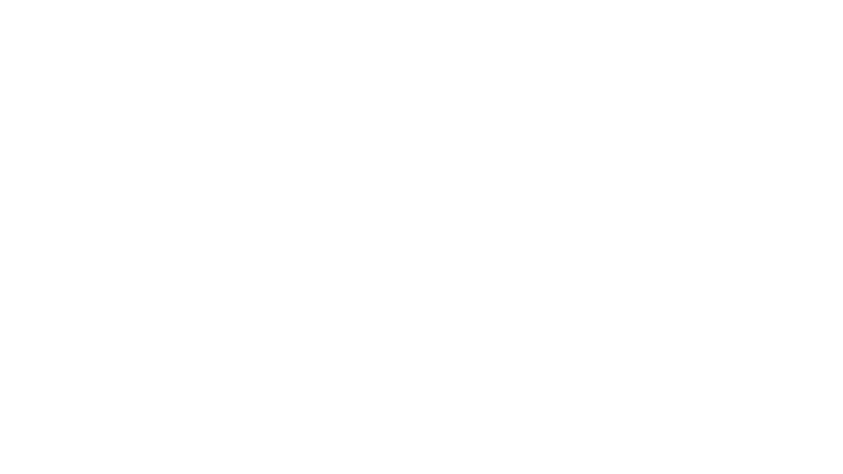
scroll to position [0, 0]
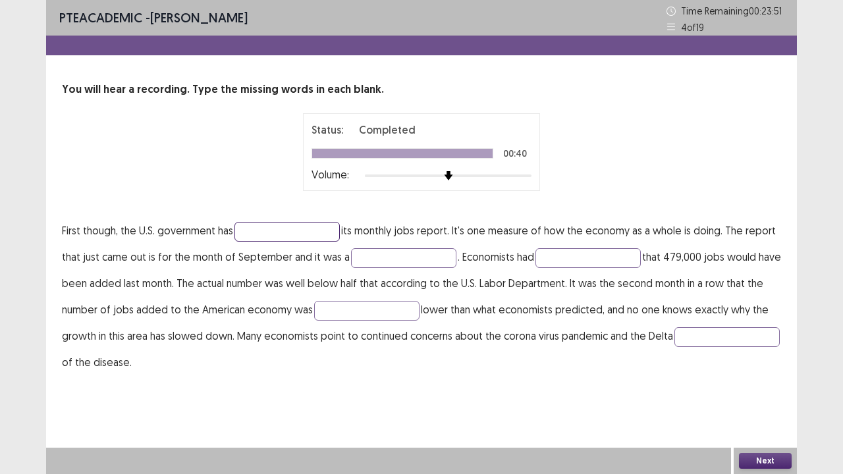
click at [261, 223] on input "text" at bounding box center [286, 232] width 105 height 20
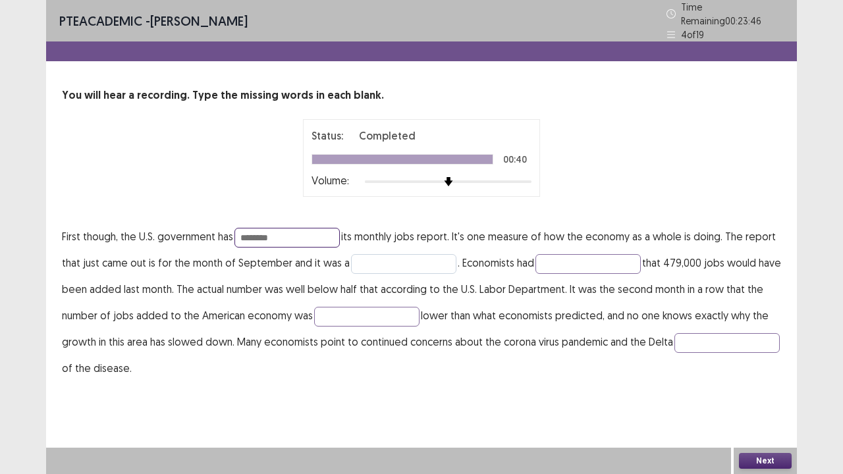
type input "********"
click at [396, 254] on input "text" at bounding box center [403, 264] width 105 height 20
type input "**********"
click at [583, 254] on input "text" at bounding box center [587, 264] width 105 height 20
type input "********"
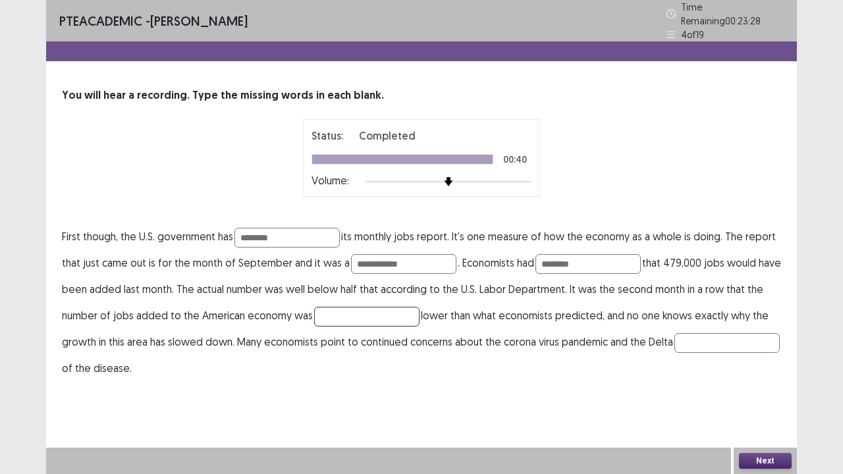
click at [376, 309] on input "text" at bounding box center [366, 317] width 105 height 20
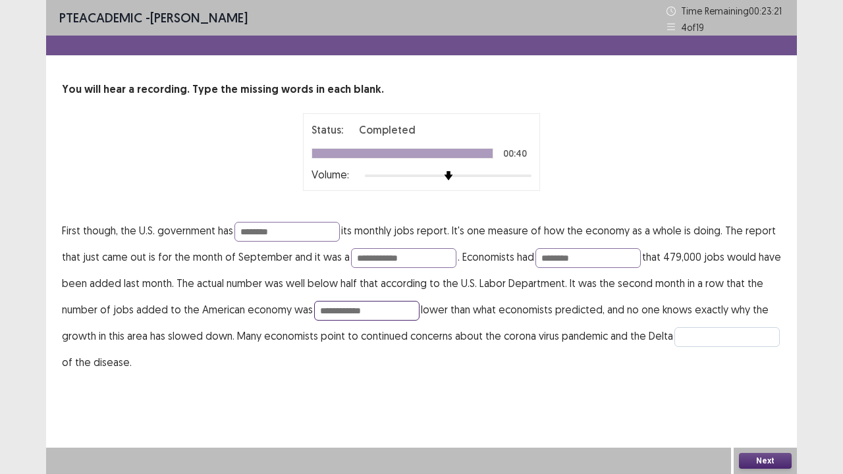
type input "**********"
click at [674, 347] on input "text" at bounding box center [726, 337] width 105 height 20
type input "*******"
click at [757, 362] on button "Next" at bounding box center [765, 461] width 53 height 16
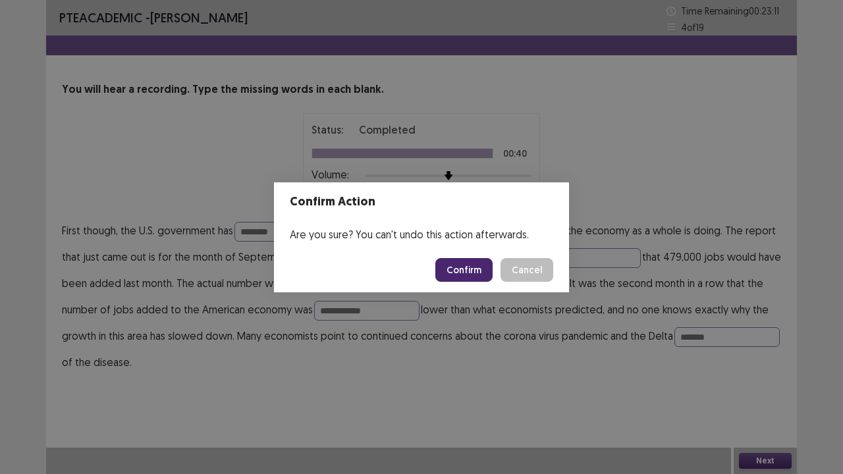
click at [460, 270] on button "Confirm" at bounding box center [463, 270] width 57 height 24
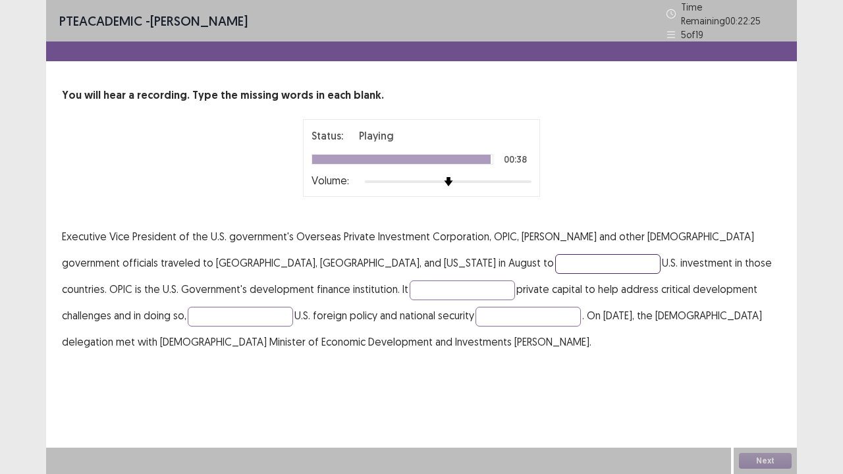
click at [555, 255] on input "text" at bounding box center [607, 264] width 105 height 20
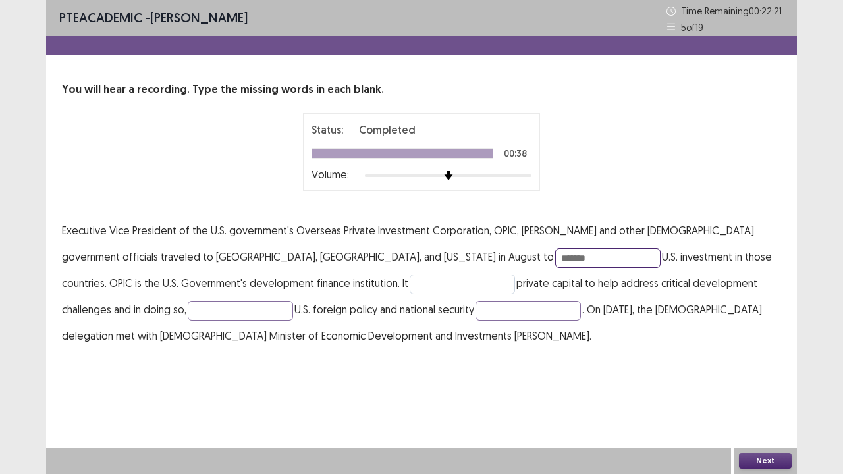
type input "*******"
click at [410, 289] on input "text" at bounding box center [462, 285] width 105 height 20
type input "*********"
click at [188, 314] on input "text" at bounding box center [240, 311] width 105 height 20
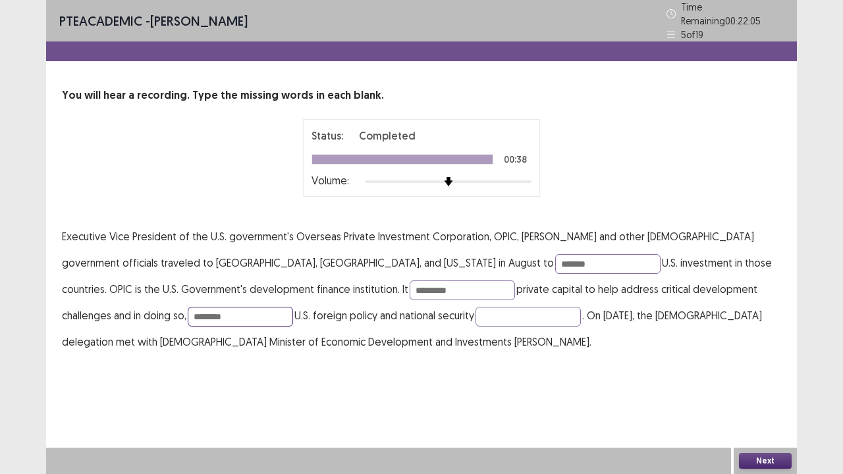
type input "********"
click at [391, 298] on p "Executive Vice President of the U.S. government's Overseas Private Investment C…" at bounding box center [421, 289] width 719 height 132
click at [475, 307] on input "text" at bounding box center [527, 317] width 105 height 20
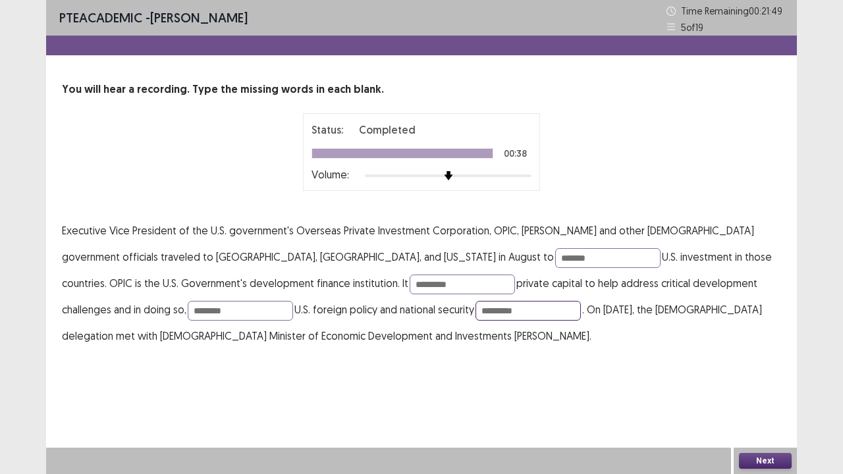
type input "*********"
click at [750, 362] on button "Next" at bounding box center [765, 461] width 53 height 16
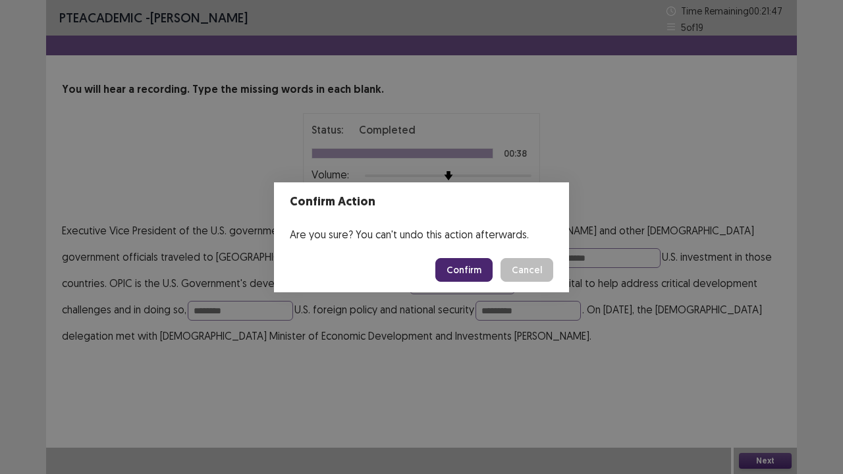
click at [469, 267] on button "Confirm" at bounding box center [463, 270] width 57 height 24
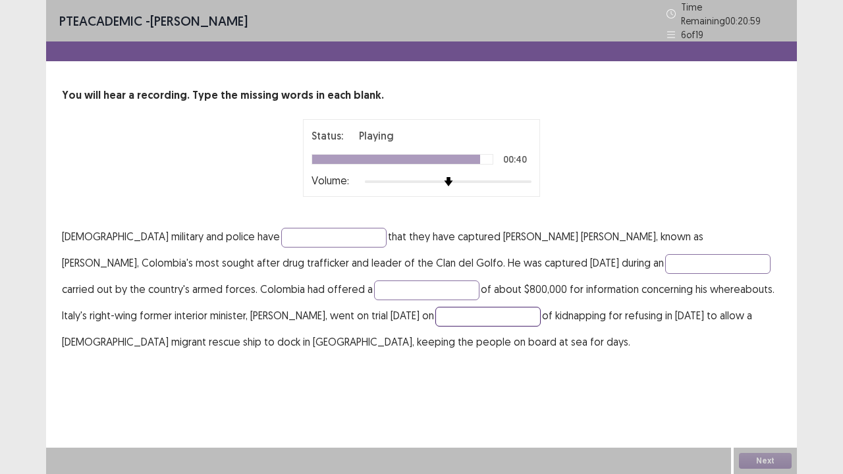
click at [435, 307] on input "text" at bounding box center [487, 317] width 105 height 20
type input "*******"
click at [374, 286] on input "text" at bounding box center [426, 290] width 105 height 20
type input "*****"
click at [665, 263] on input "text" at bounding box center [717, 264] width 105 height 20
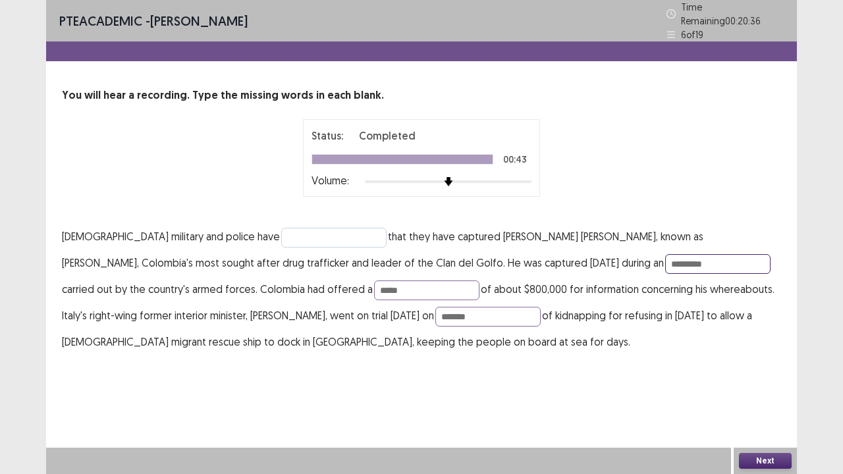
type input "*********"
click at [281, 228] on input "text" at bounding box center [333, 238] width 105 height 20
type input "*********"
click at [766, 362] on button "Next" at bounding box center [765, 461] width 53 height 16
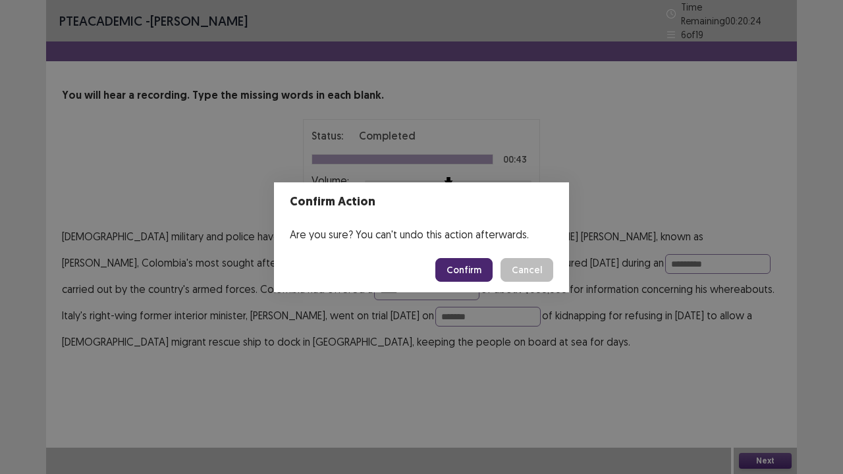
click at [428, 270] on footer "Confirm Cancel" at bounding box center [421, 270] width 295 height 45
click at [470, 261] on button "Confirm" at bounding box center [463, 270] width 57 height 24
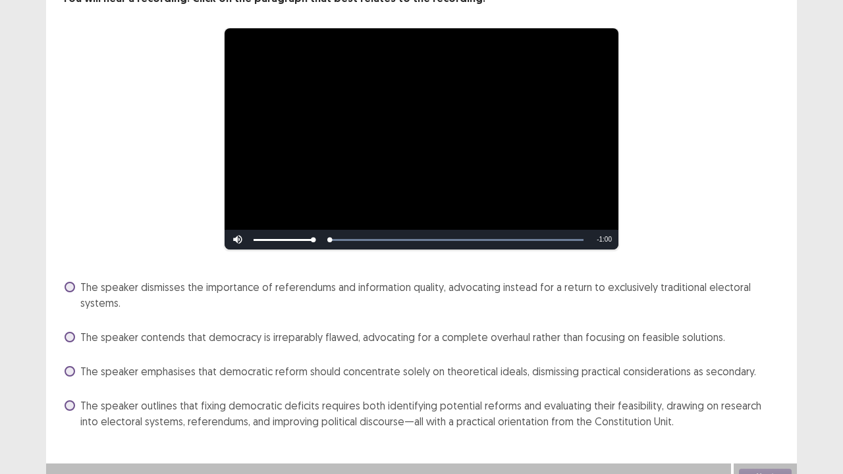
scroll to position [107, 0]
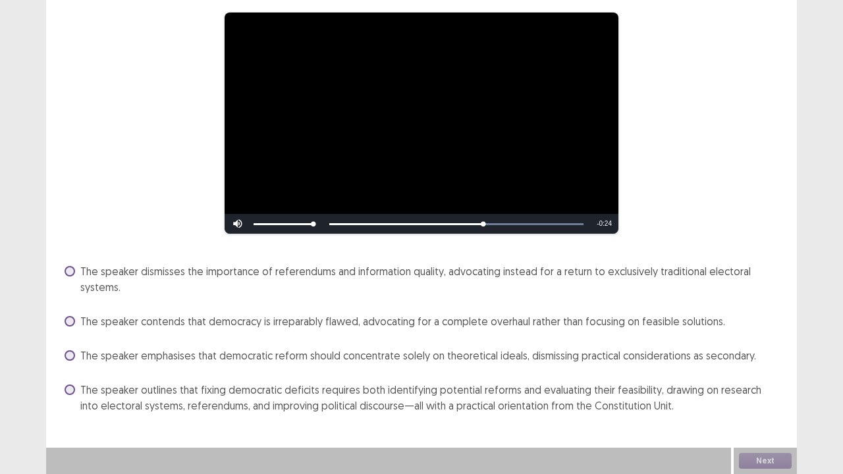
click at [71, 362] on span at bounding box center [70, 390] width 11 height 11
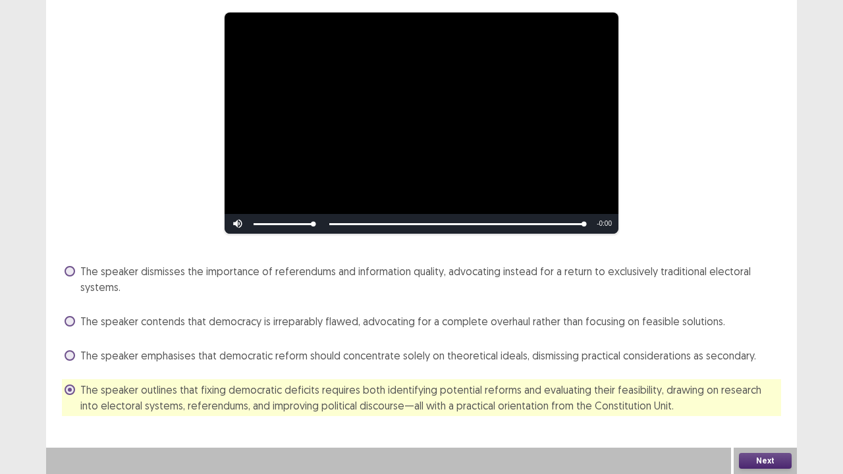
click at [773, 362] on button "Next" at bounding box center [765, 461] width 53 height 16
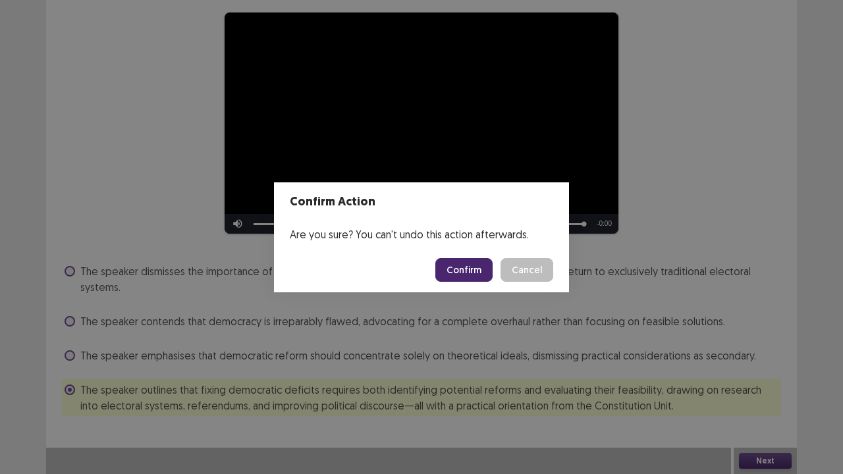
click at [464, 271] on button "Confirm" at bounding box center [463, 270] width 57 height 24
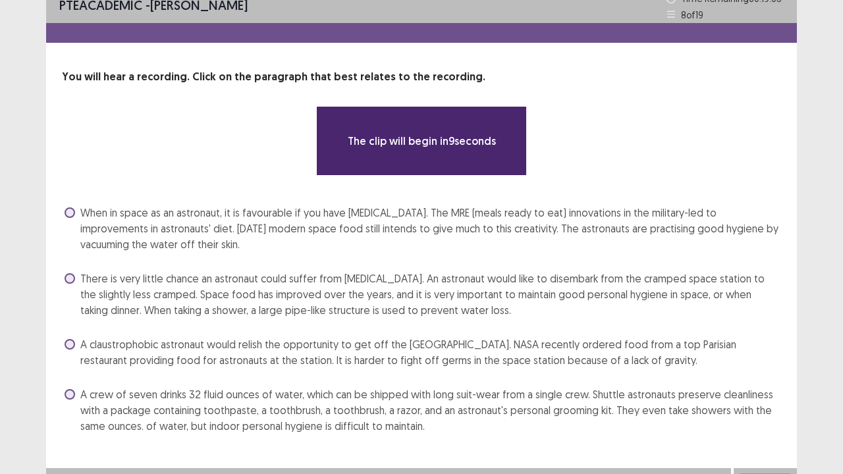
scroll to position [32, 0]
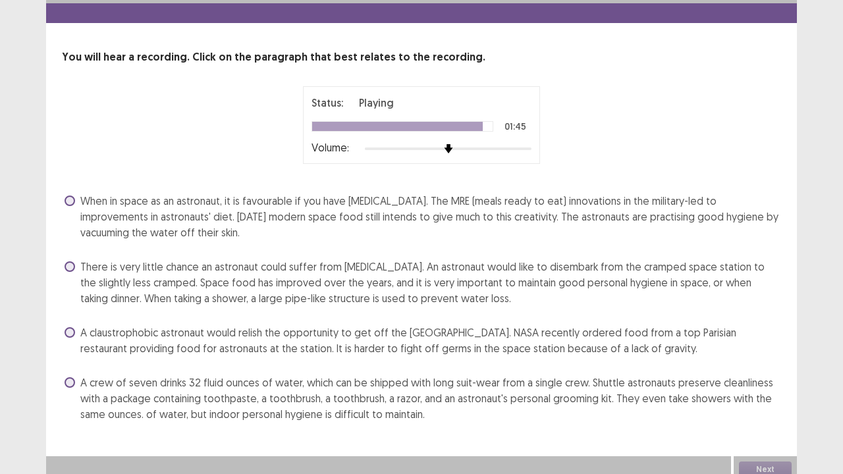
click at [71, 271] on label "There is very little chance an astronaut could suffer from [MEDICAL_DATA]. An a…" at bounding box center [423, 282] width 716 height 47
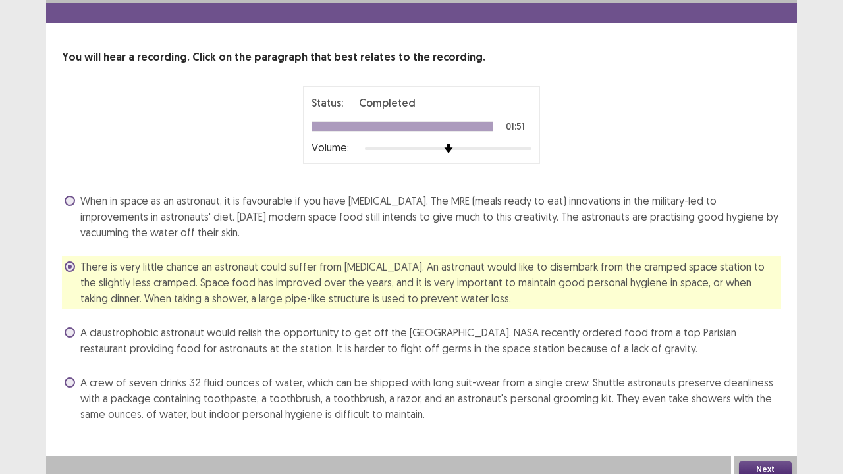
click at [774, 362] on button "Next" at bounding box center [765, 470] width 53 height 16
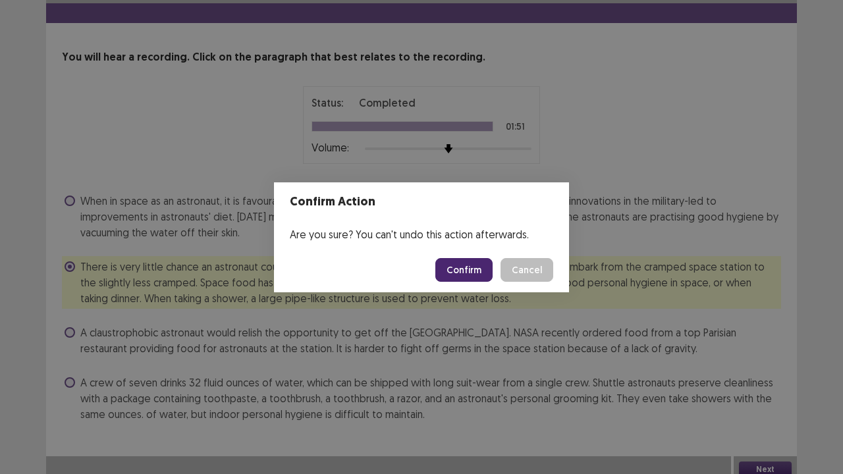
click at [460, 269] on button "Confirm" at bounding box center [463, 270] width 57 height 24
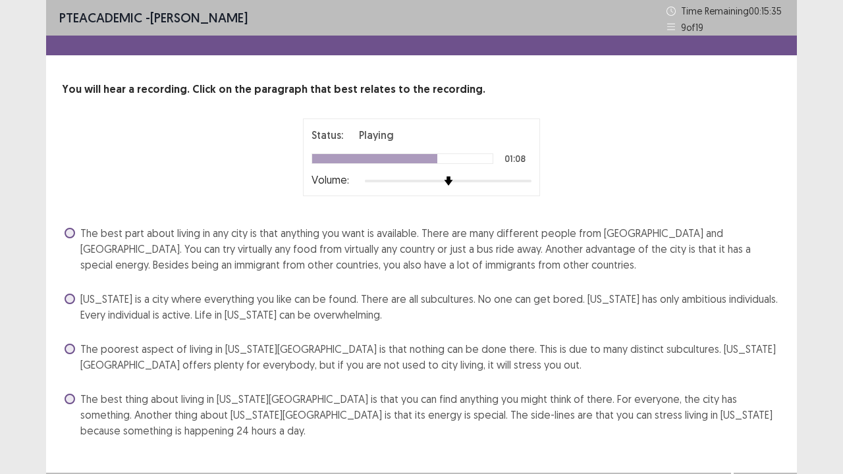
click at [72, 296] on span at bounding box center [70, 299] width 11 height 11
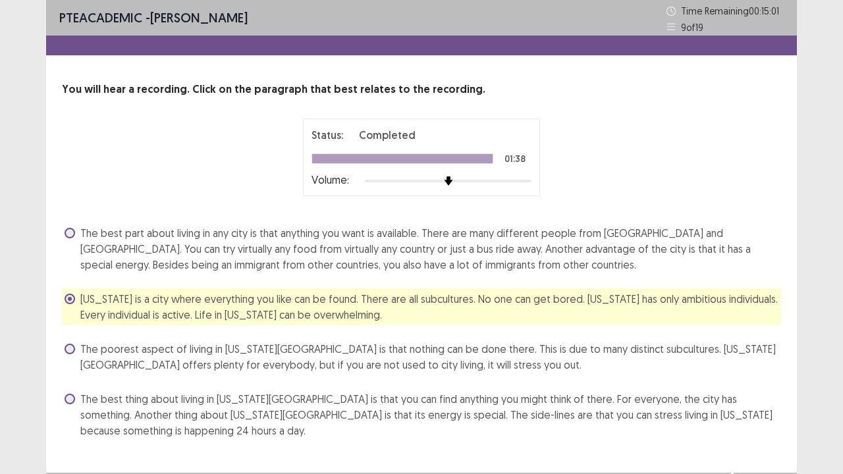
scroll to position [24, 0]
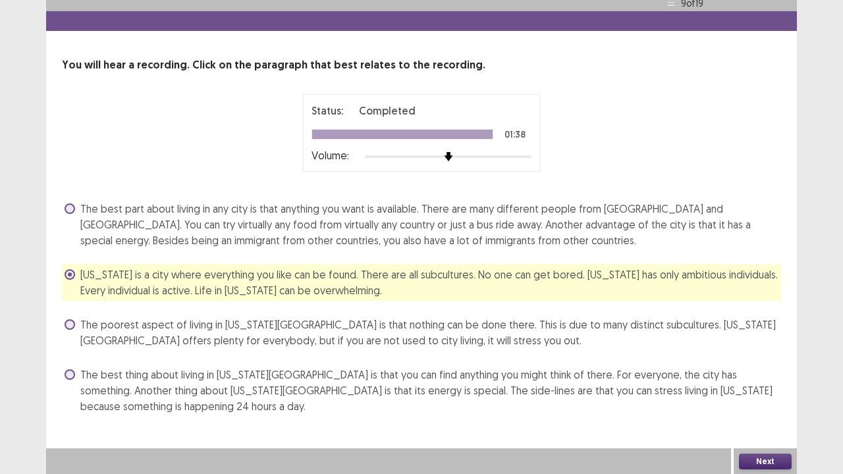
click at [774, 362] on button "Next" at bounding box center [765, 462] width 53 height 16
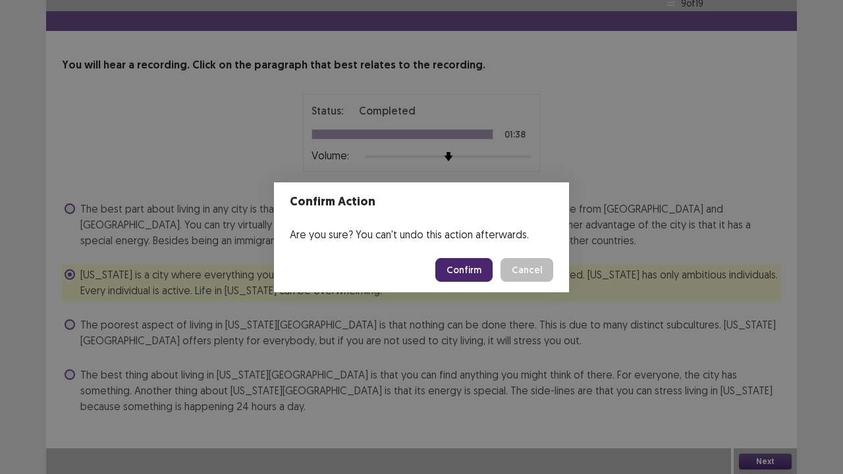
click at [464, 266] on button "Confirm" at bounding box center [463, 270] width 57 height 24
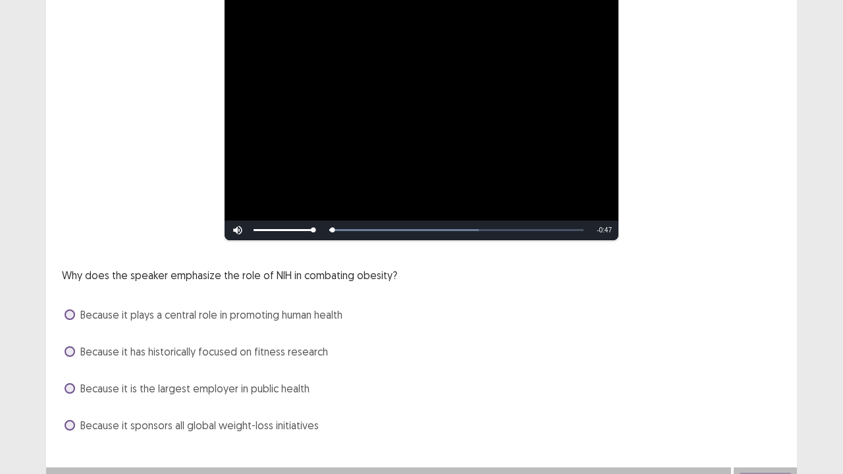
scroll to position [150, 0]
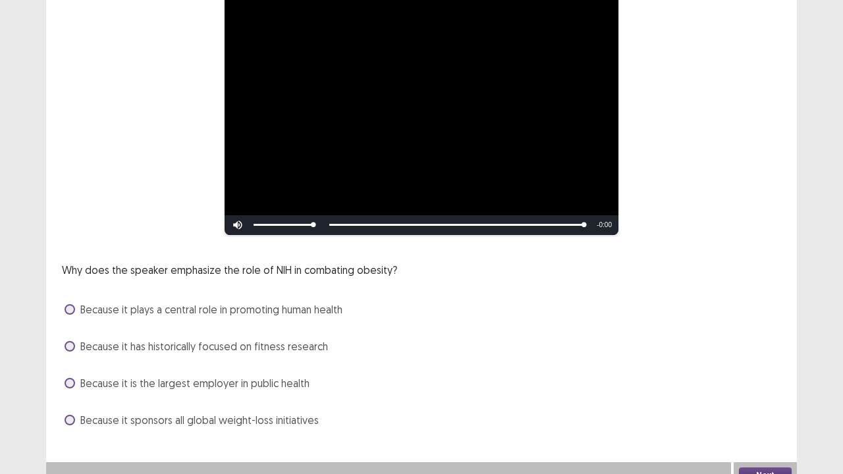
click at [327, 315] on span "Because it plays a central role in promoting human health" at bounding box center [211, 310] width 262 height 16
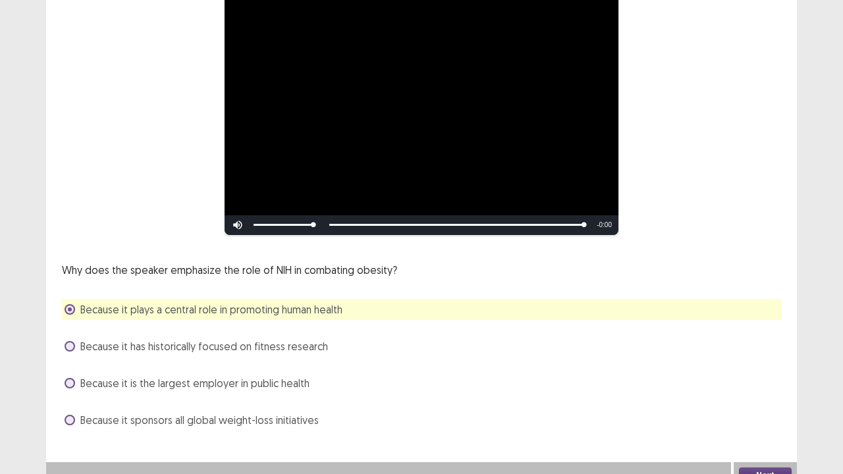
click at [750, 362] on div "Next" at bounding box center [764, 475] width 63 height 26
click at [762, 362] on button "Next" at bounding box center [765, 475] width 53 height 16
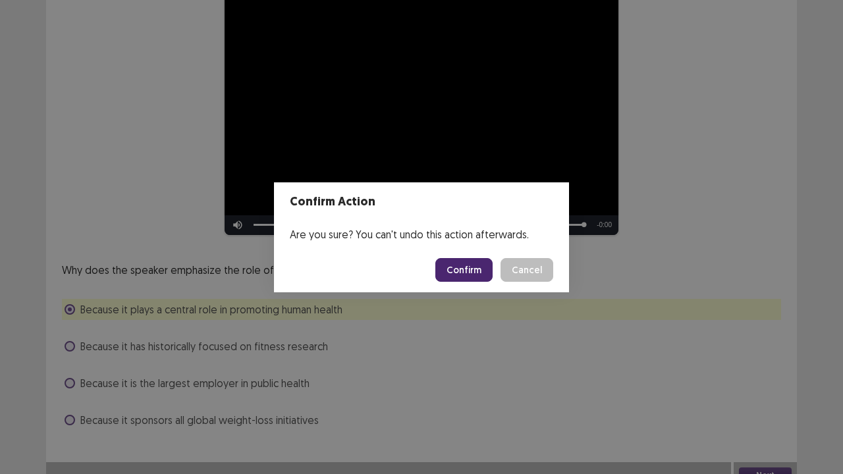
click at [473, 263] on button "Confirm" at bounding box center [463, 270] width 57 height 24
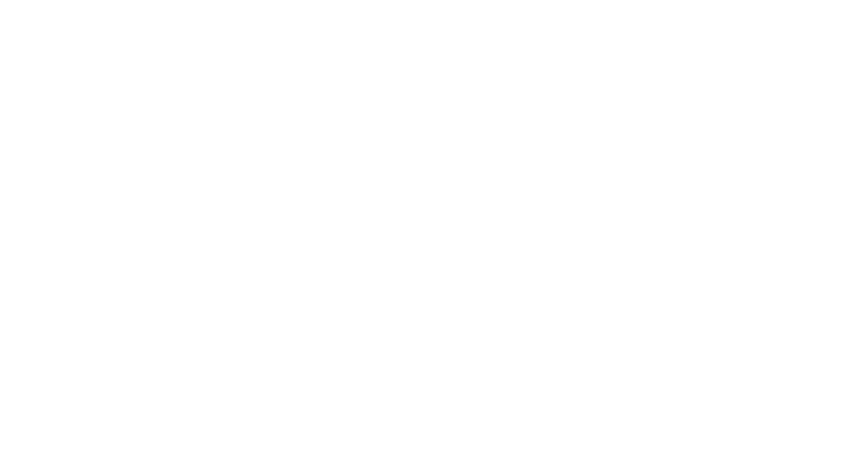
scroll to position [0, 0]
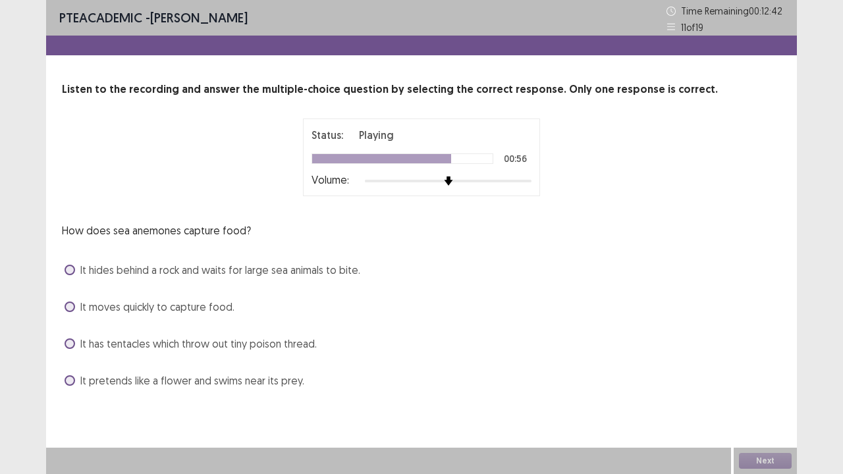
click at [138, 357] on div "How does sea anemones capture food? It hides behind a rock and waits for large …" at bounding box center [421, 307] width 719 height 169
click at [66, 343] on span at bounding box center [70, 343] width 11 height 11
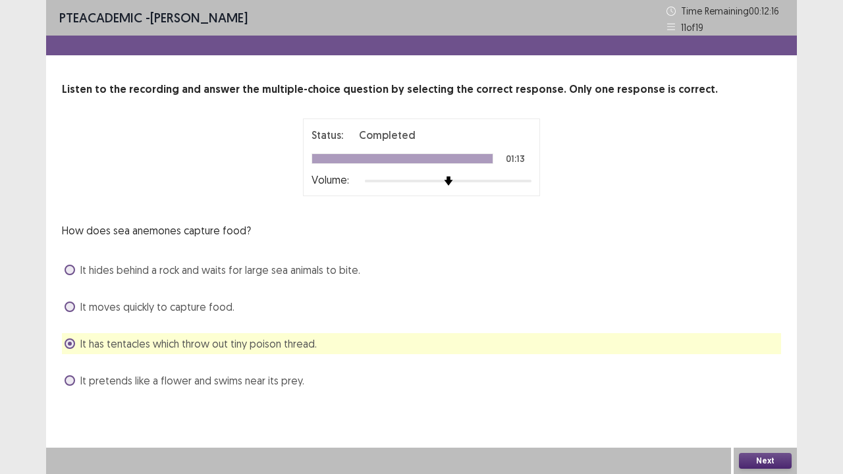
click at [765, 362] on div "Next" at bounding box center [764, 461] width 63 height 26
click at [757, 362] on button "Next" at bounding box center [765, 461] width 53 height 16
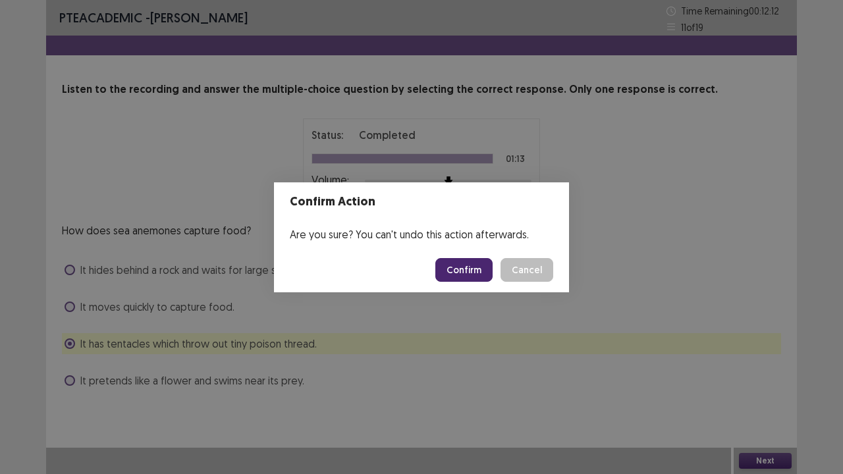
click at [467, 264] on button "Confirm" at bounding box center [463, 270] width 57 height 24
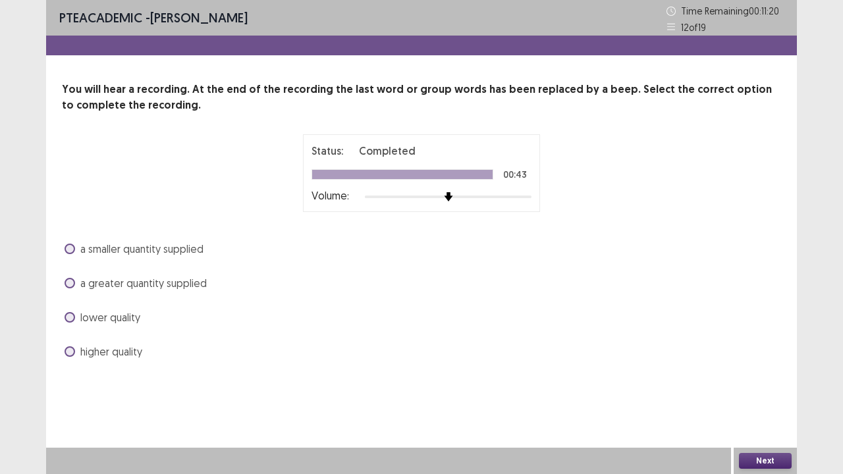
click at [105, 275] on span "a greater quantity supplied" at bounding box center [143, 283] width 126 height 16
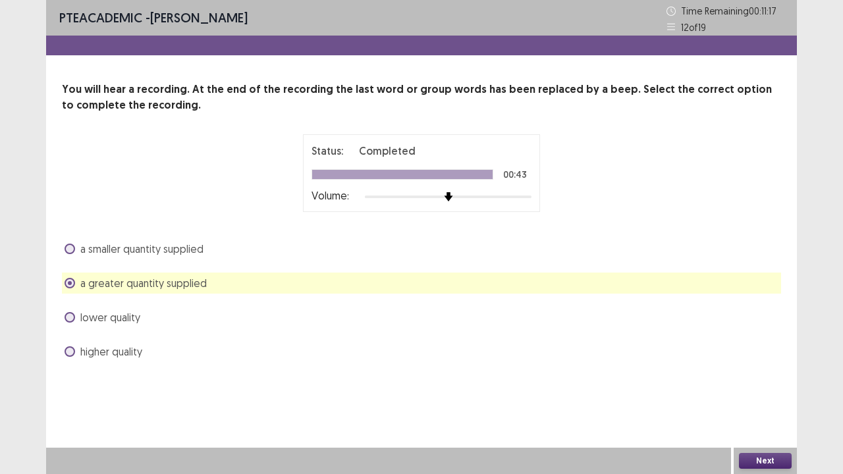
click at [769, 362] on button "Next" at bounding box center [765, 461] width 53 height 16
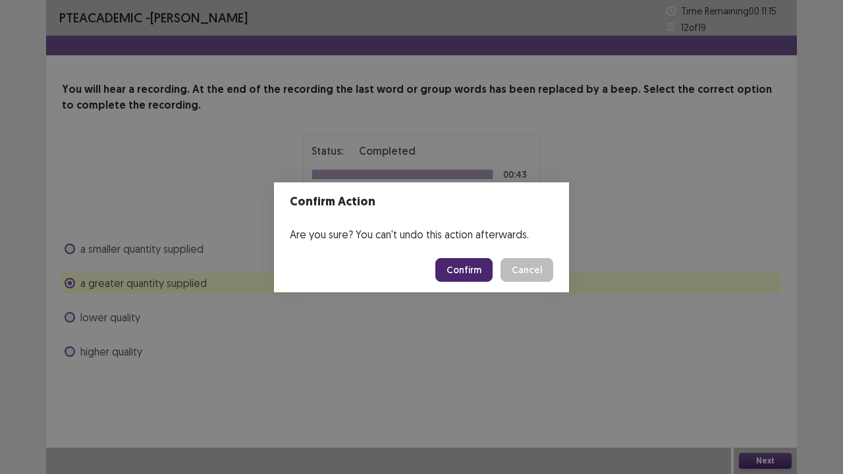
click at [469, 272] on button "Confirm" at bounding box center [463, 270] width 57 height 24
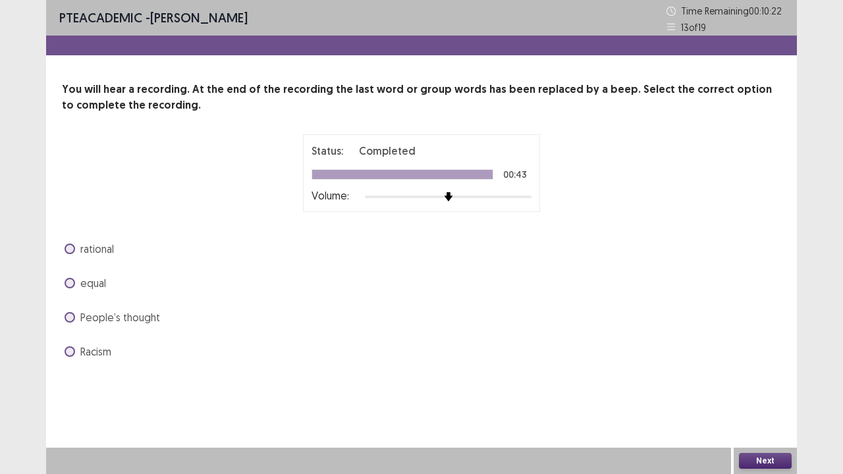
click at [71, 284] on span at bounding box center [70, 283] width 11 height 11
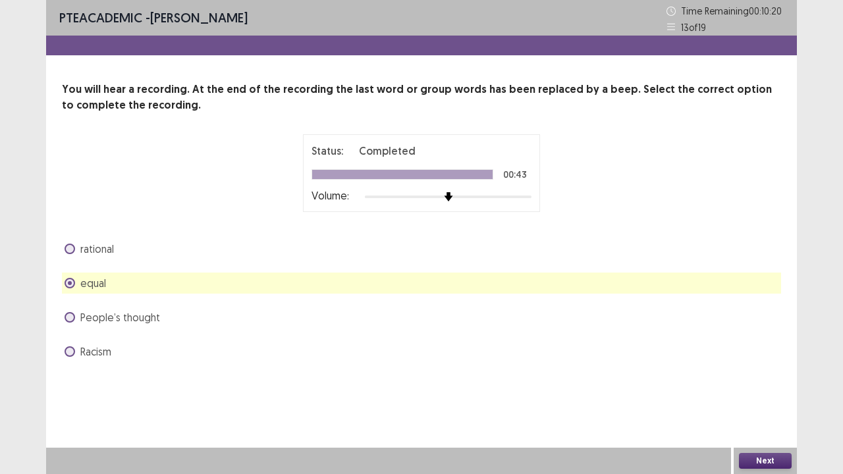
click at [771, 362] on button "Next" at bounding box center [765, 461] width 53 height 16
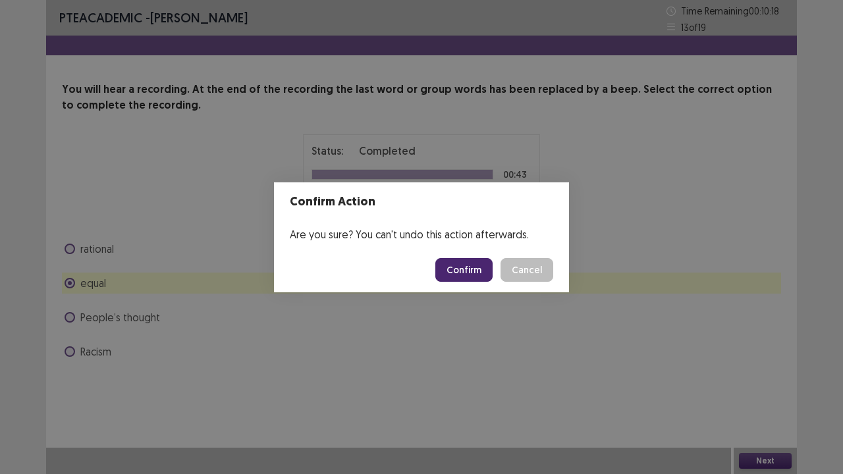
click at [466, 270] on button "Confirm" at bounding box center [463, 270] width 57 height 24
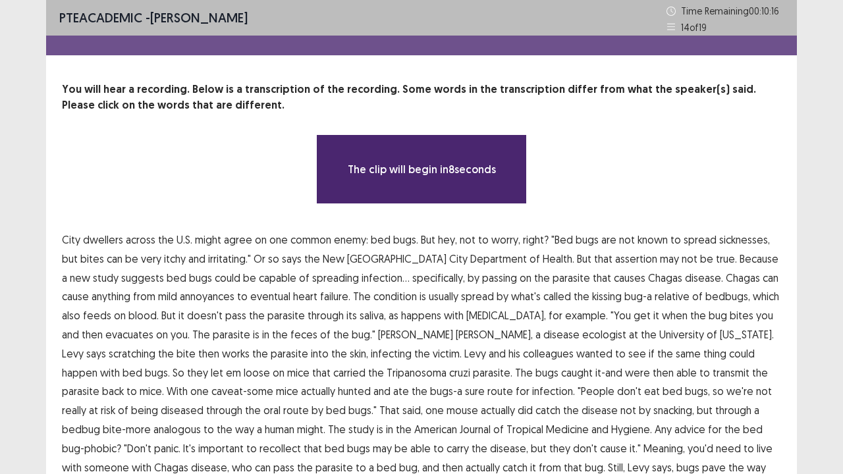
click at [519, 270] on span "on" at bounding box center [525, 278] width 12 height 16
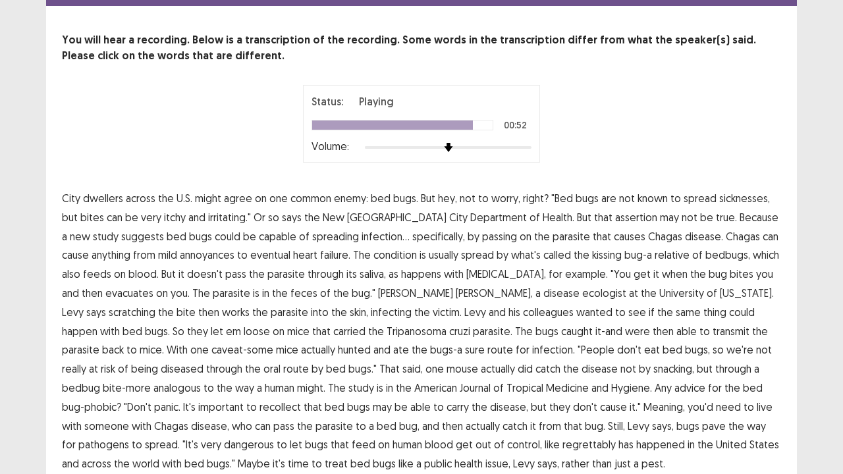
scroll to position [106, 0]
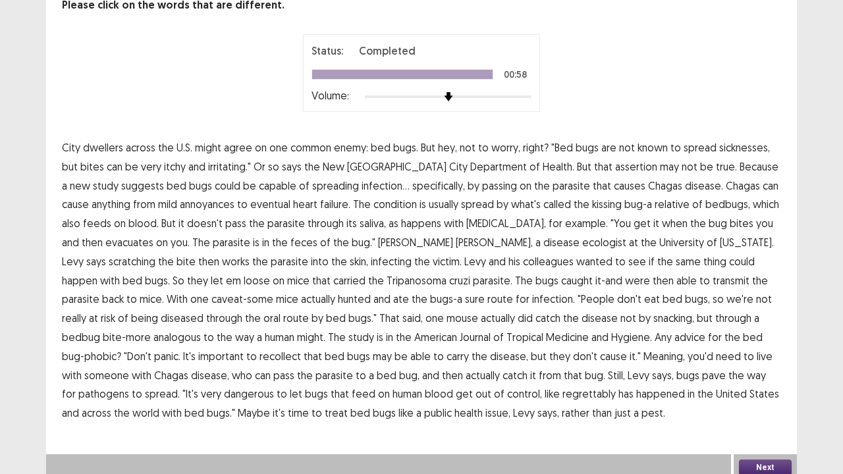
click at [765, 362] on button "Next" at bounding box center [765, 468] width 53 height 16
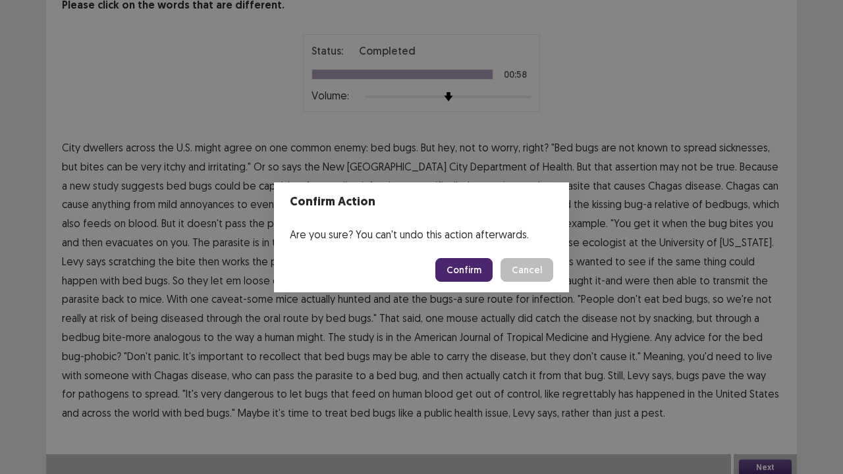
click at [456, 270] on button "Confirm" at bounding box center [463, 270] width 57 height 24
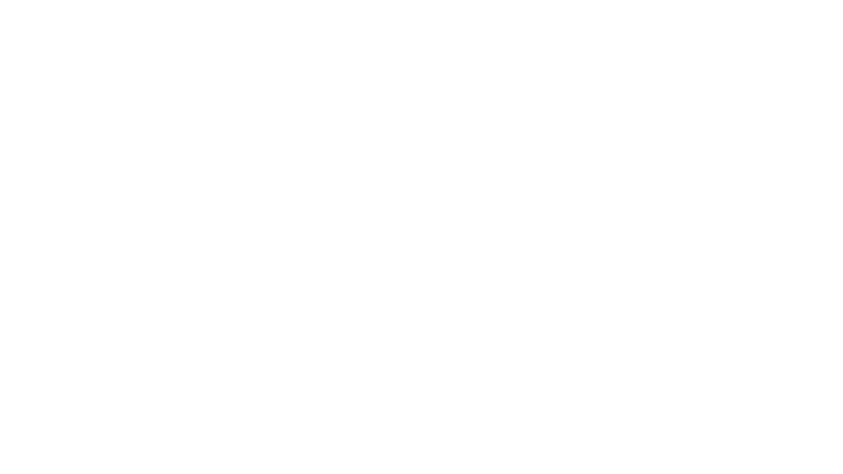
scroll to position [0, 0]
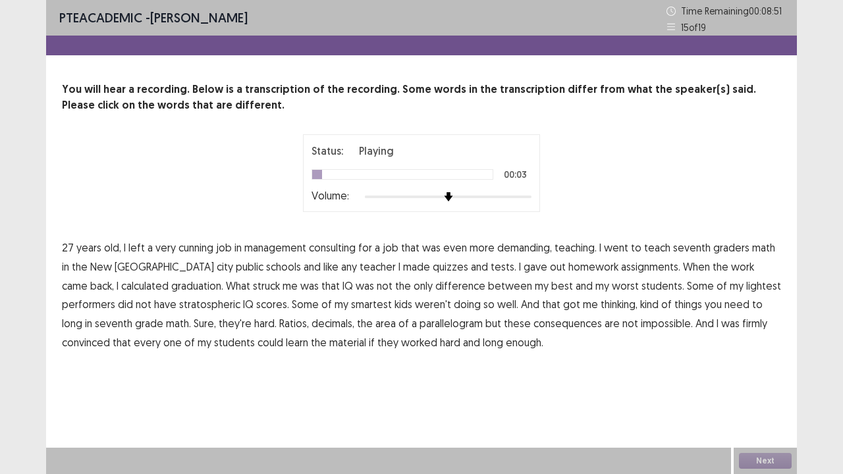
click at [198, 251] on span "cunning" at bounding box center [195, 248] width 35 height 16
click at [171, 290] on span "graduation." at bounding box center [197, 286] width 52 height 16
click at [746, 287] on span "lightest" at bounding box center [763, 286] width 35 height 16
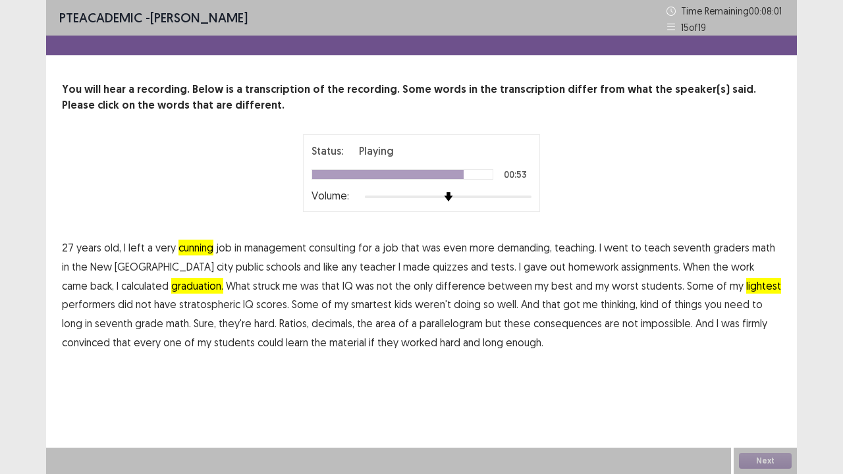
click at [533, 325] on span "consequences" at bounding box center [567, 323] width 68 height 16
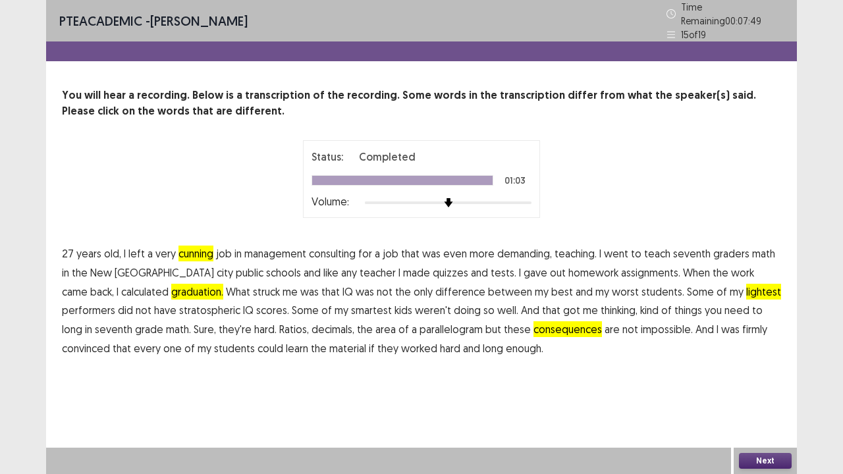
click at [751, 362] on button "Next" at bounding box center [765, 461] width 53 height 16
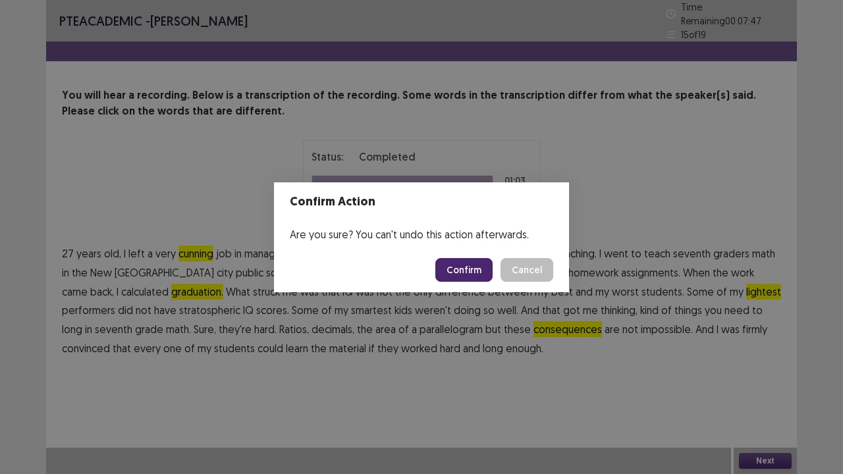
click at [466, 262] on button "Confirm" at bounding box center [463, 270] width 57 height 24
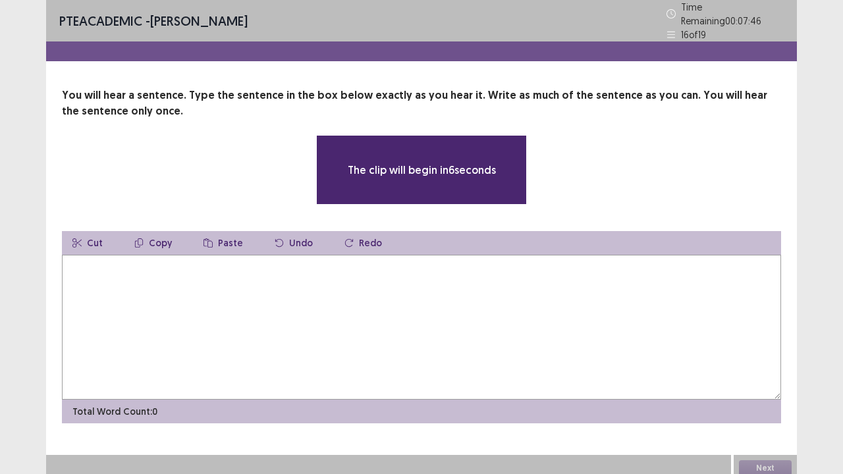
click at [282, 303] on textarea at bounding box center [421, 327] width 719 height 145
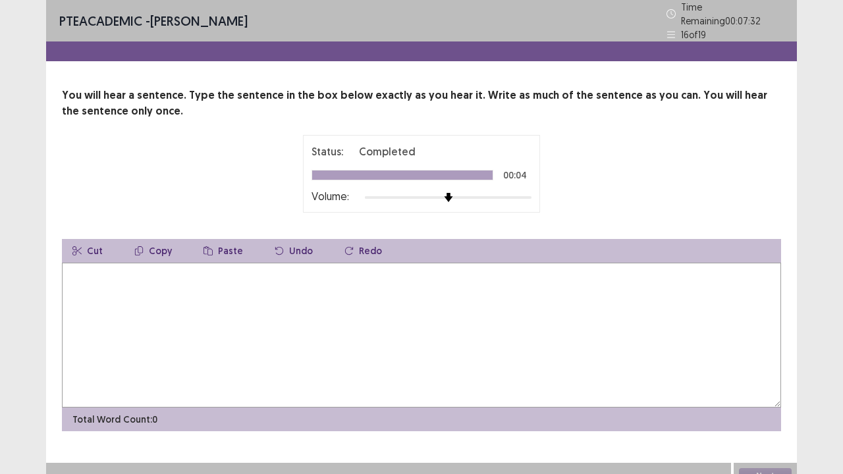
click at [282, 303] on textarea at bounding box center [421, 335] width 719 height 145
type textarea "*"
click at [300, 270] on textarea "**********" at bounding box center [421, 335] width 719 height 145
click at [296, 269] on textarea "**********" at bounding box center [421, 335] width 719 height 145
click at [232, 269] on textarea "**********" at bounding box center [421, 335] width 719 height 145
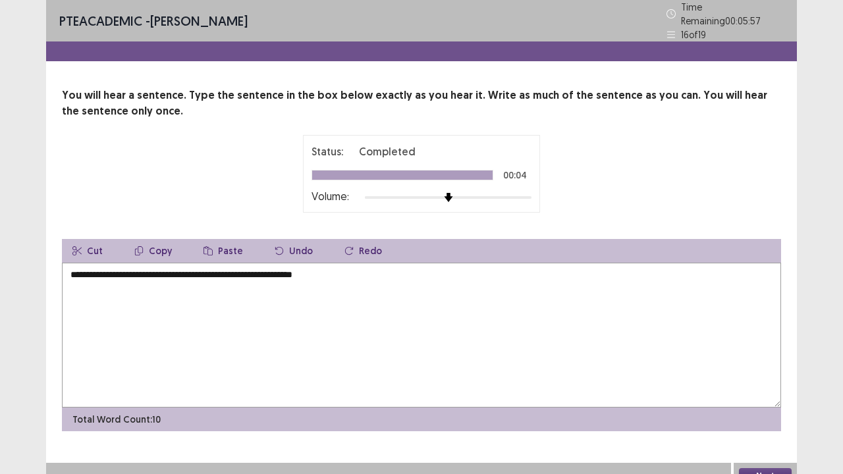
click at [350, 271] on textarea "**********" at bounding box center [421, 335] width 719 height 145
type textarea "**********"
click at [762, 362] on button "Next" at bounding box center [765, 476] width 53 height 16
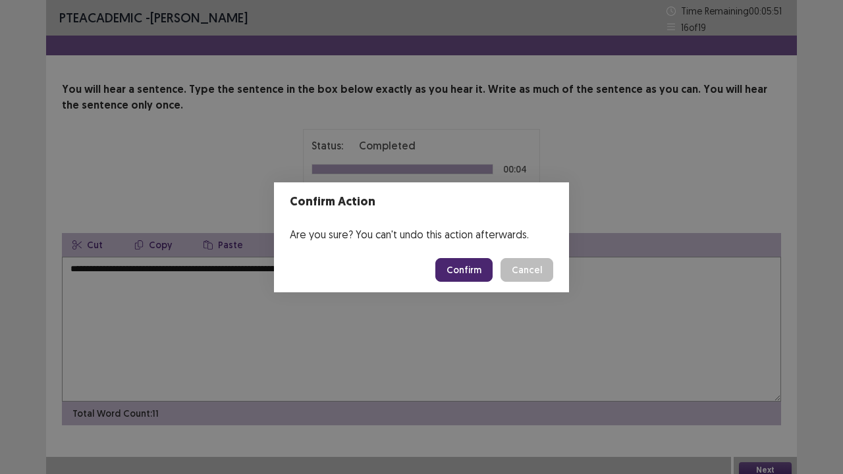
click at [471, 273] on button "Confirm" at bounding box center [463, 270] width 57 height 24
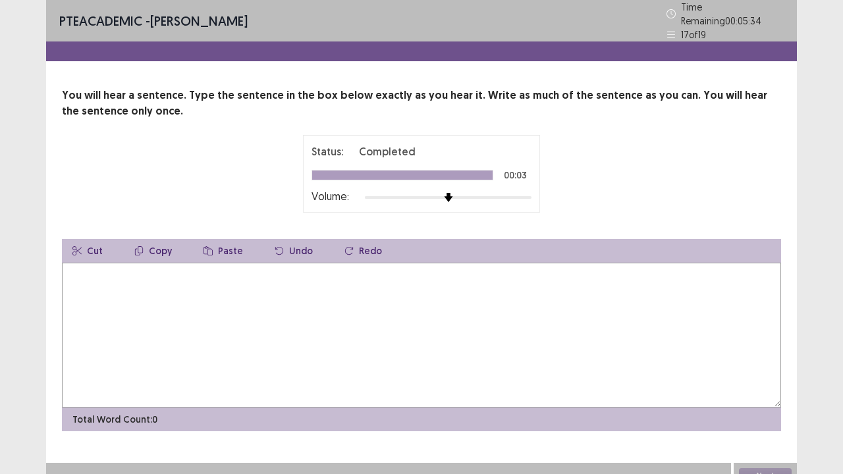
click at [342, 293] on textarea at bounding box center [421, 335] width 719 height 145
click at [287, 269] on textarea "**********" at bounding box center [421, 335] width 719 height 145
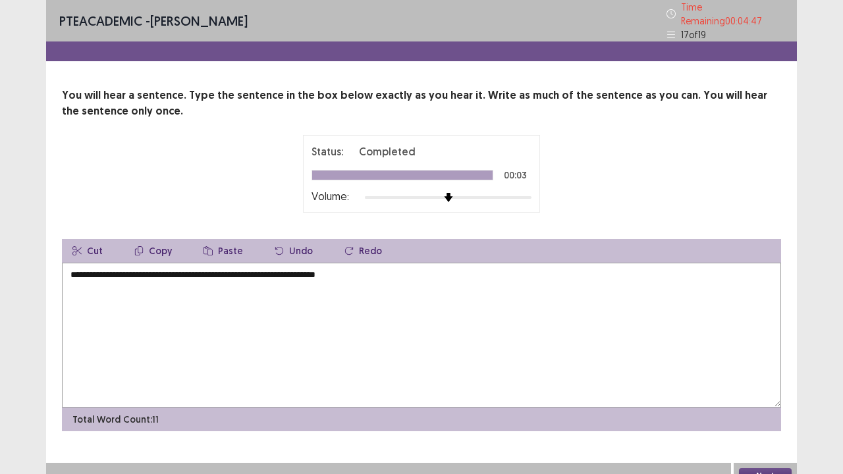
click at [362, 277] on textarea "**********" at bounding box center [421, 335] width 719 height 145
type textarea "**********"
click at [765, 362] on button "Next" at bounding box center [765, 476] width 53 height 16
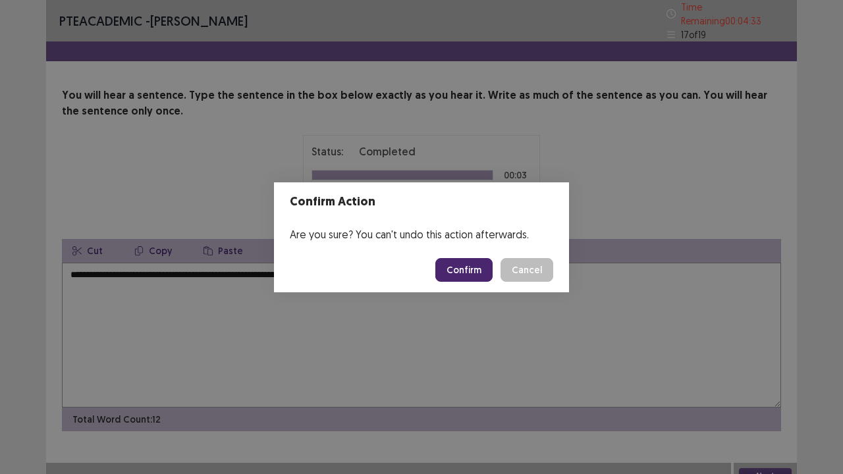
click at [455, 271] on button "Confirm" at bounding box center [463, 270] width 57 height 24
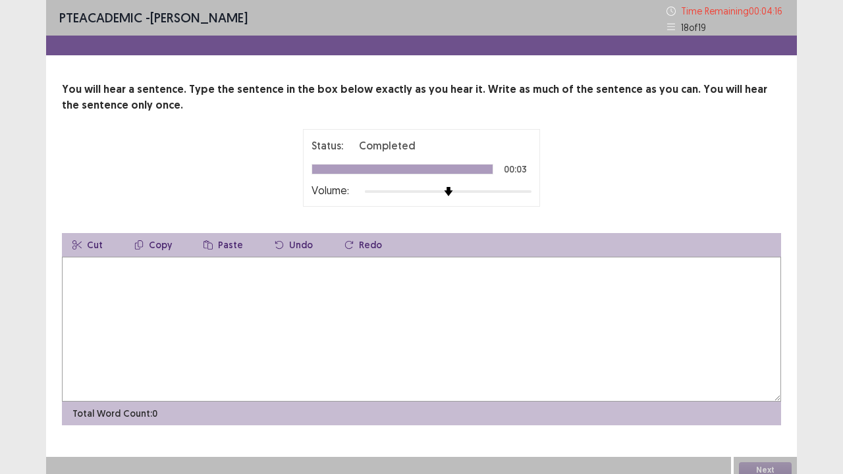
click at [352, 262] on textarea at bounding box center [421, 329] width 719 height 145
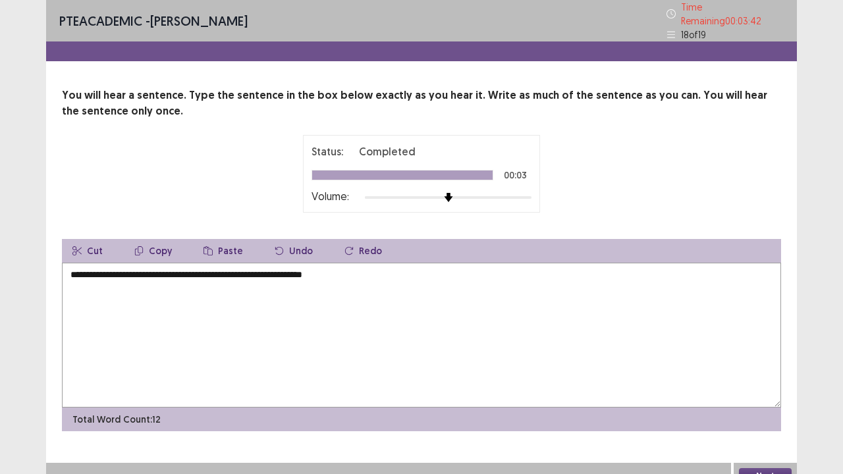
type textarea "**********"
click at [762, 362] on button "Next" at bounding box center [765, 476] width 53 height 16
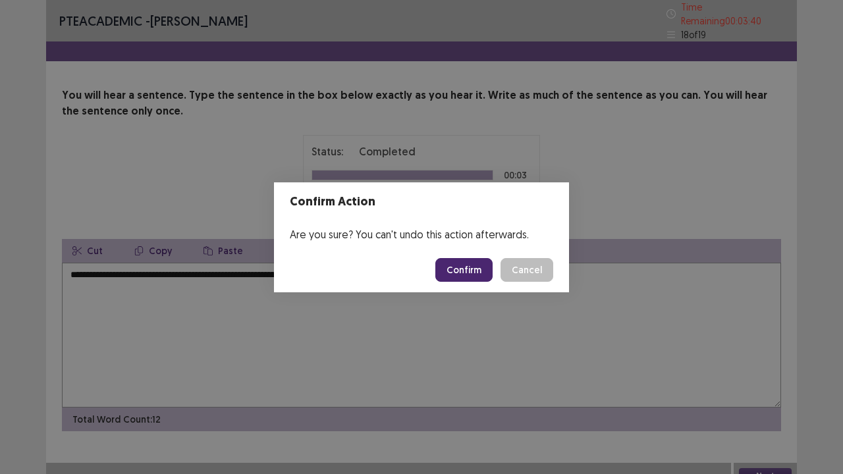
click at [469, 269] on button "Confirm" at bounding box center [463, 270] width 57 height 24
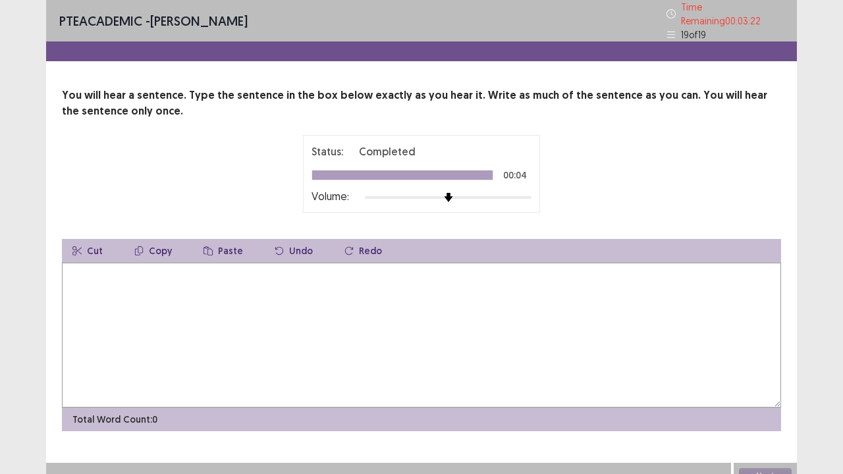
click at [230, 272] on textarea at bounding box center [421, 335] width 719 height 145
type textarea "**********"
click at [762, 362] on button "Next" at bounding box center [765, 476] width 53 height 16
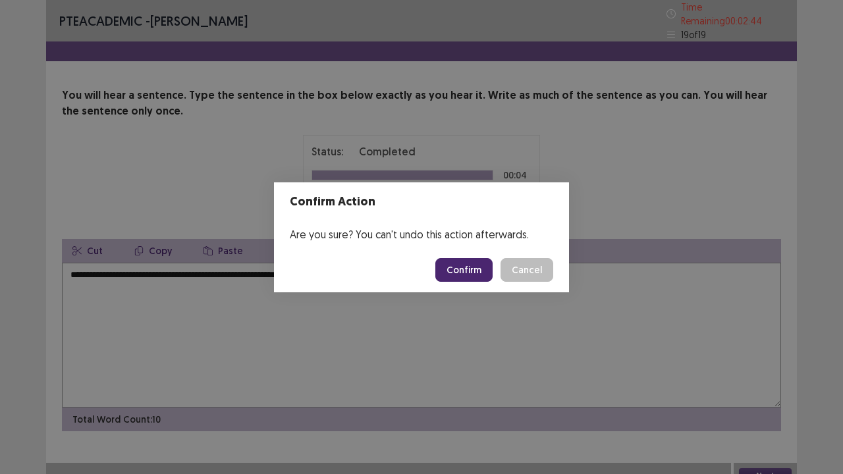
click at [461, 275] on button "Confirm" at bounding box center [463, 270] width 57 height 24
